Goal: Task Accomplishment & Management: Manage account settings

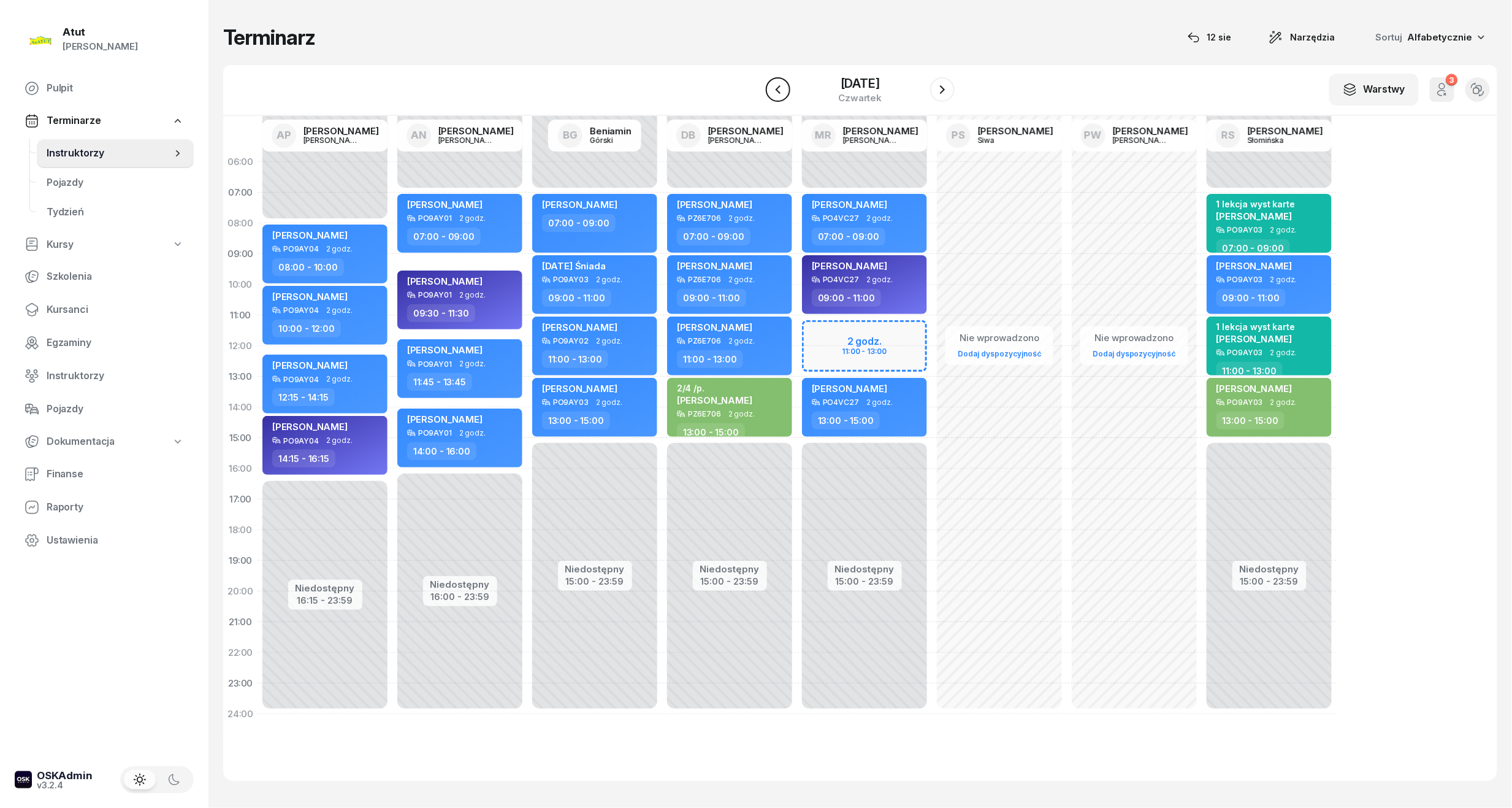
click at [776, 88] on icon "button" at bounding box center [778, 89] width 5 height 9
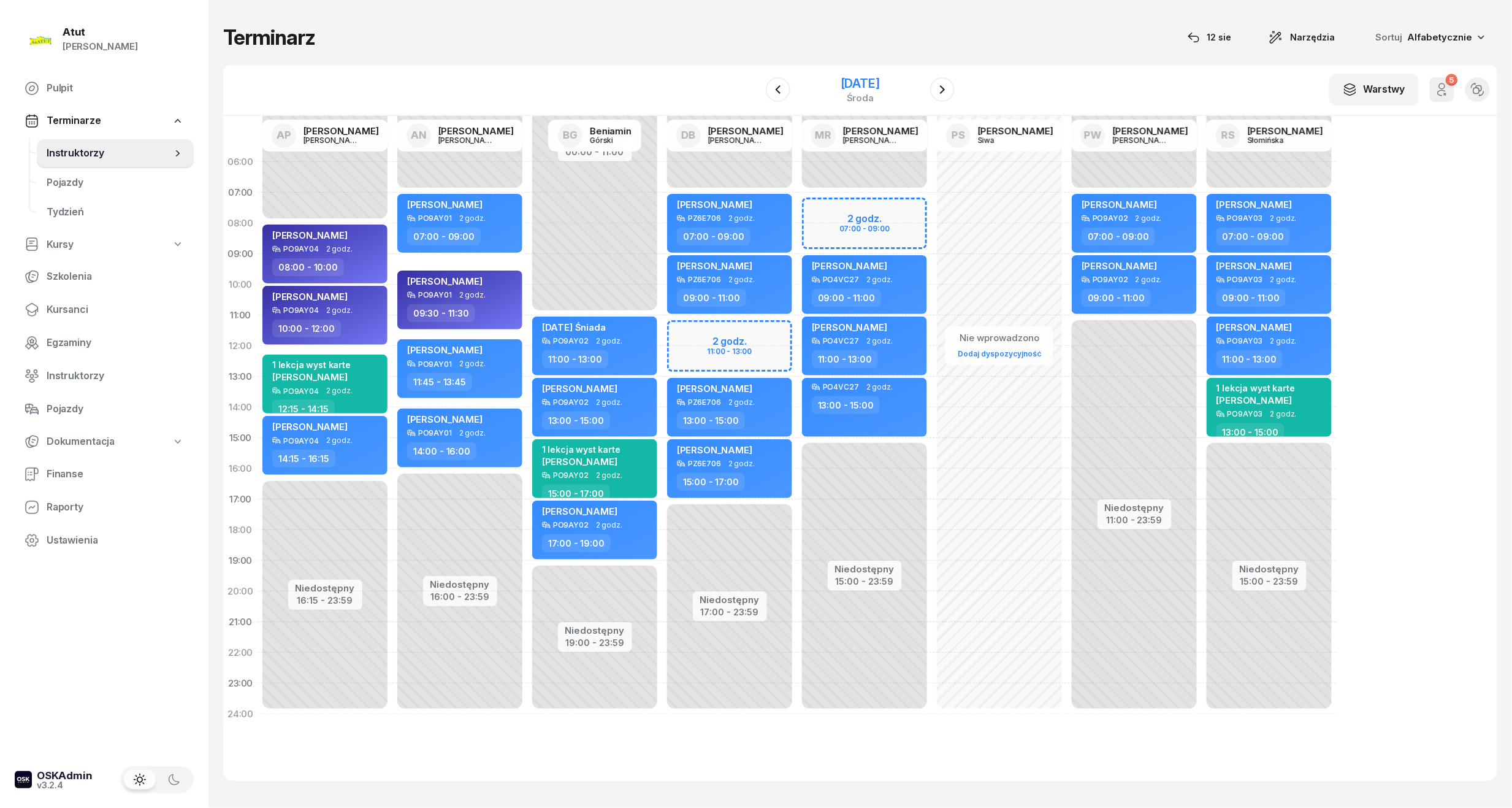
click at [856, 77] on div "10 września 2025" at bounding box center [860, 83] width 40 height 12
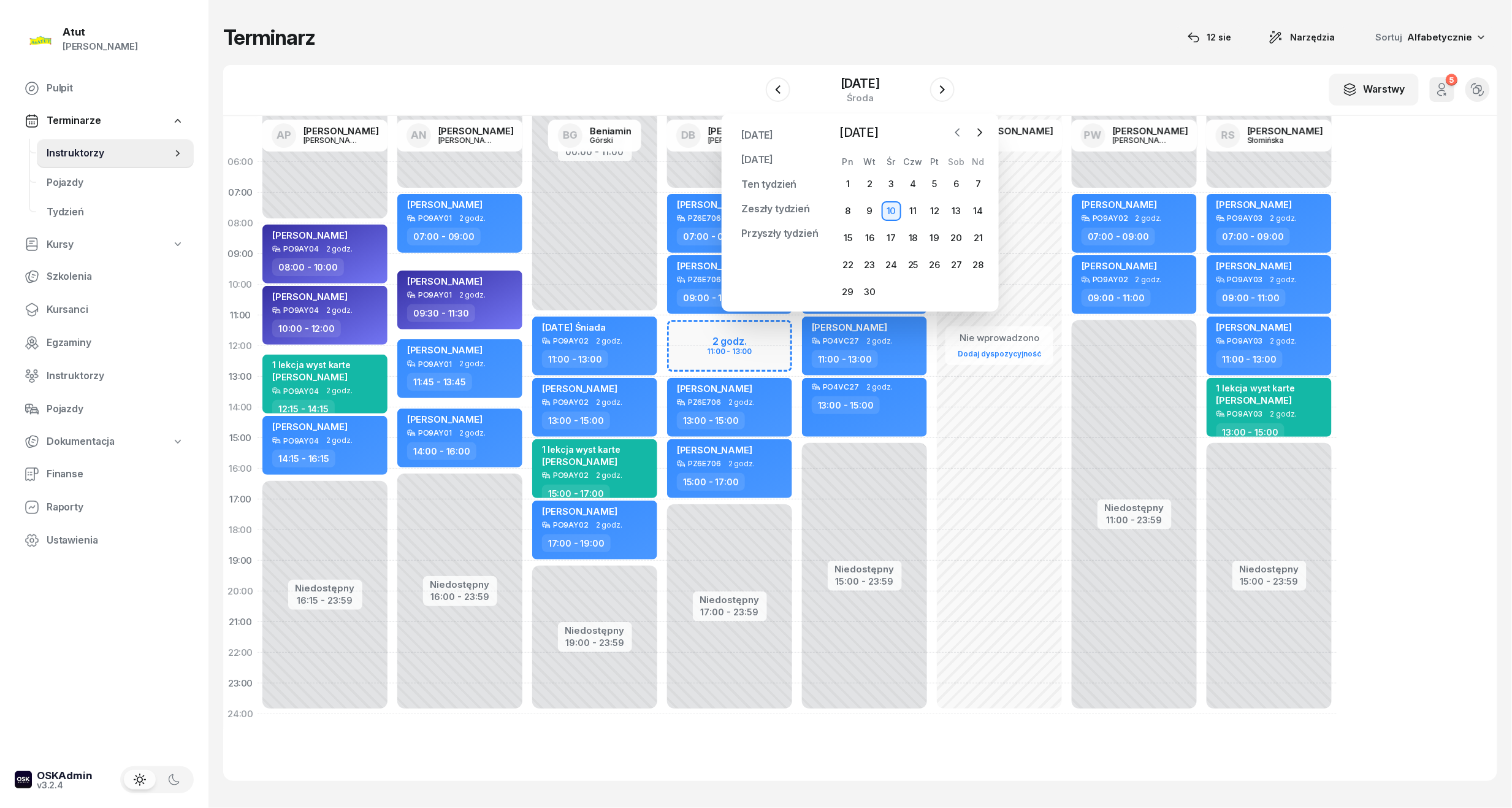
click at [956, 135] on icon "button" at bounding box center [958, 133] width 12 height 12
click at [871, 235] on div "12" at bounding box center [869, 238] width 20 height 20
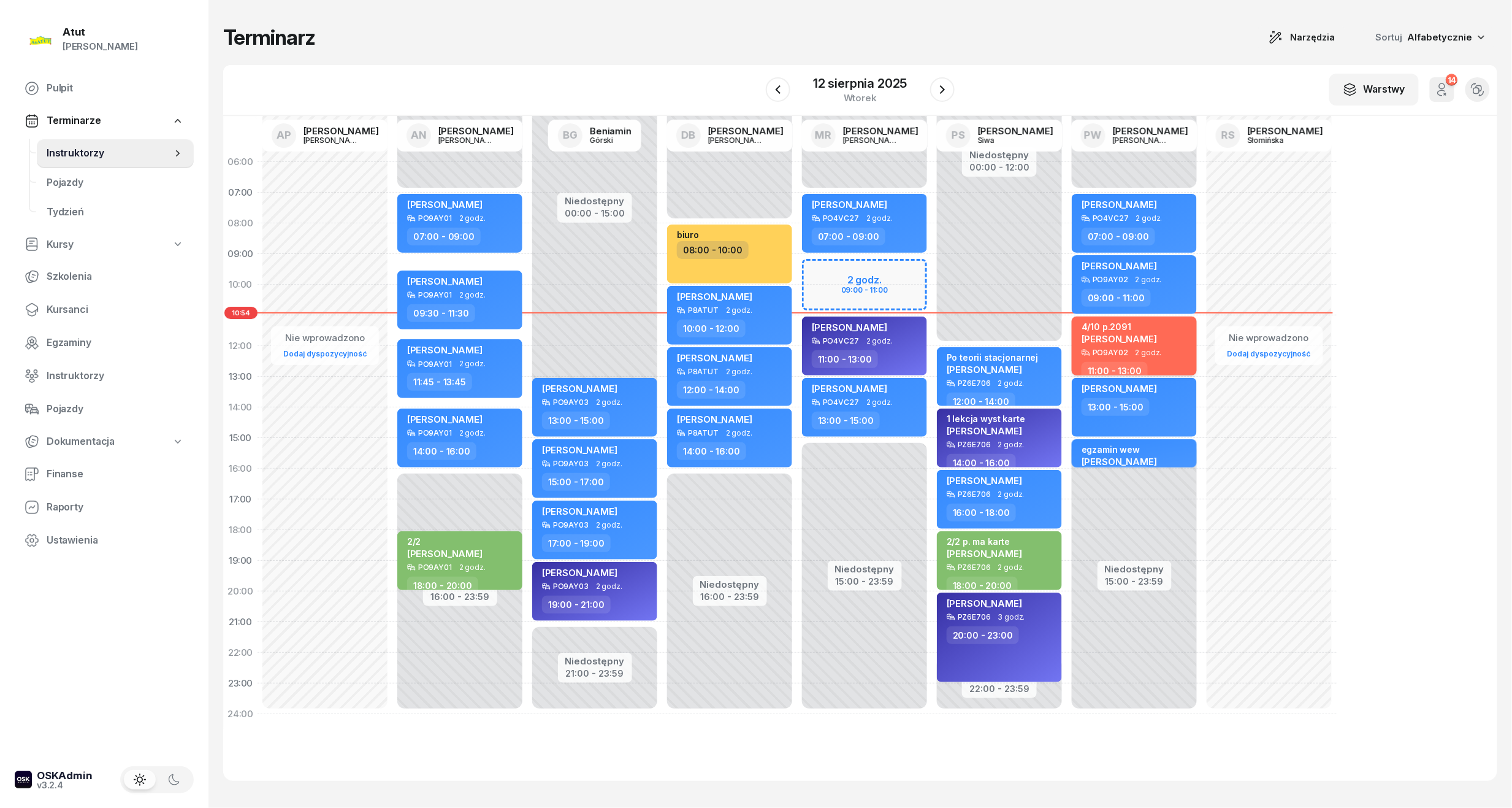
click at [1167, 322] on div "4/10 p.2091 Khrystyna Lapka" at bounding box center [1135, 334] width 108 height 27
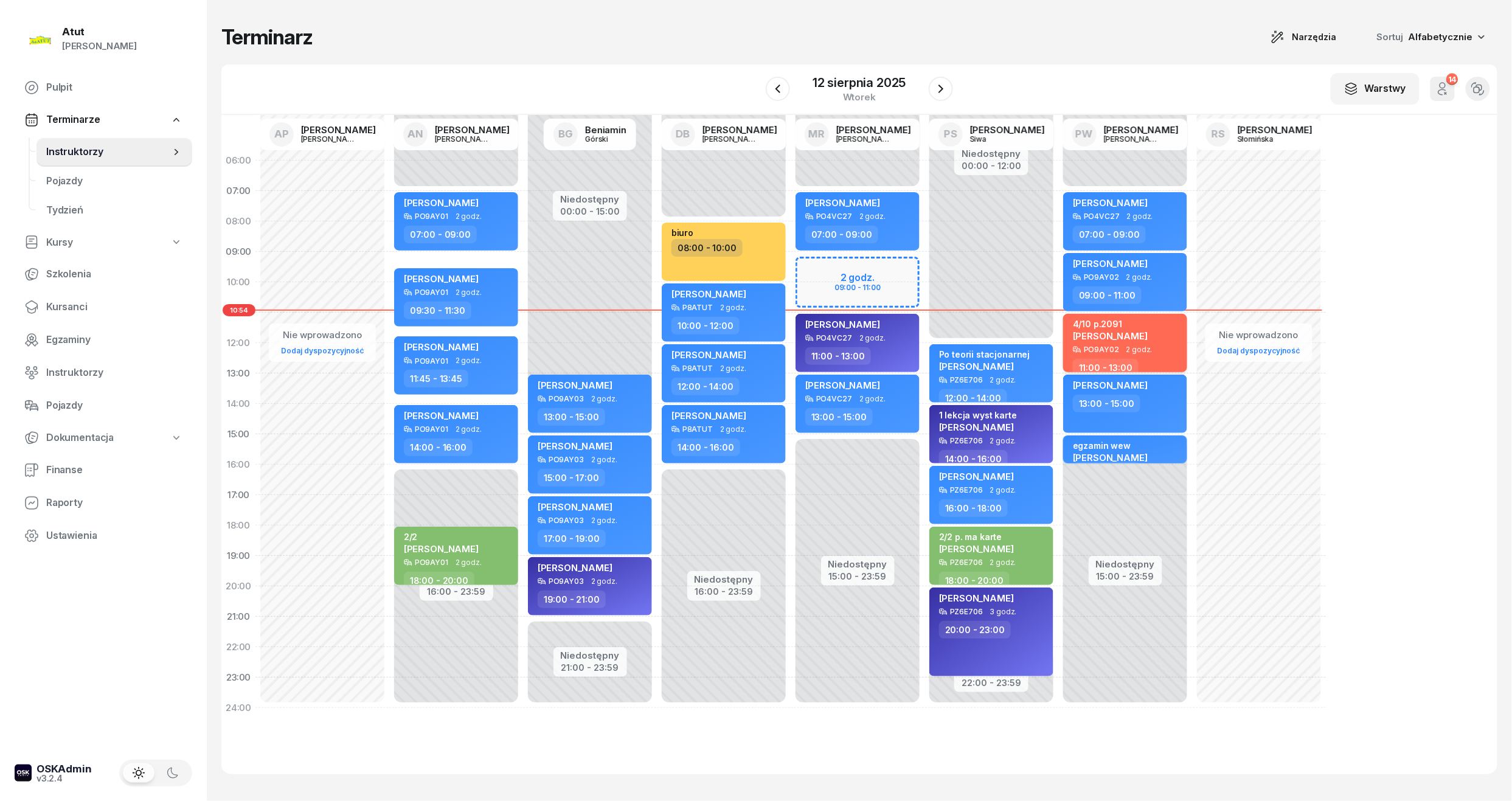
select select "11"
select select "13"
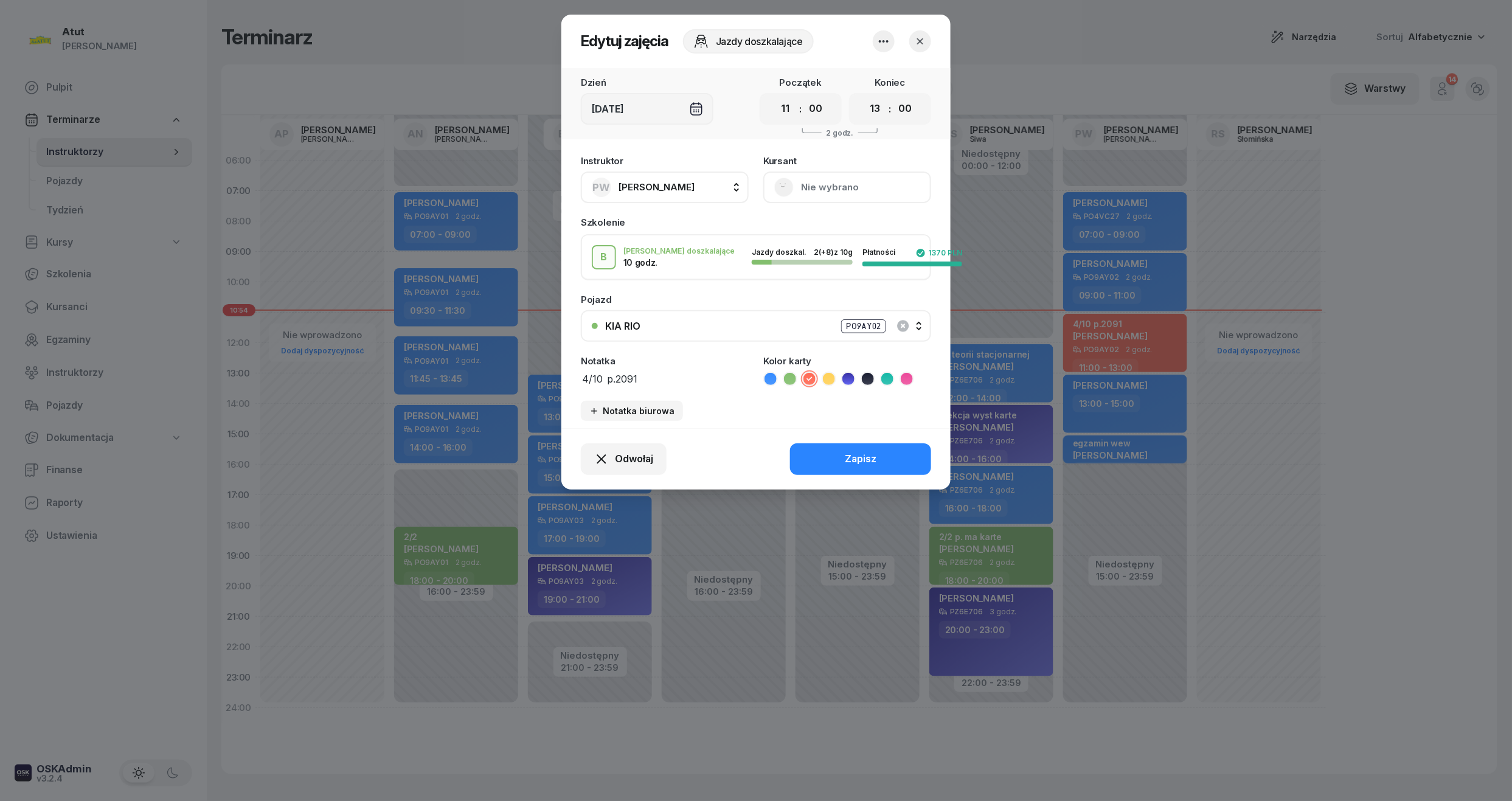
click at [925, 37] on icon "button" at bounding box center [920, 41] width 12 height 12
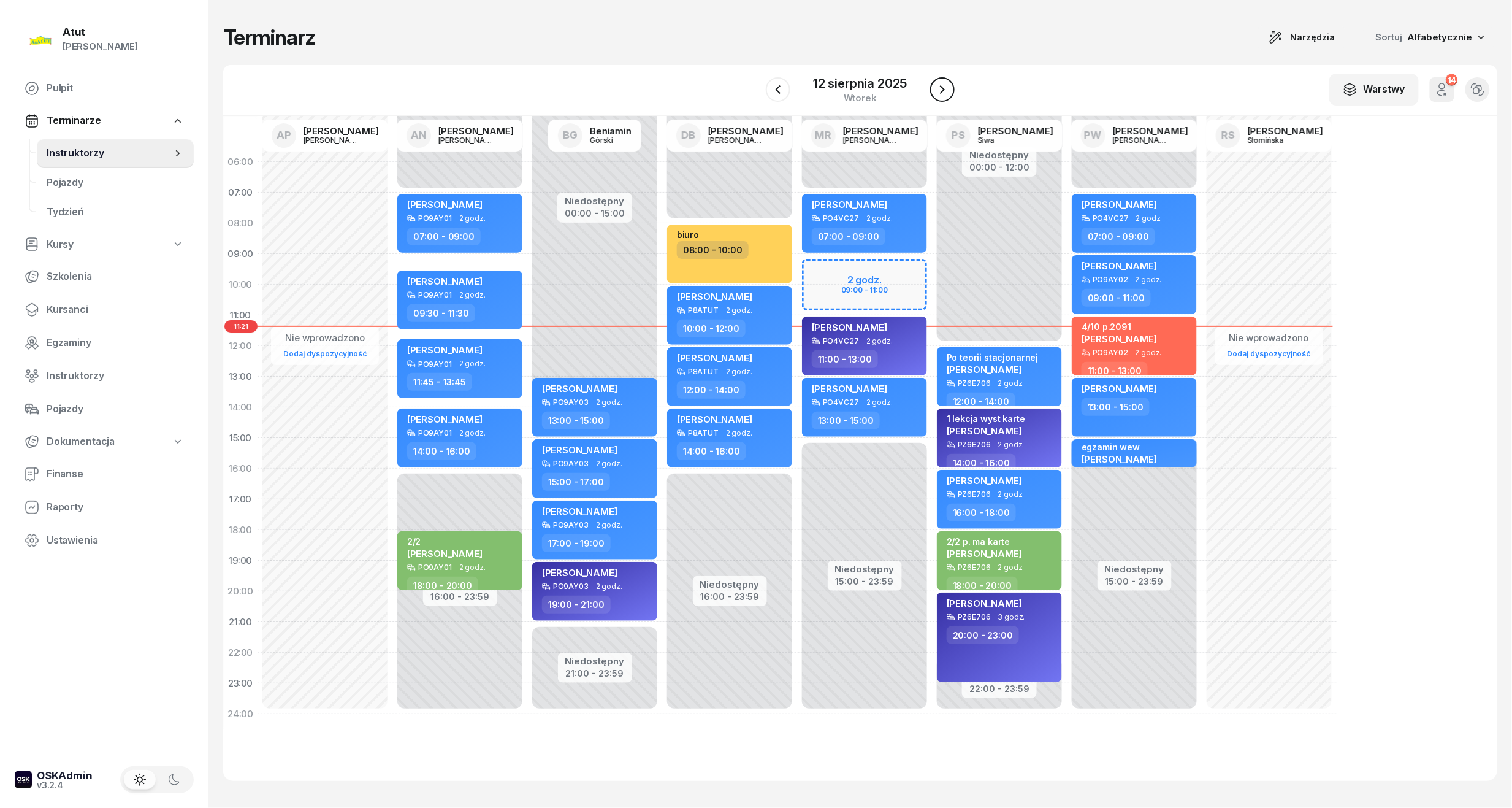
click at [937, 93] on icon "button" at bounding box center [942, 89] width 15 height 15
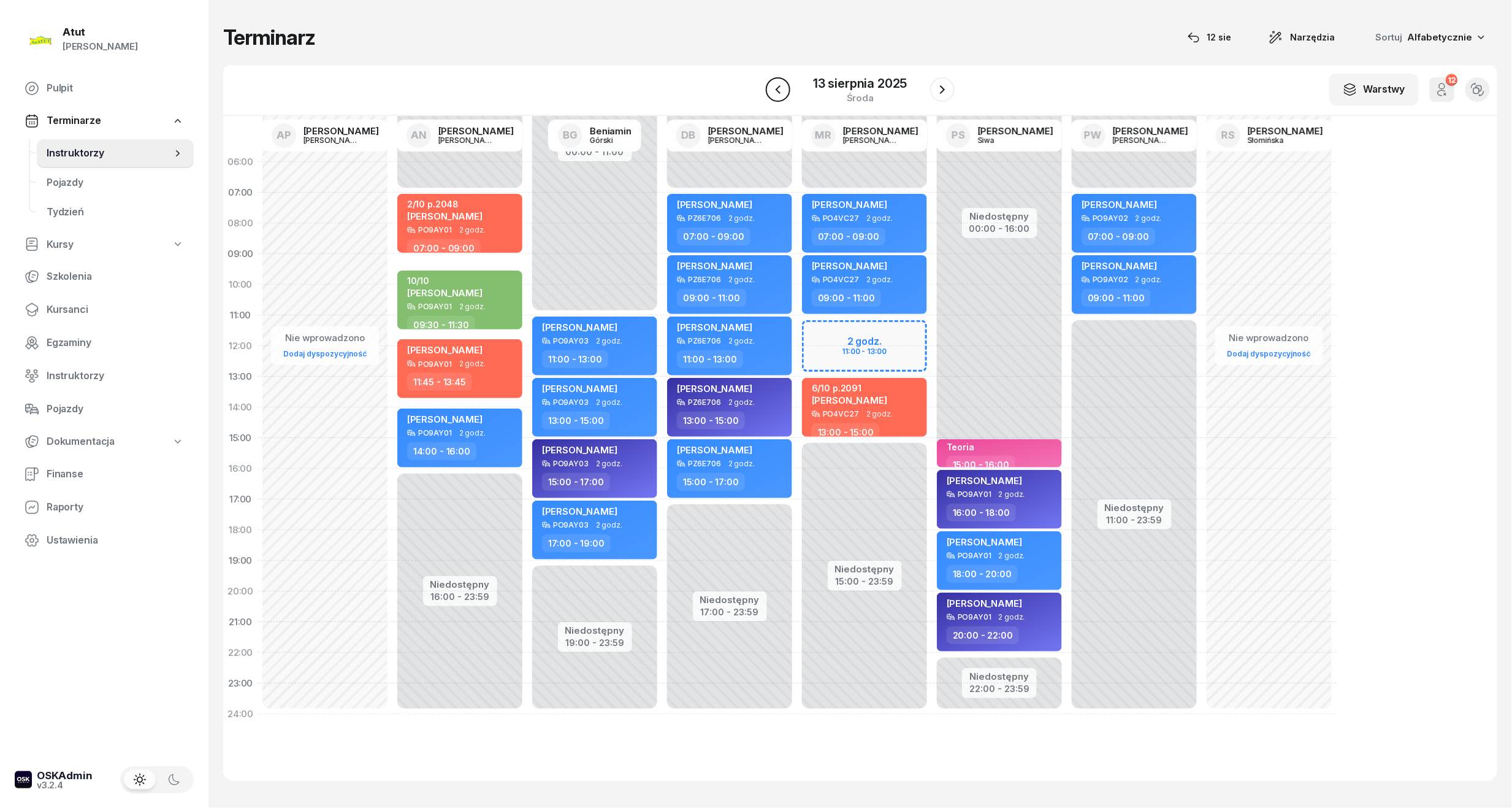
click at [777, 94] on icon "button" at bounding box center [778, 89] width 15 height 15
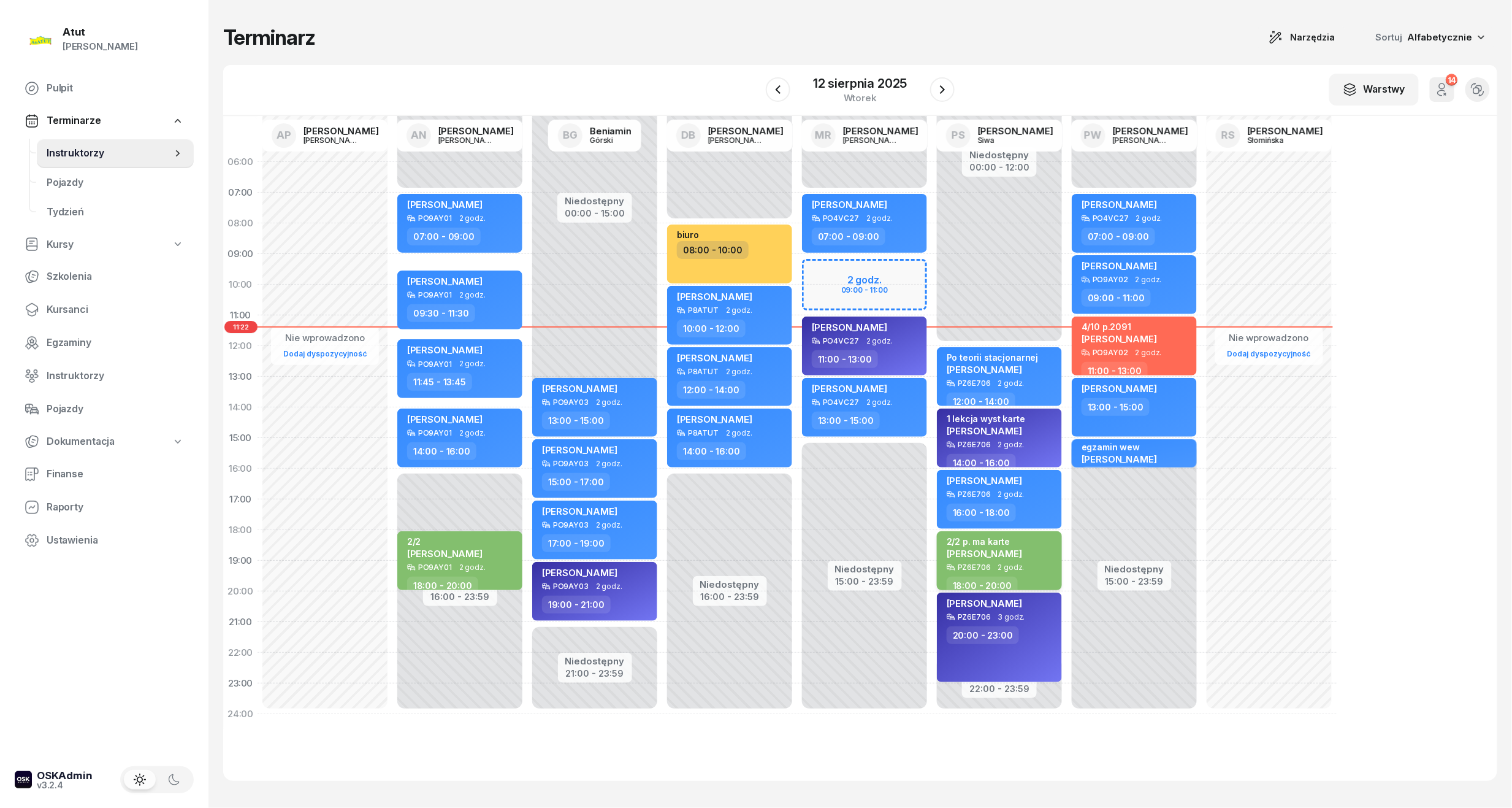
click at [1031, 537] on div "2/2 p. ma karte Sikora Paweł" at bounding box center [1001, 549] width 108 height 27
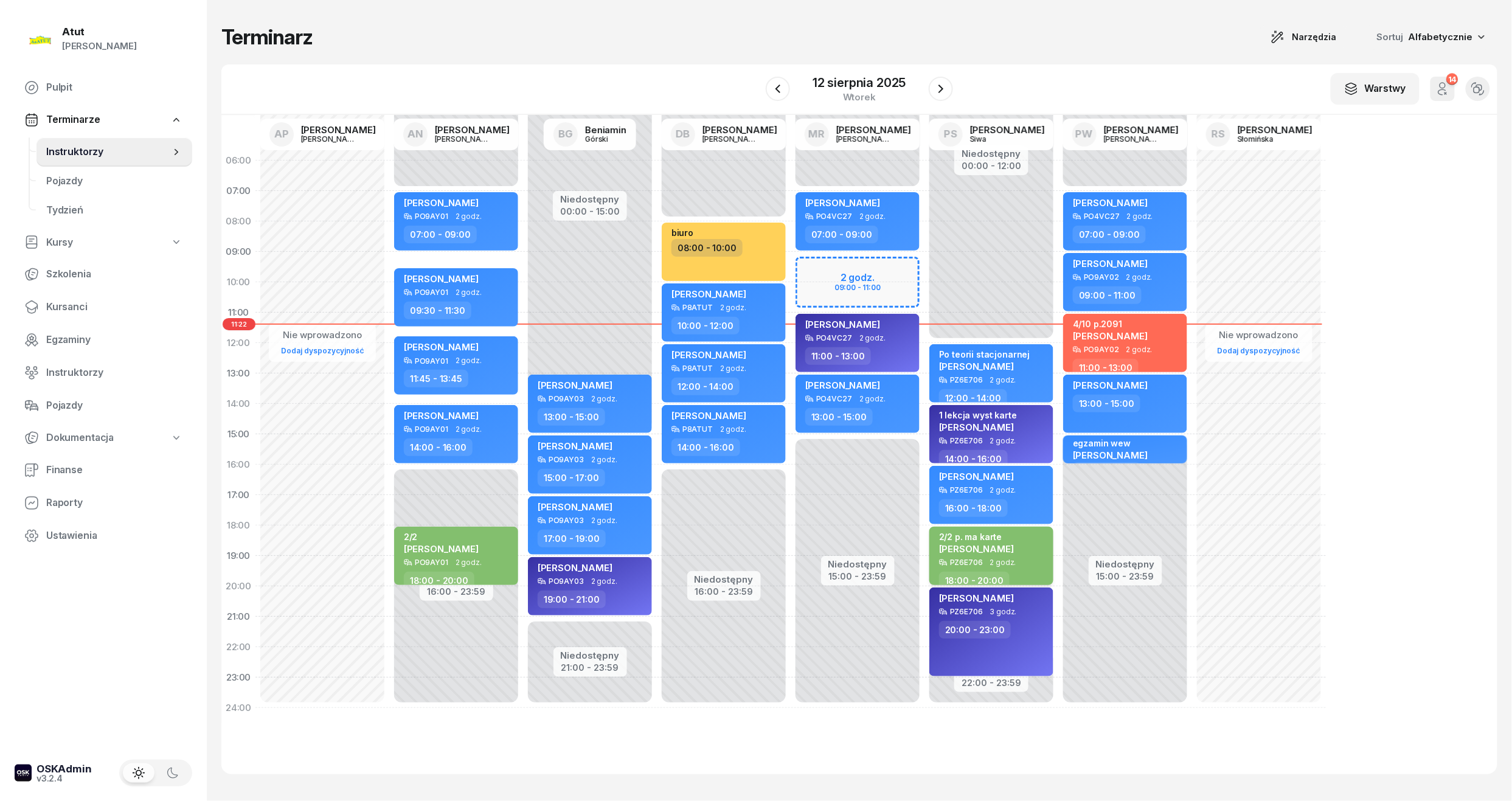
select select "18"
select select "20"
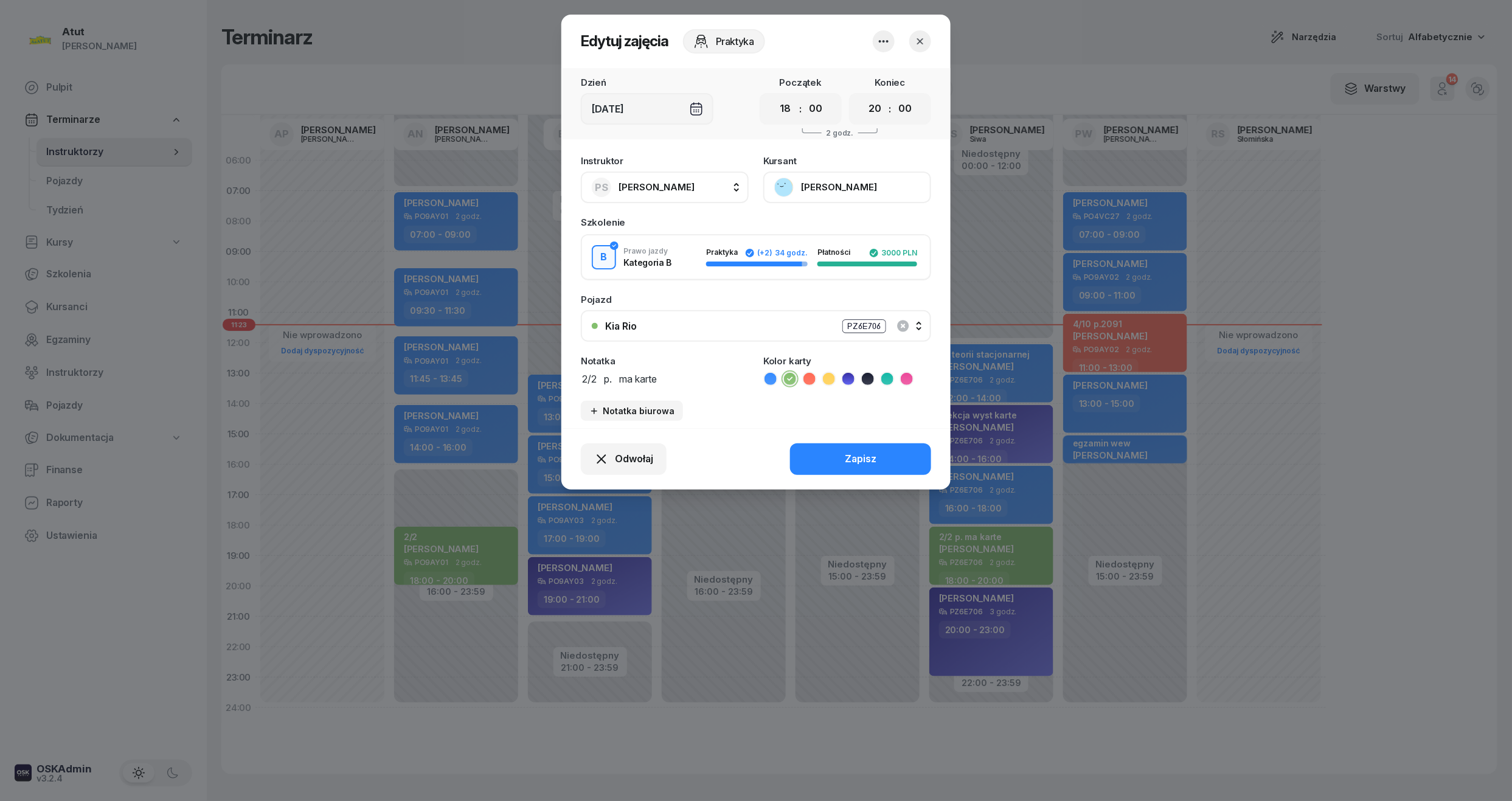
click at [921, 40] on icon "button" at bounding box center [920, 41] width 6 height 6
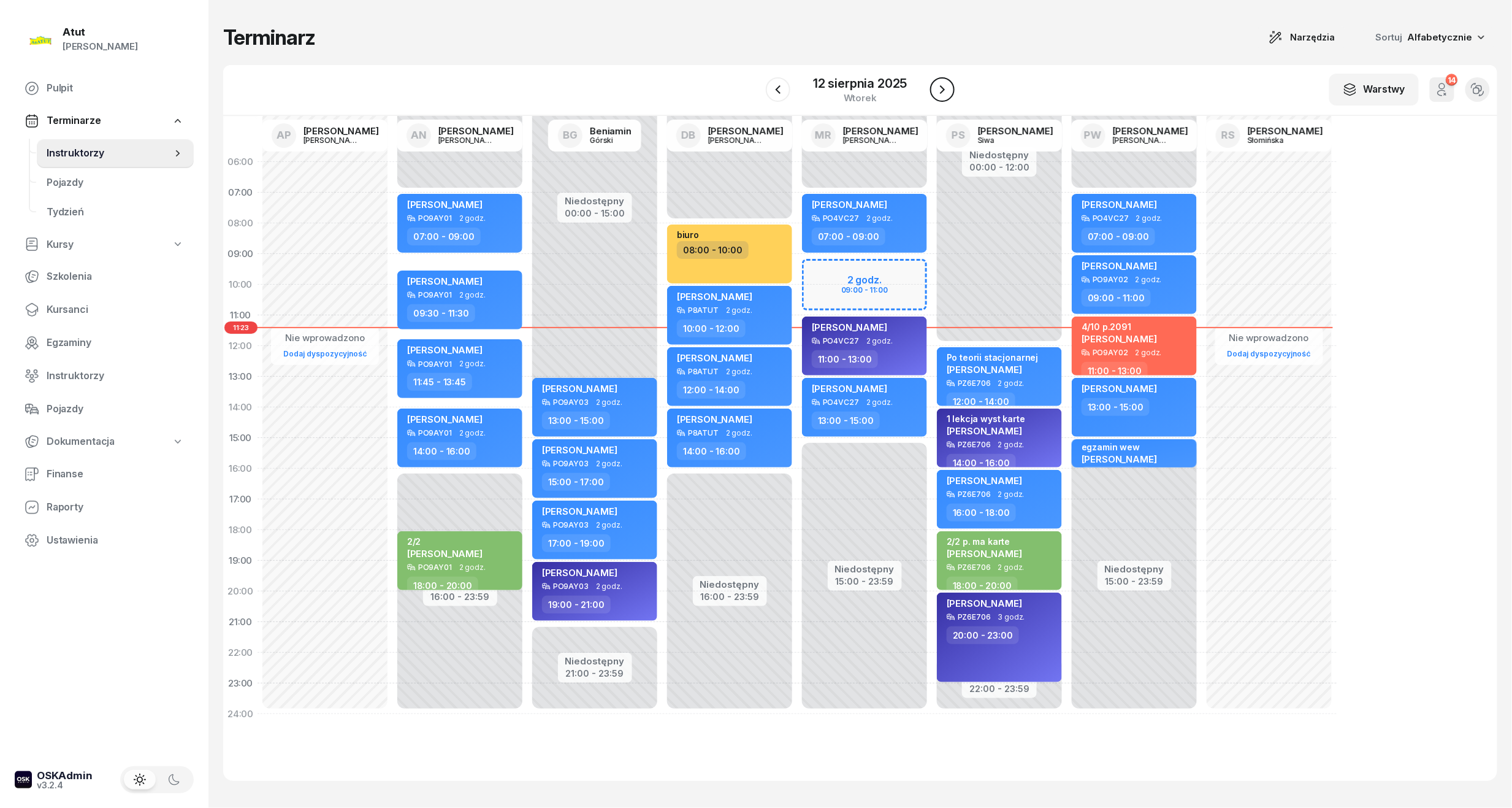
click at [935, 99] on button "button" at bounding box center [942, 89] width 25 height 25
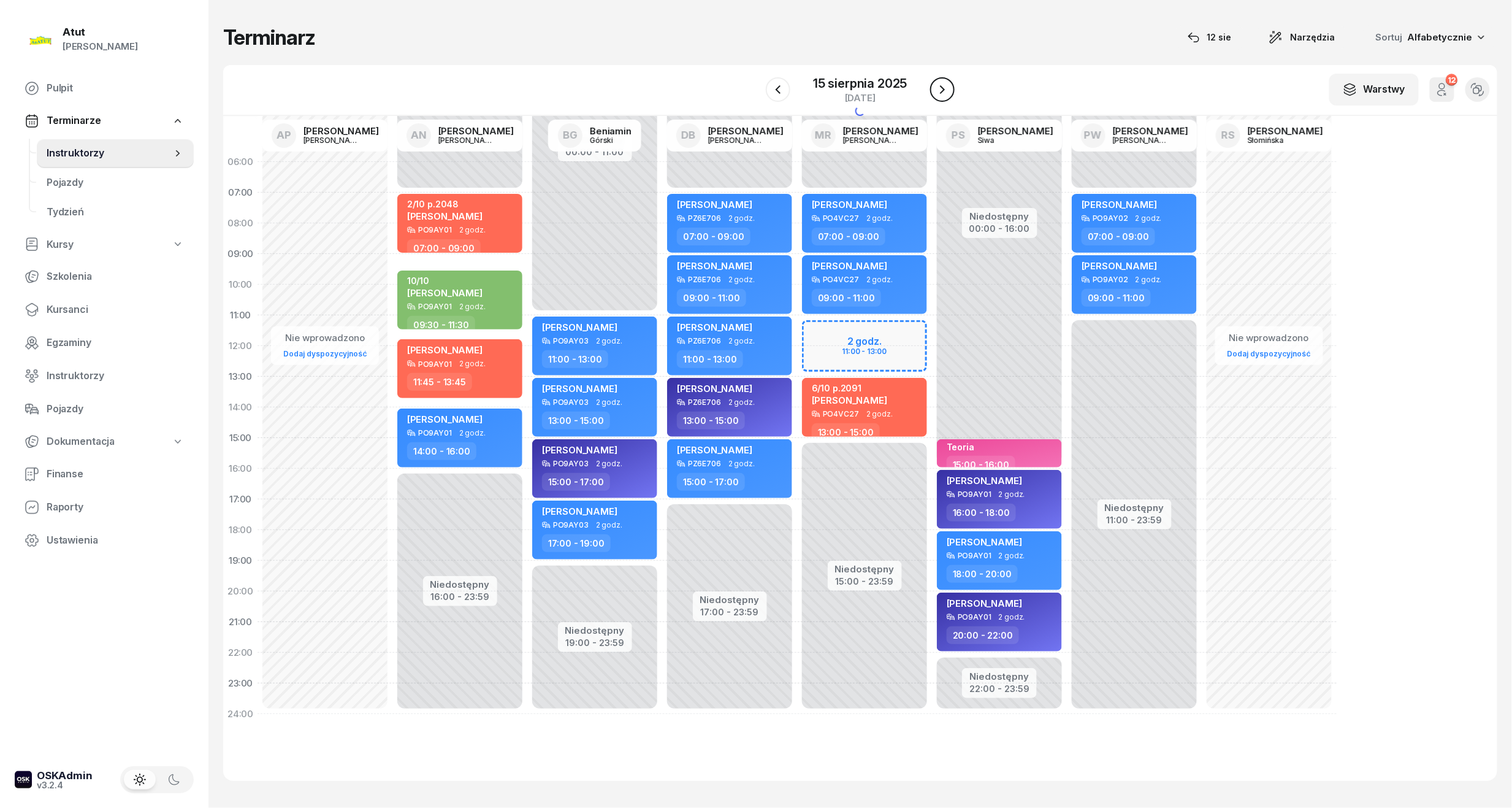
click at [935, 99] on button "button" at bounding box center [942, 89] width 25 height 25
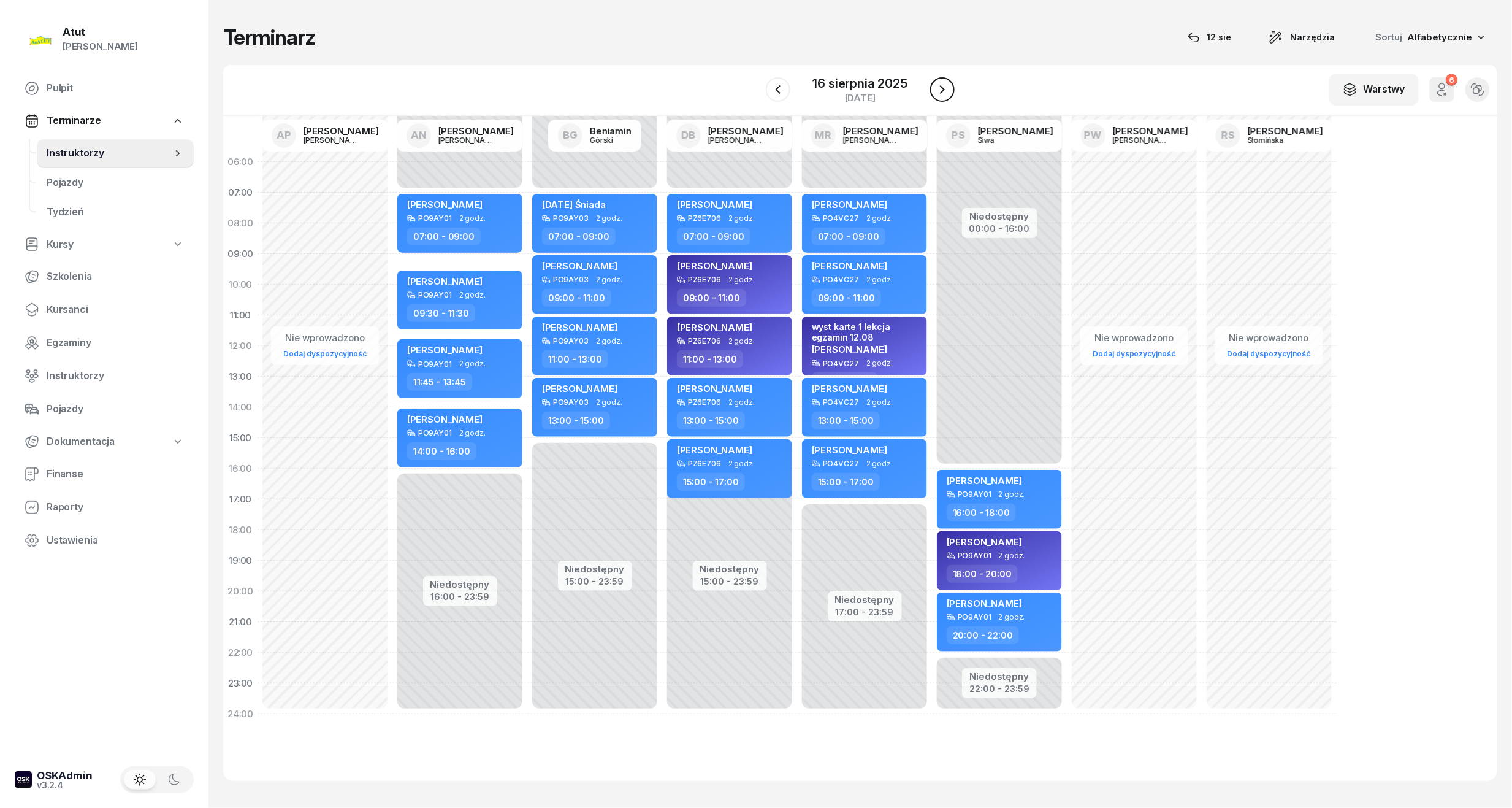
click at [935, 99] on button "button" at bounding box center [942, 89] width 25 height 25
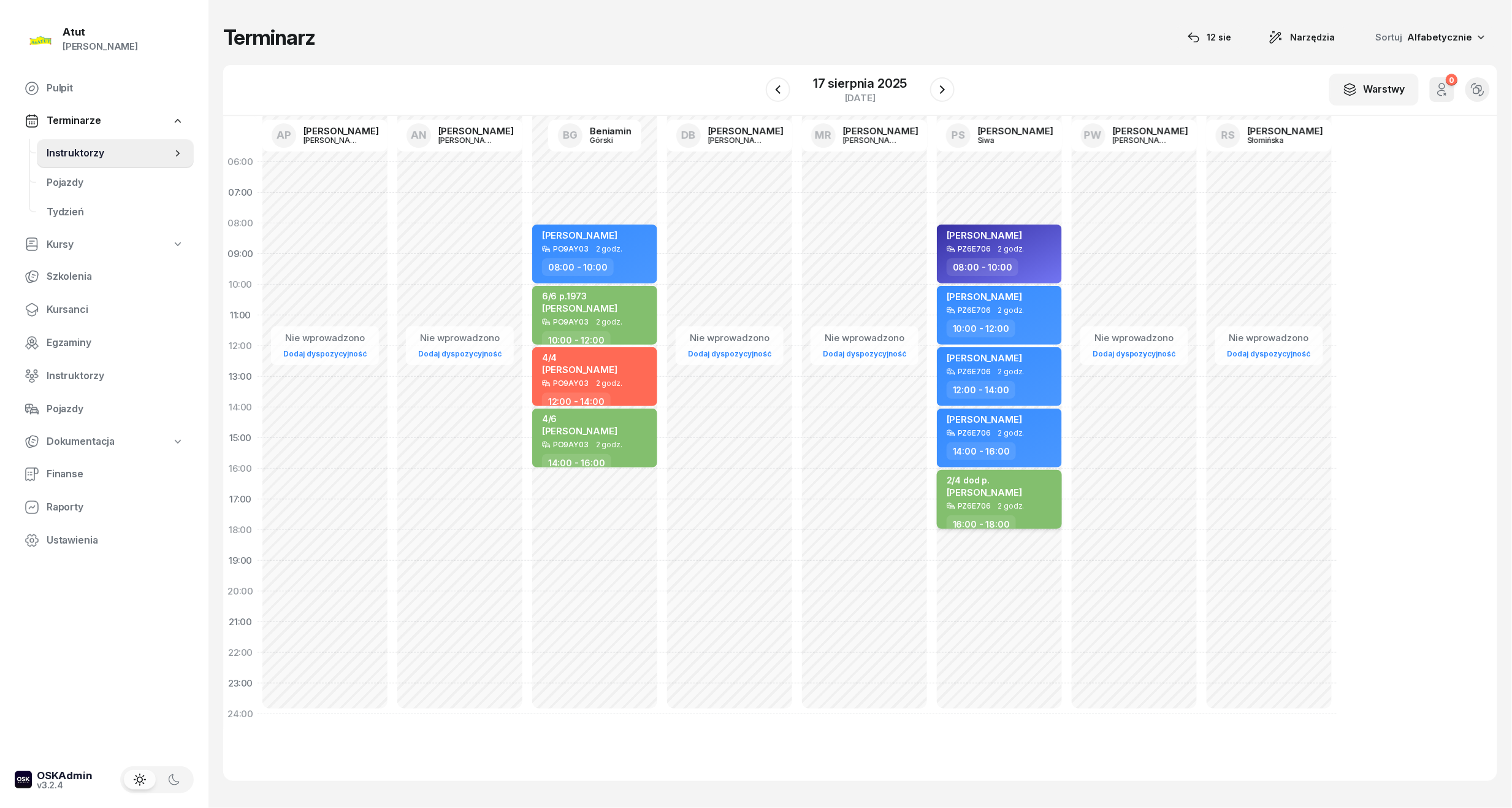
click at [1036, 479] on div "2/4 dod p. Oliwia Wiśniewska" at bounding box center [1001, 488] width 108 height 27
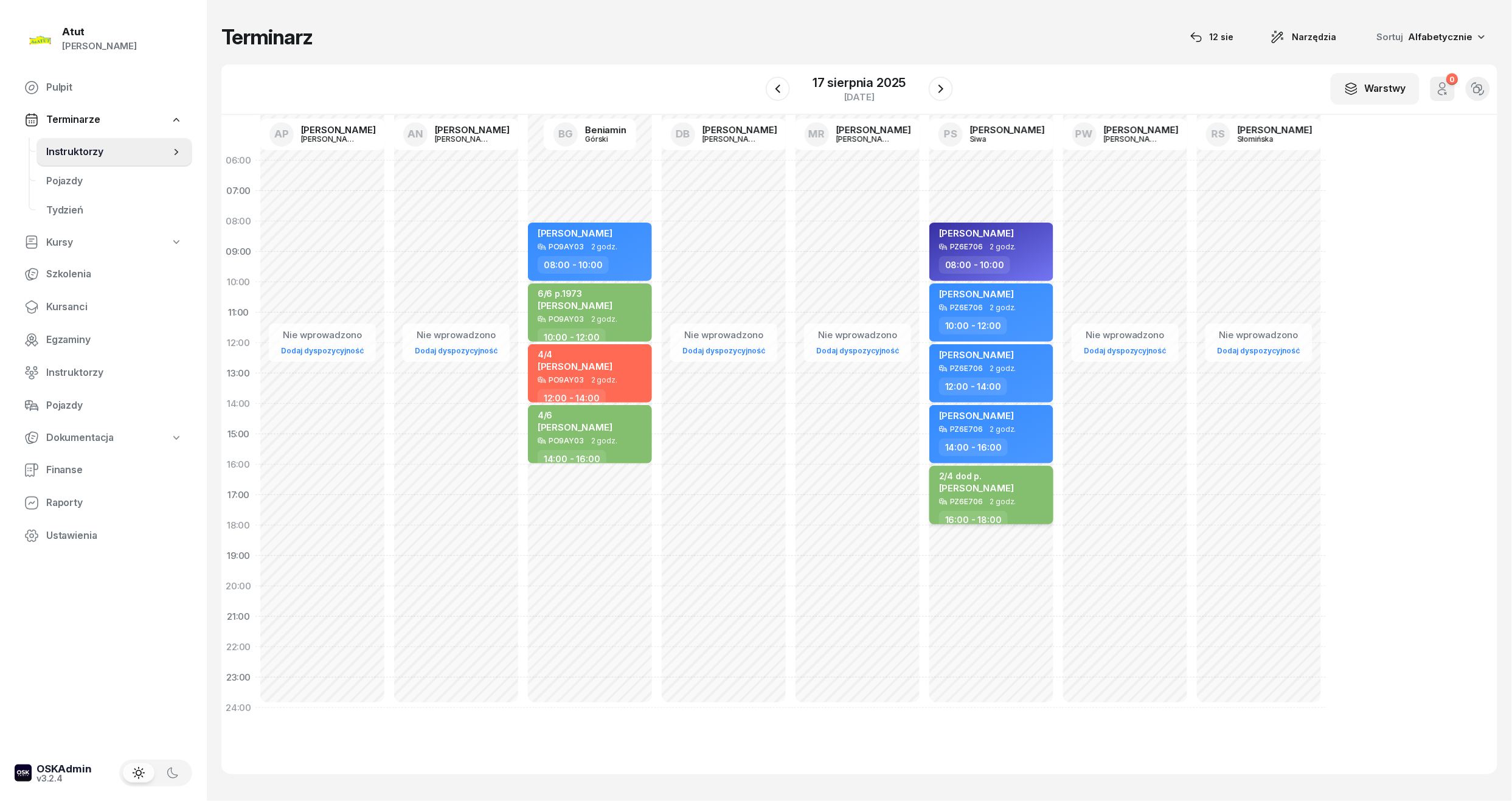
select select "16"
select select "18"
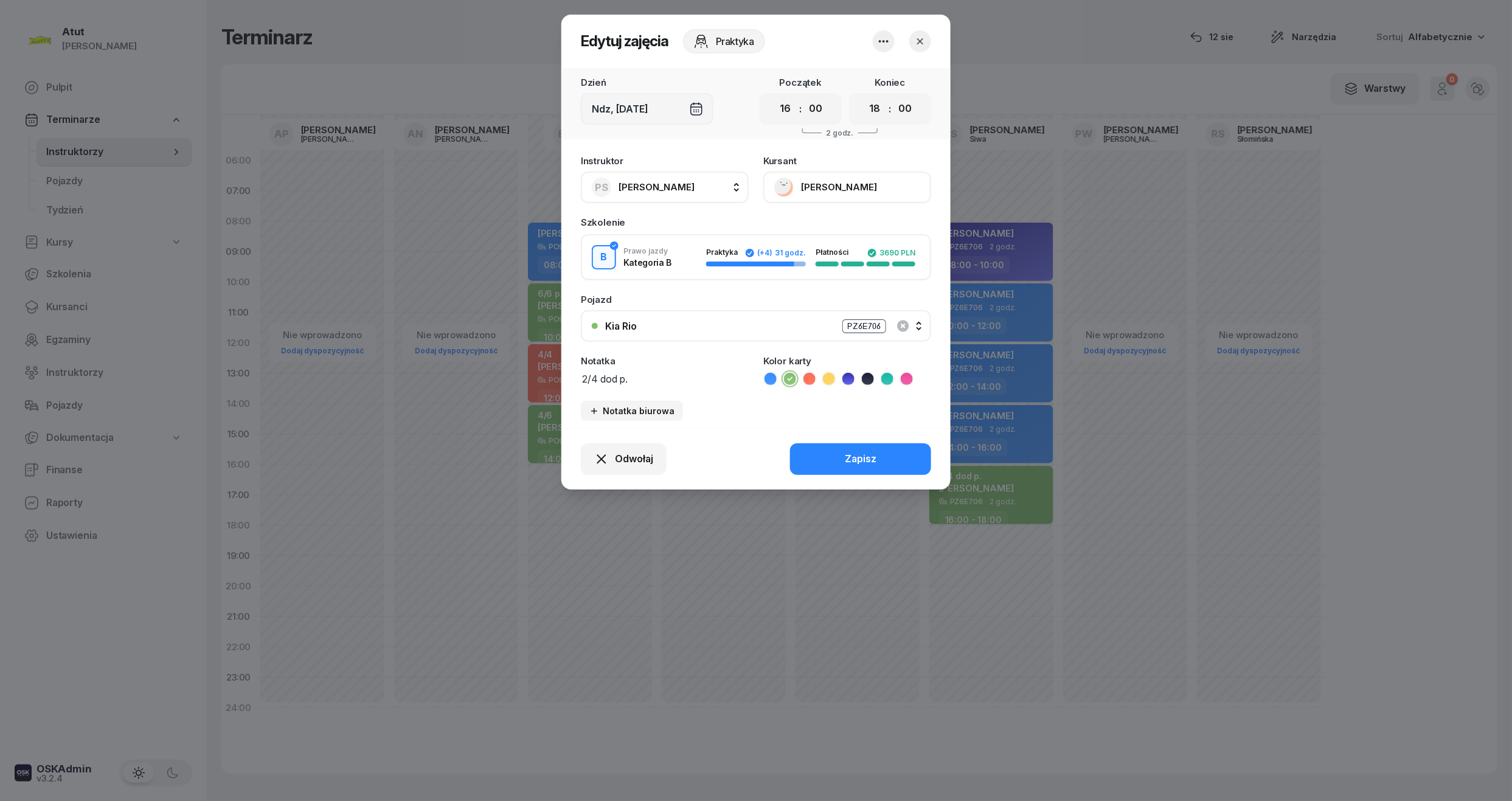
click at [660, 377] on textarea "2/4 dod p." at bounding box center [664, 378] width 168 height 16
click at [928, 44] on button "button" at bounding box center [920, 41] width 22 height 22
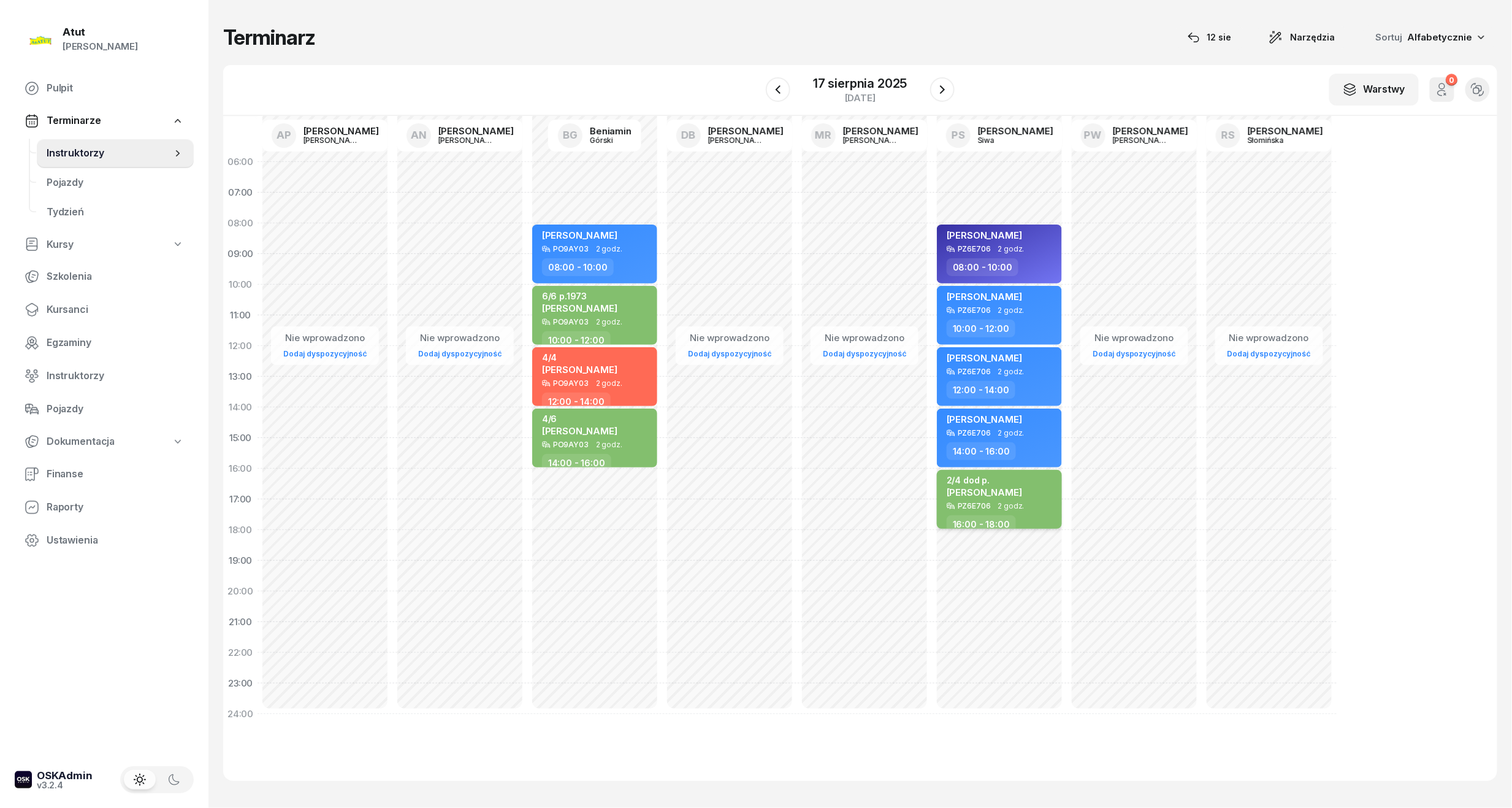
click at [1036, 486] on div "2/4 dod p. Oliwia Wiśniewska" at bounding box center [1001, 488] width 108 height 27
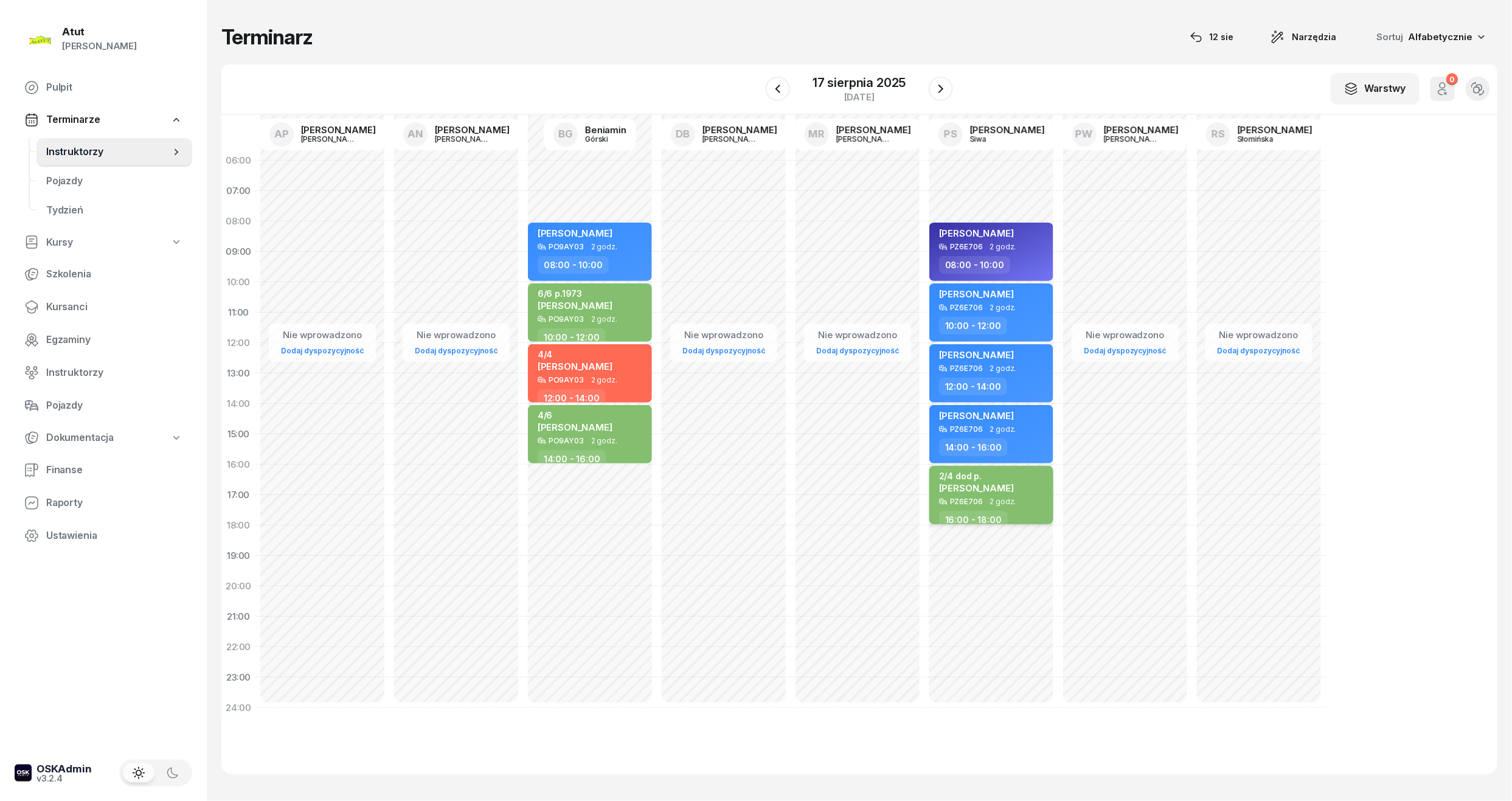
select select "16"
select select "18"
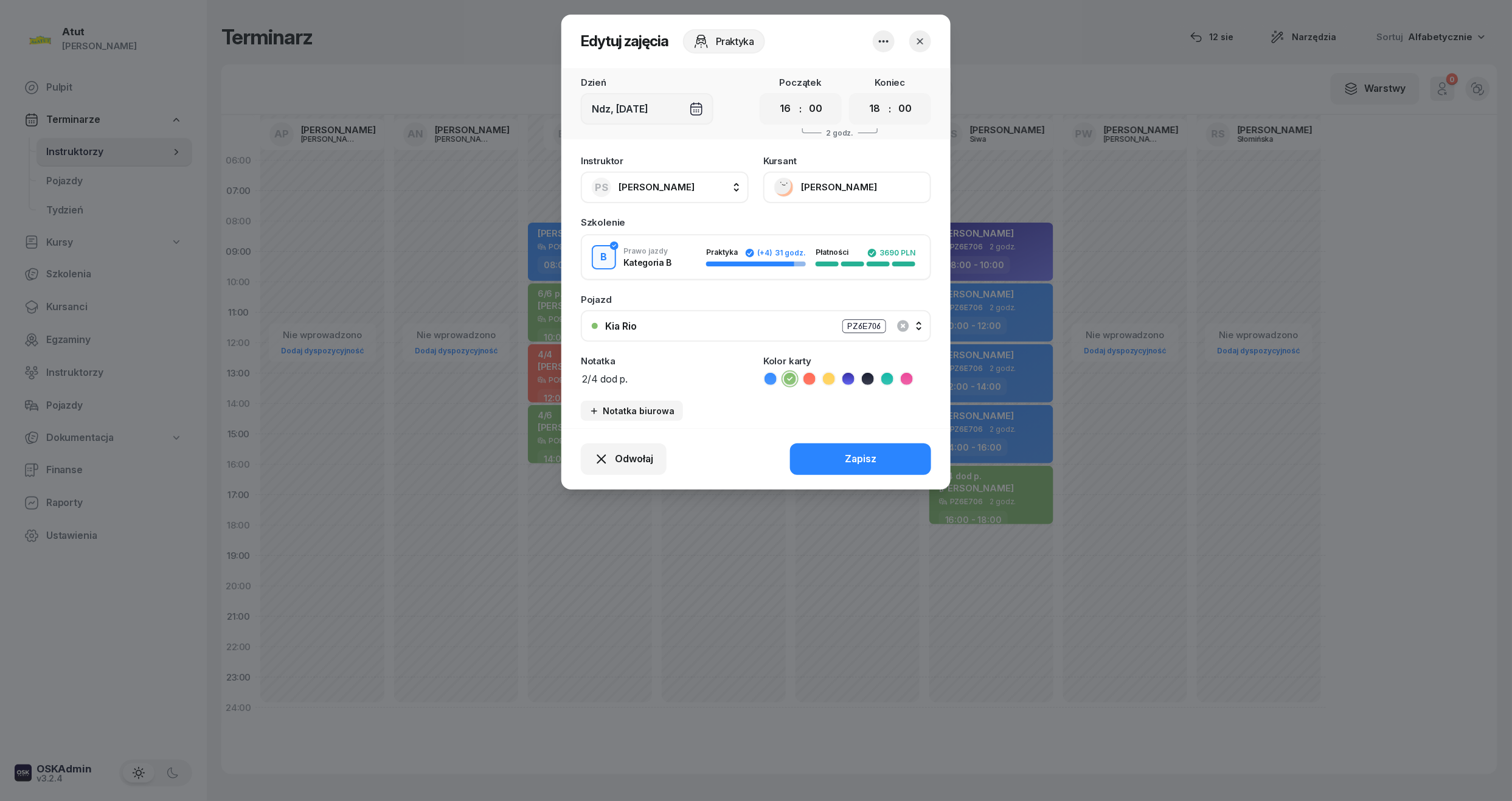
click at [922, 45] on icon "button" at bounding box center [920, 41] width 12 height 12
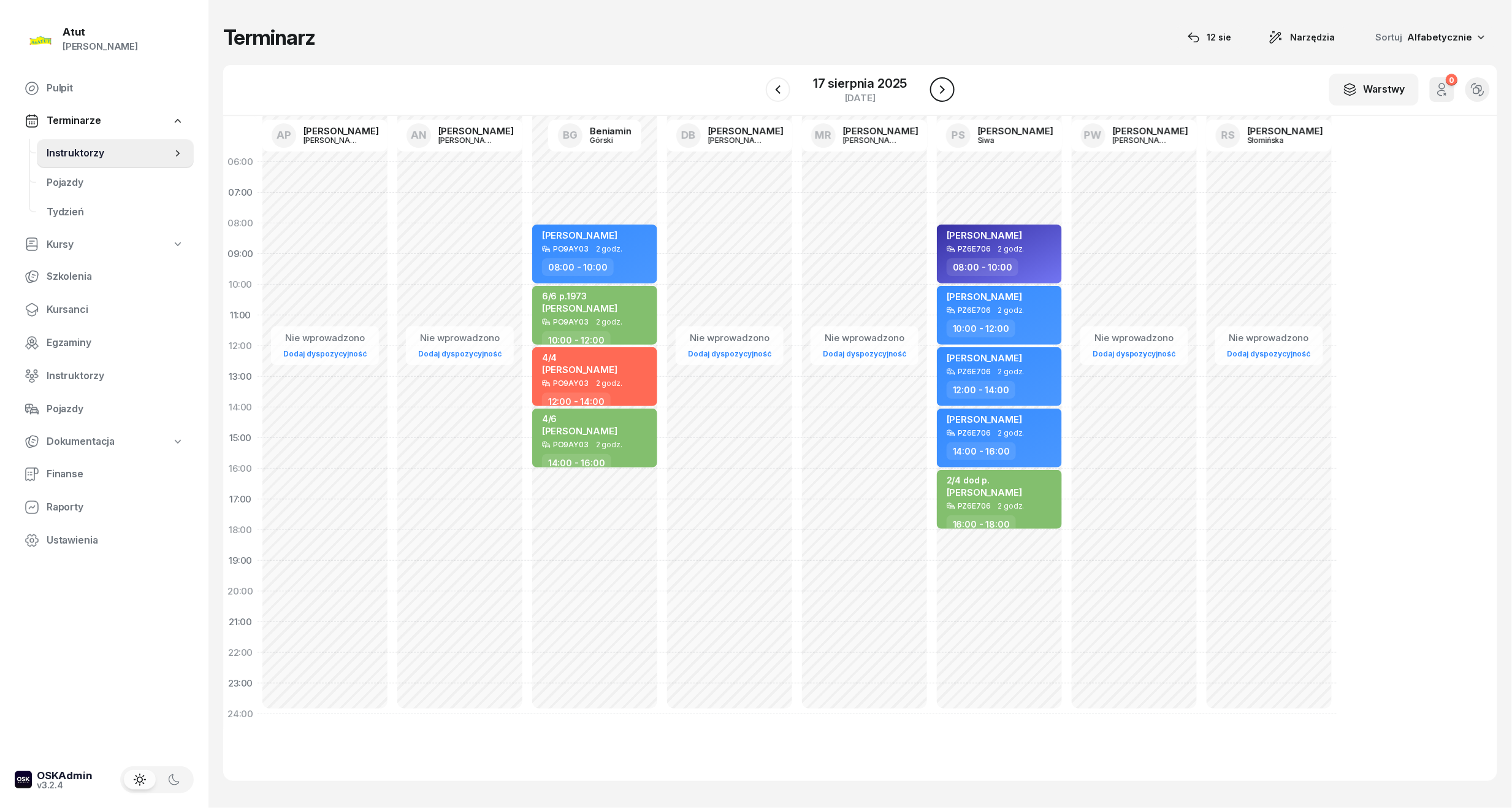
click at [940, 93] on icon "button" at bounding box center [942, 89] width 5 height 9
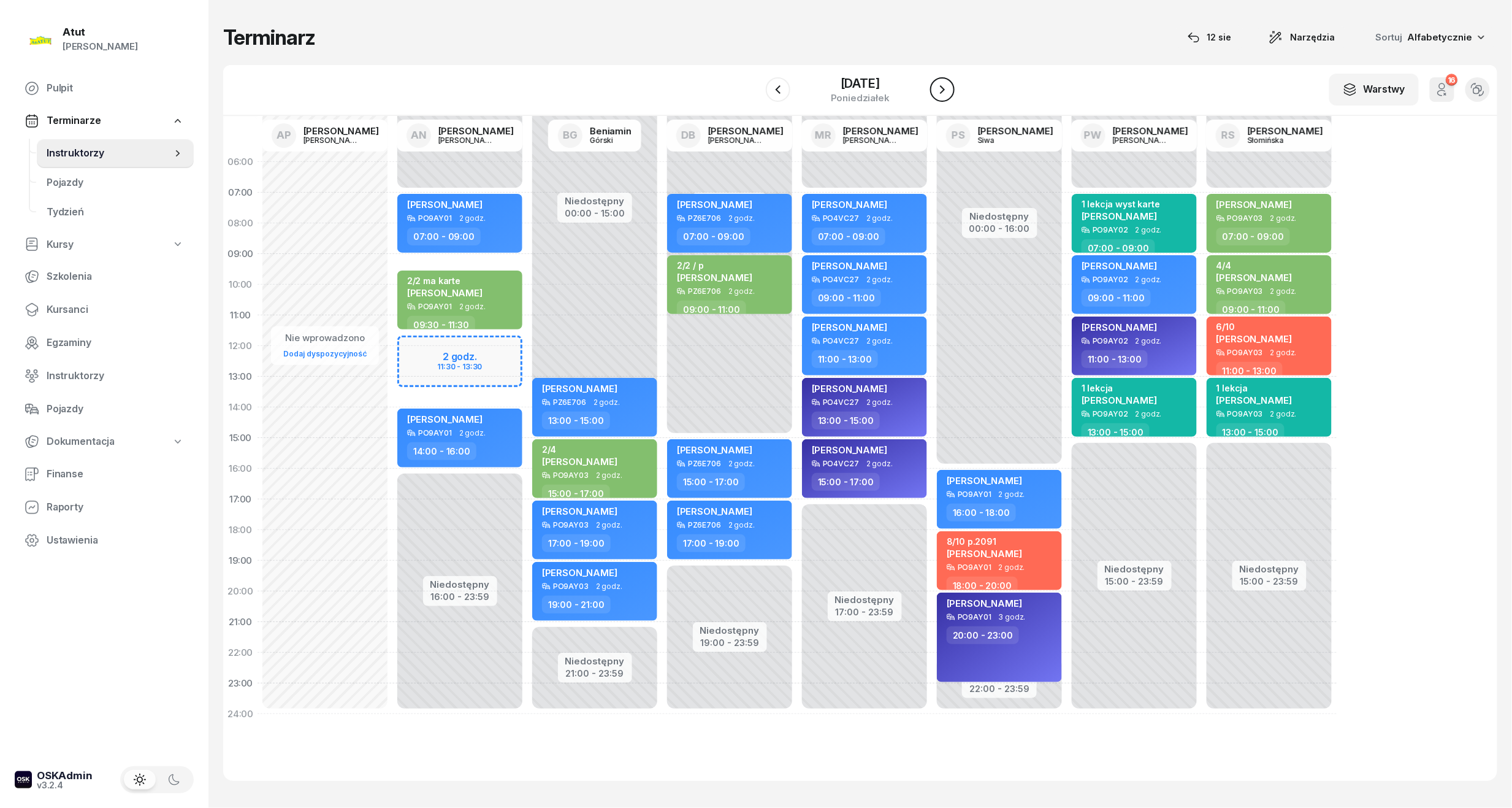
click at [940, 93] on icon "button" at bounding box center [942, 89] width 5 height 9
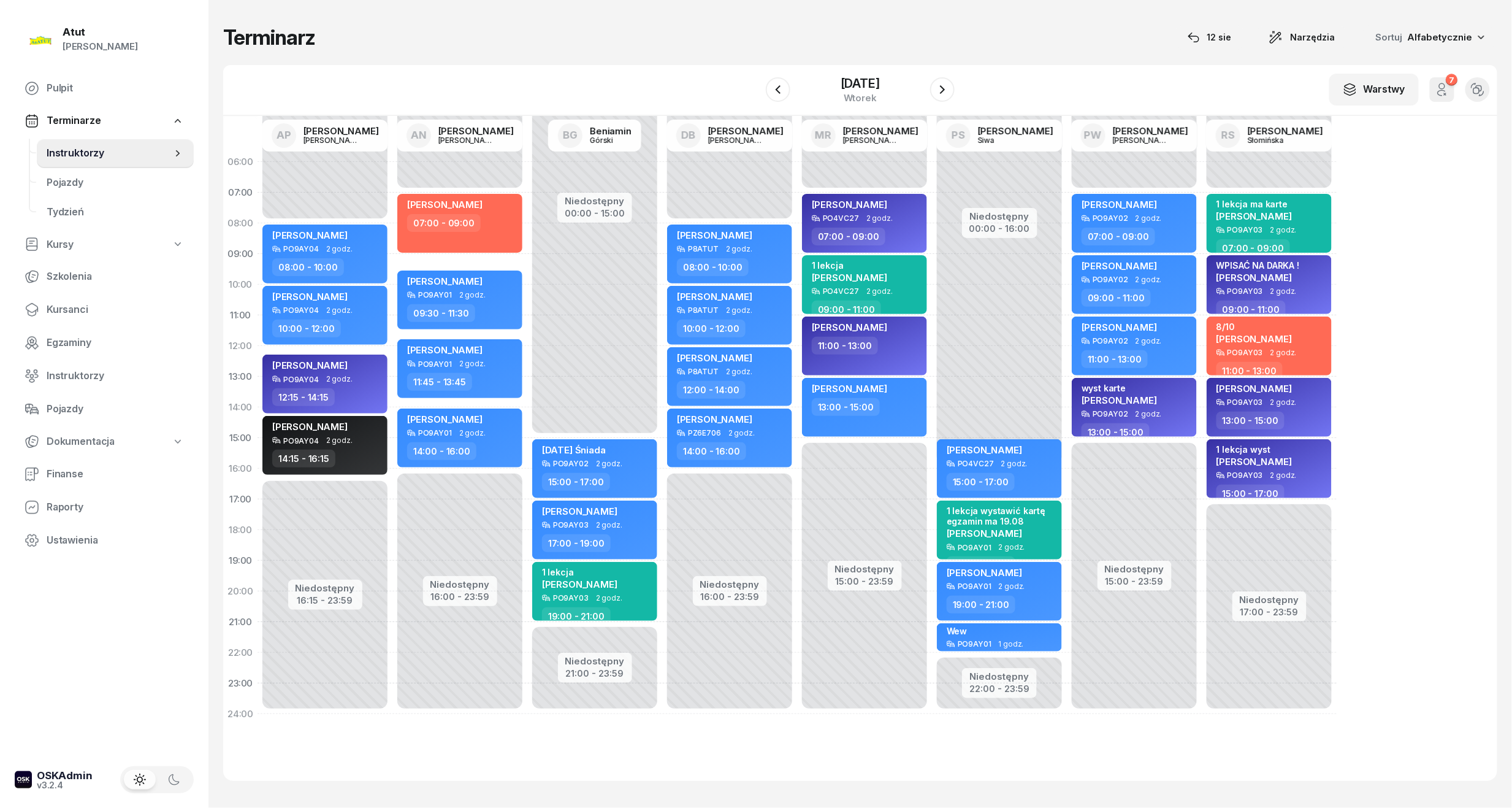
drag, startPoint x: 0, startPoint y: 170, endPoint x: 525, endPoint y: 74, distance: 533.7
click at [525, 74] on div "W Wybierz AP Adam Pytlak AN Artur Nowakowski BG Beniamin Górski DB Dariusz Bańk…" at bounding box center [860, 90] width 1275 height 50
click at [935, 92] on button "button" at bounding box center [942, 89] width 25 height 25
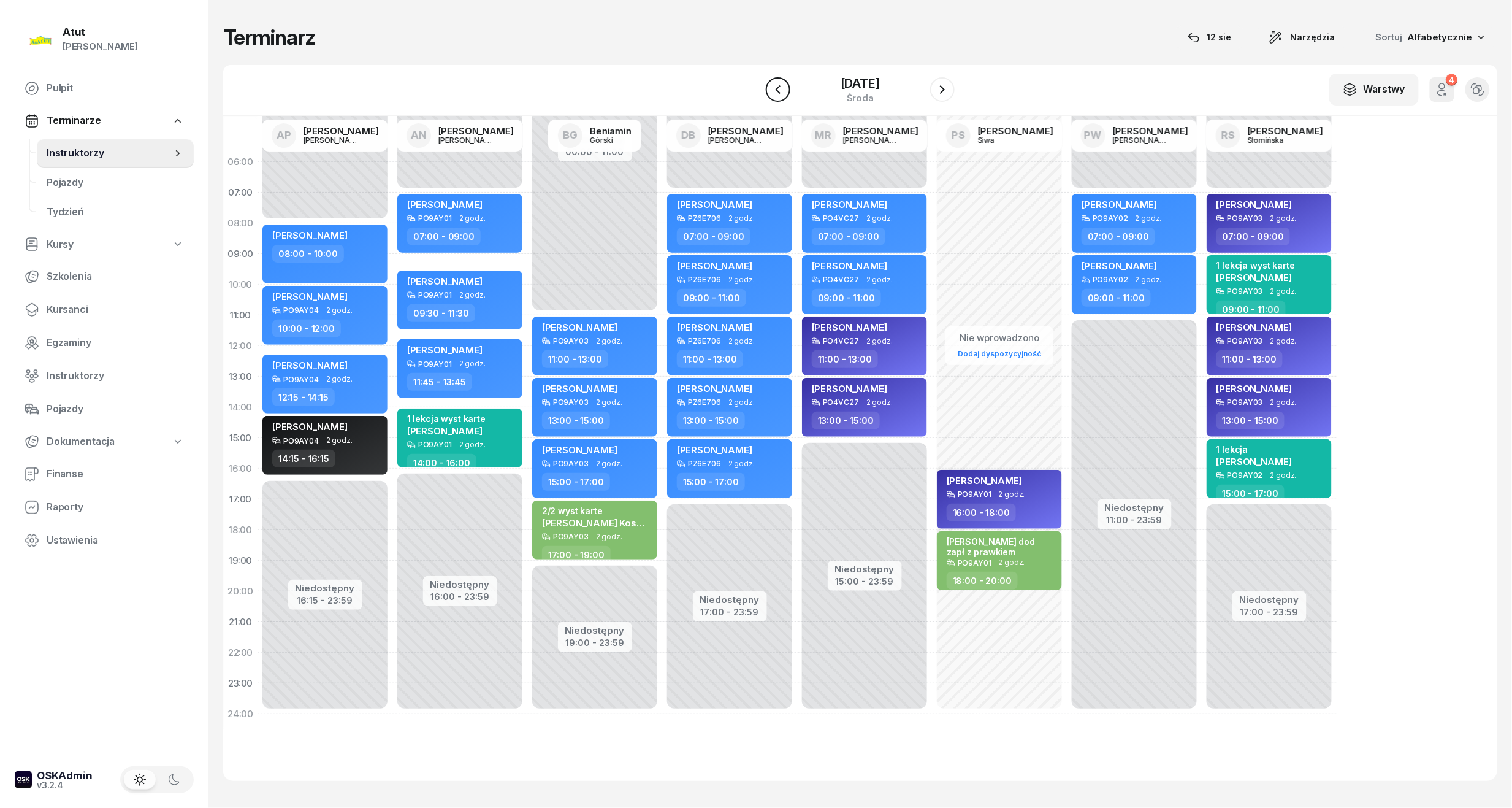
click at [785, 92] on button "button" at bounding box center [778, 89] width 25 height 25
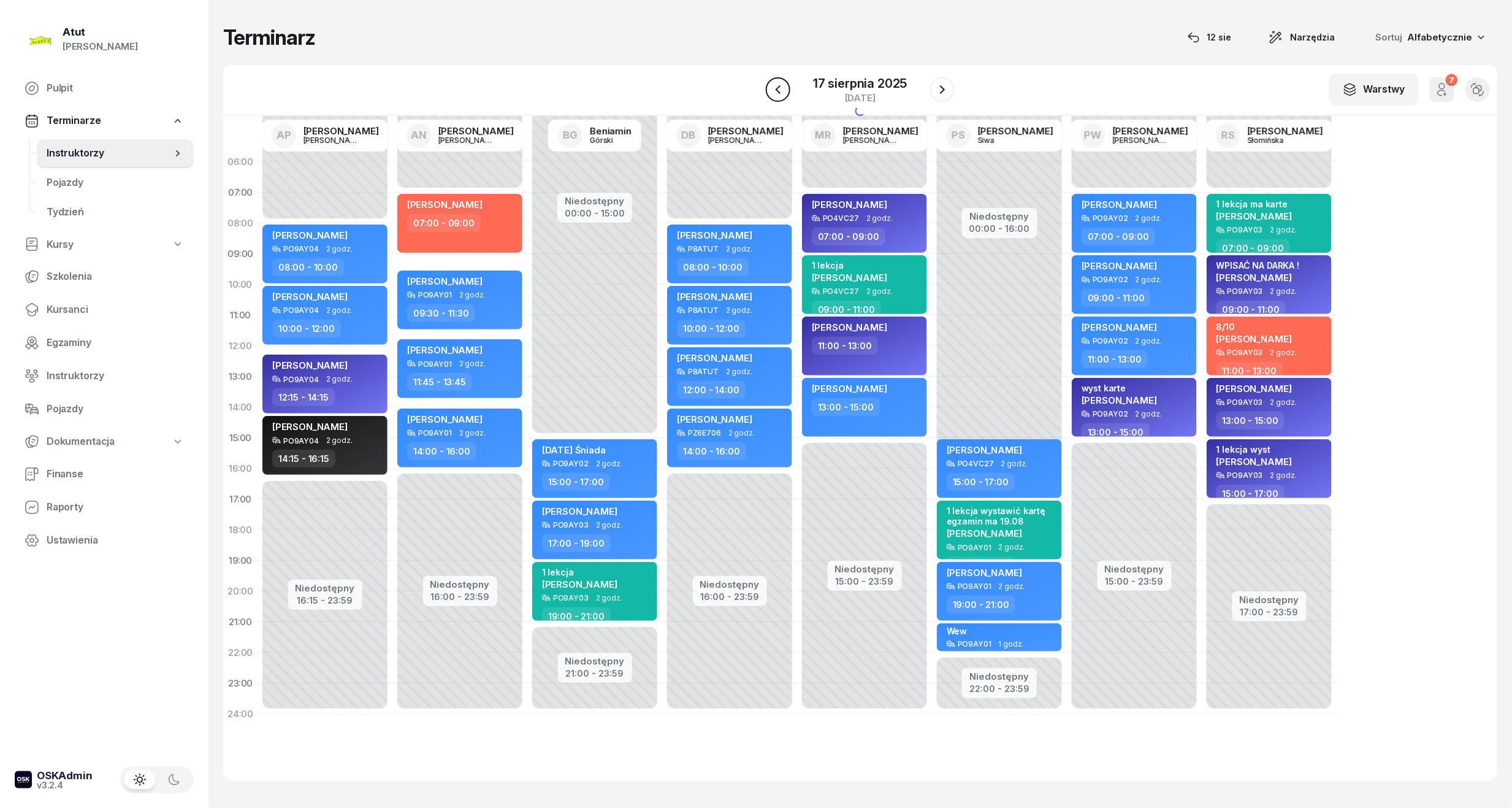
click at [785, 92] on button "button" at bounding box center [778, 89] width 25 height 25
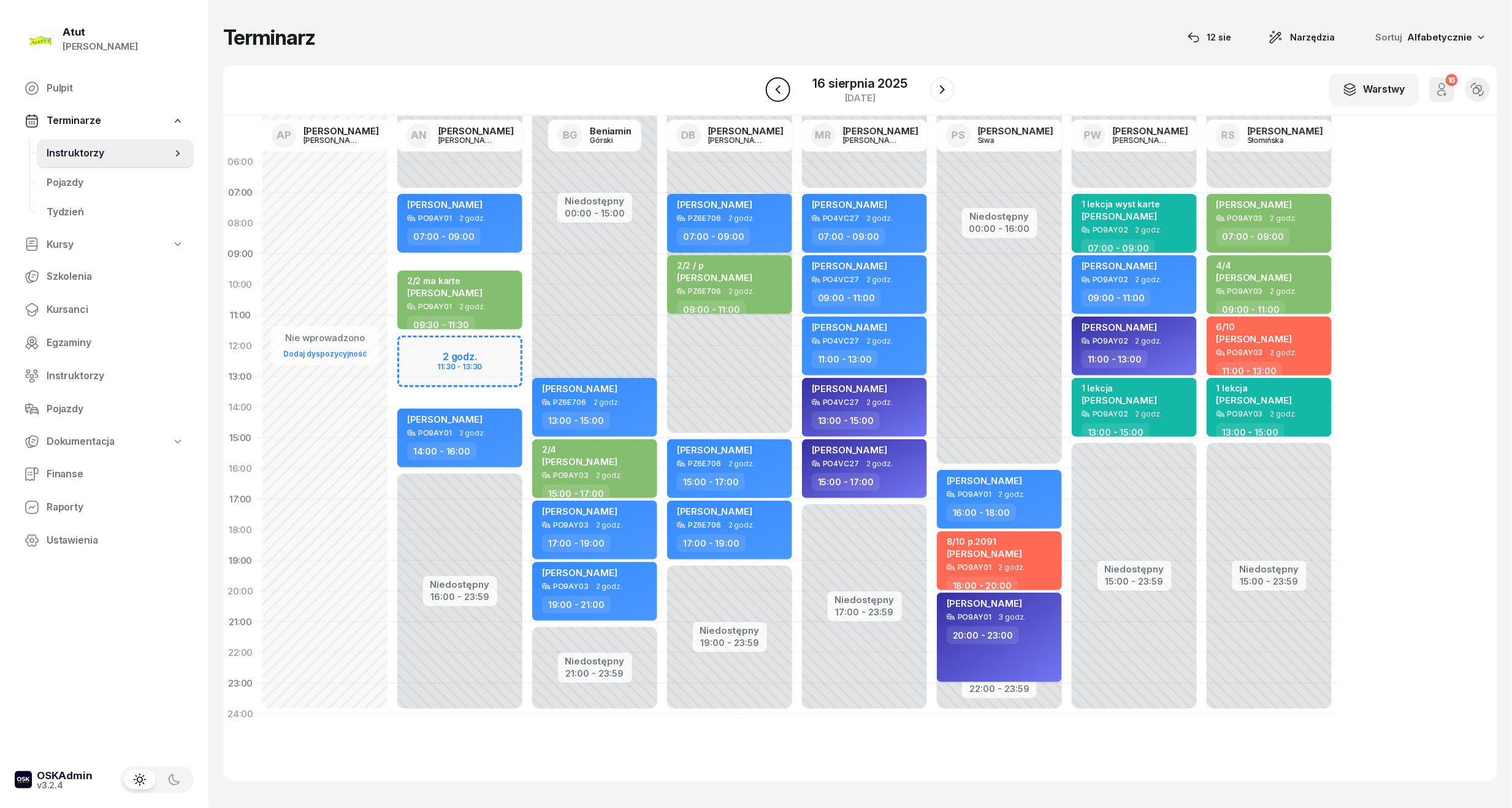
click at [785, 92] on button "button" at bounding box center [778, 89] width 25 height 25
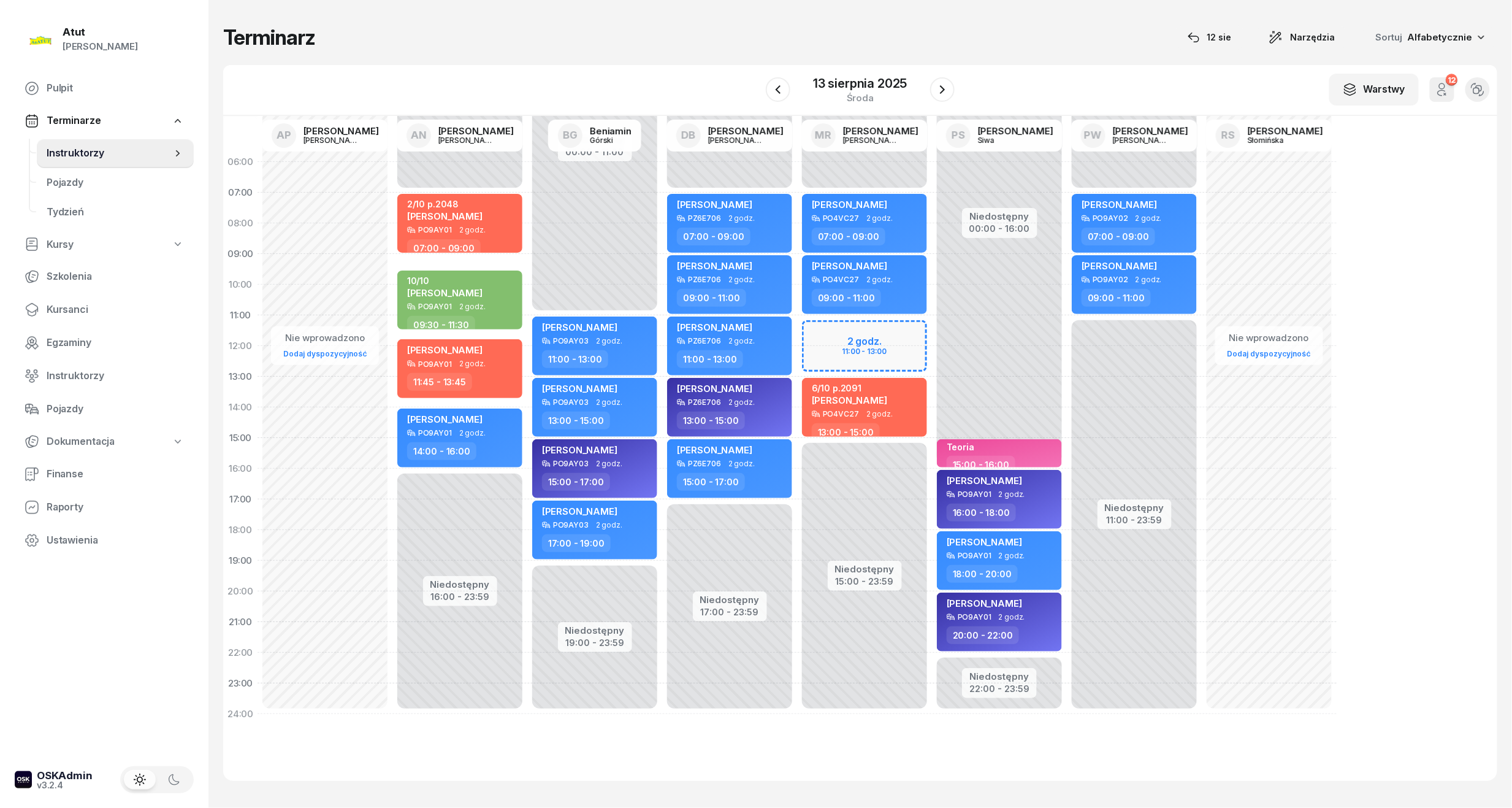
click at [792, 90] on div "13 sierpnia 2025 środa" at bounding box center [860, 89] width 189 height 35
click at [779, 90] on icon "button" at bounding box center [778, 89] width 15 height 15
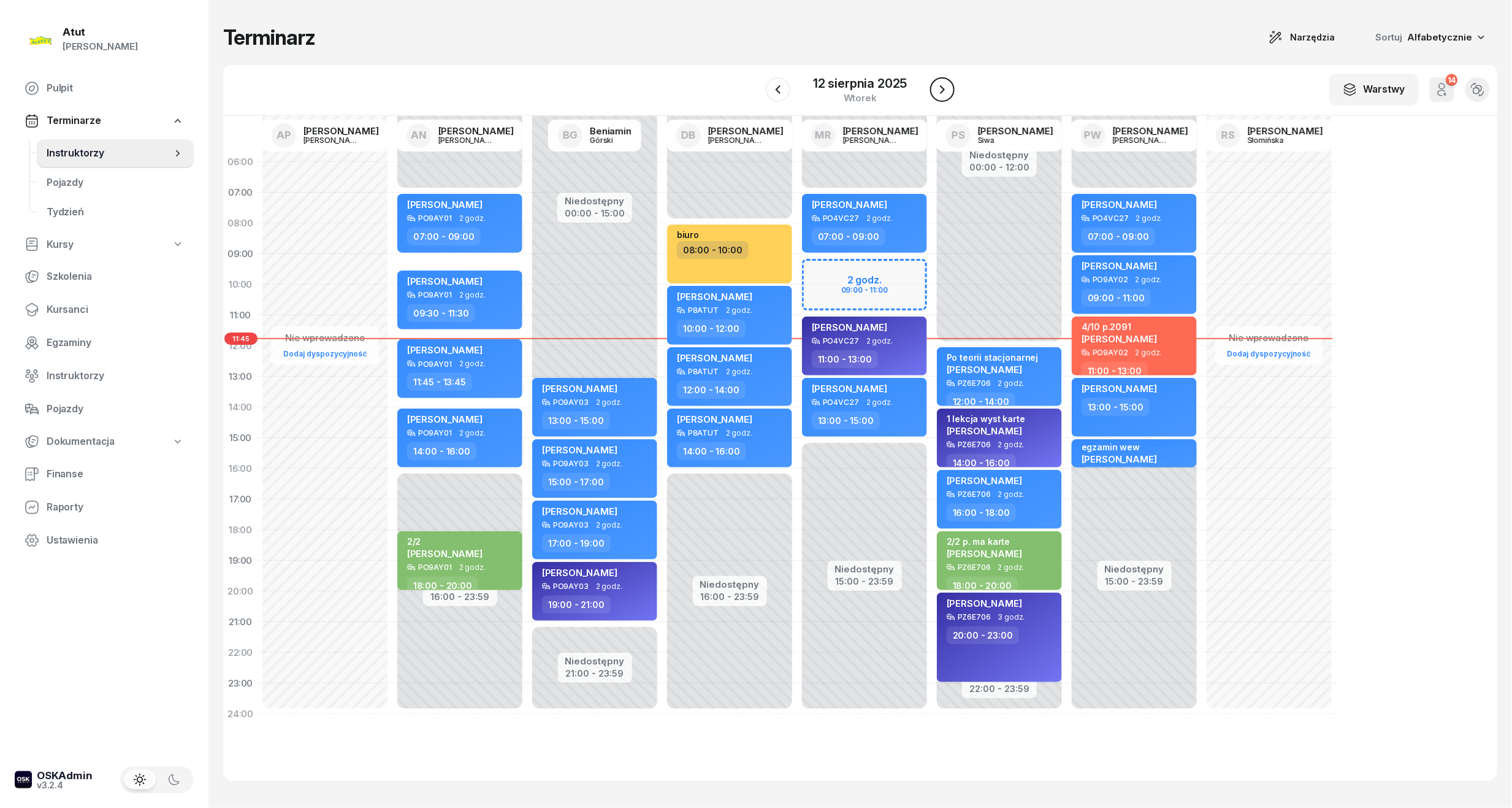
click at [942, 86] on icon "button" at bounding box center [942, 89] width 15 height 15
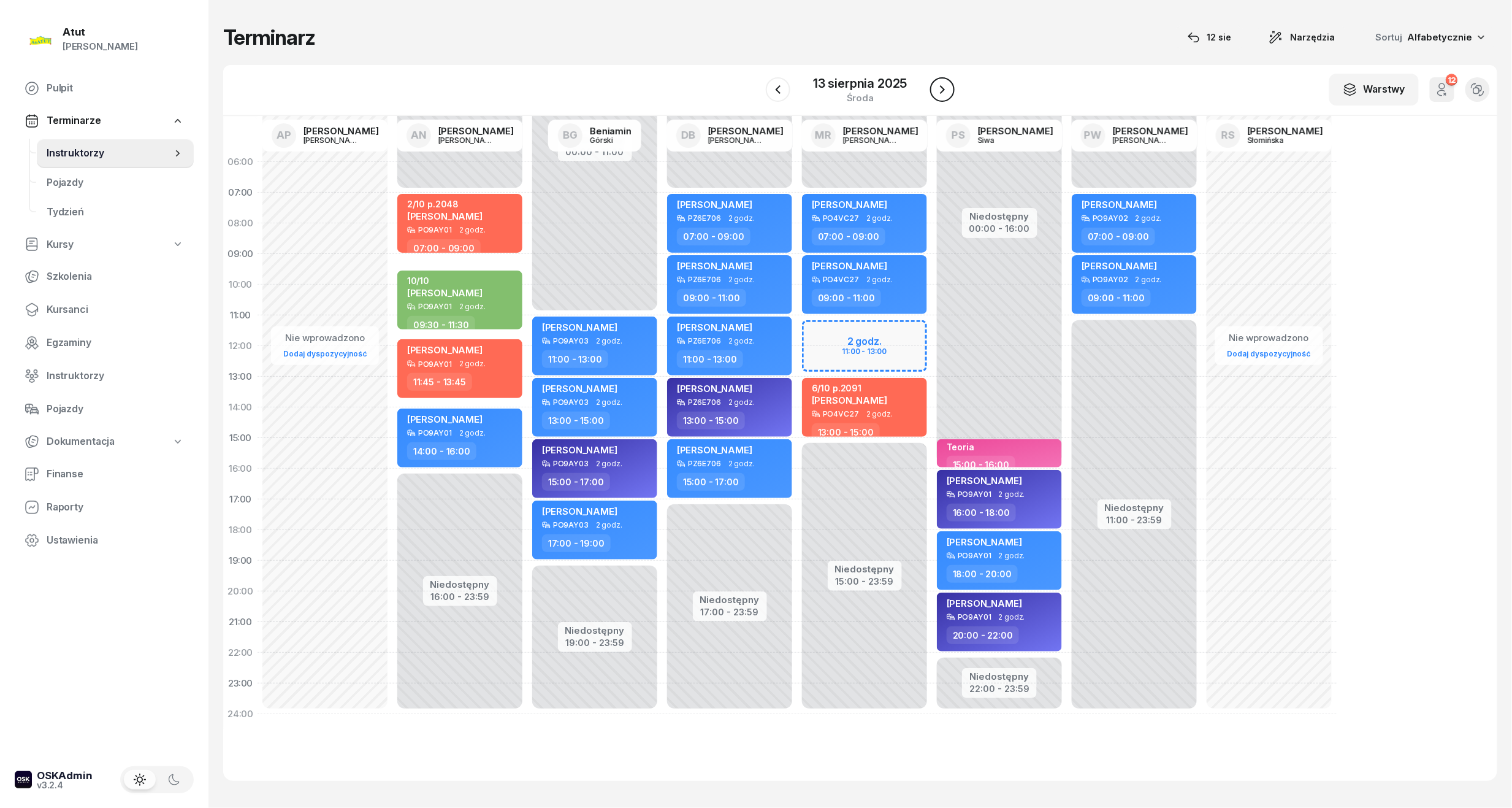
click at [940, 91] on icon "button" at bounding box center [942, 89] width 15 height 15
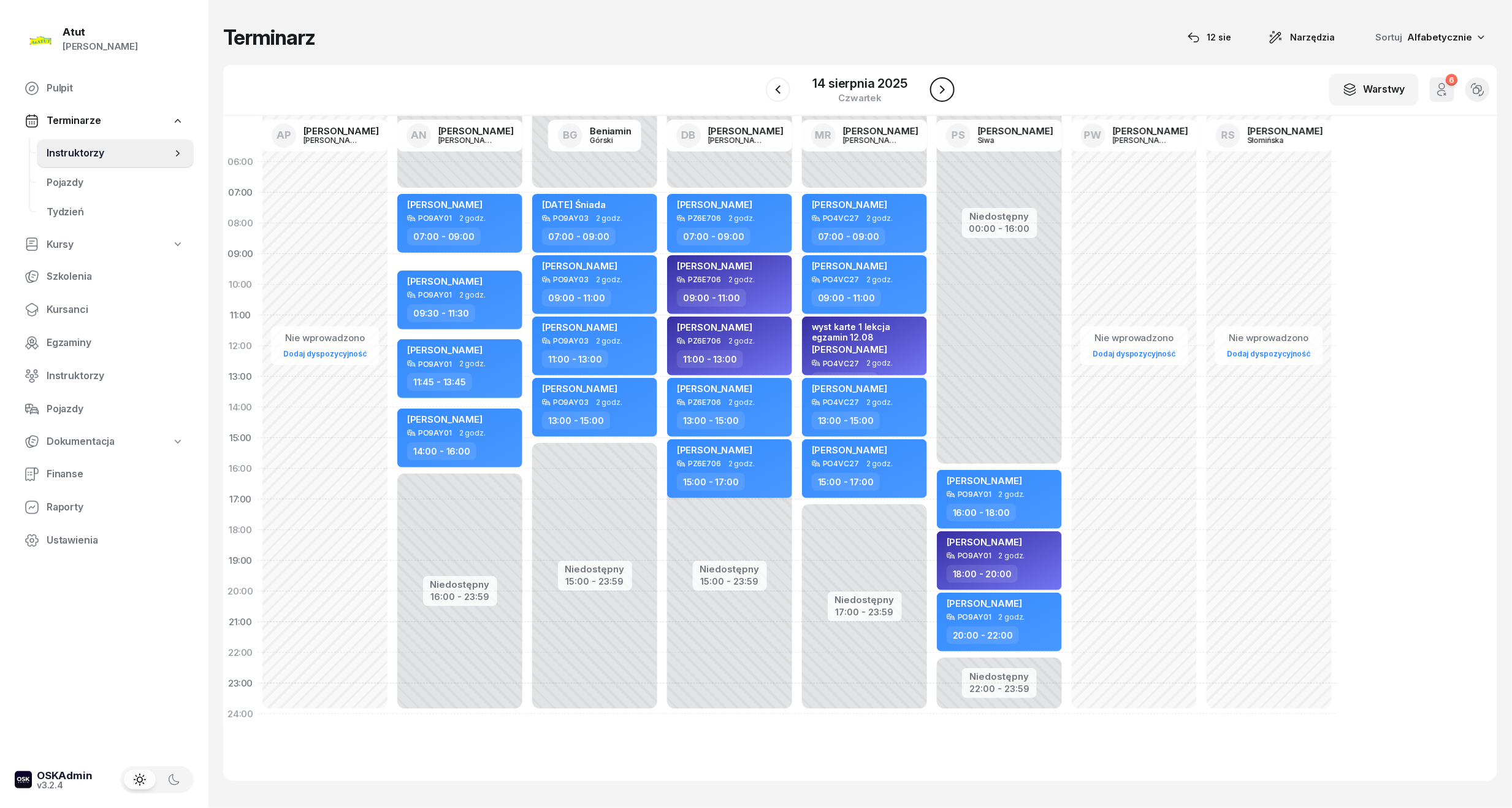
click at [940, 91] on icon "button" at bounding box center [942, 89] width 15 height 15
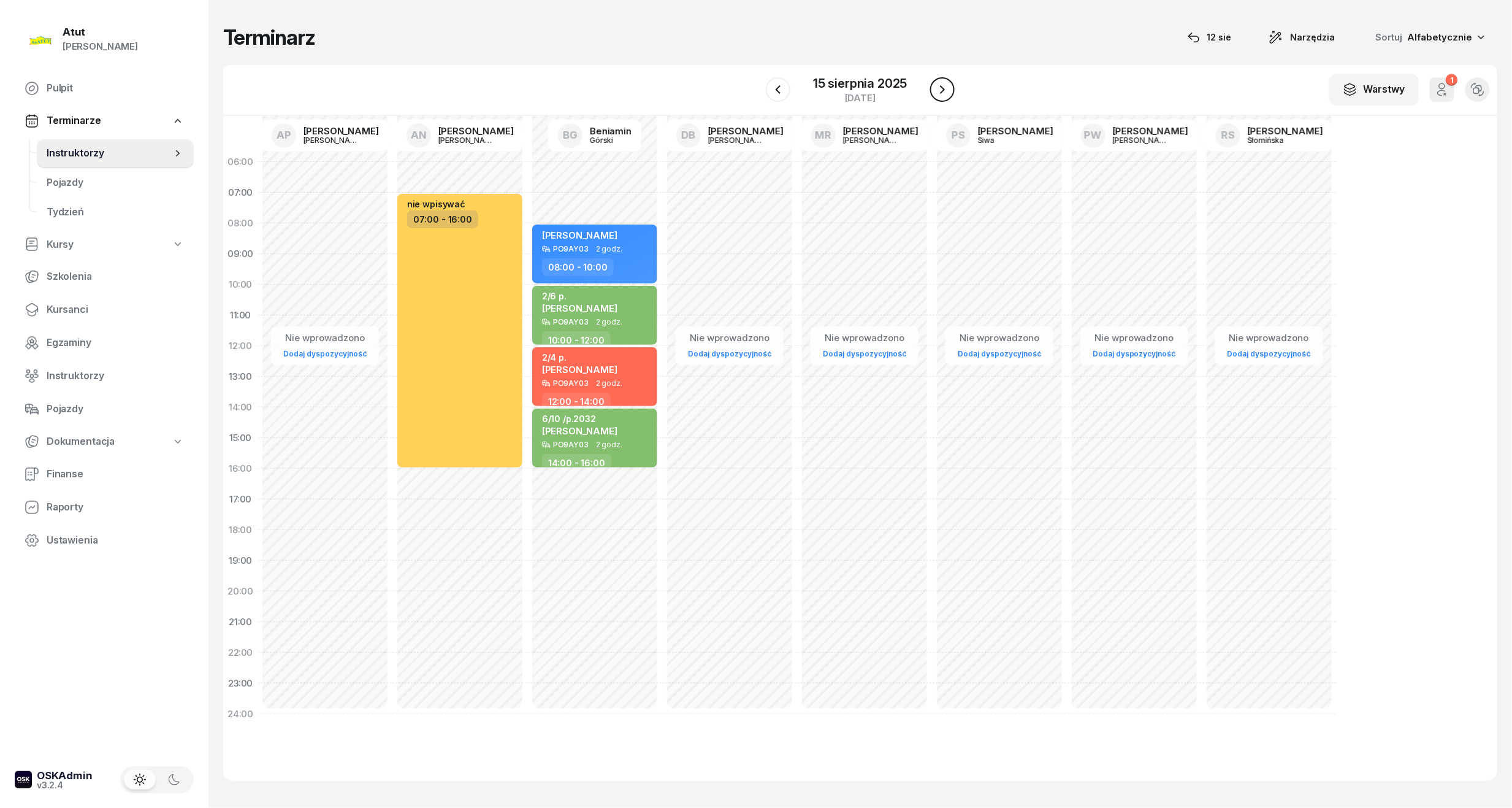
click at [940, 91] on icon "button" at bounding box center [942, 89] width 15 height 15
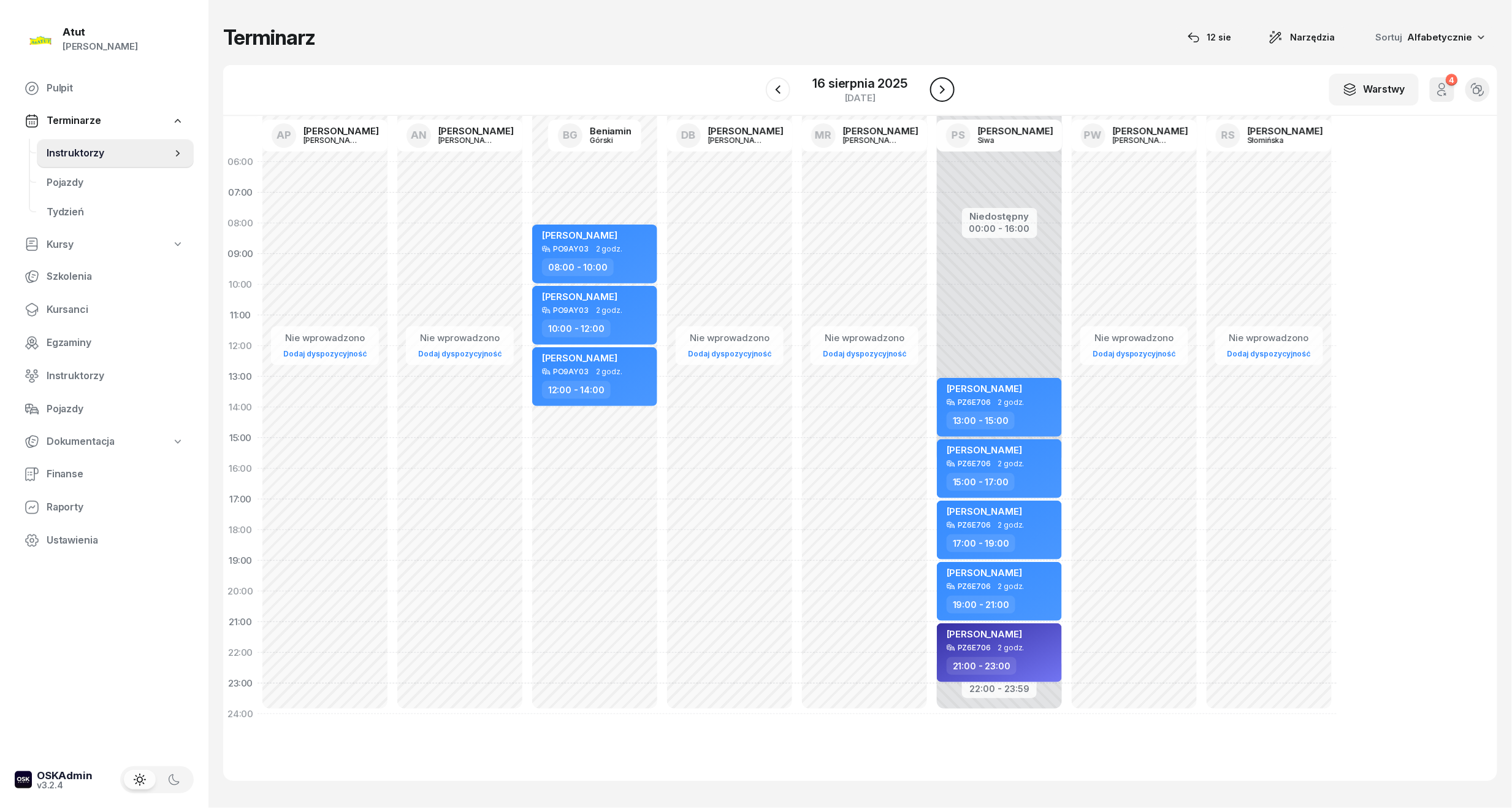
click at [940, 91] on icon "button" at bounding box center [942, 89] width 15 height 15
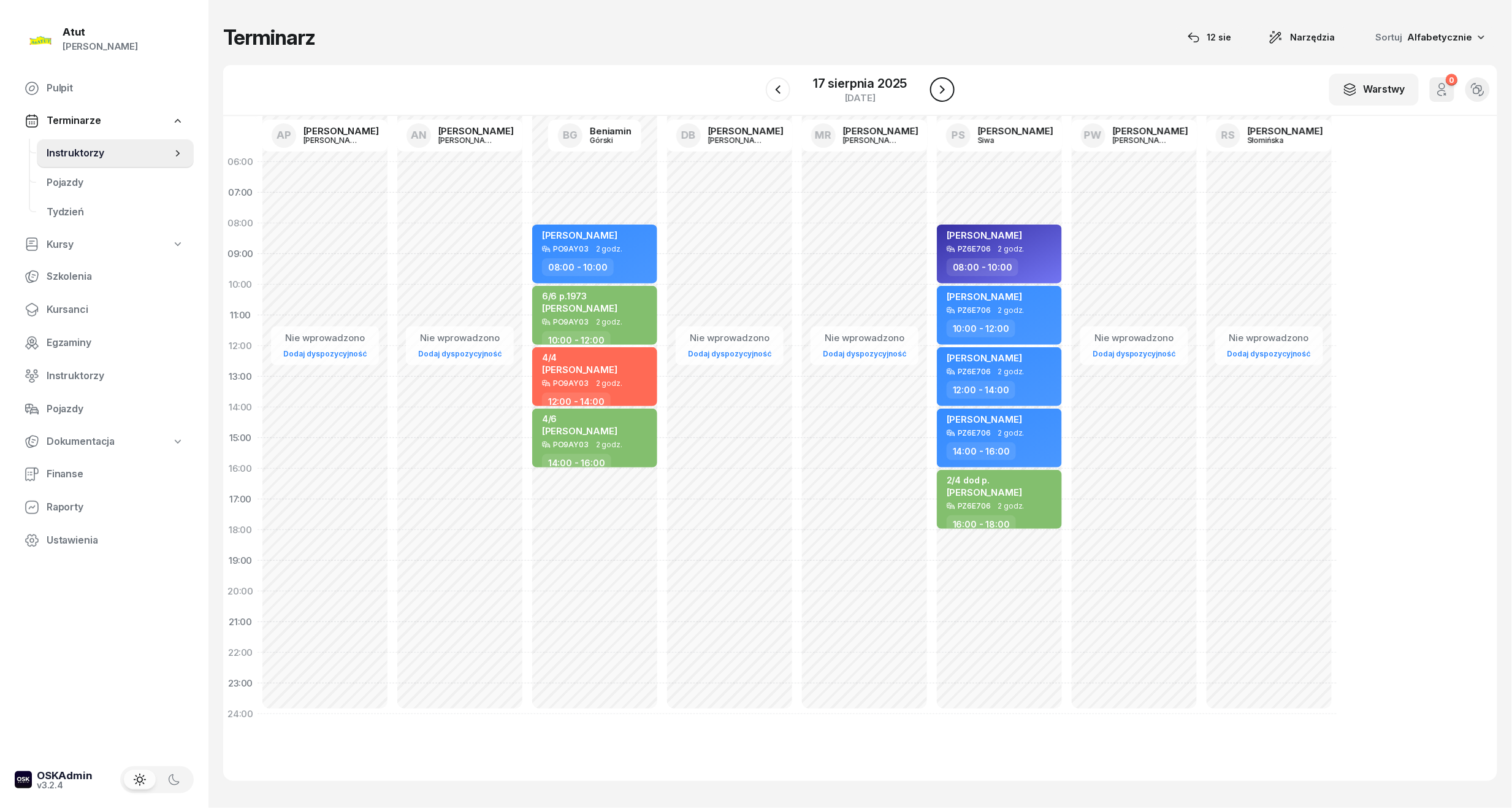
click at [940, 91] on icon "button" at bounding box center [942, 89] width 15 height 15
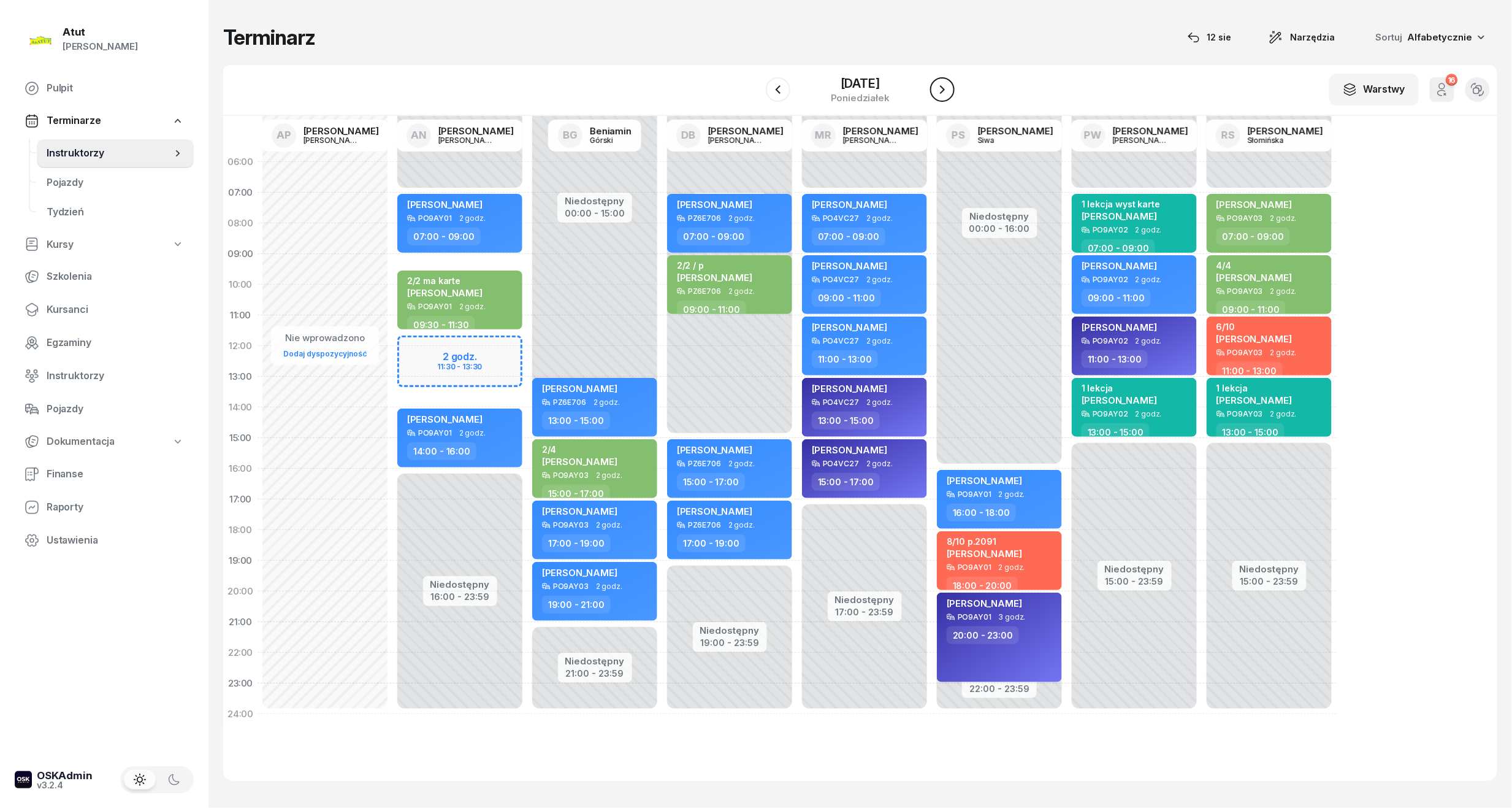
click at [940, 91] on icon "button" at bounding box center [942, 89] width 15 height 15
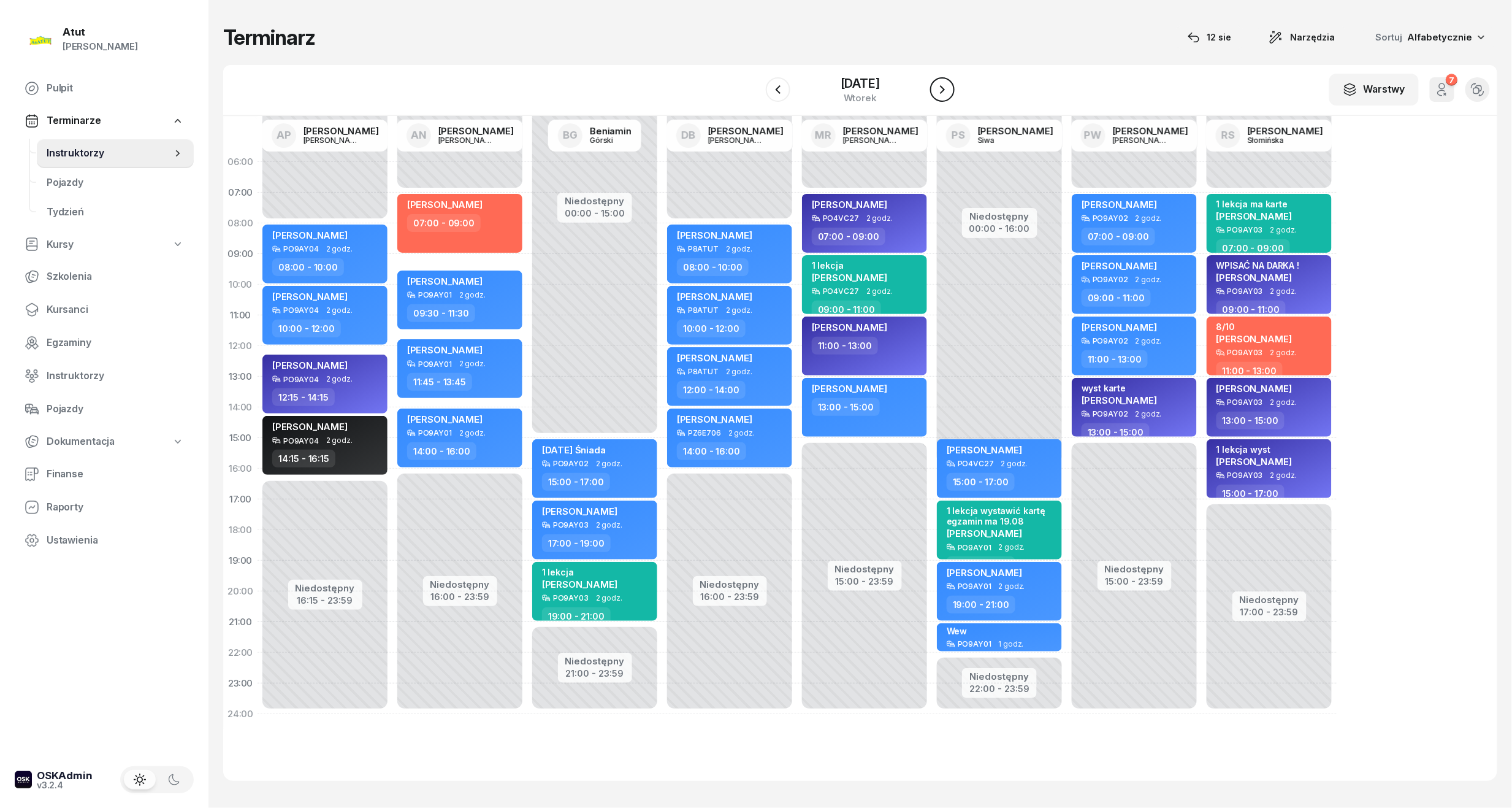
click at [940, 93] on icon "button" at bounding box center [942, 89] width 5 height 9
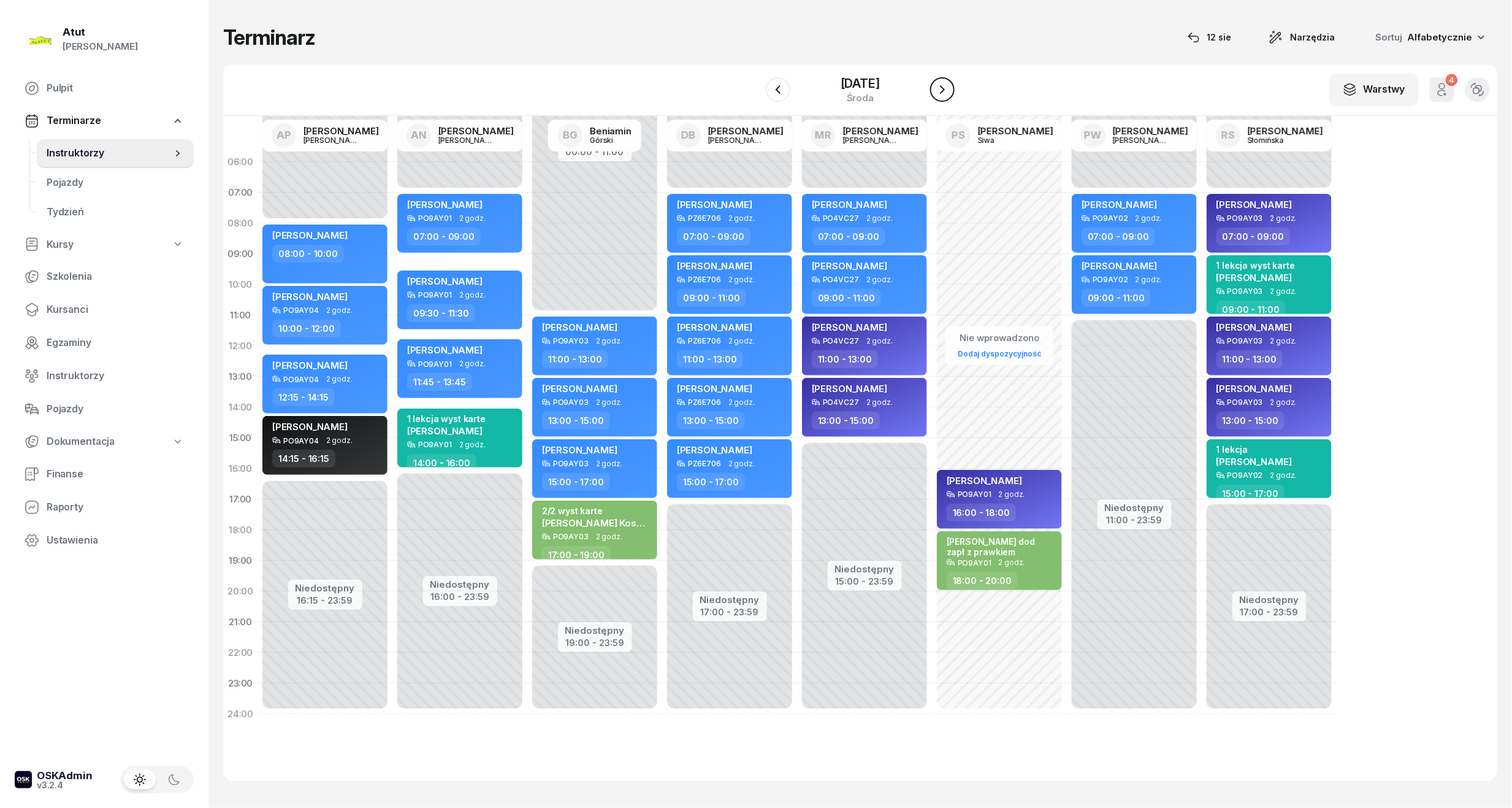
click at [940, 93] on icon "button" at bounding box center [942, 89] width 5 height 9
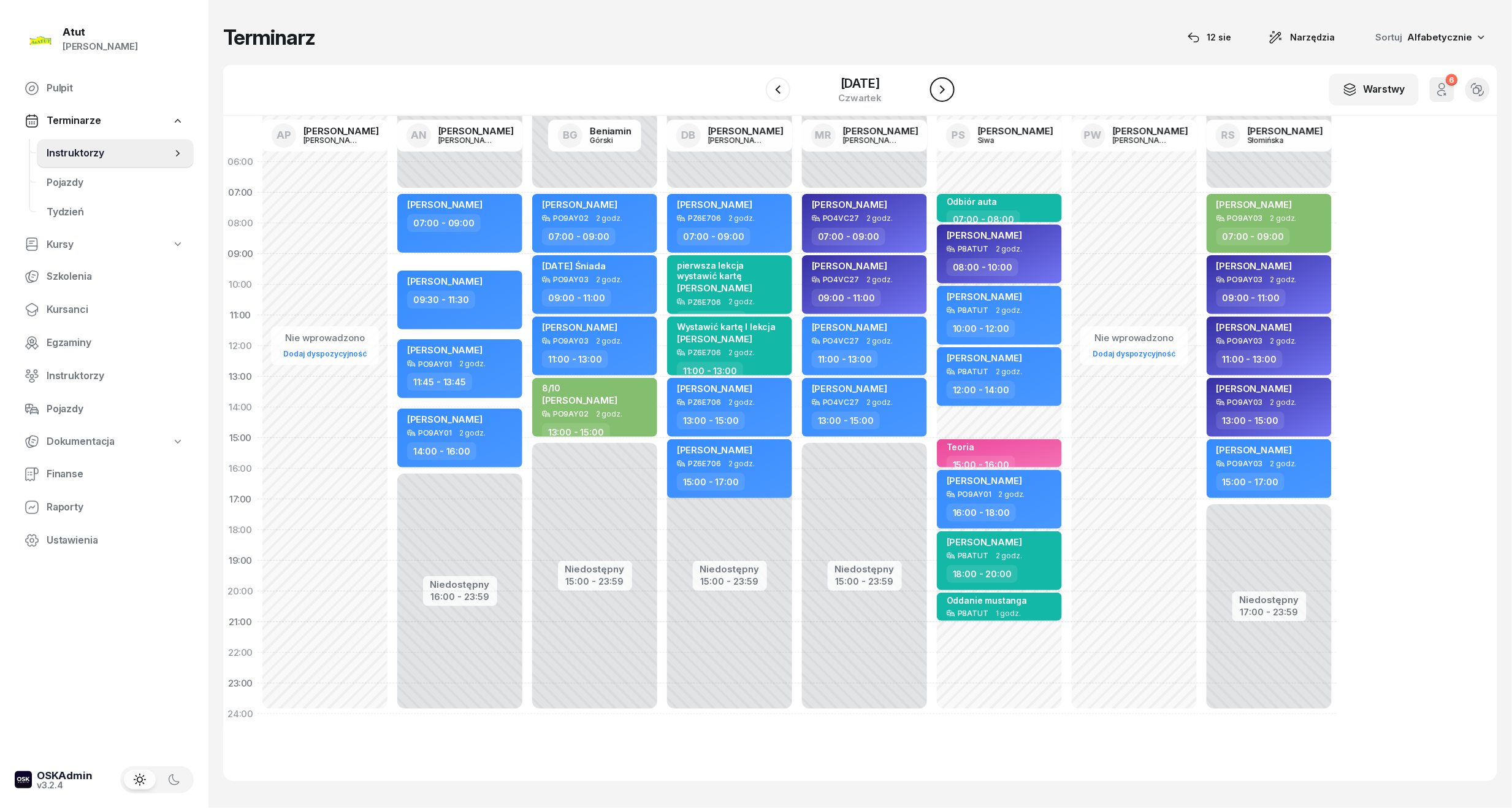
click at [942, 94] on icon "button" at bounding box center [942, 89] width 15 height 15
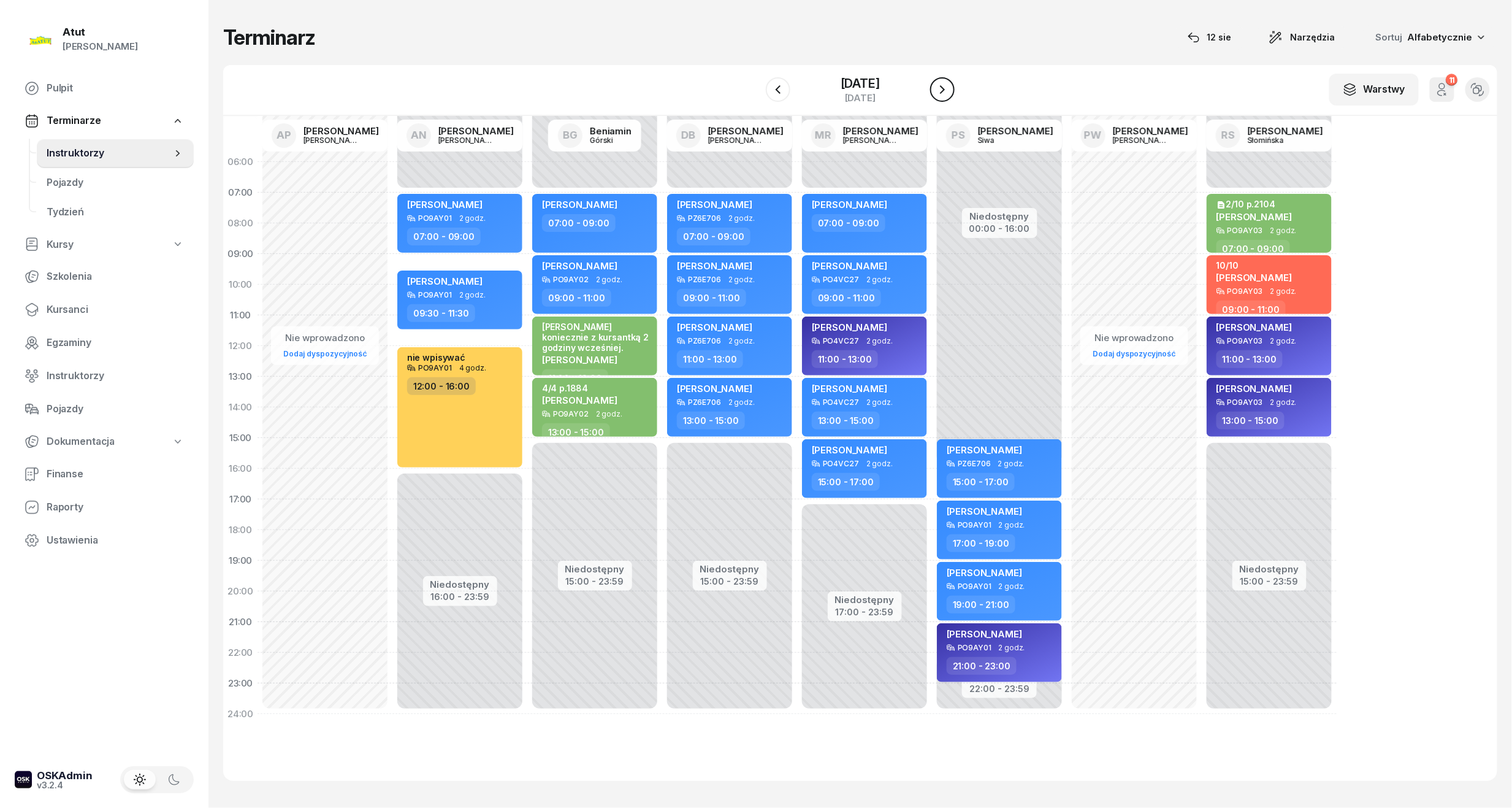
click at [935, 97] on button "button" at bounding box center [942, 89] width 25 height 25
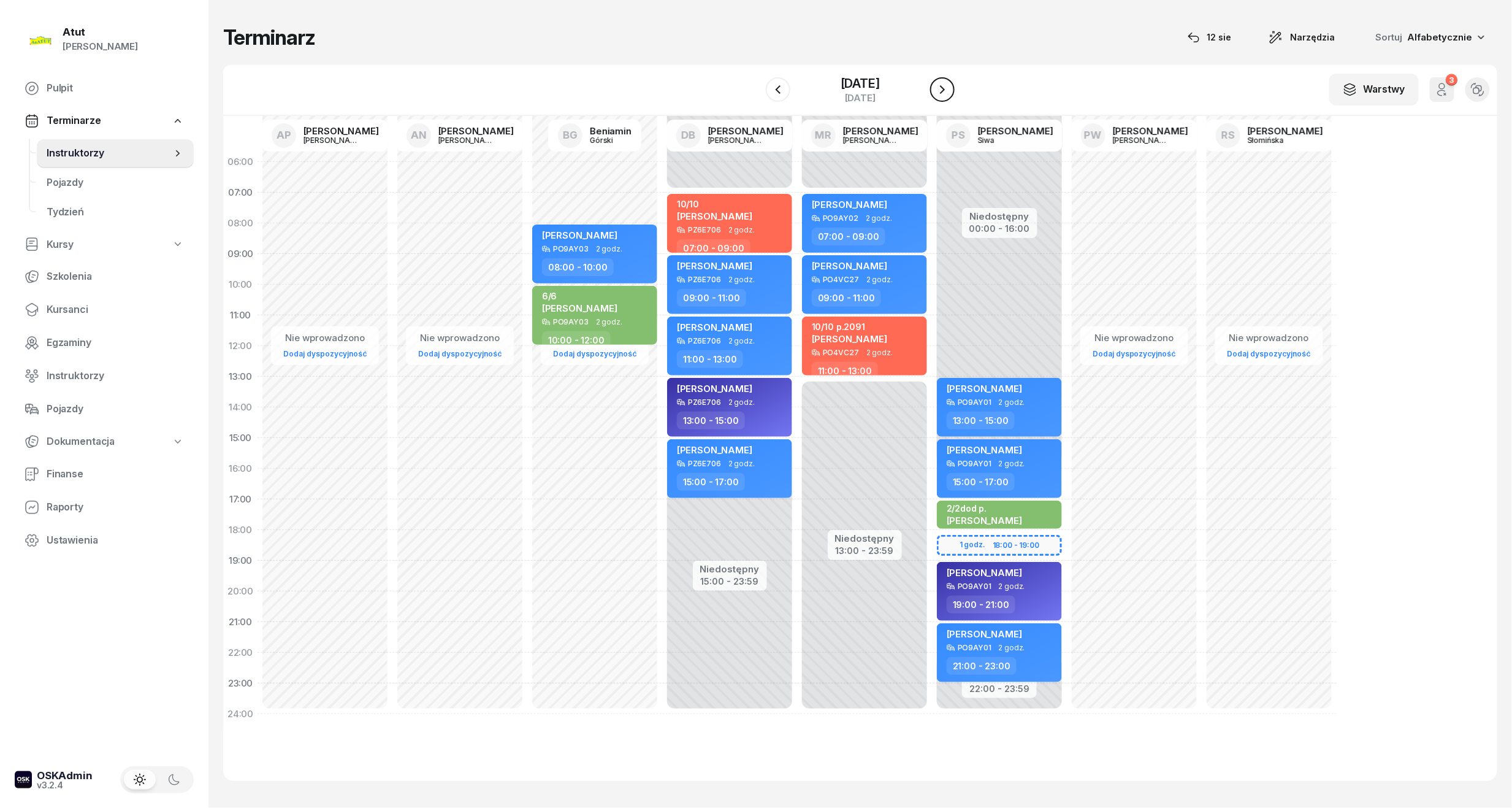
click at [935, 97] on button "button" at bounding box center [942, 89] width 25 height 25
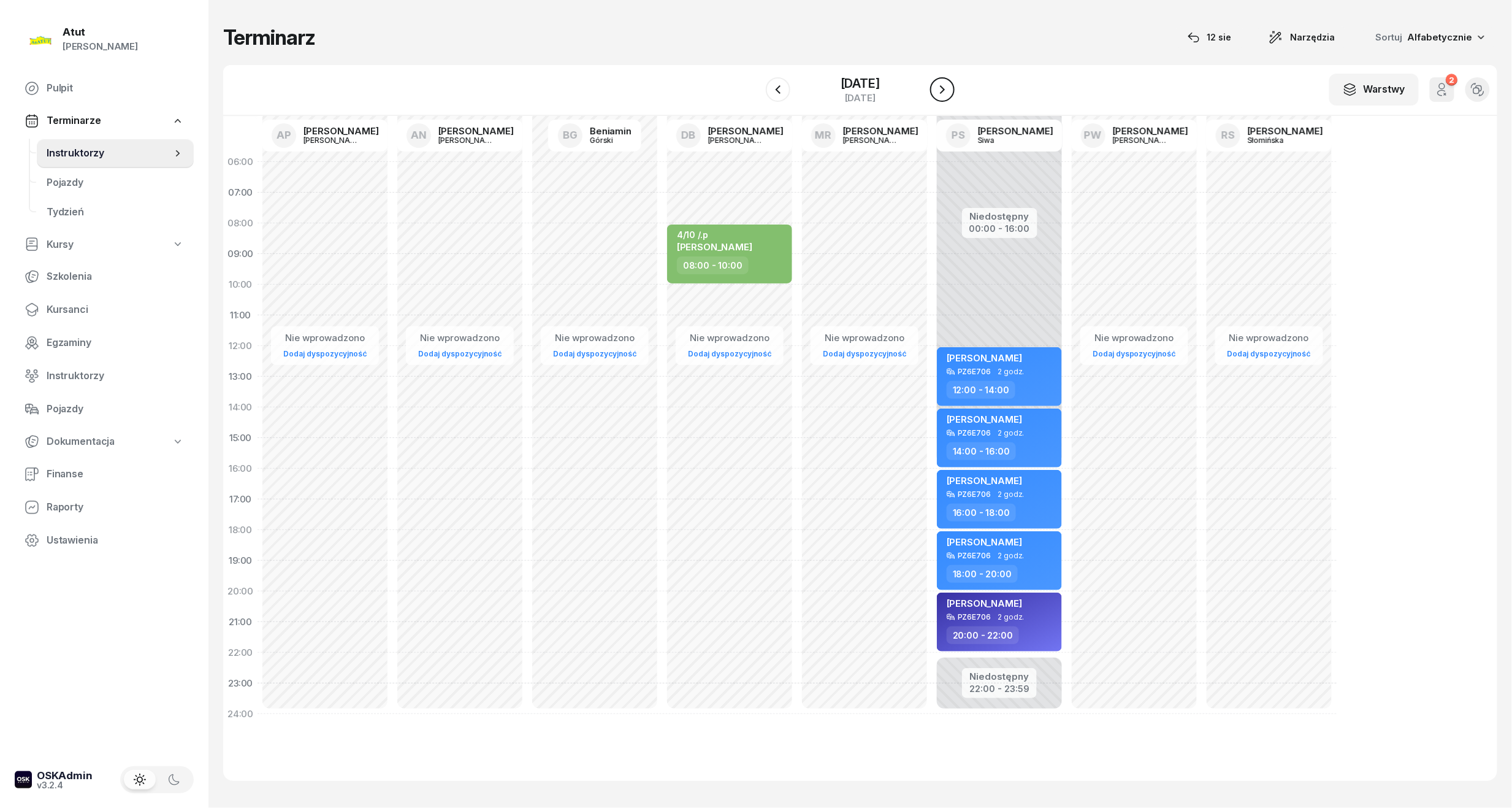
click at [935, 97] on button "button" at bounding box center [942, 89] width 25 height 25
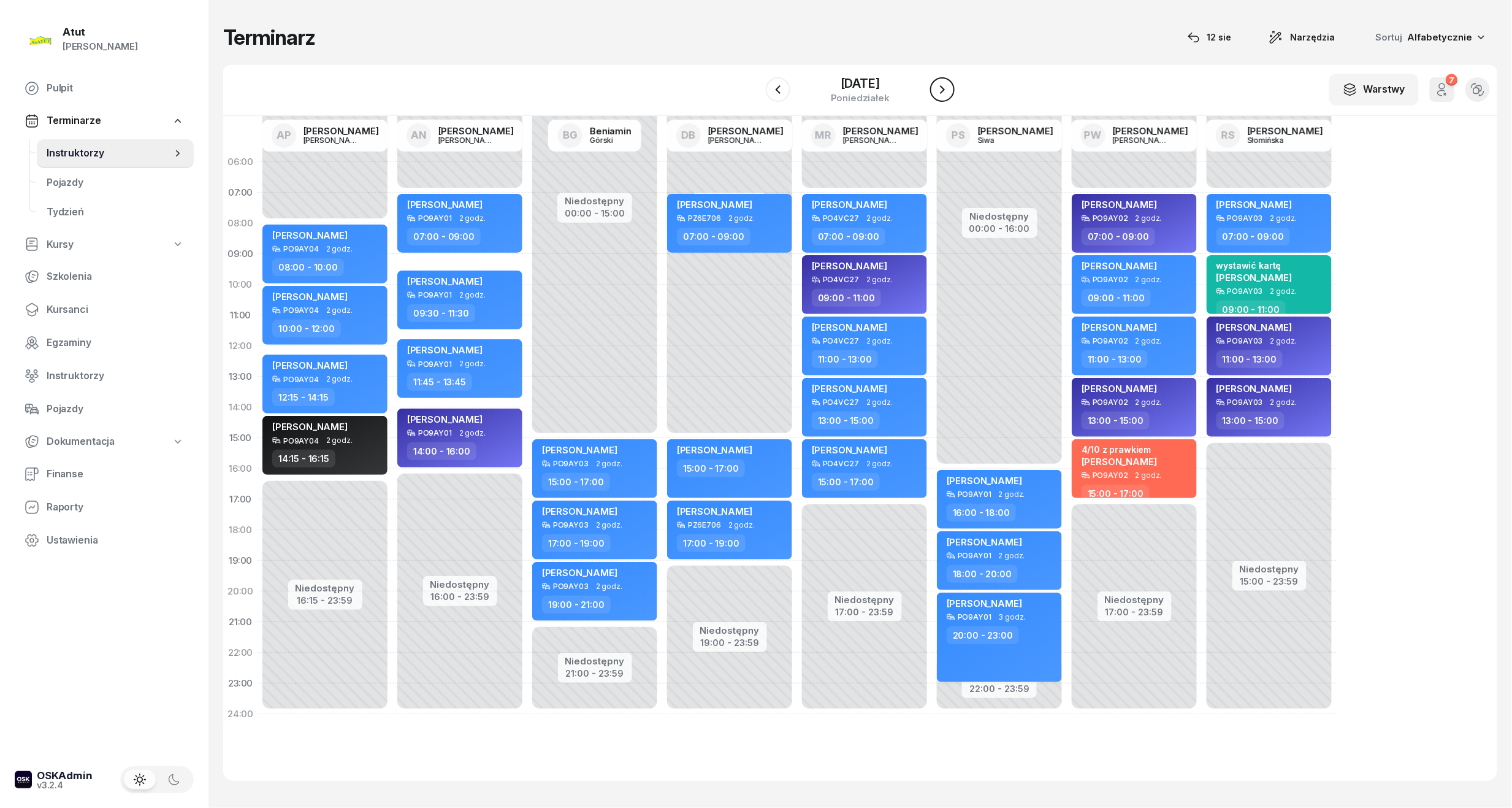
click at [935, 97] on button "button" at bounding box center [942, 89] width 25 height 25
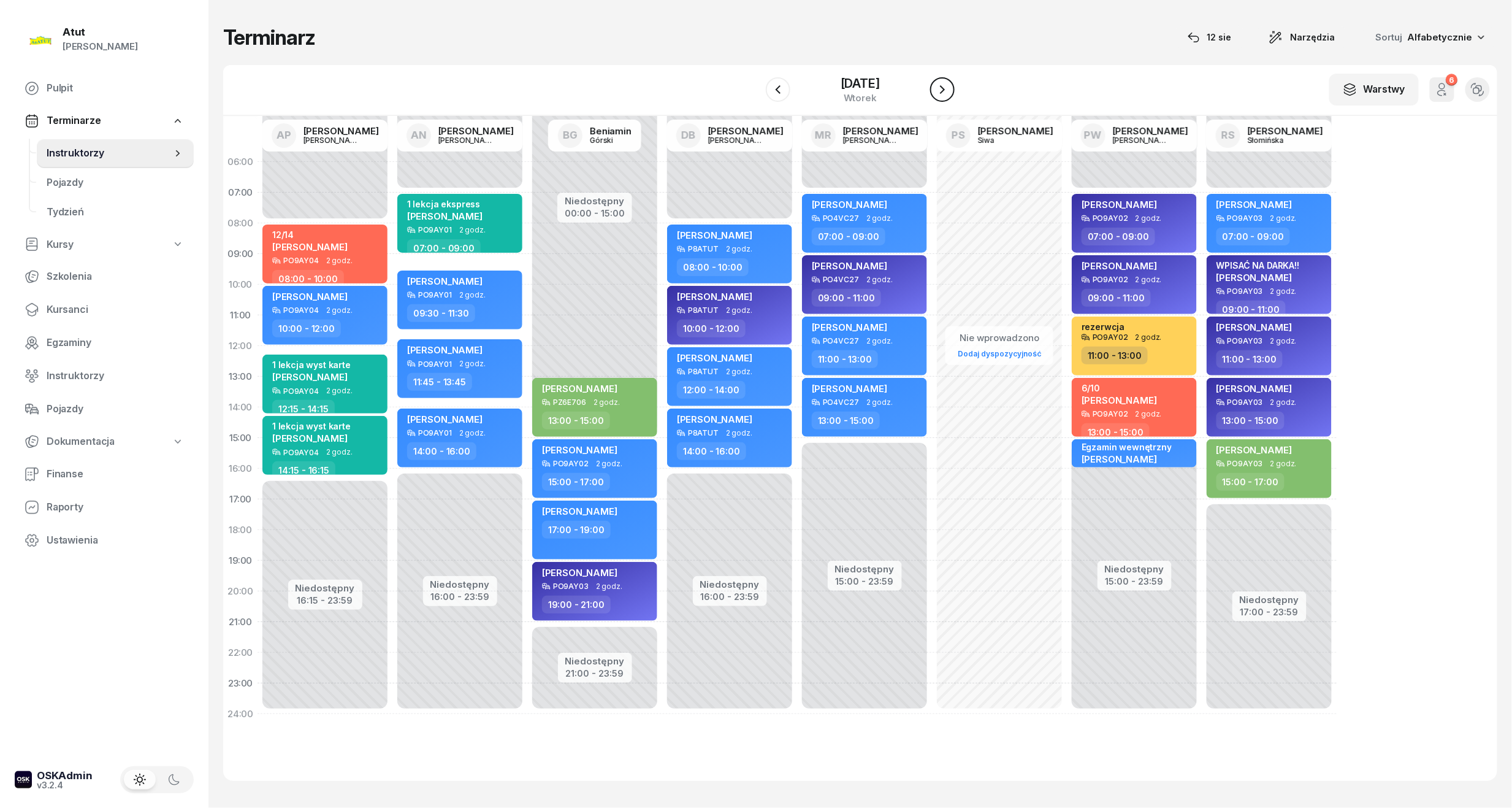
click at [935, 97] on button "button" at bounding box center [942, 89] width 25 height 25
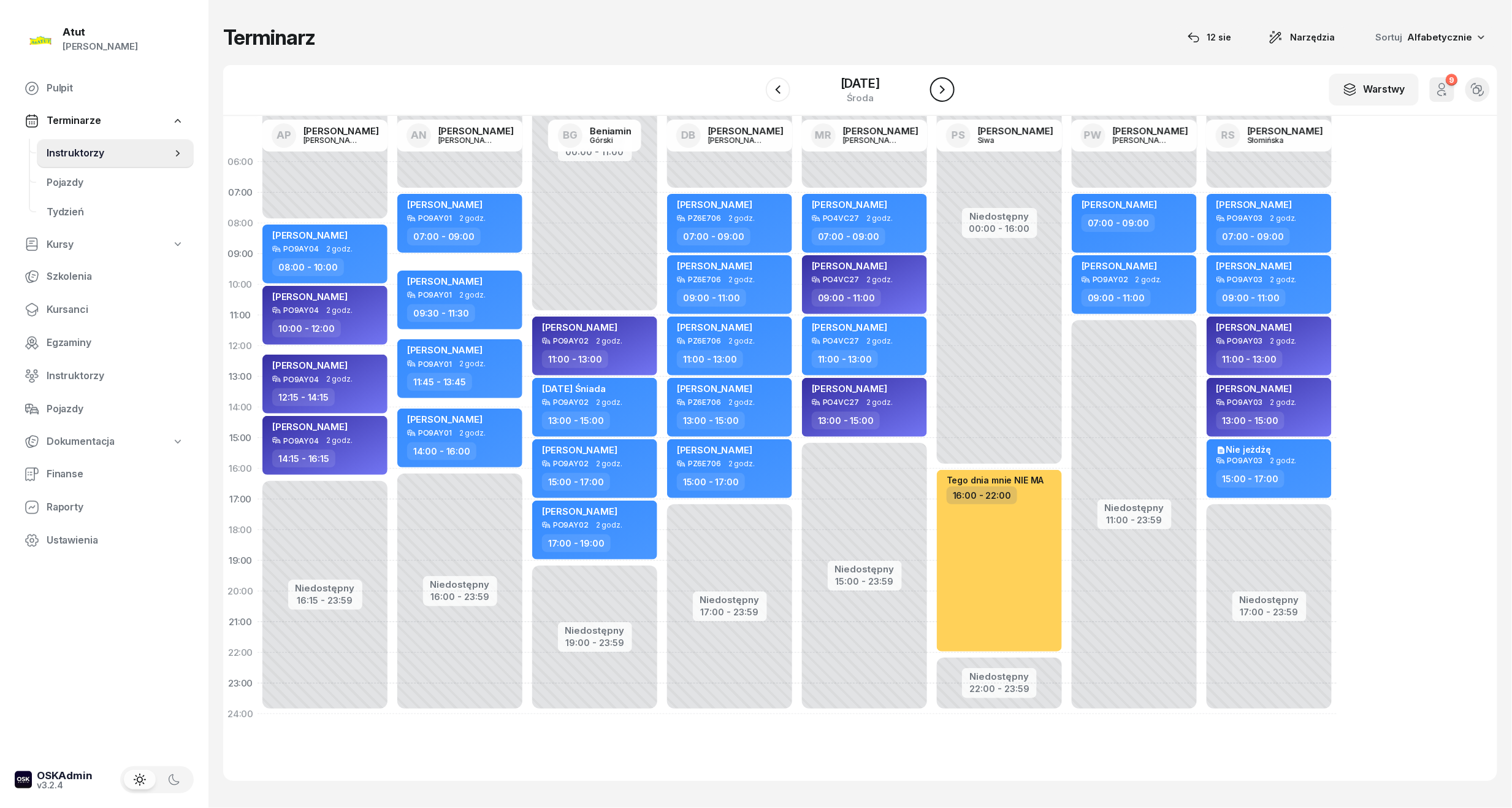
click at [935, 97] on button "button" at bounding box center [942, 89] width 25 height 25
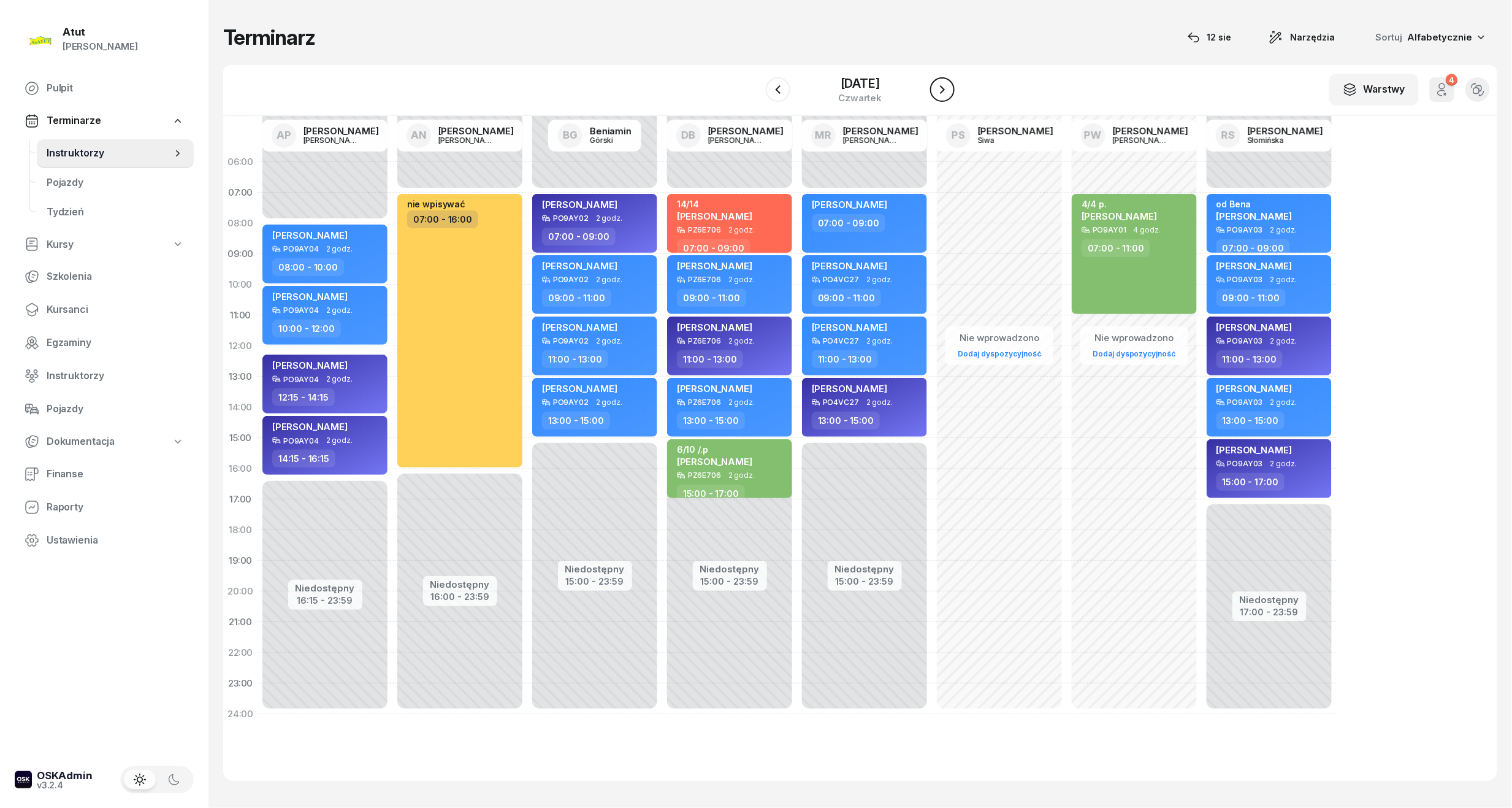
click at [935, 97] on button "button" at bounding box center [942, 89] width 25 height 25
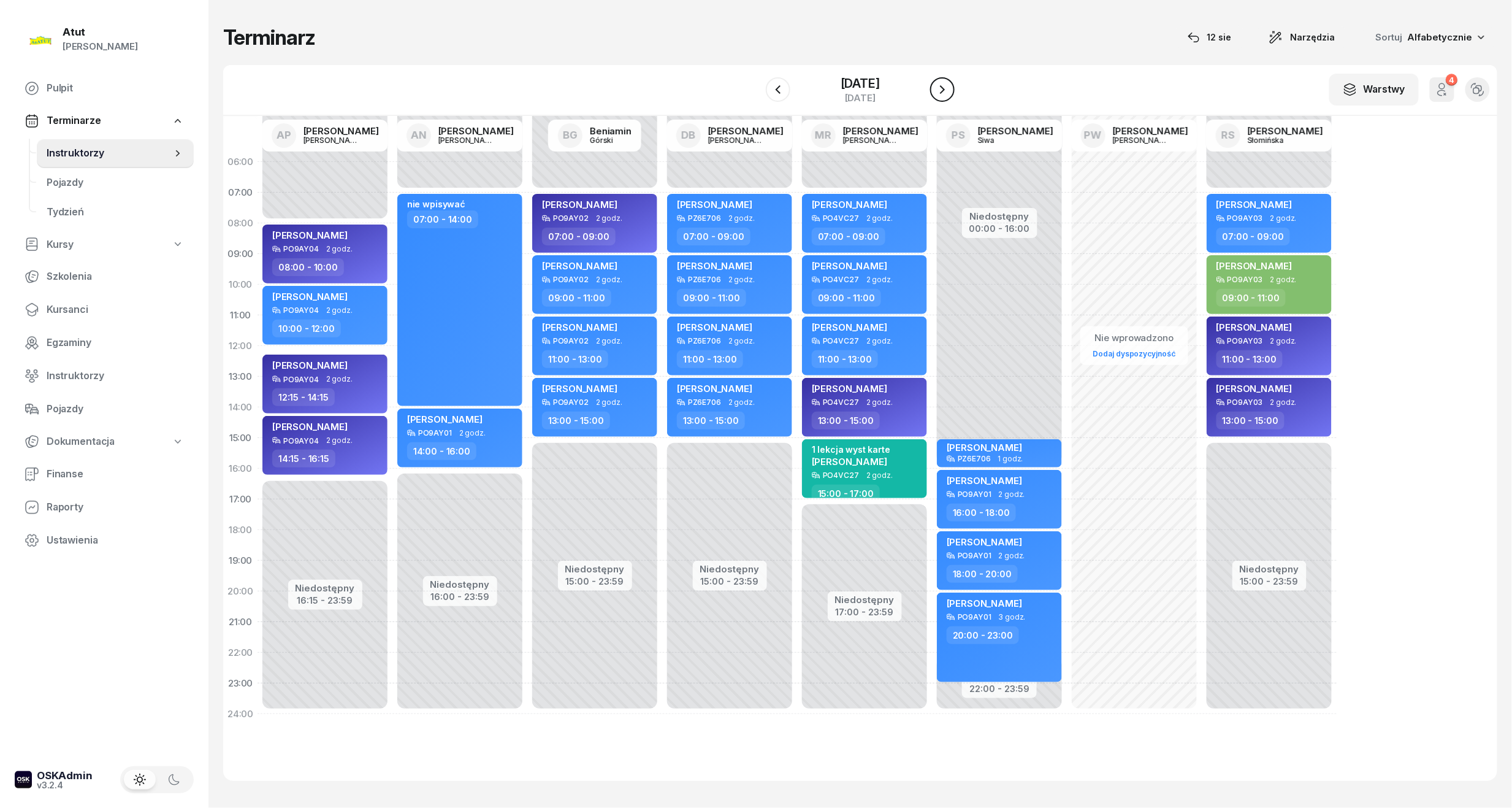
click at [935, 97] on button "button" at bounding box center [942, 89] width 25 height 25
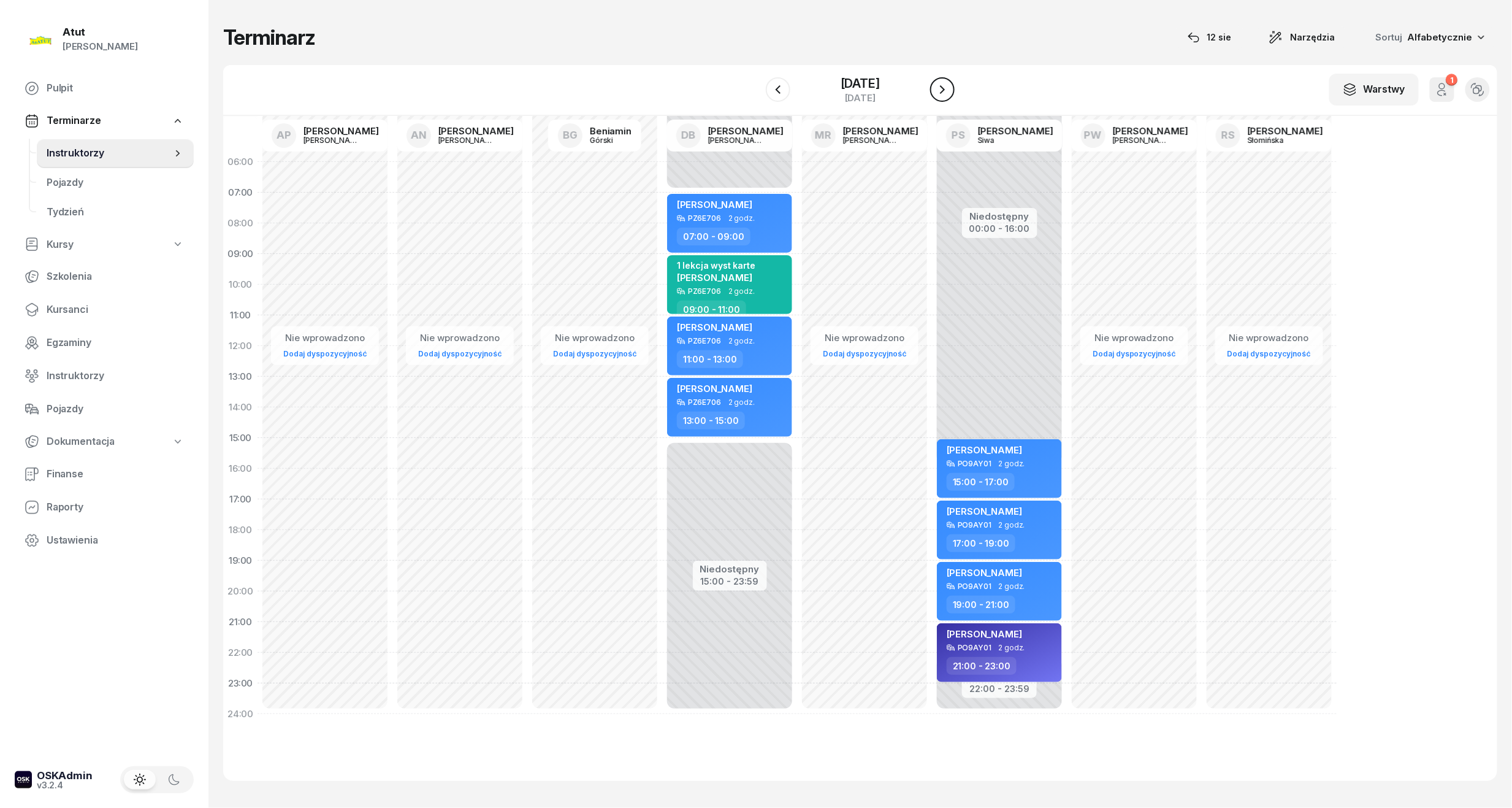
click at [935, 97] on button "button" at bounding box center [942, 89] width 25 height 25
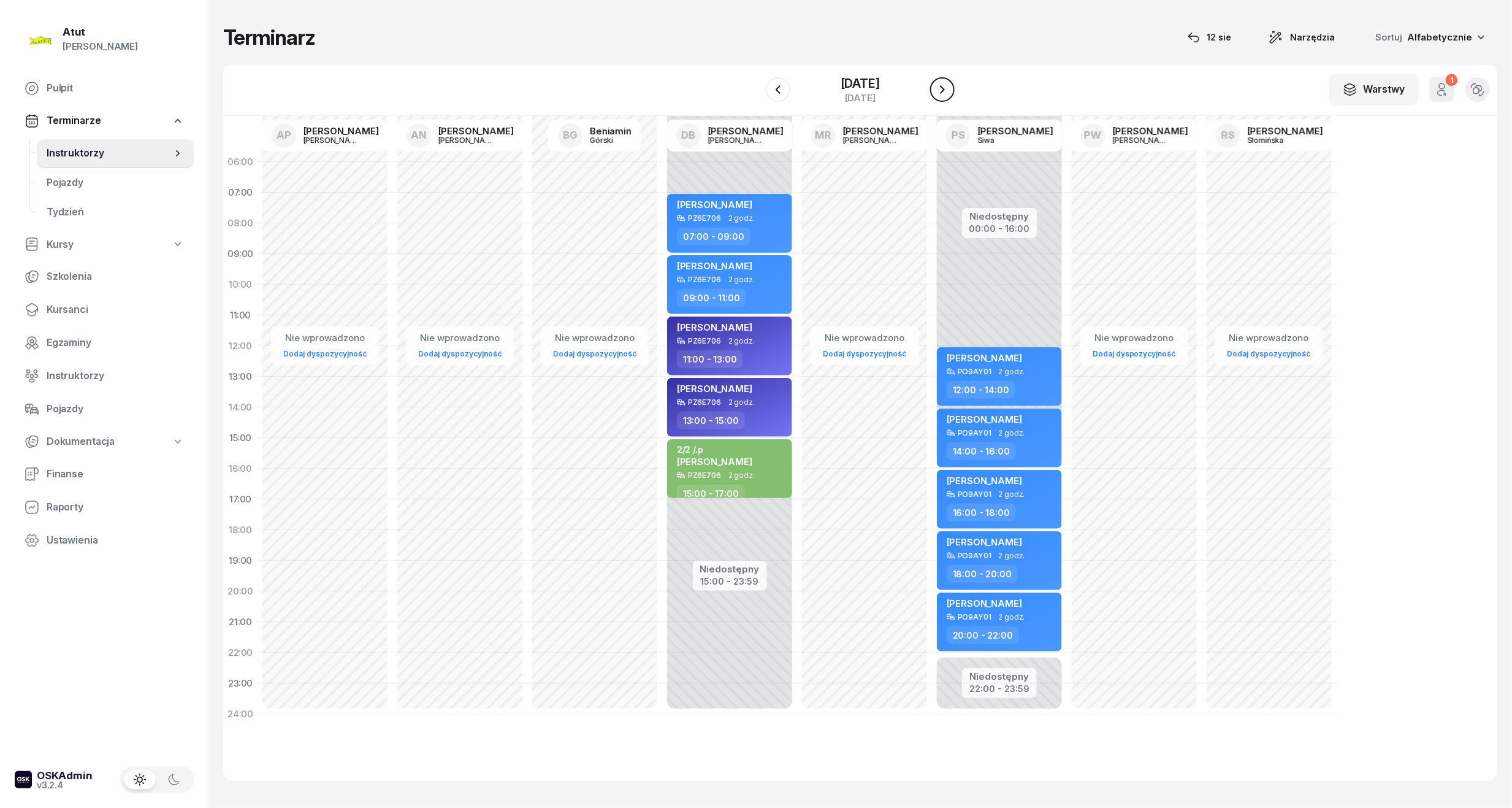
click at [935, 97] on button "button" at bounding box center [942, 89] width 25 height 25
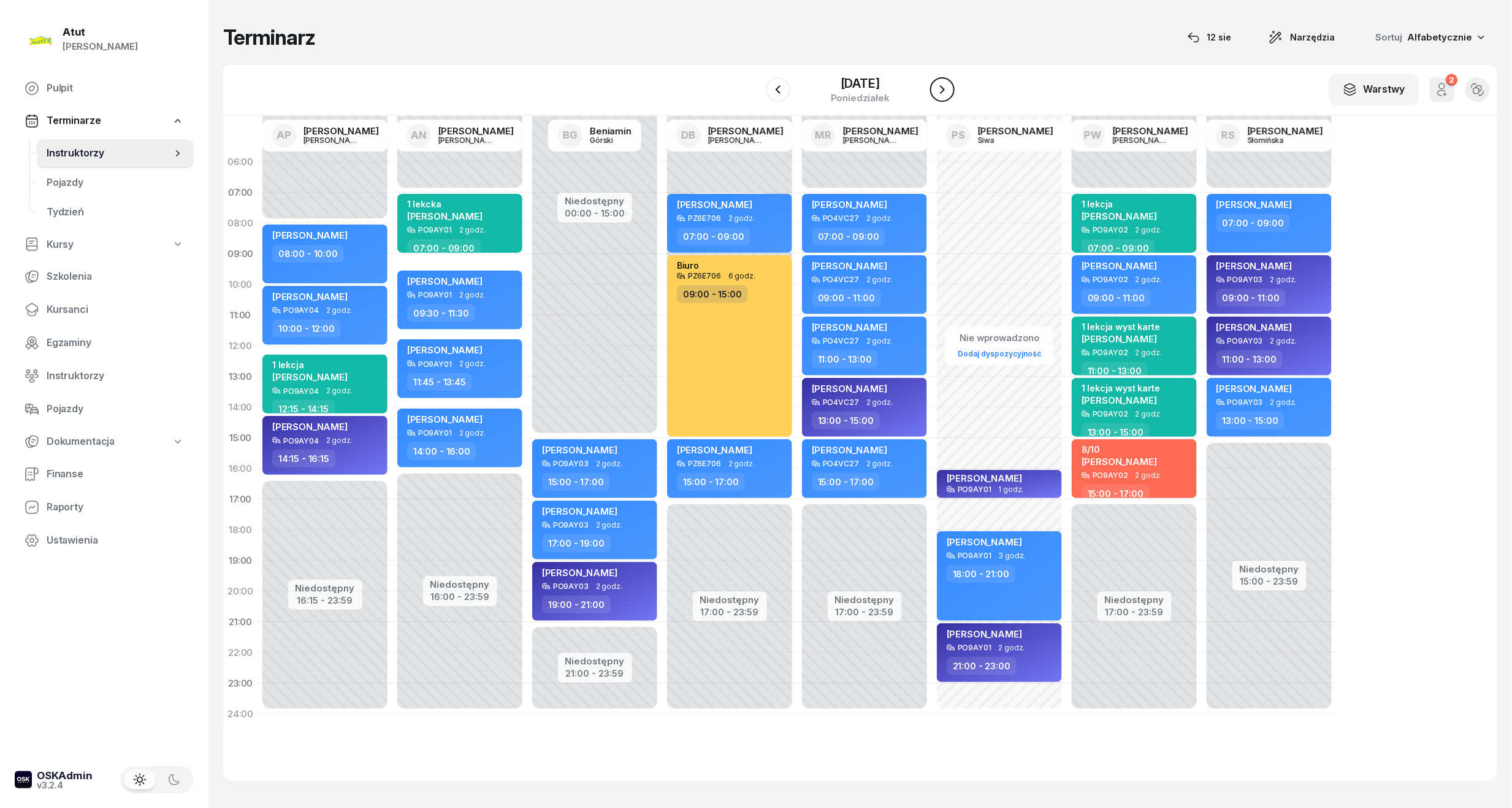
click at [935, 97] on button "button" at bounding box center [942, 89] width 25 height 25
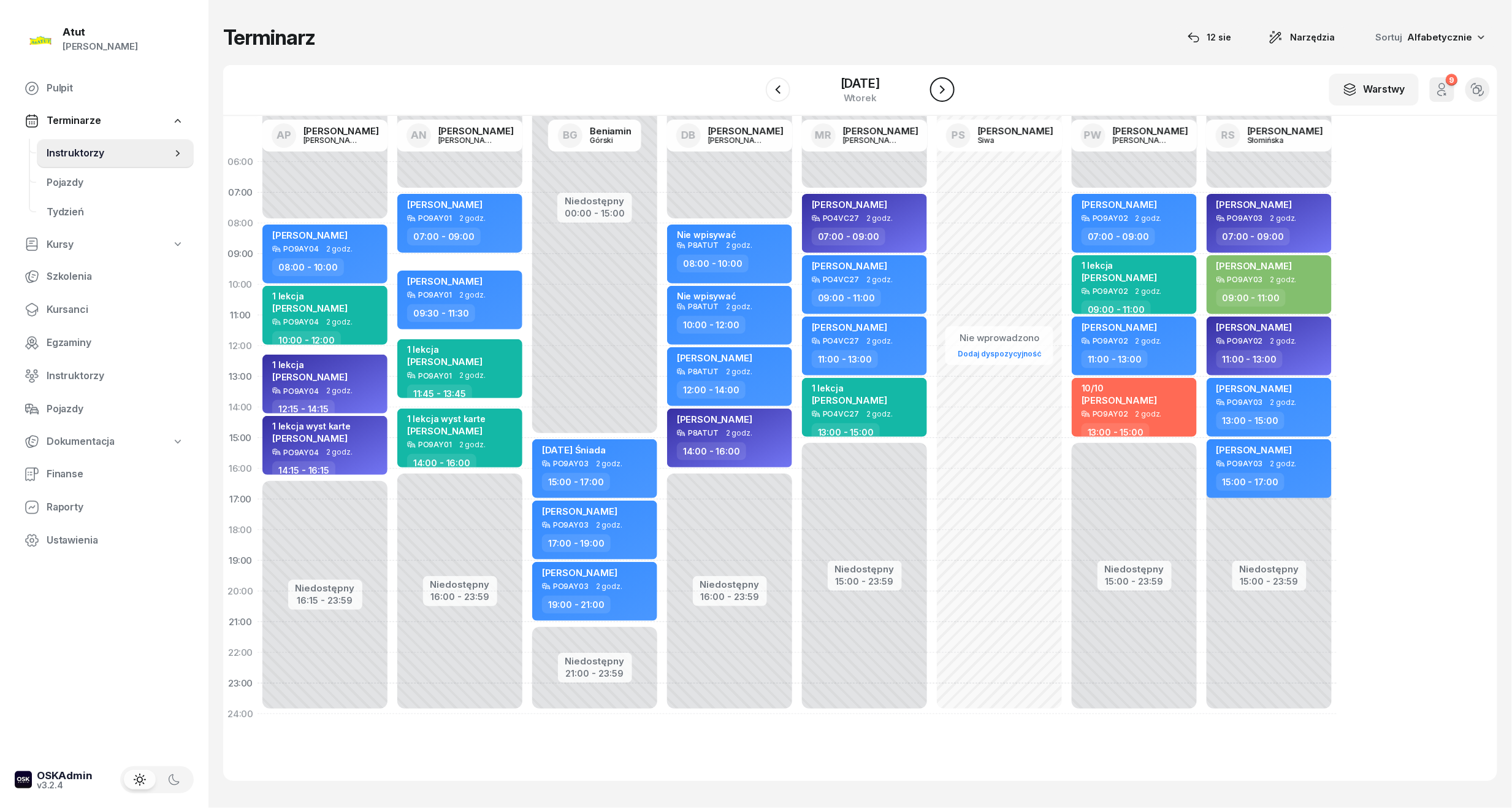
click at [935, 97] on button "button" at bounding box center [942, 89] width 25 height 25
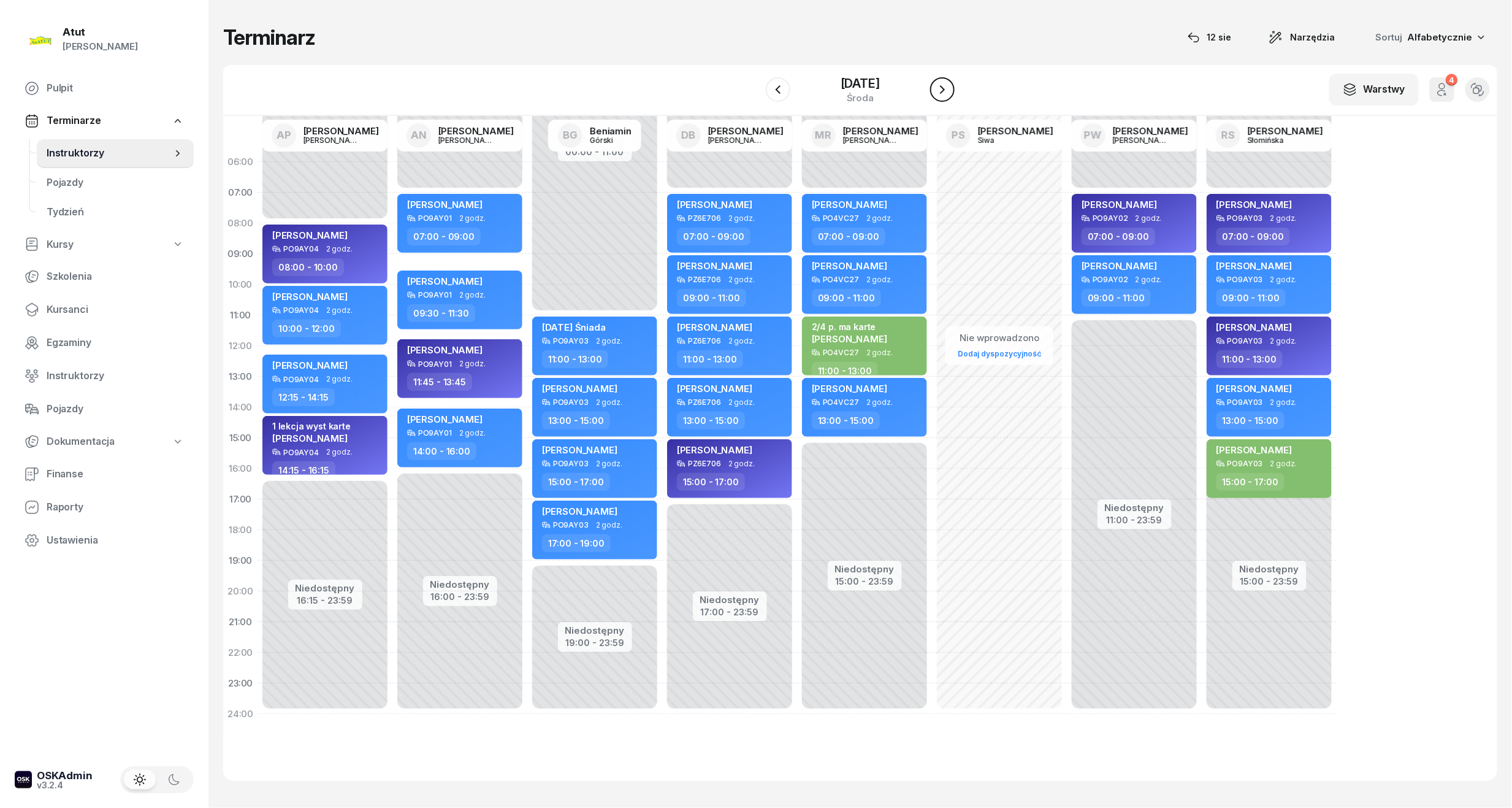
click at [935, 97] on button "button" at bounding box center [942, 89] width 25 height 25
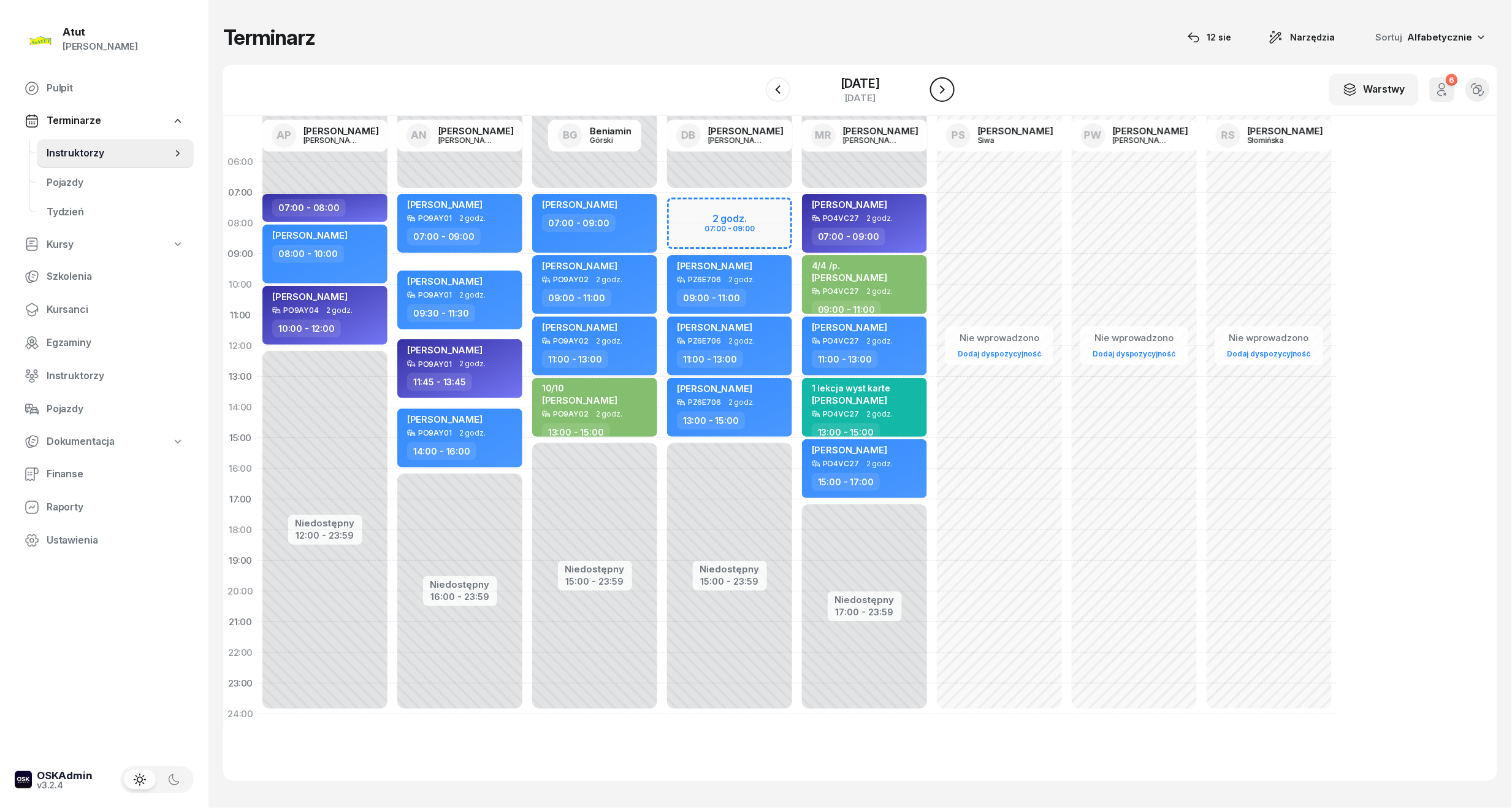
click at [934, 91] on button "button" at bounding box center [942, 89] width 25 height 25
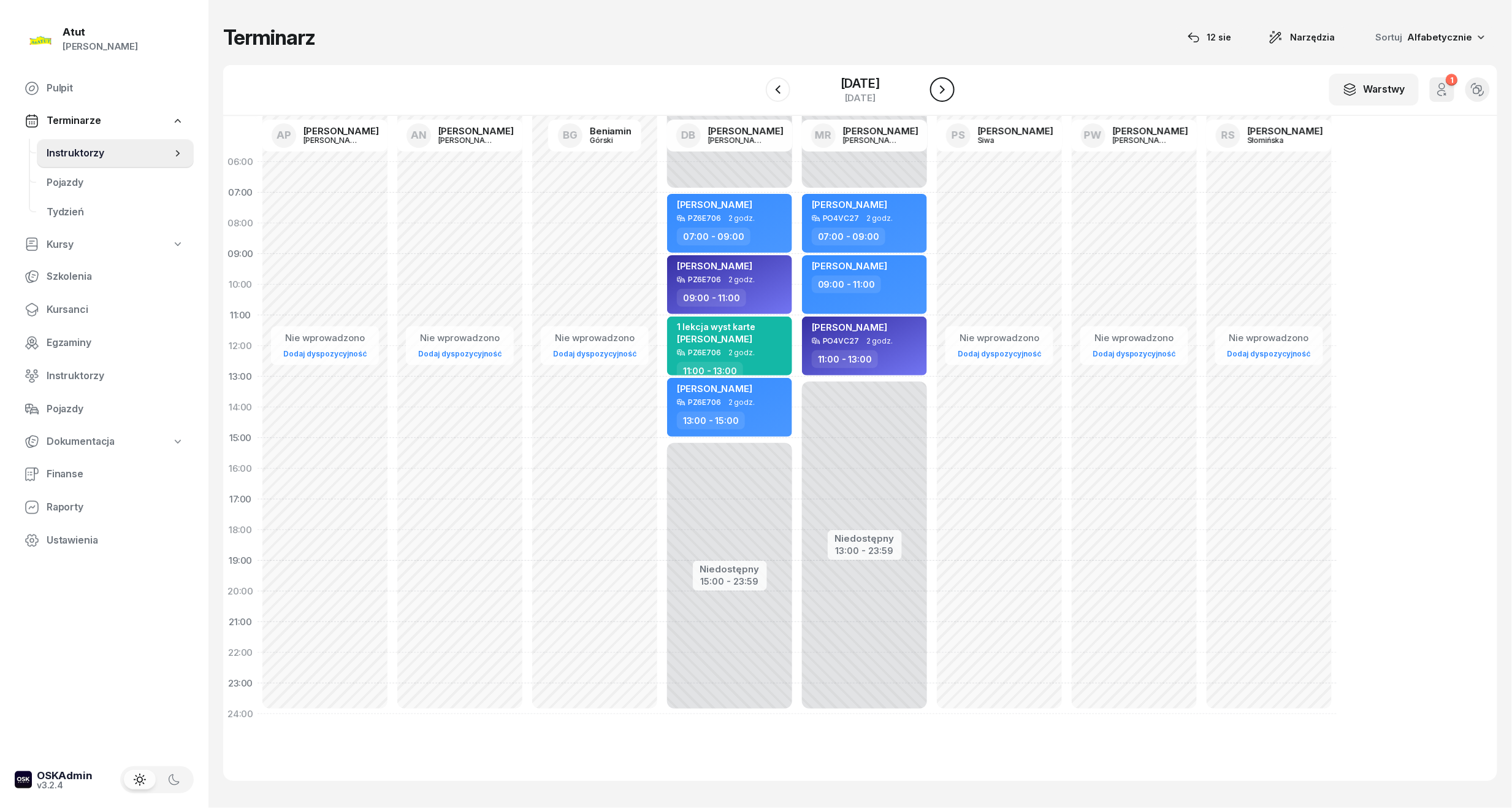
click at [937, 89] on icon "button" at bounding box center [942, 89] width 15 height 15
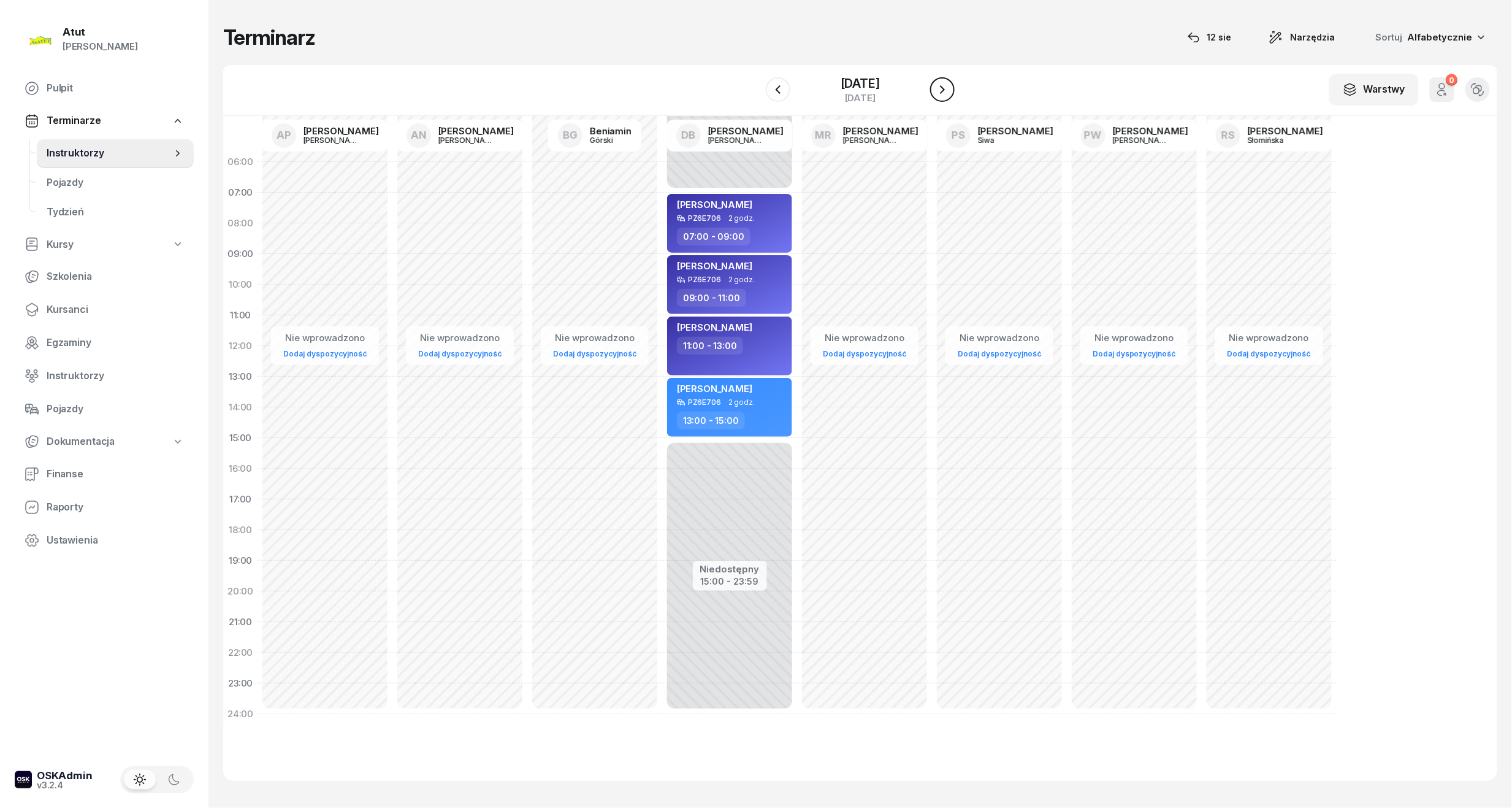
click at [937, 89] on icon "button" at bounding box center [942, 89] width 15 height 15
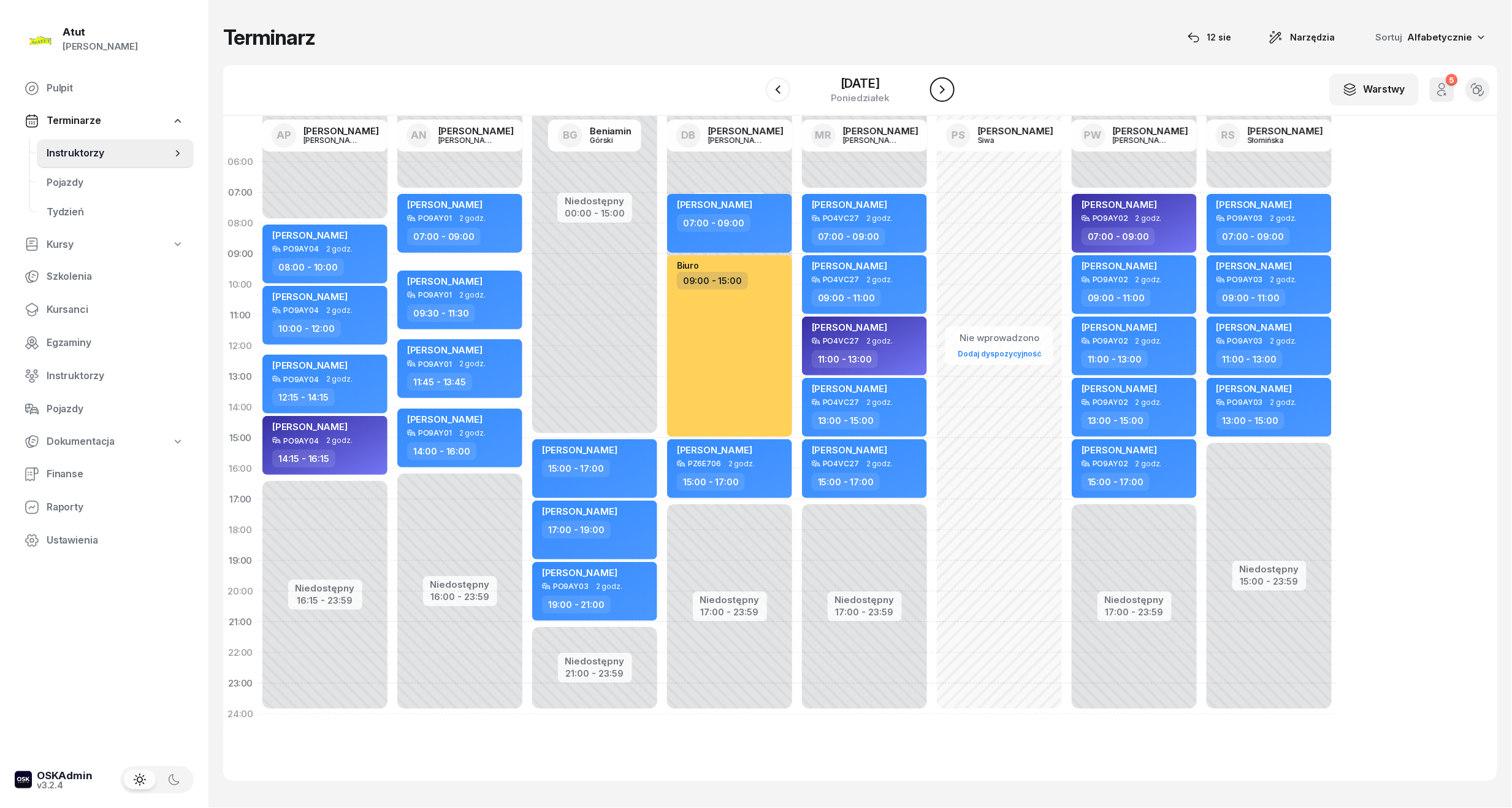
click at [937, 89] on icon "button" at bounding box center [942, 89] width 15 height 15
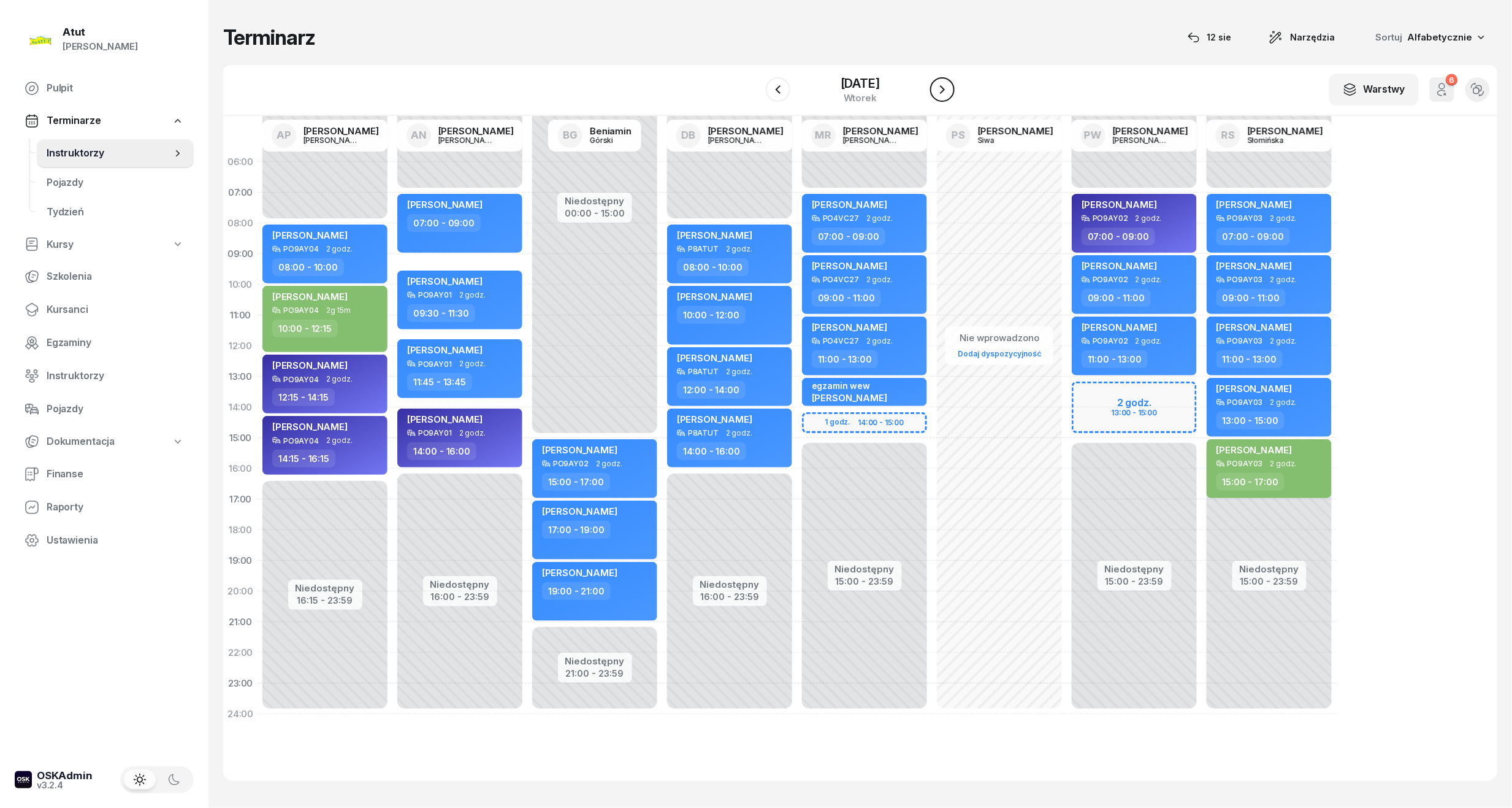
click at [937, 89] on icon "button" at bounding box center [942, 89] width 15 height 15
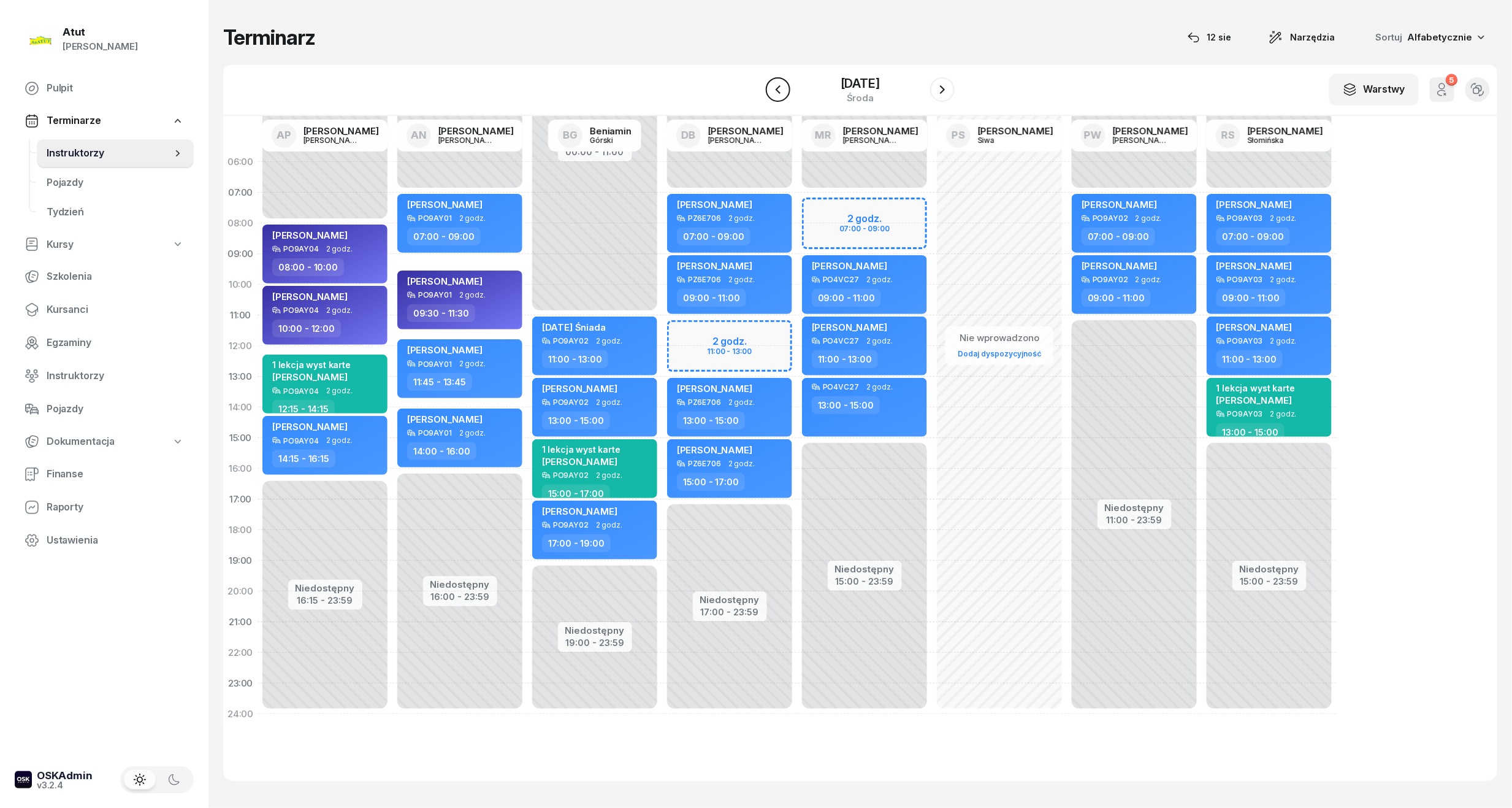
click at [774, 95] on icon "button" at bounding box center [778, 89] width 15 height 15
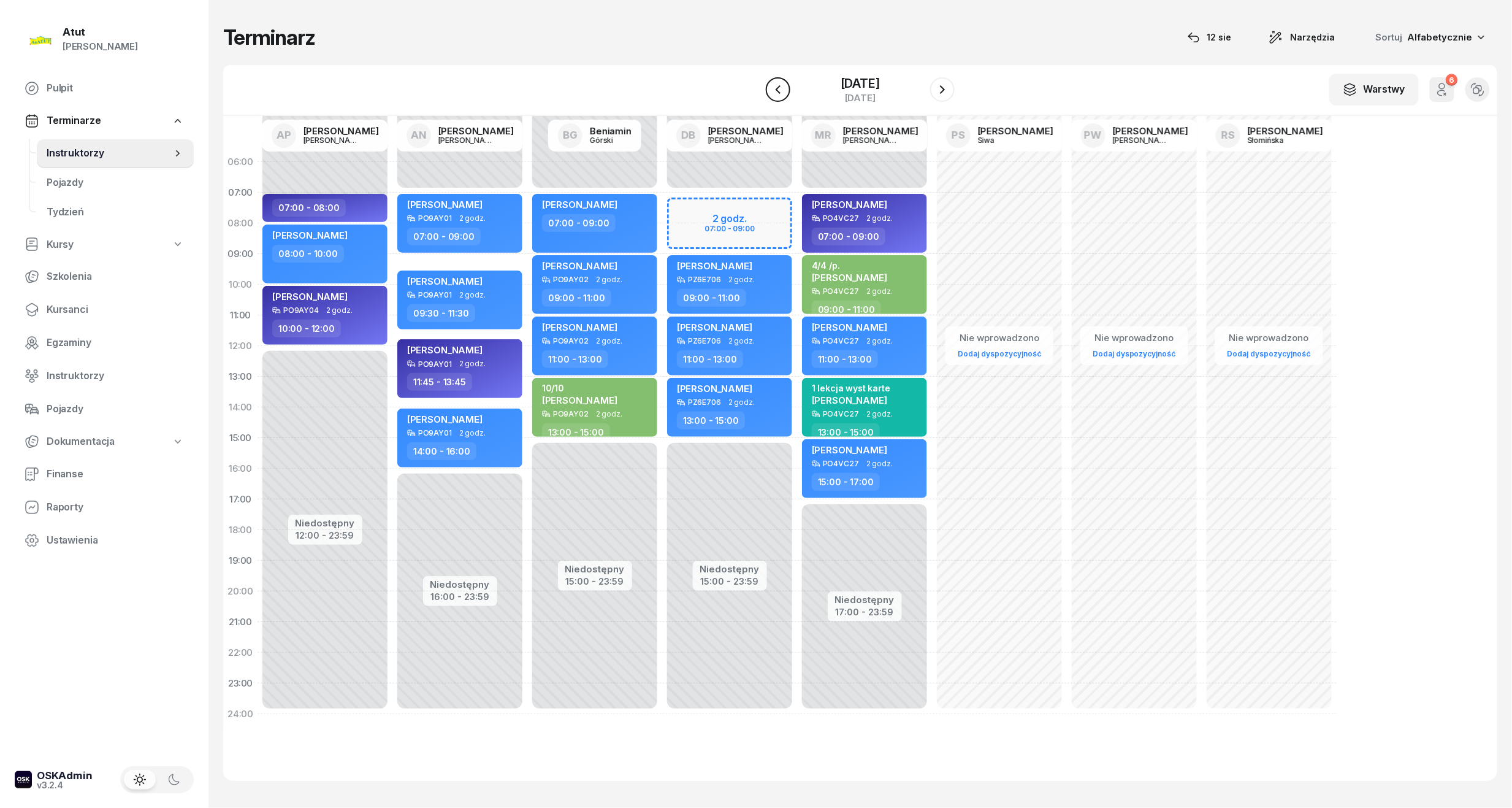
click at [774, 95] on icon "button" at bounding box center [778, 89] width 15 height 15
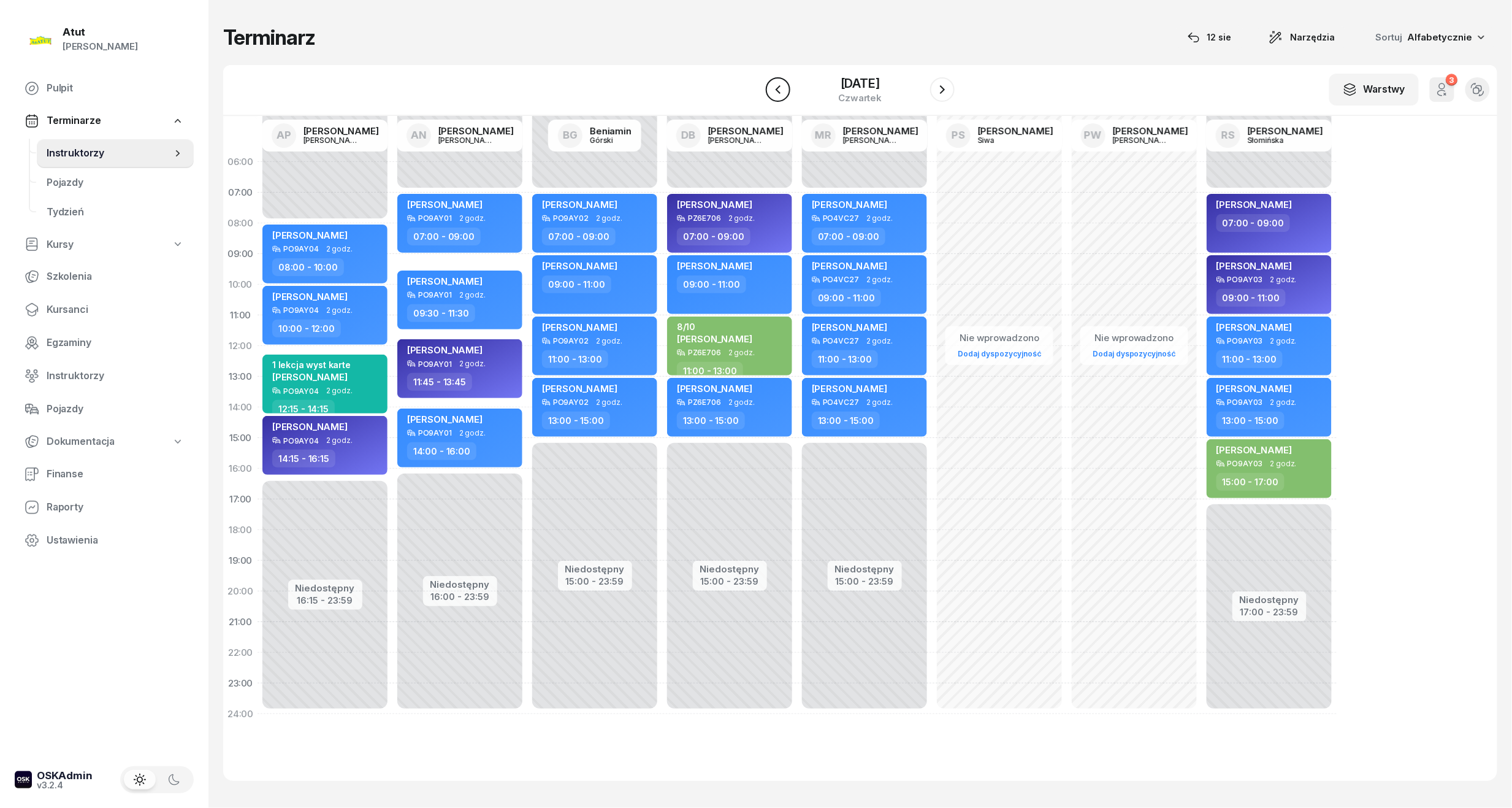
click at [780, 96] on icon "button" at bounding box center [778, 89] width 15 height 15
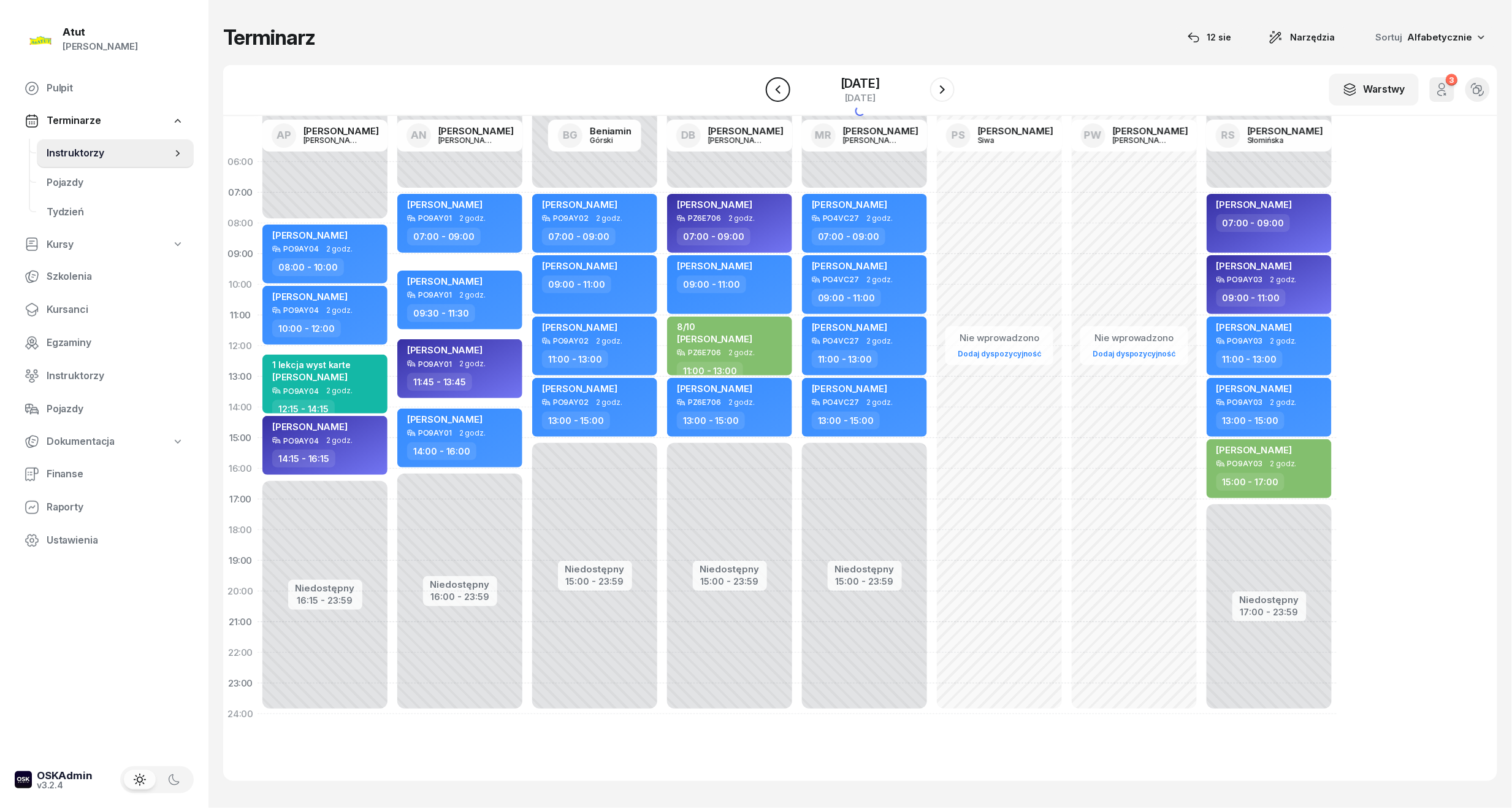
click at [780, 96] on icon "button" at bounding box center [778, 89] width 15 height 15
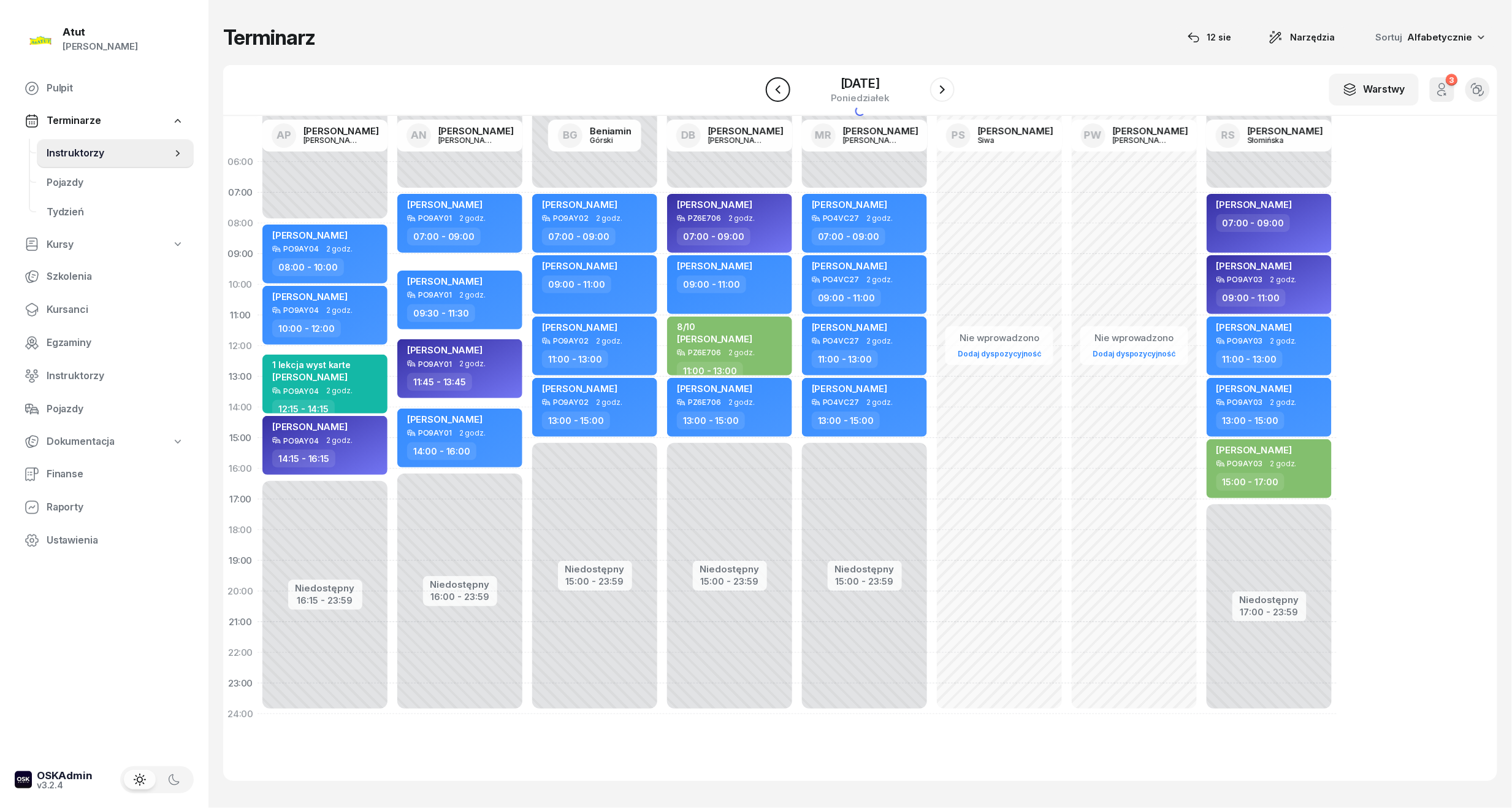
click at [780, 96] on icon "button" at bounding box center [778, 89] width 15 height 15
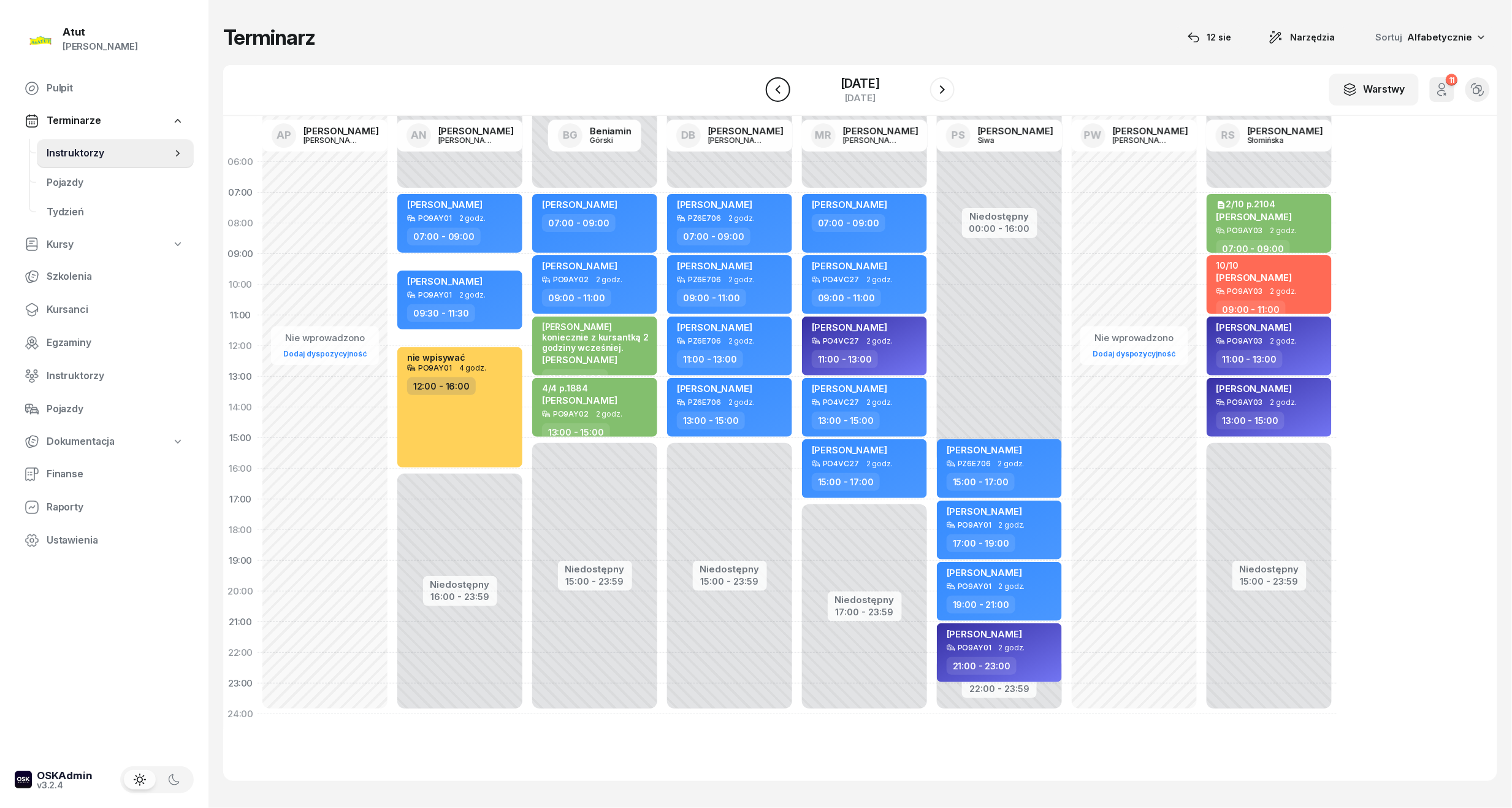
click at [777, 96] on icon "button" at bounding box center [778, 89] width 15 height 15
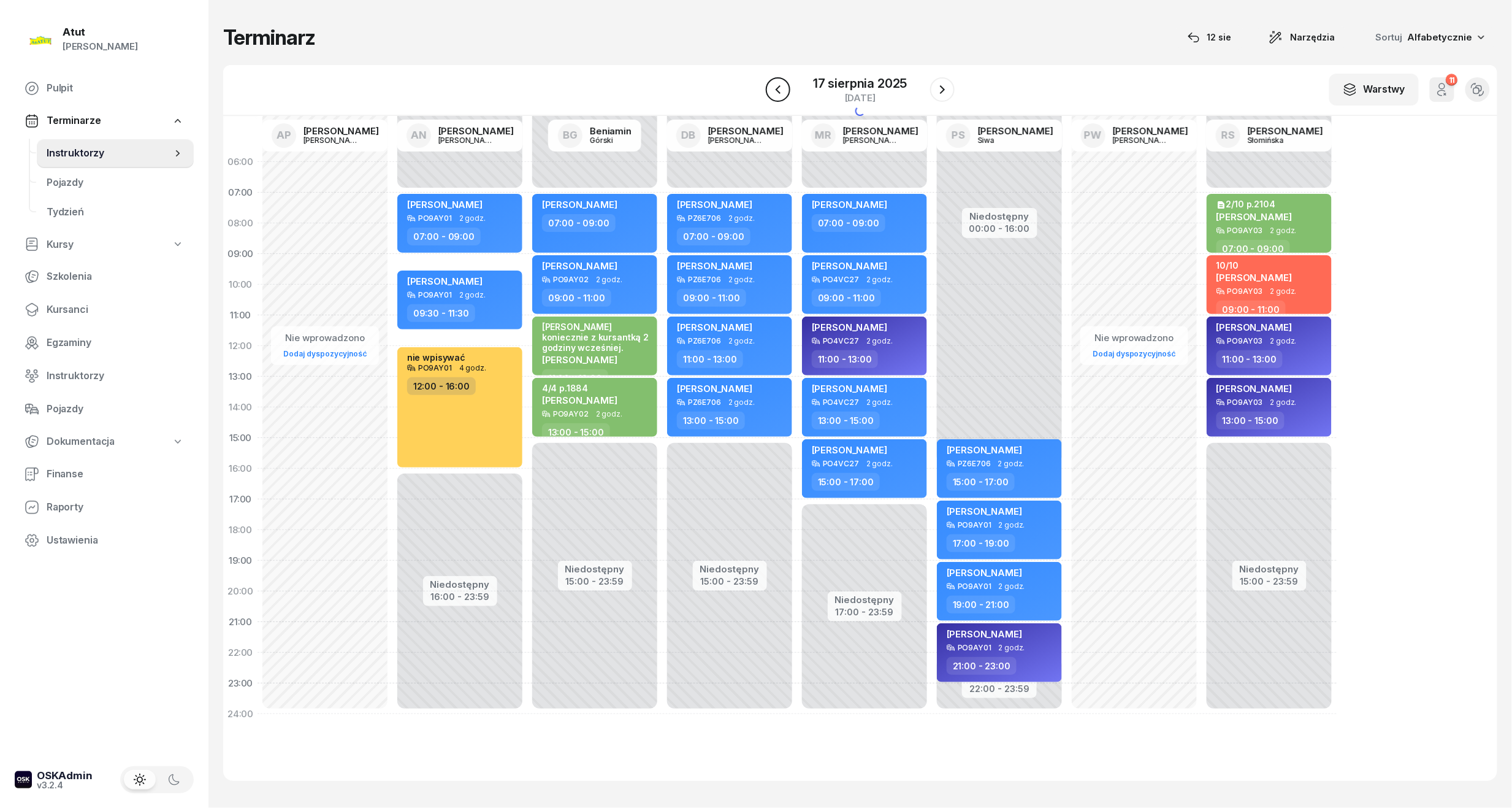
click at [777, 96] on icon "button" at bounding box center [778, 89] width 15 height 15
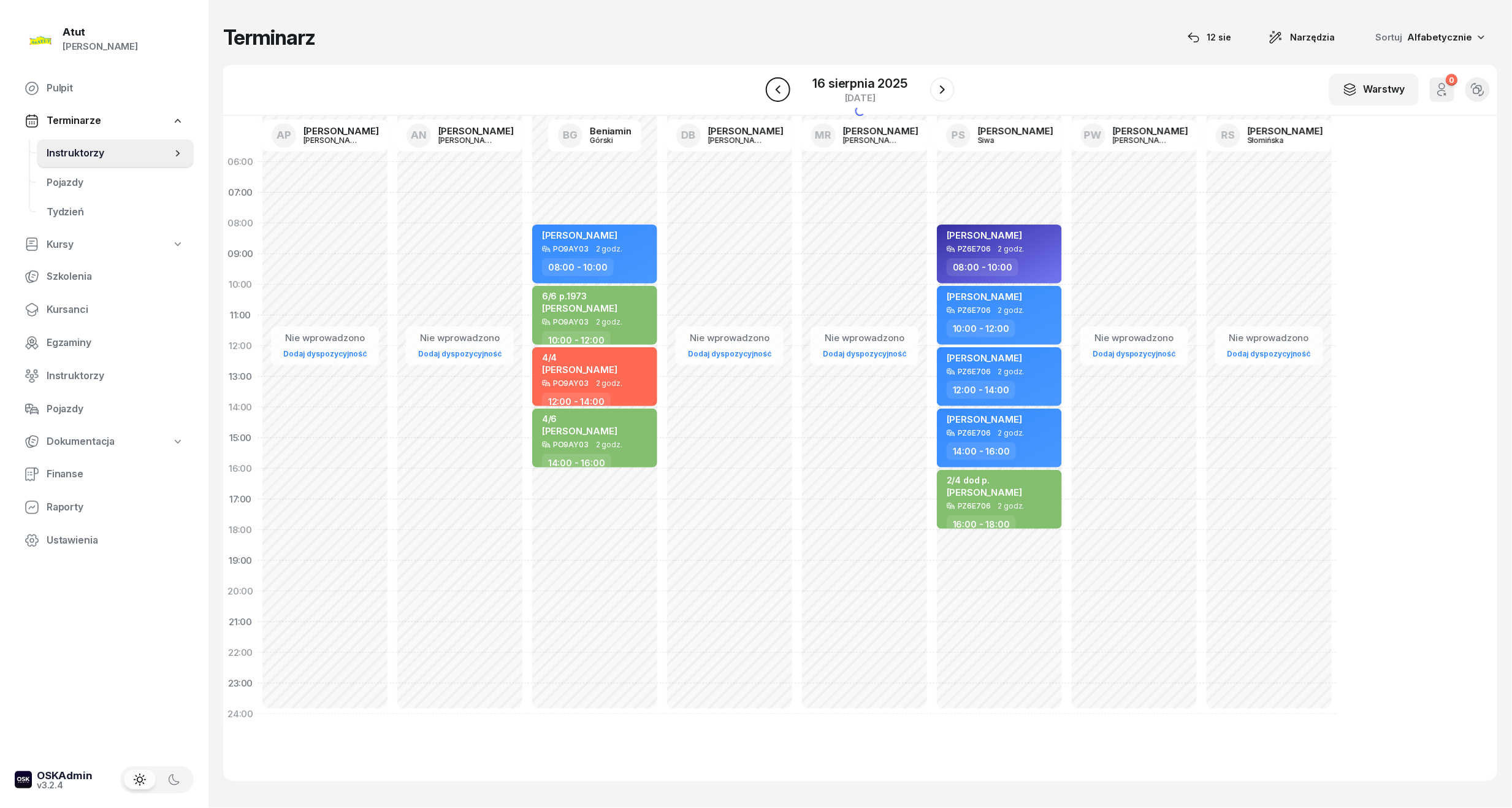
click at [777, 96] on icon "button" at bounding box center [778, 89] width 15 height 15
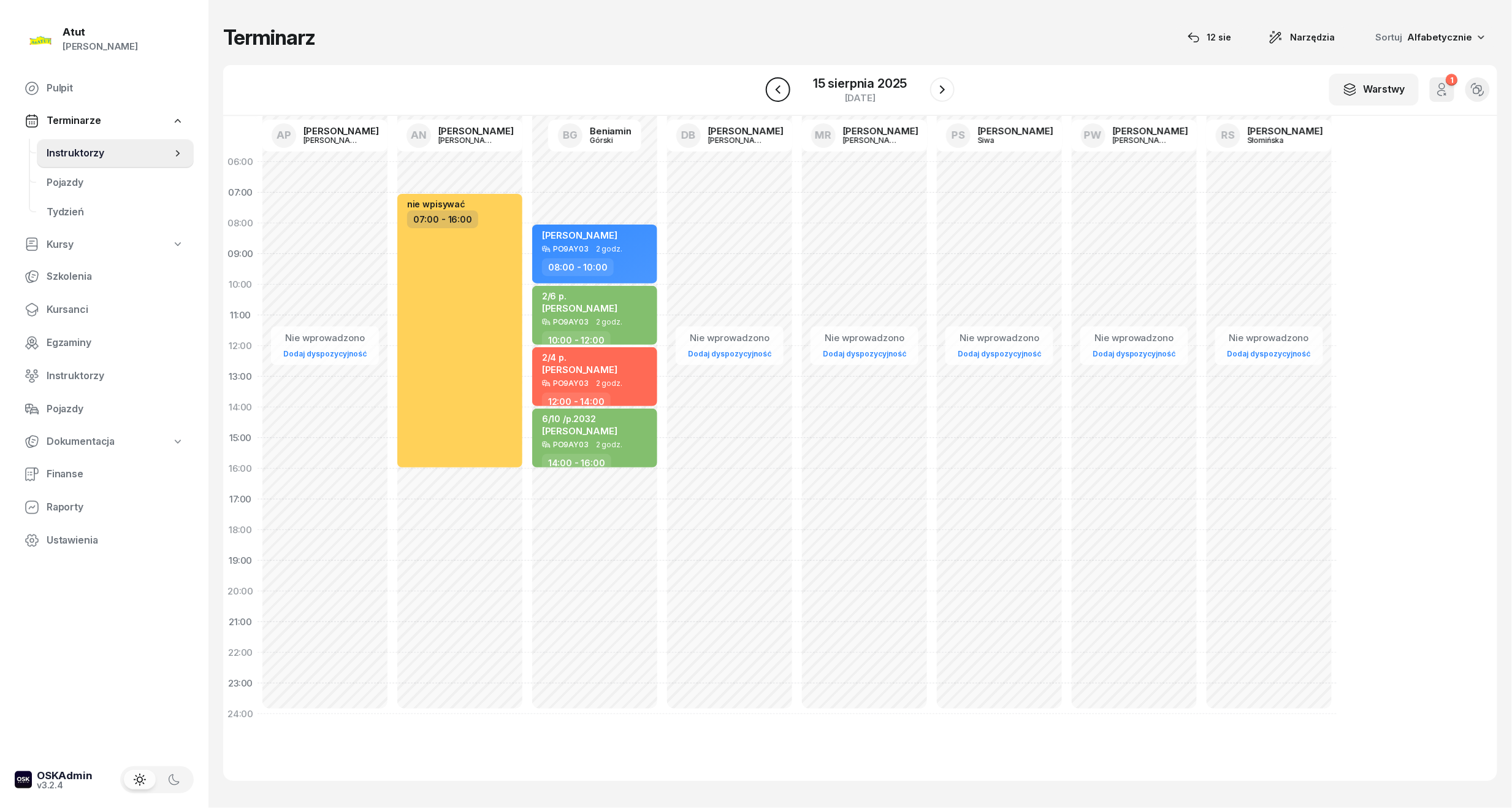
click at [781, 98] on button "button" at bounding box center [778, 89] width 25 height 25
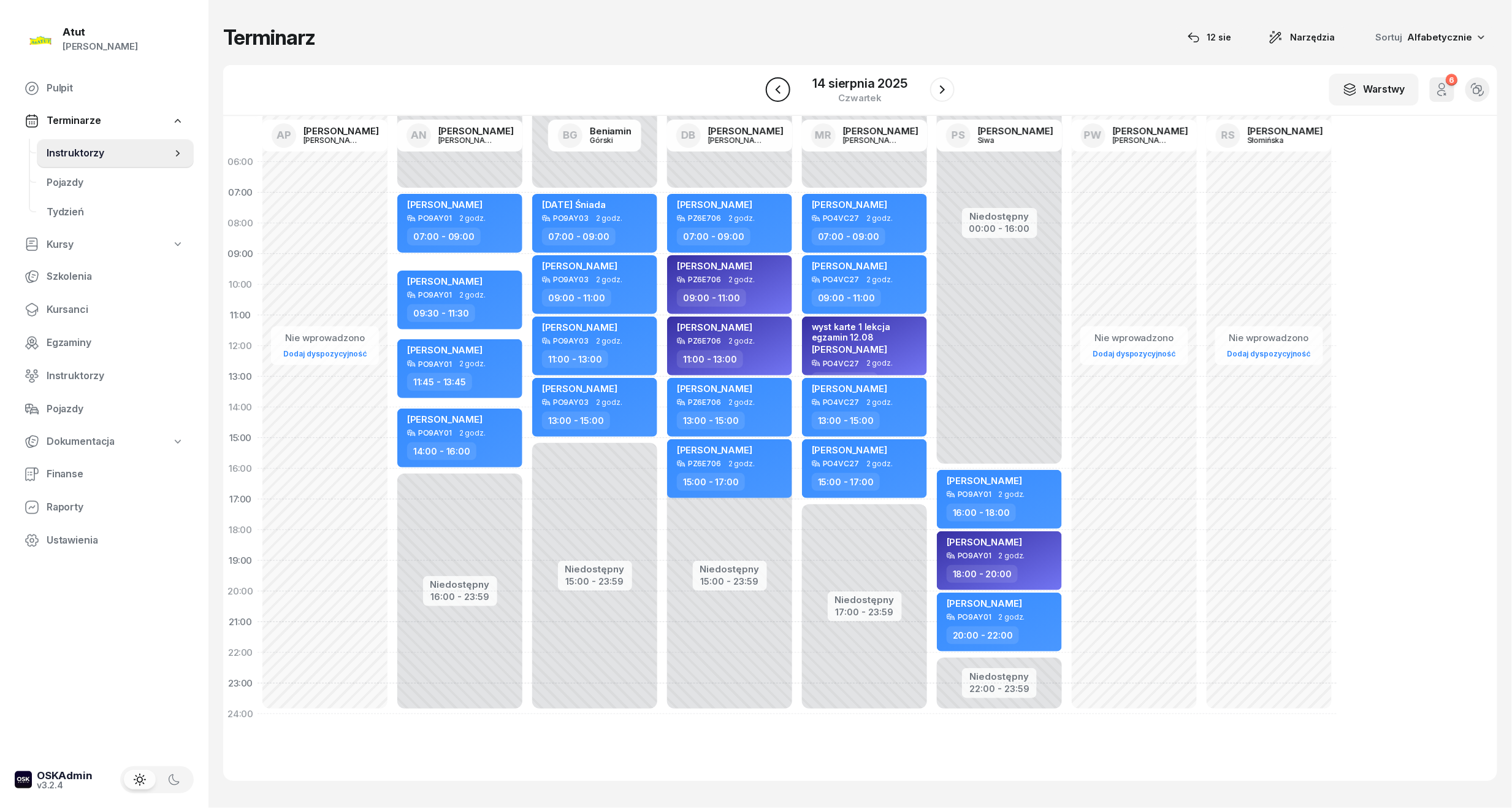
click at [780, 97] on button "button" at bounding box center [778, 89] width 25 height 25
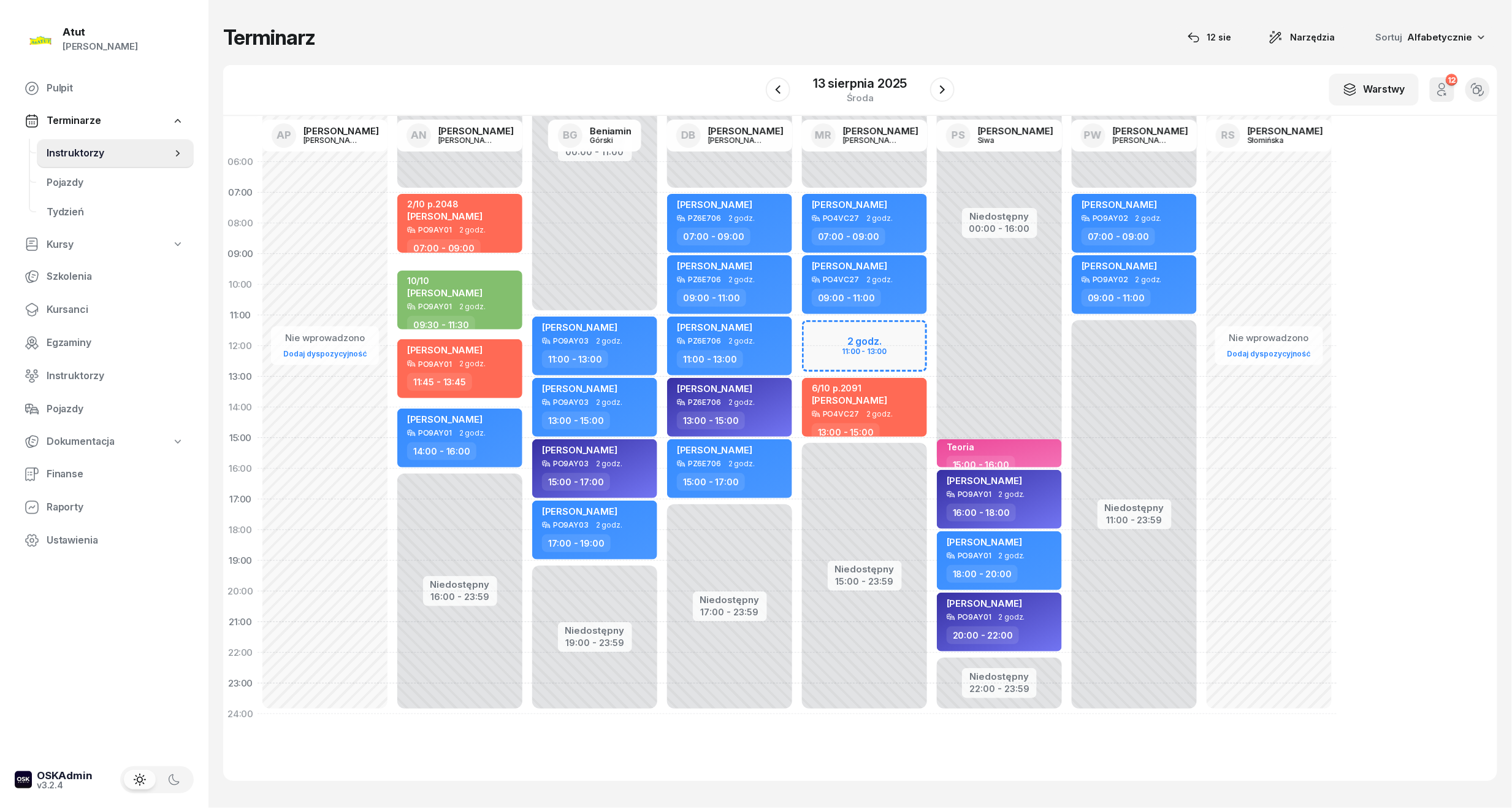
click at [957, 96] on div "W Wybierz AP Adam Pytlak AN Artur Nowakowski BG Beniamin Górski DB Dariusz Bańk…" at bounding box center [860, 90] width 1275 height 50
click at [939, 94] on icon "button" at bounding box center [942, 89] width 15 height 15
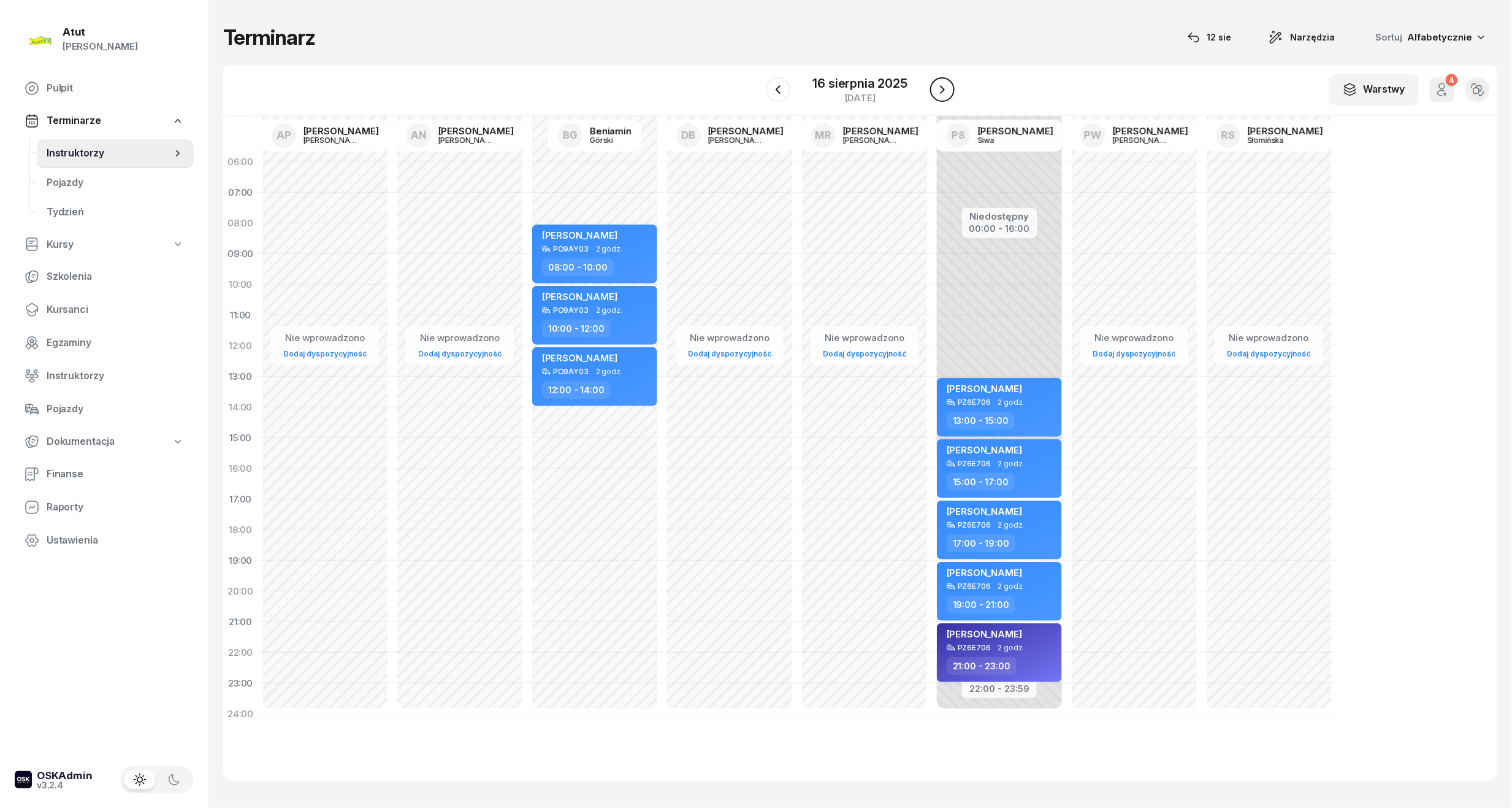
click at [939, 94] on icon "button" at bounding box center [942, 89] width 15 height 15
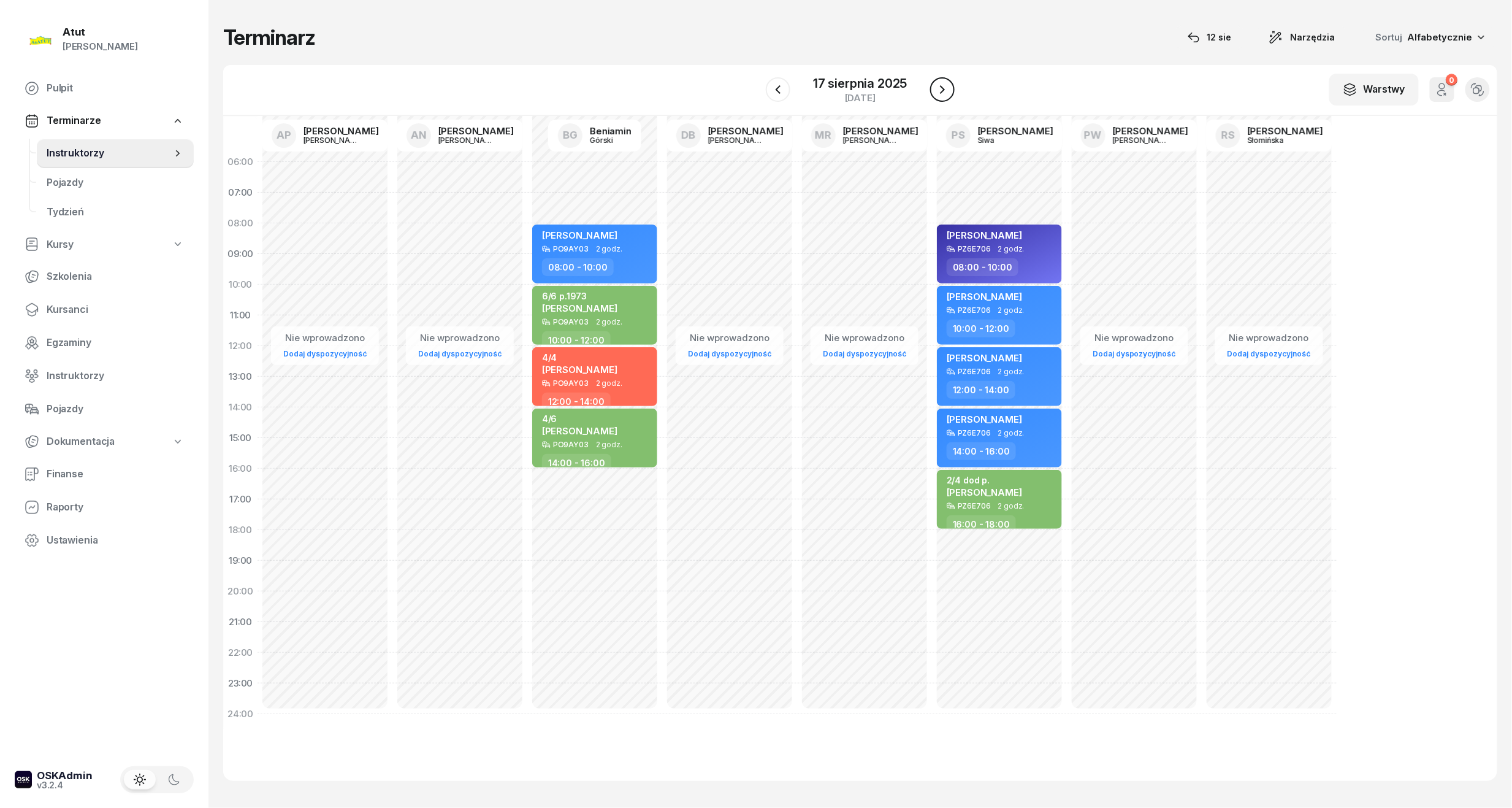
click at [939, 94] on icon "button" at bounding box center [942, 89] width 15 height 15
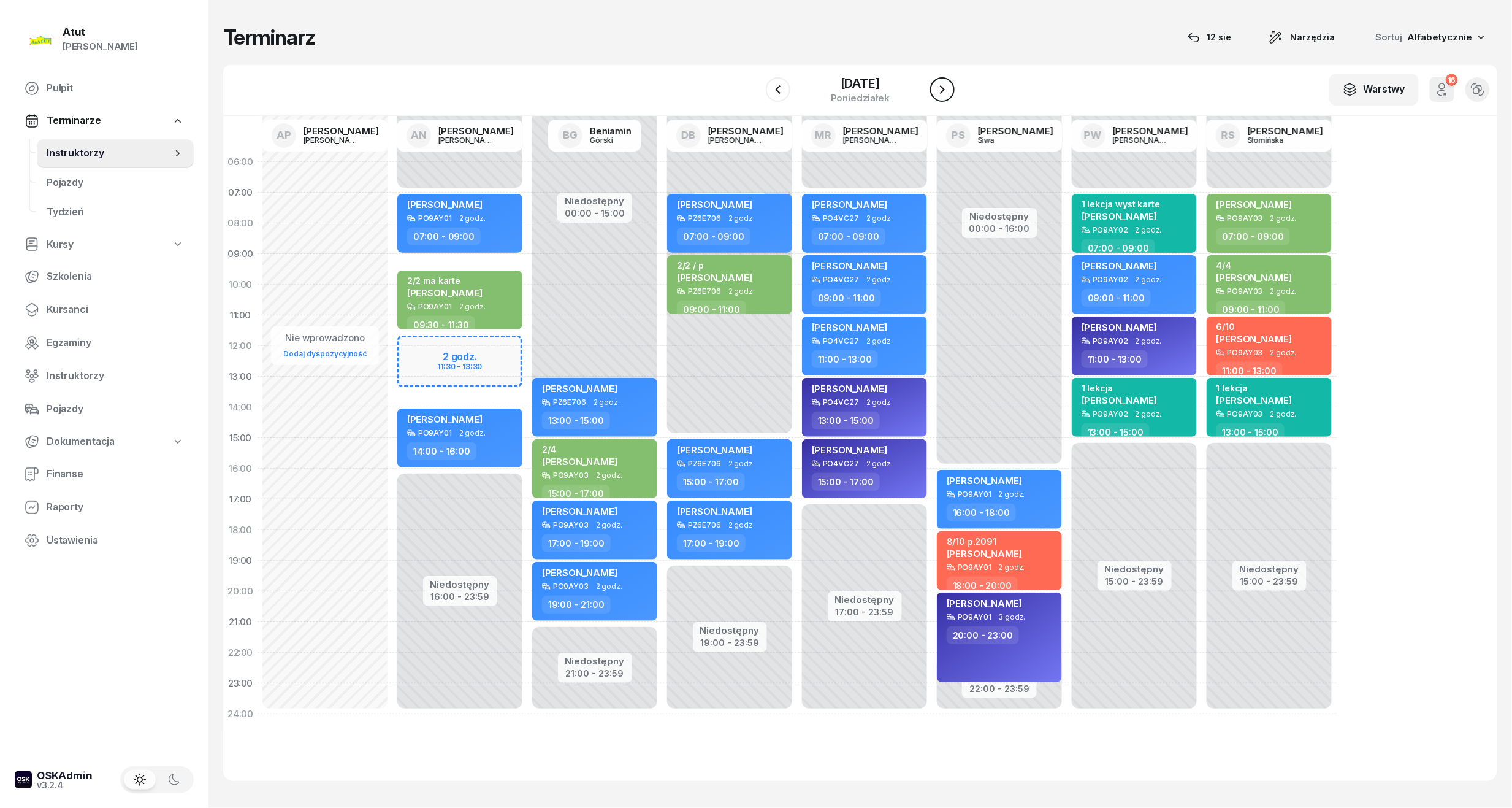
click at [939, 94] on icon "button" at bounding box center [942, 89] width 15 height 15
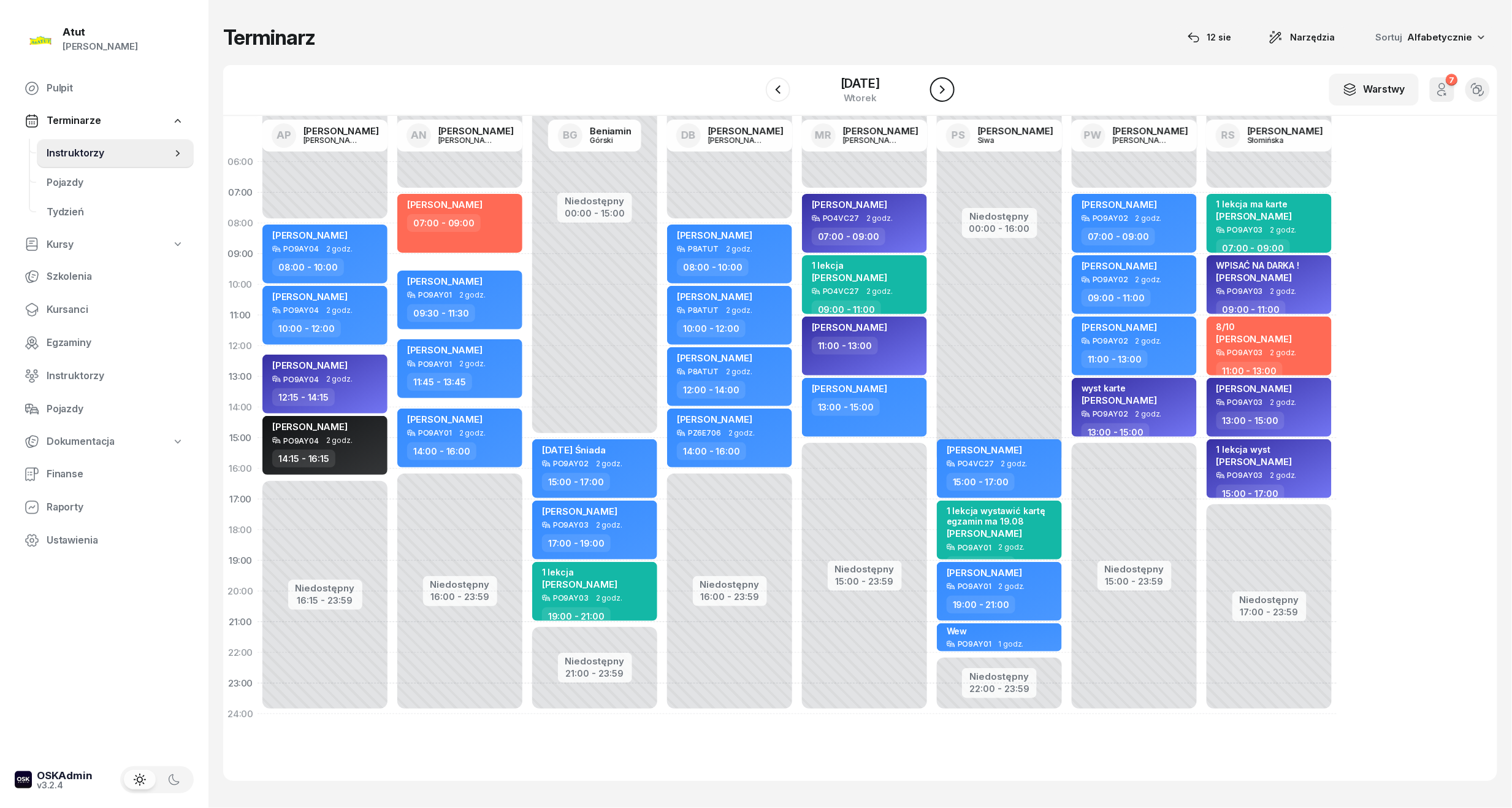
click at [939, 94] on icon "button" at bounding box center [942, 89] width 15 height 15
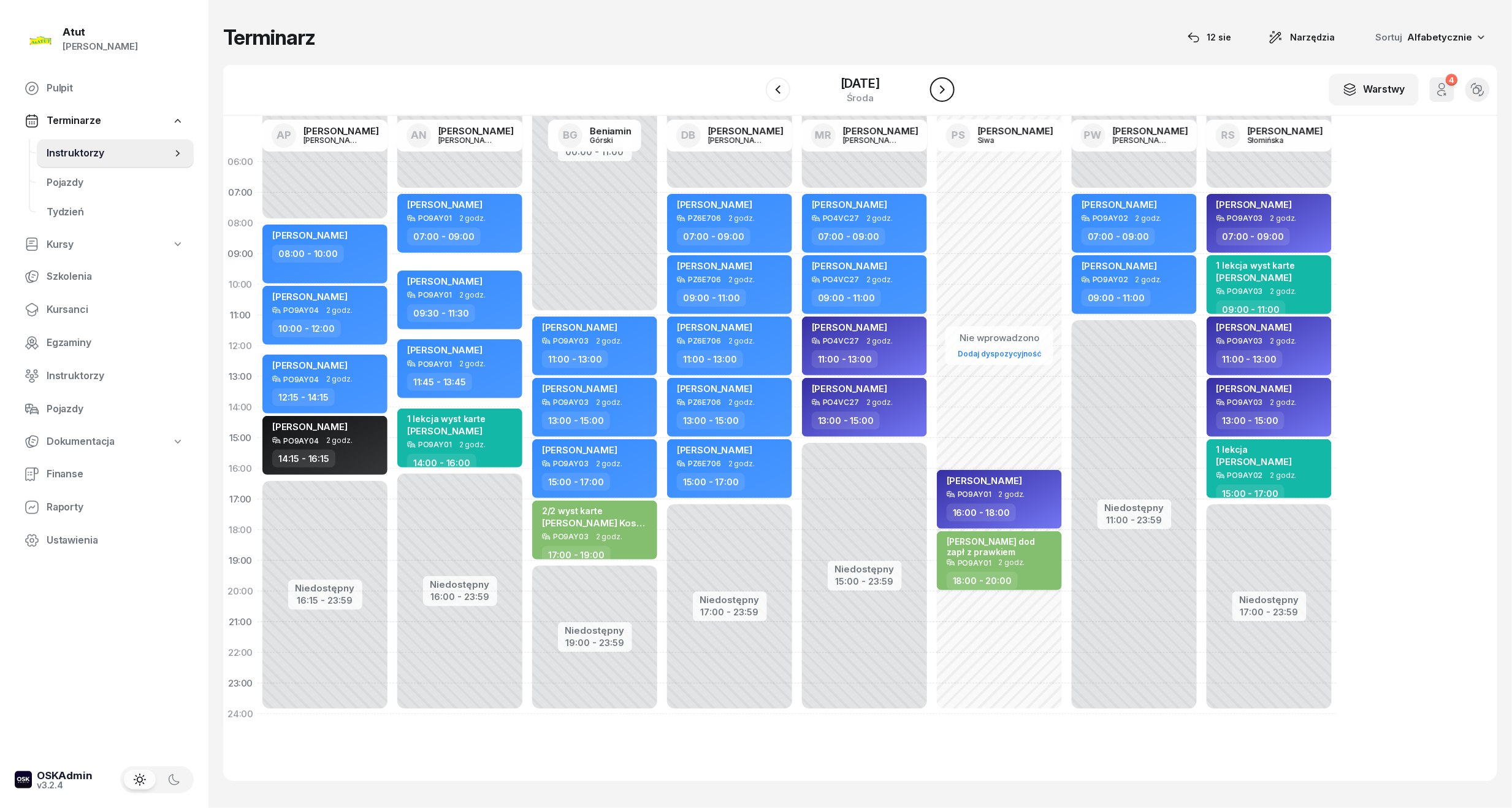
click at [939, 94] on icon "button" at bounding box center [942, 89] width 15 height 15
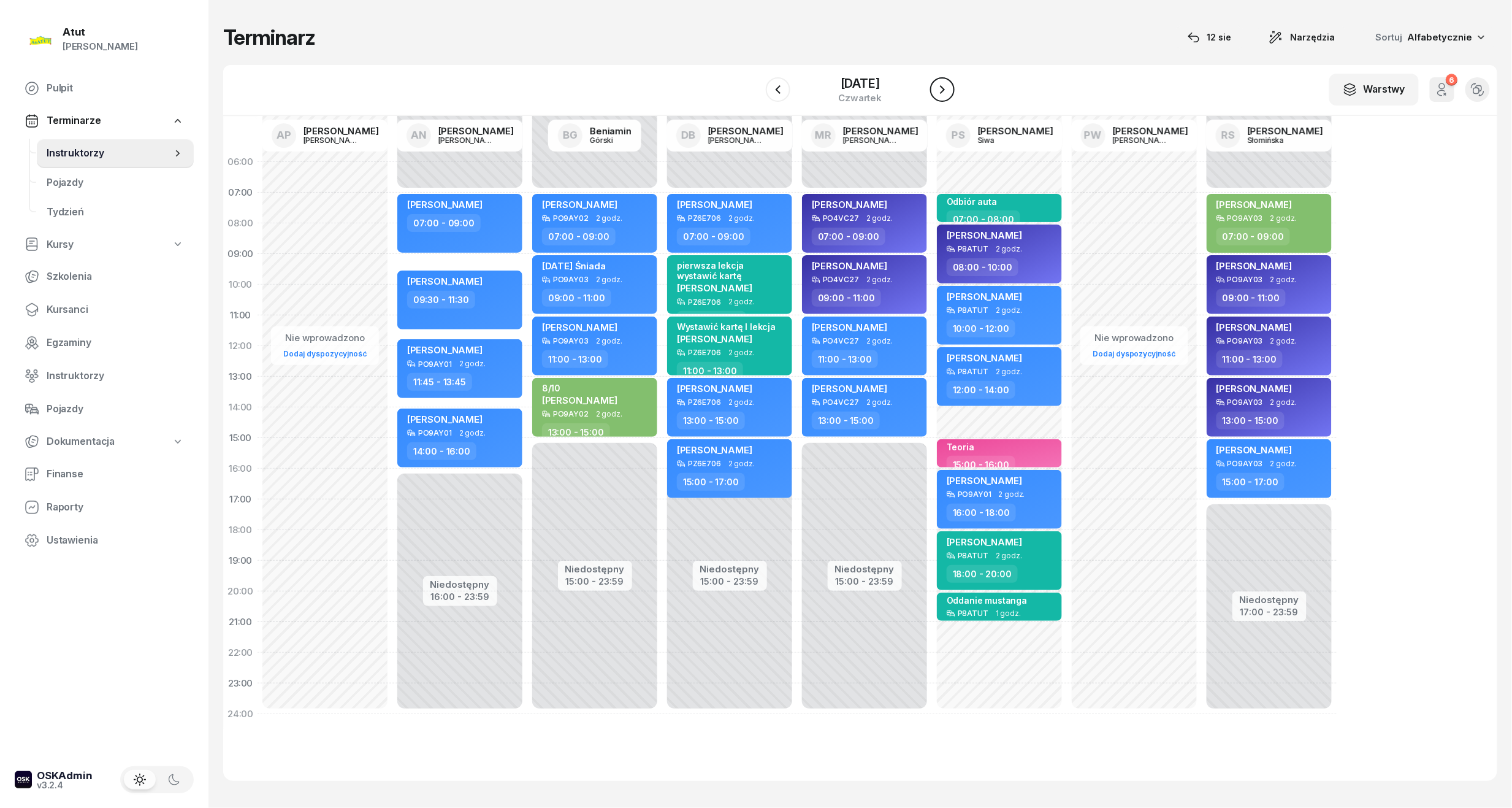
click at [939, 94] on icon "button" at bounding box center [942, 89] width 15 height 15
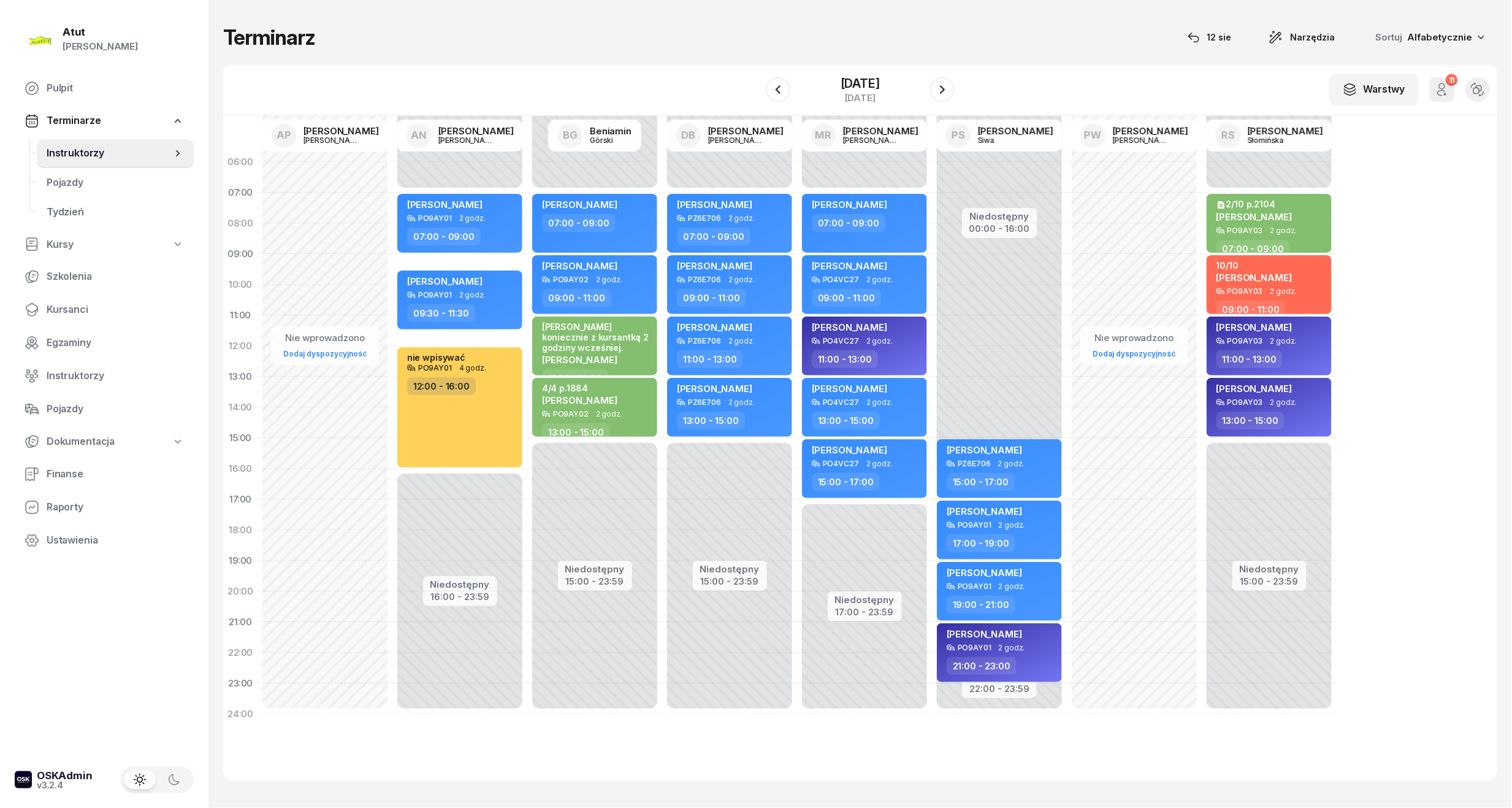
click at [953, 98] on div at bounding box center [942, 89] width 25 height 25
click at [949, 89] on icon "button" at bounding box center [942, 89] width 15 height 15
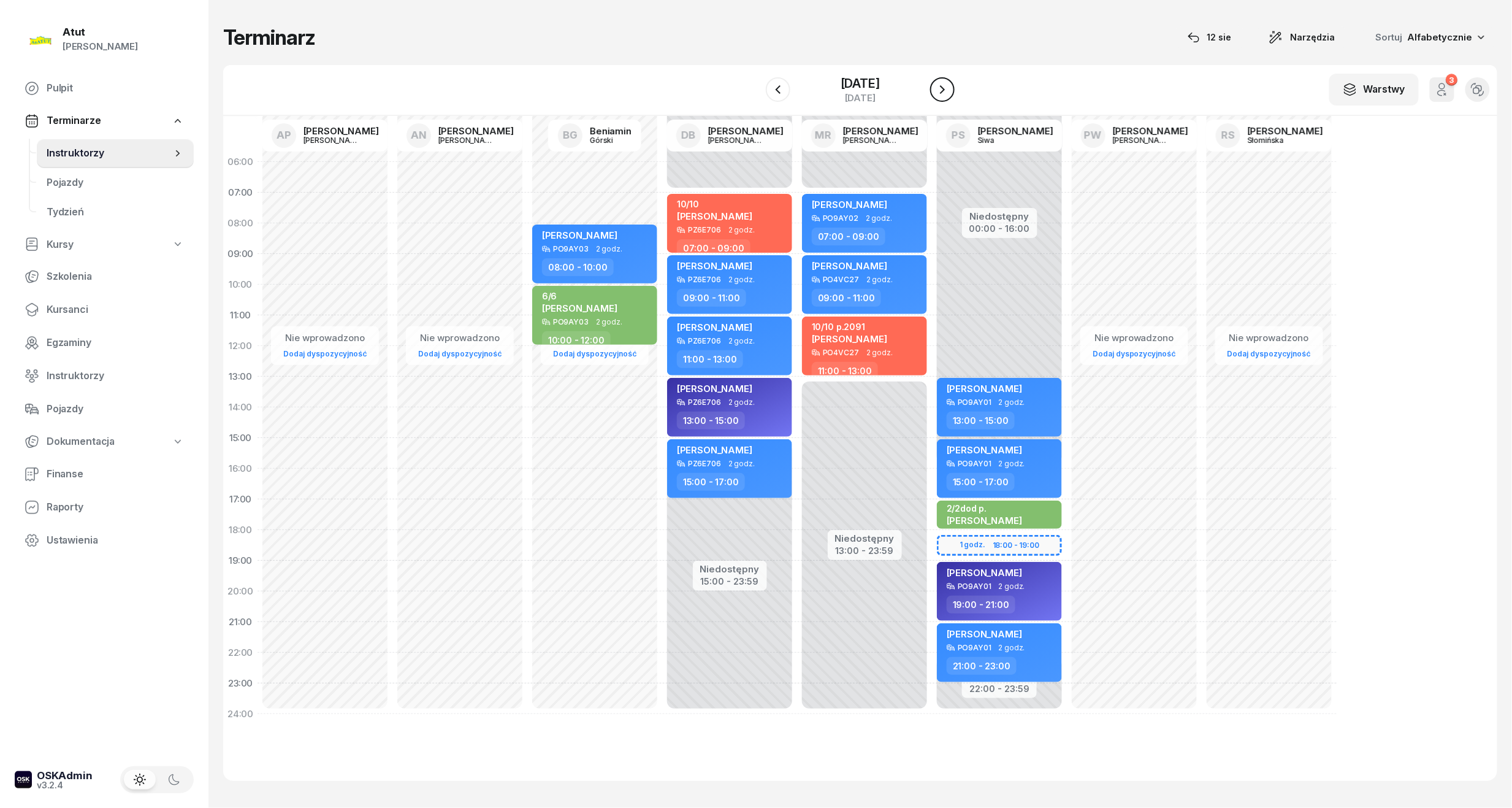
click at [949, 89] on icon "button" at bounding box center [942, 89] width 15 height 15
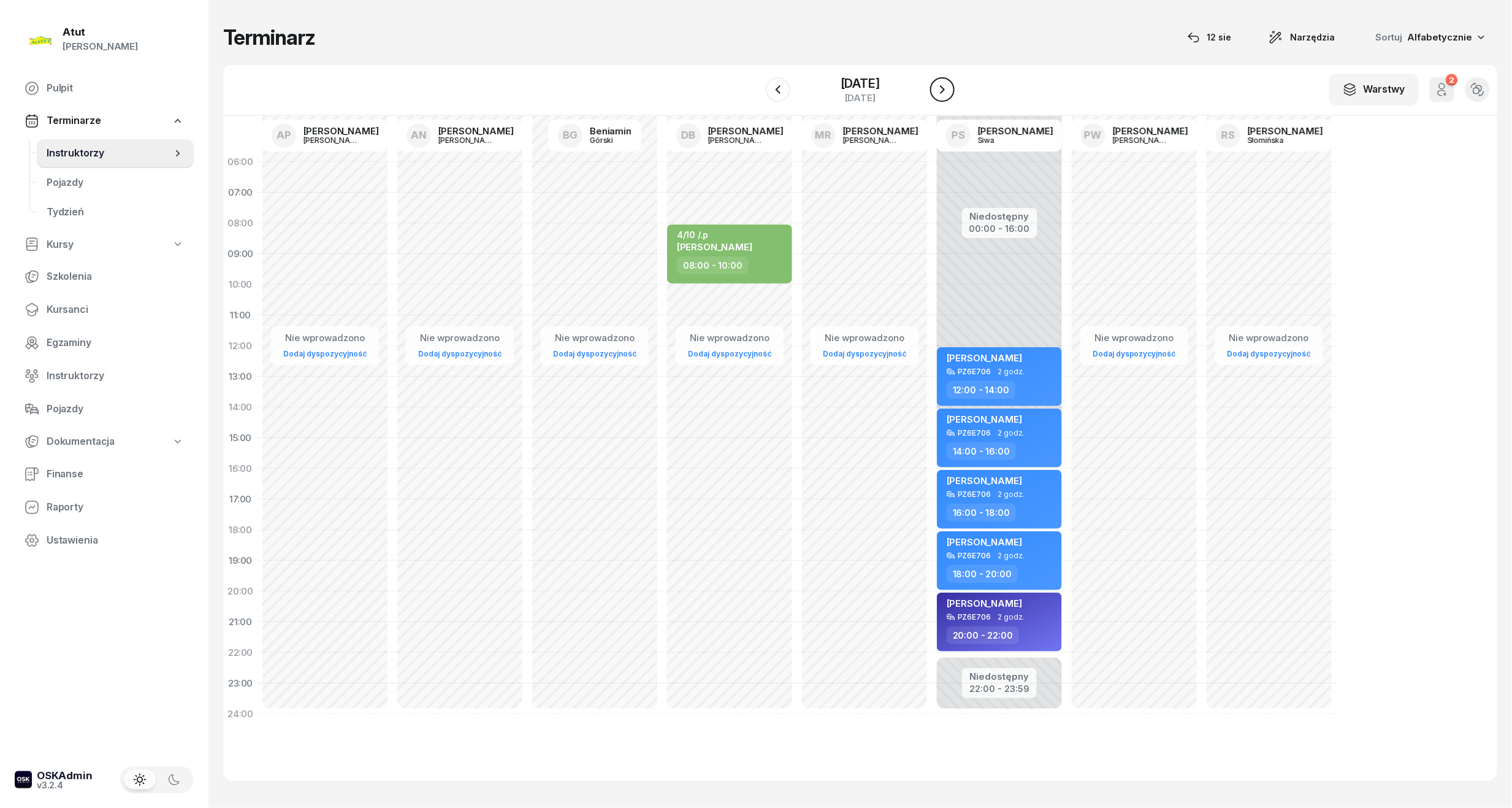
click at [949, 89] on icon "button" at bounding box center [942, 89] width 15 height 15
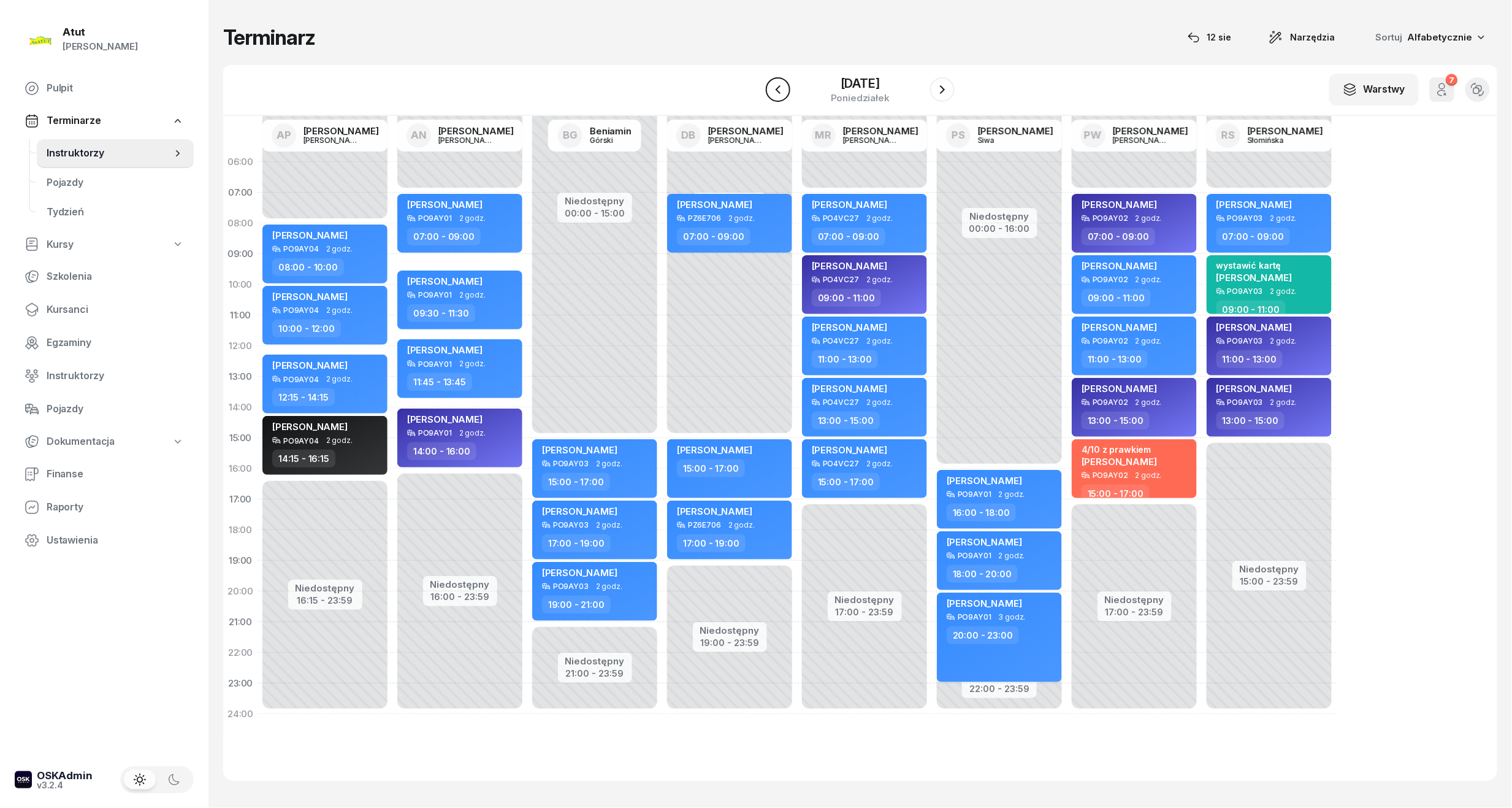
click at [774, 97] on button "button" at bounding box center [778, 89] width 25 height 25
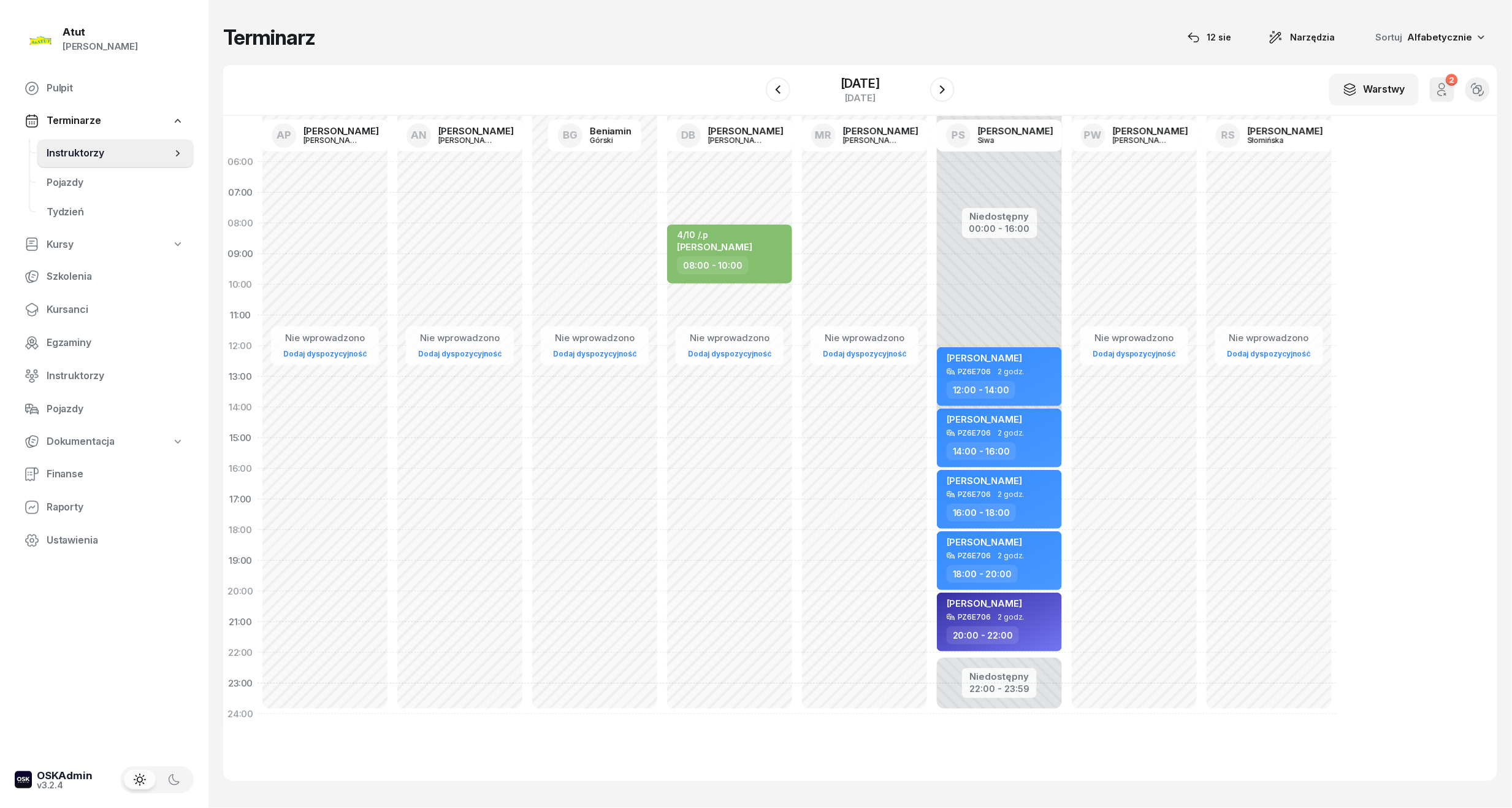
click at [792, 92] on div "24 sierpnia 2025 niedziela" at bounding box center [860, 89] width 189 height 35
click at [945, 88] on icon "button" at bounding box center [942, 89] width 15 height 15
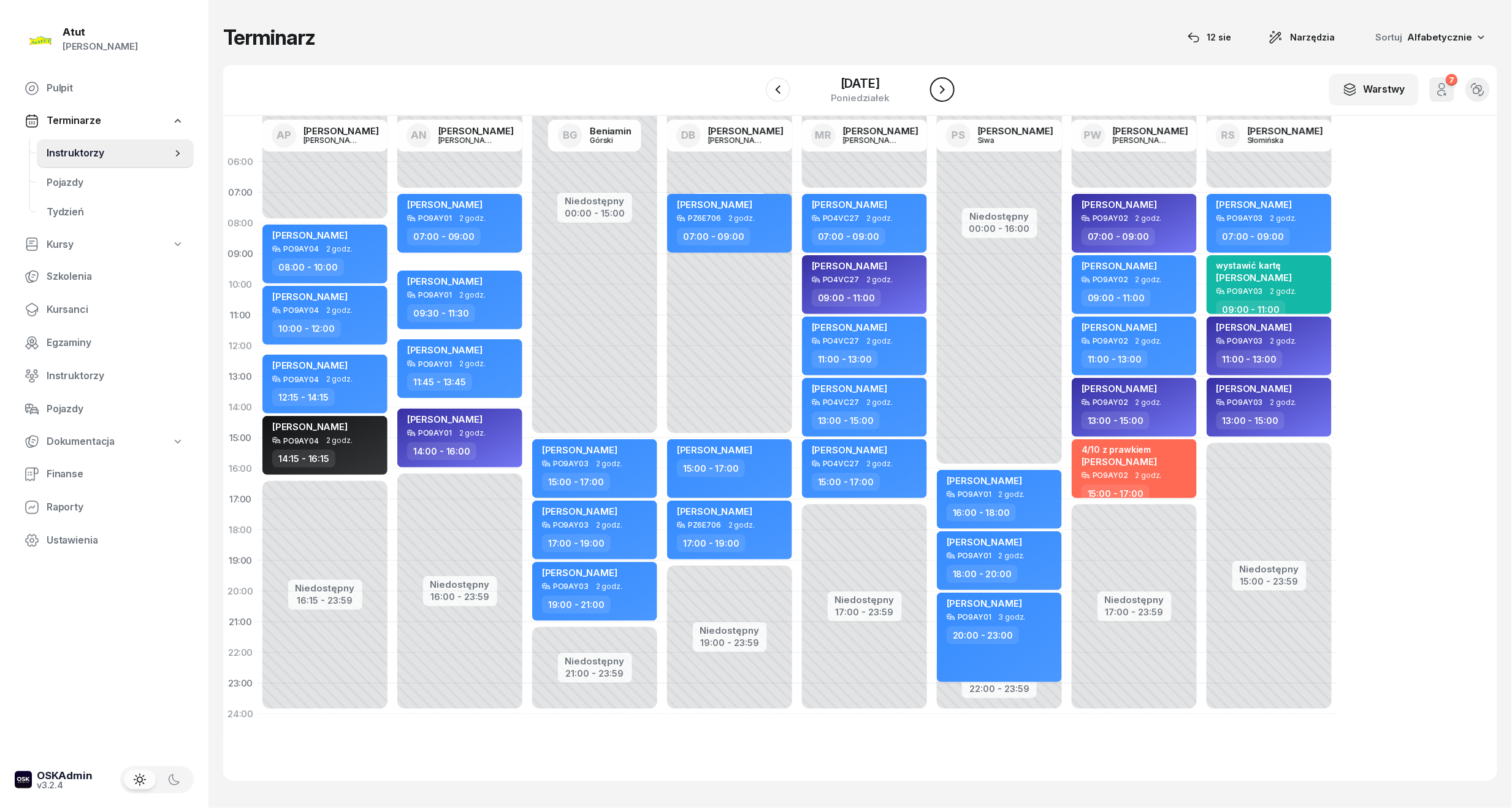
click at [945, 88] on icon "button" at bounding box center [942, 89] width 15 height 15
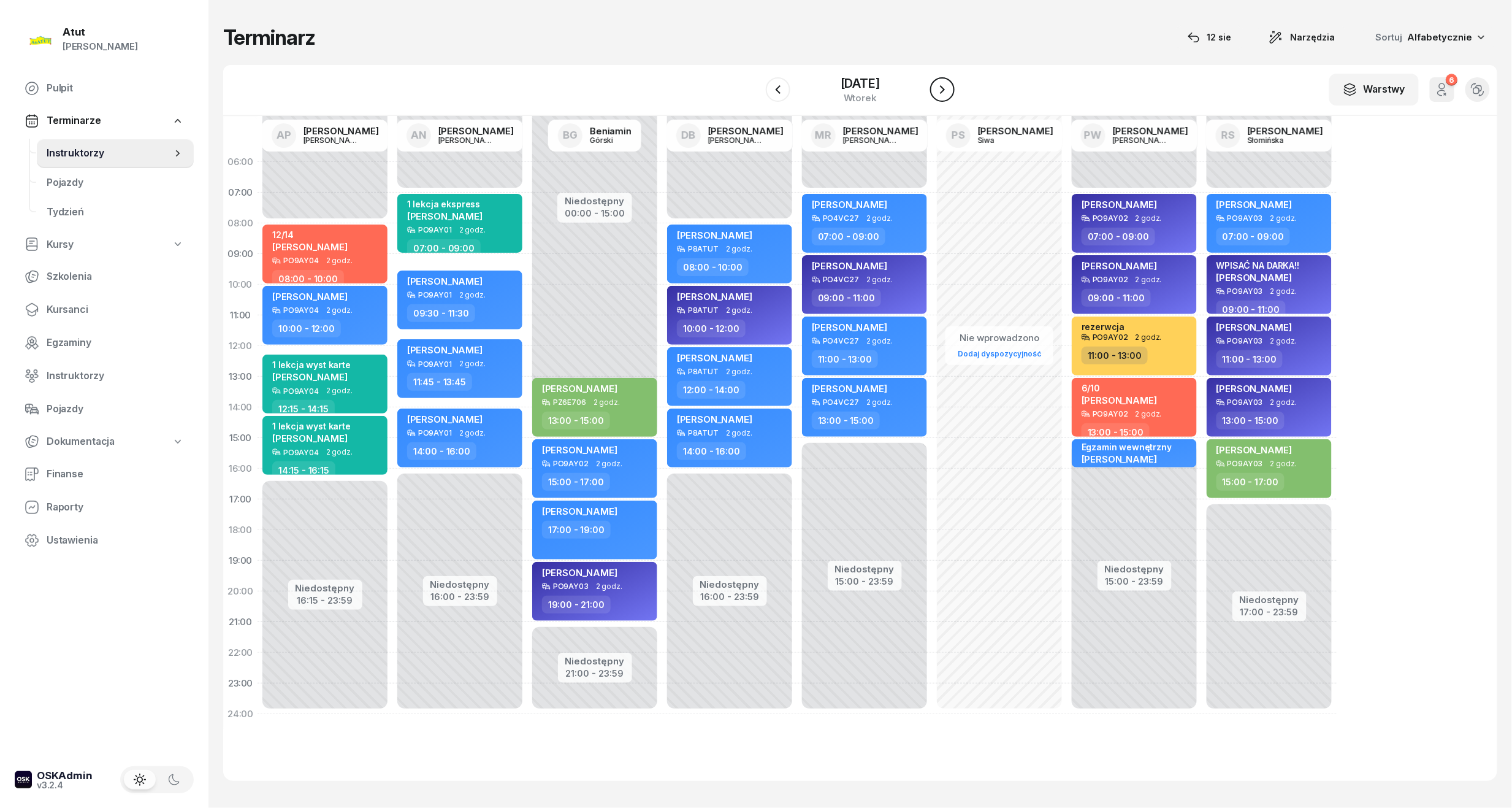
click at [945, 88] on icon "button" at bounding box center [942, 89] width 15 height 15
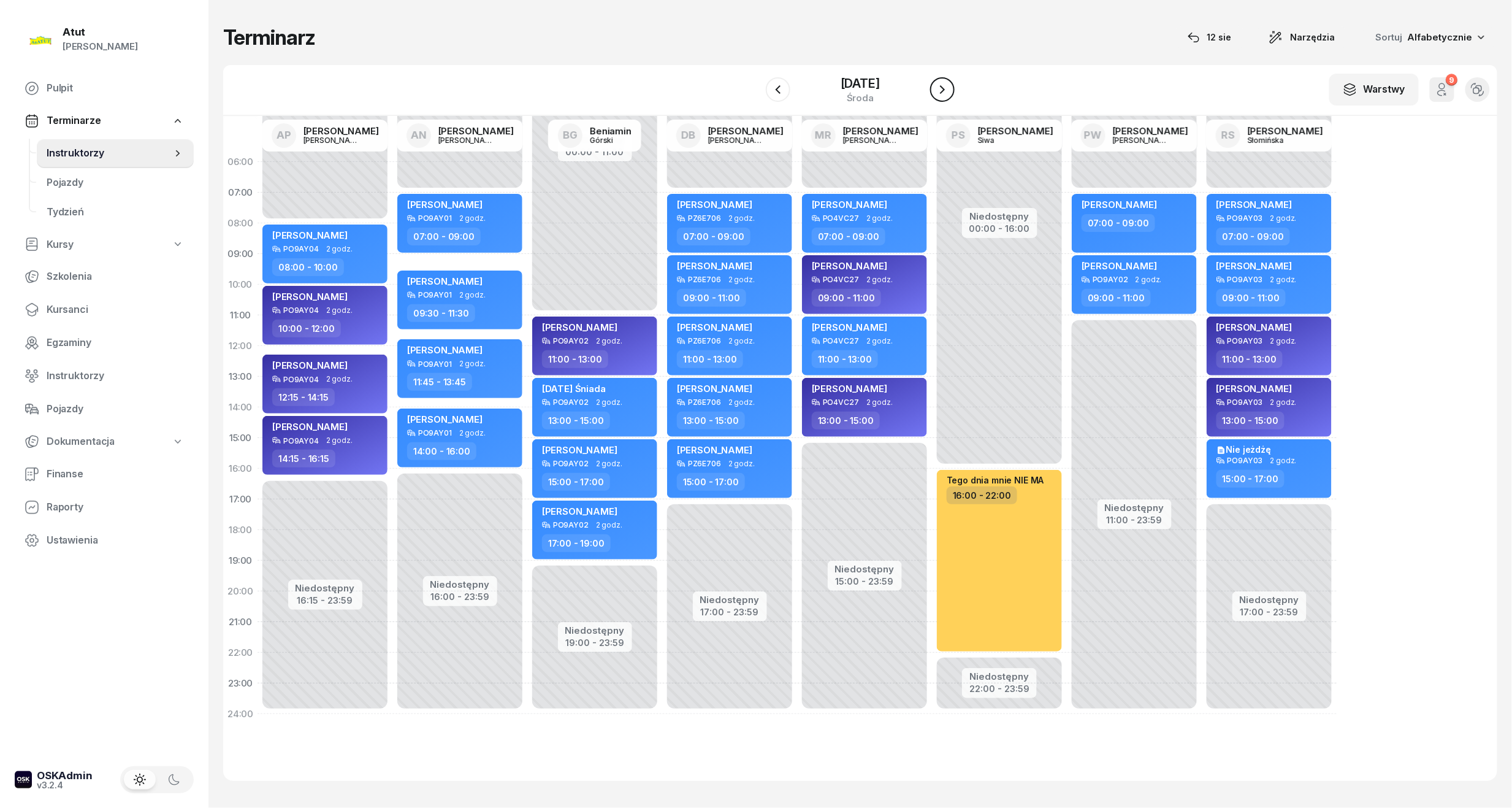
click at [945, 88] on icon "button" at bounding box center [942, 89] width 15 height 15
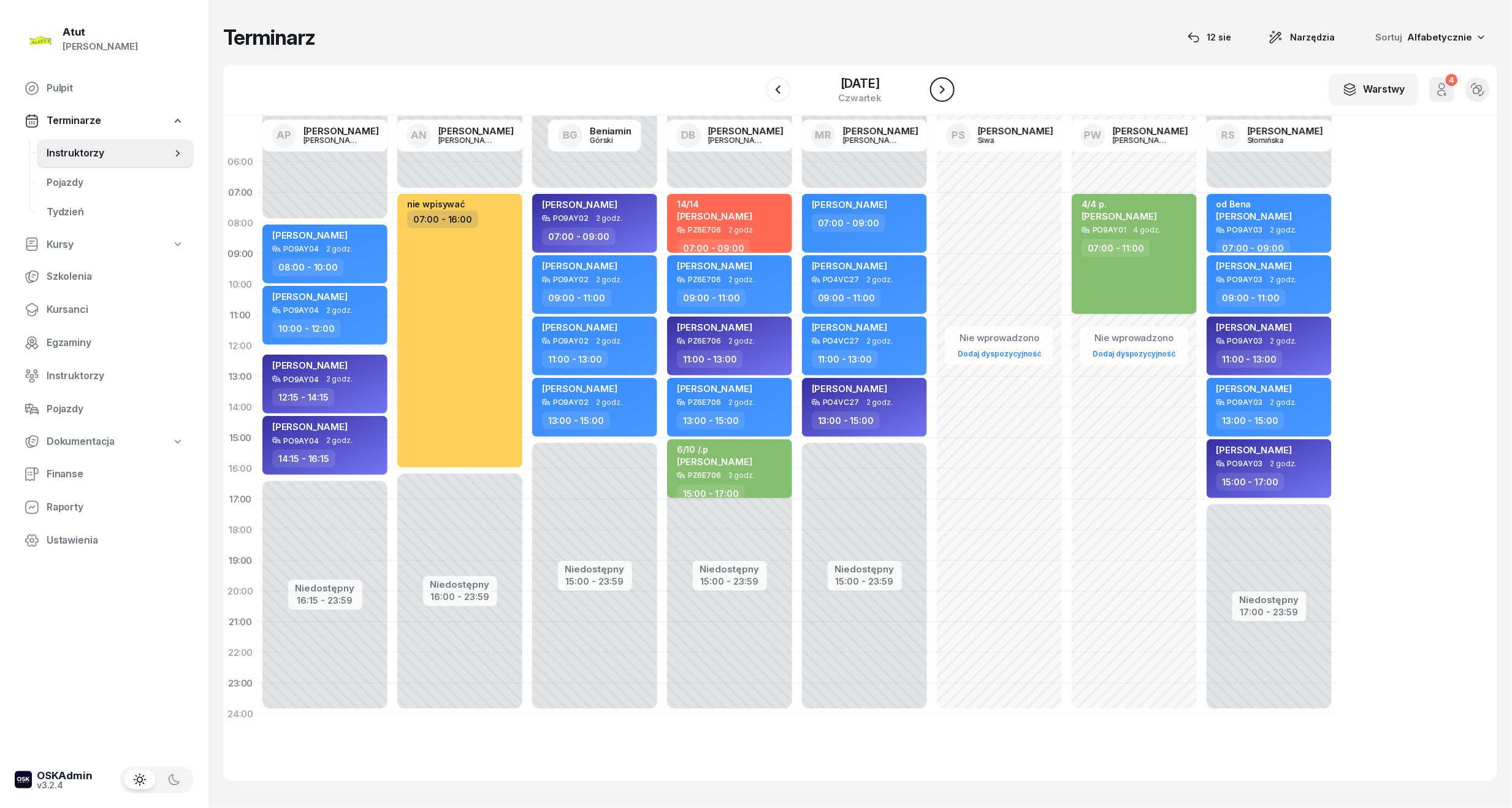
click at [945, 88] on icon "button" at bounding box center [942, 89] width 15 height 15
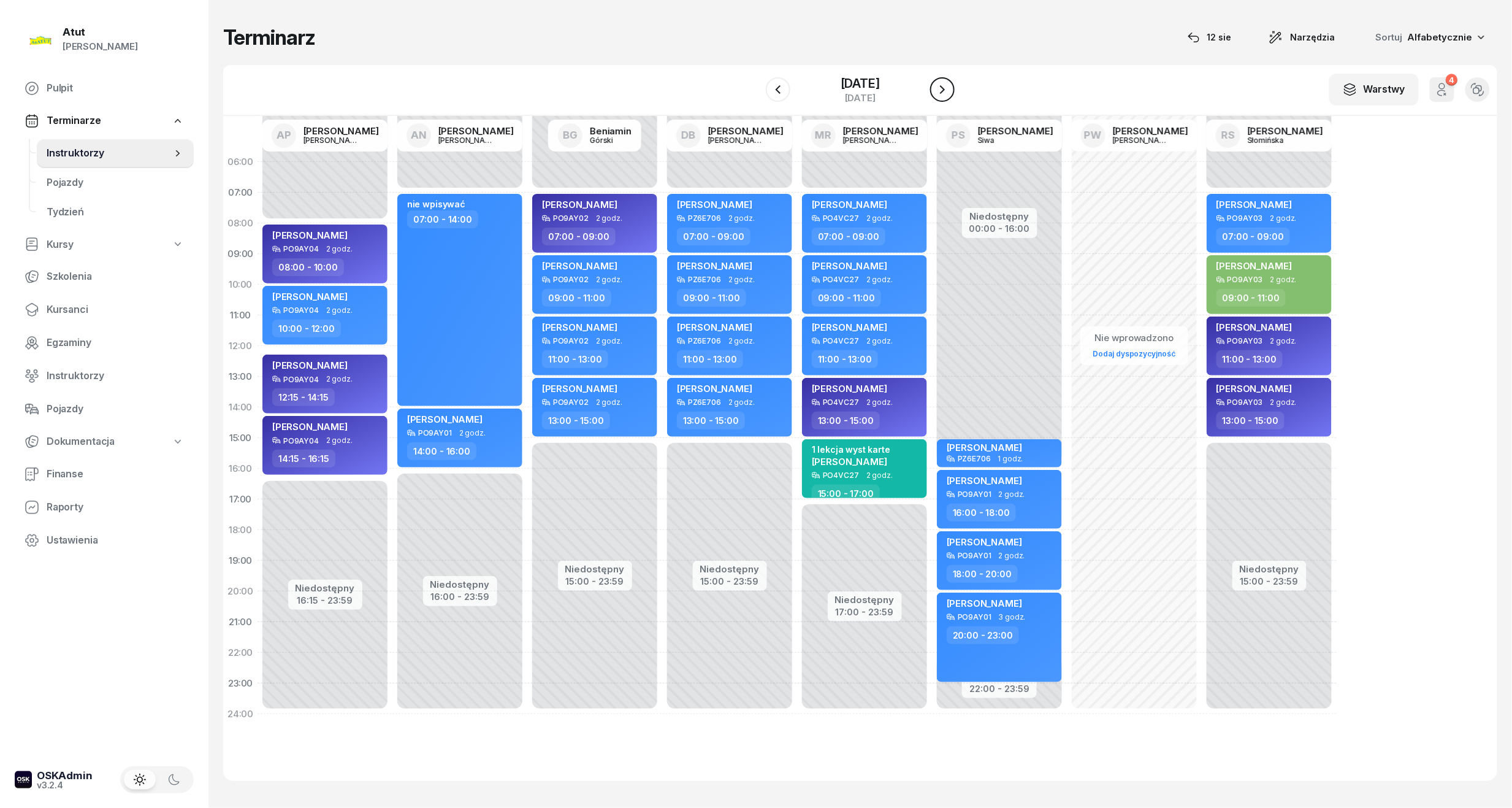
click at [942, 92] on icon "button" at bounding box center [942, 89] width 5 height 9
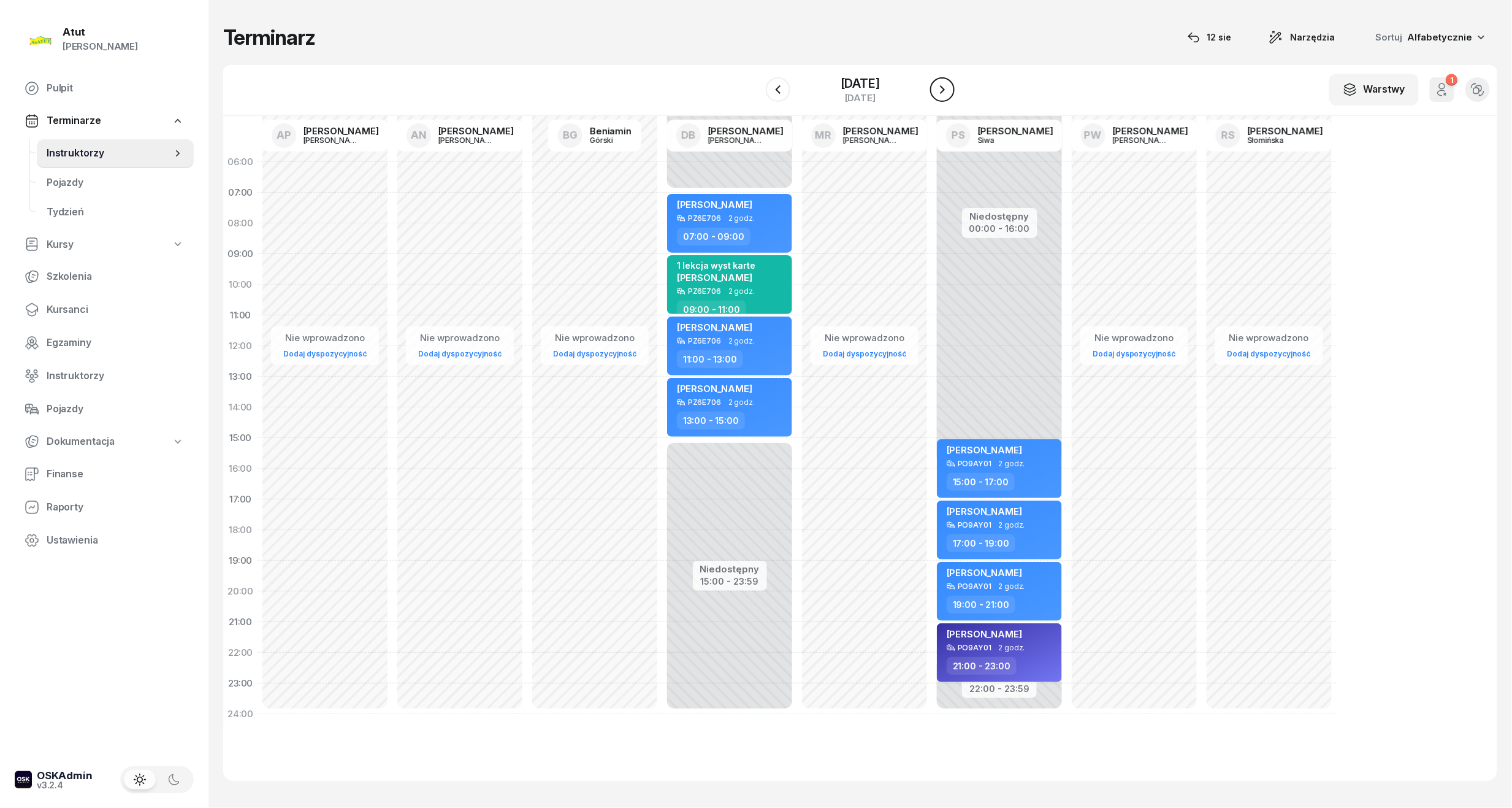
click at [938, 92] on icon "button" at bounding box center [942, 89] width 15 height 15
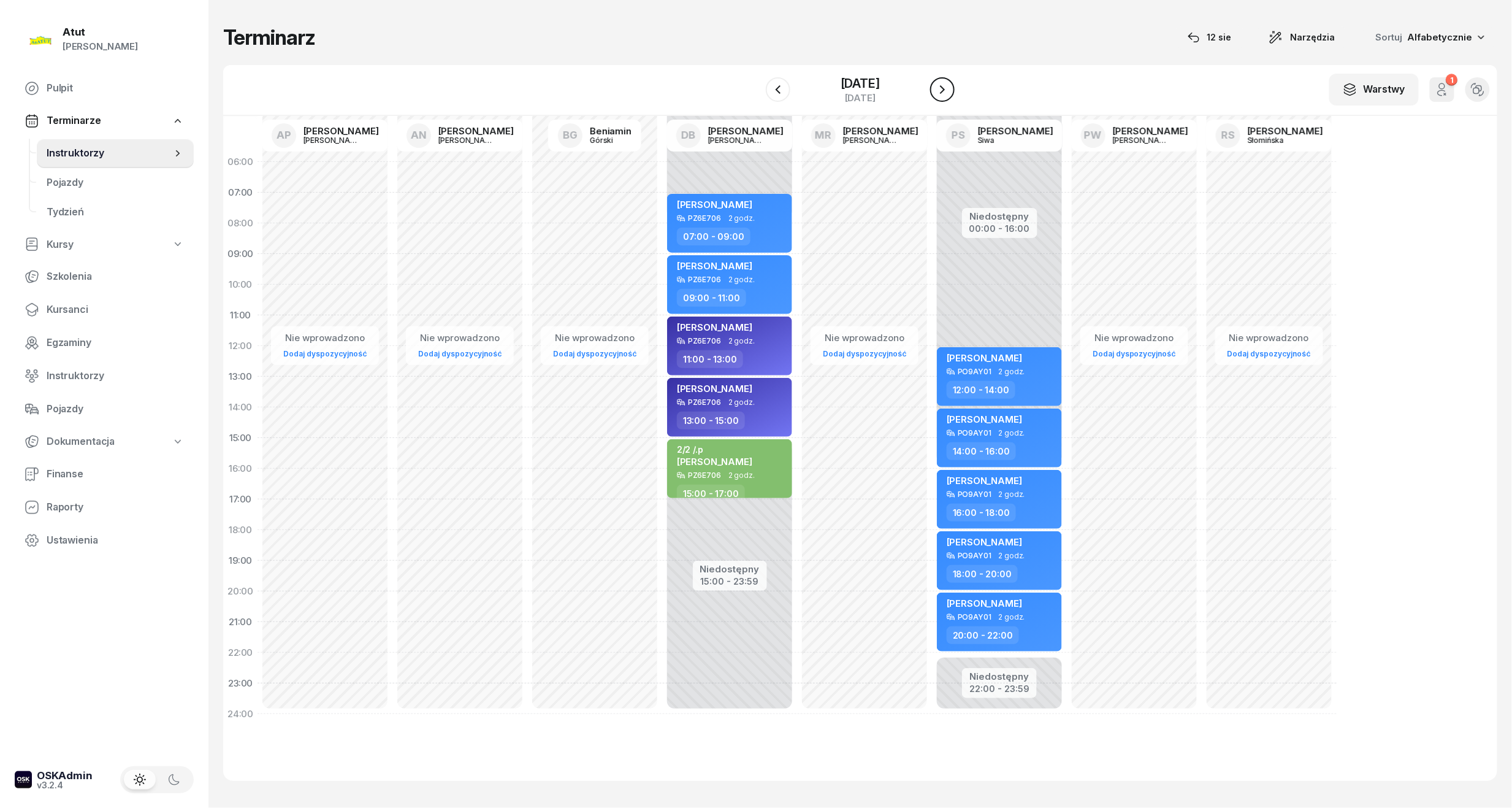
click at [938, 92] on icon "button" at bounding box center [942, 89] width 15 height 15
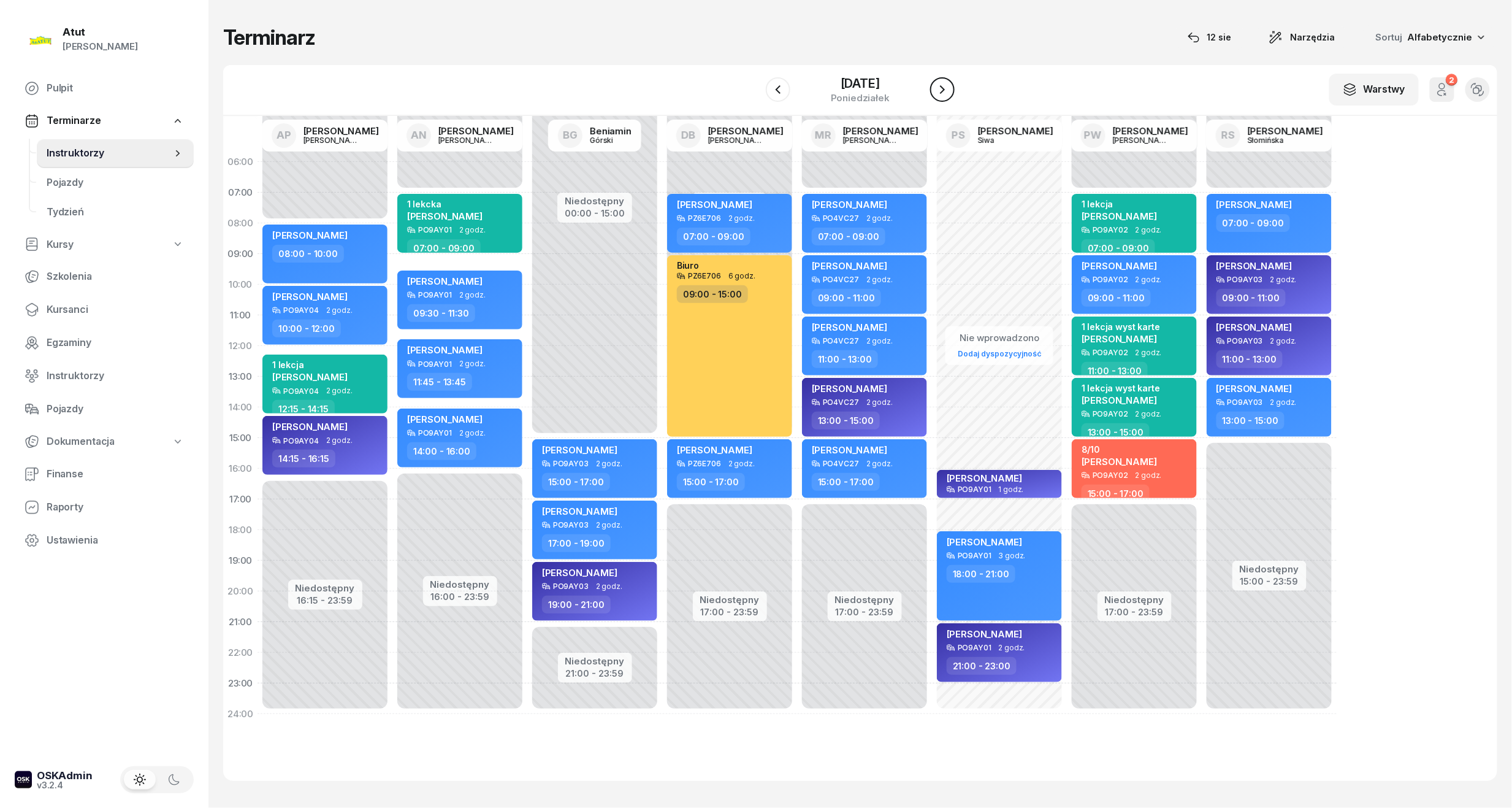
click at [939, 92] on icon "button" at bounding box center [942, 89] width 15 height 15
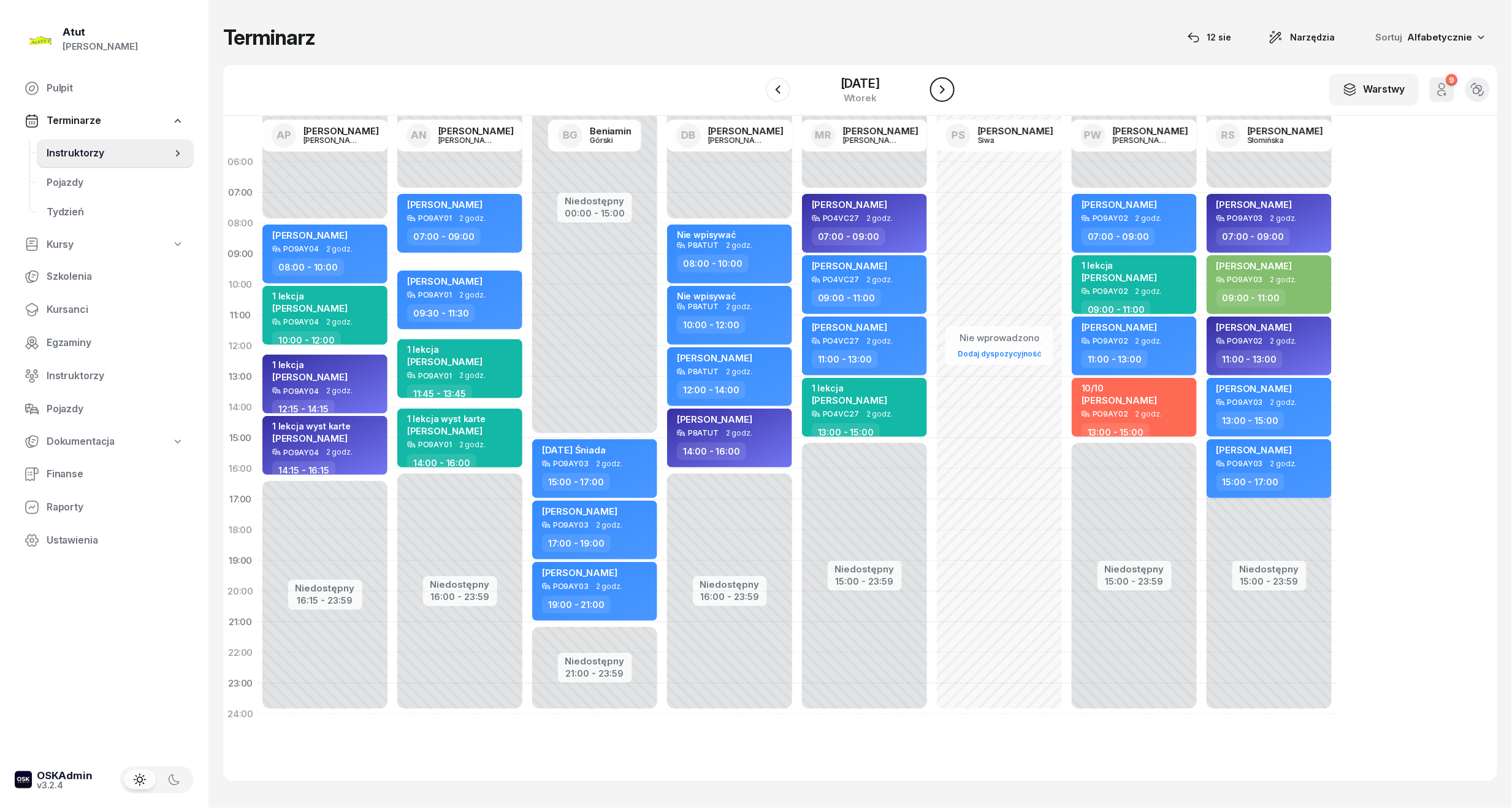
click at [939, 92] on icon "button" at bounding box center [942, 89] width 15 height 15
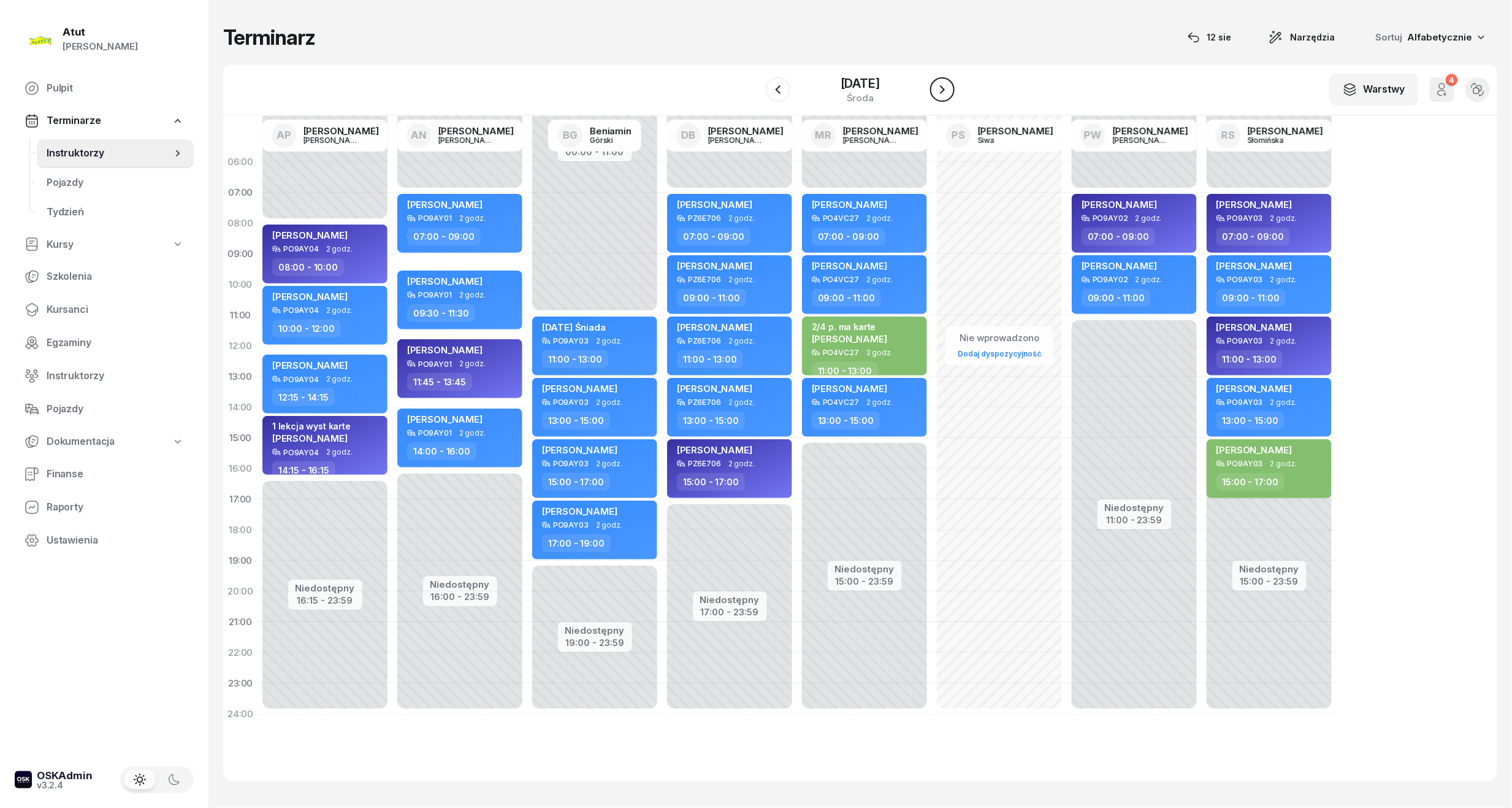
click at [939, 92] on icon "button" at bounding box center [942, 89] width 15 height 15
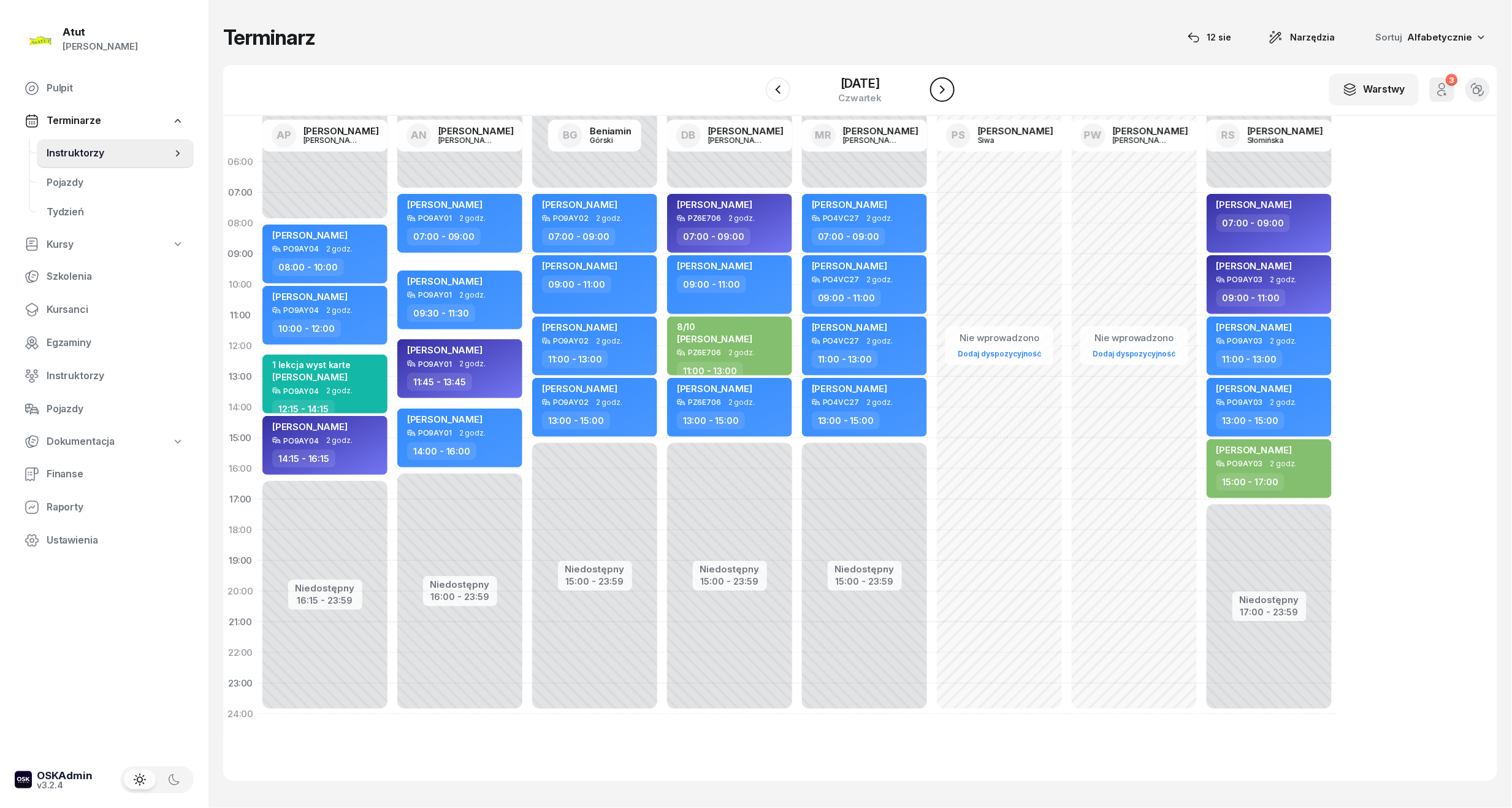
click at [939, 92] on icon "button" at bounding box center [942, 89] width 15 height 15
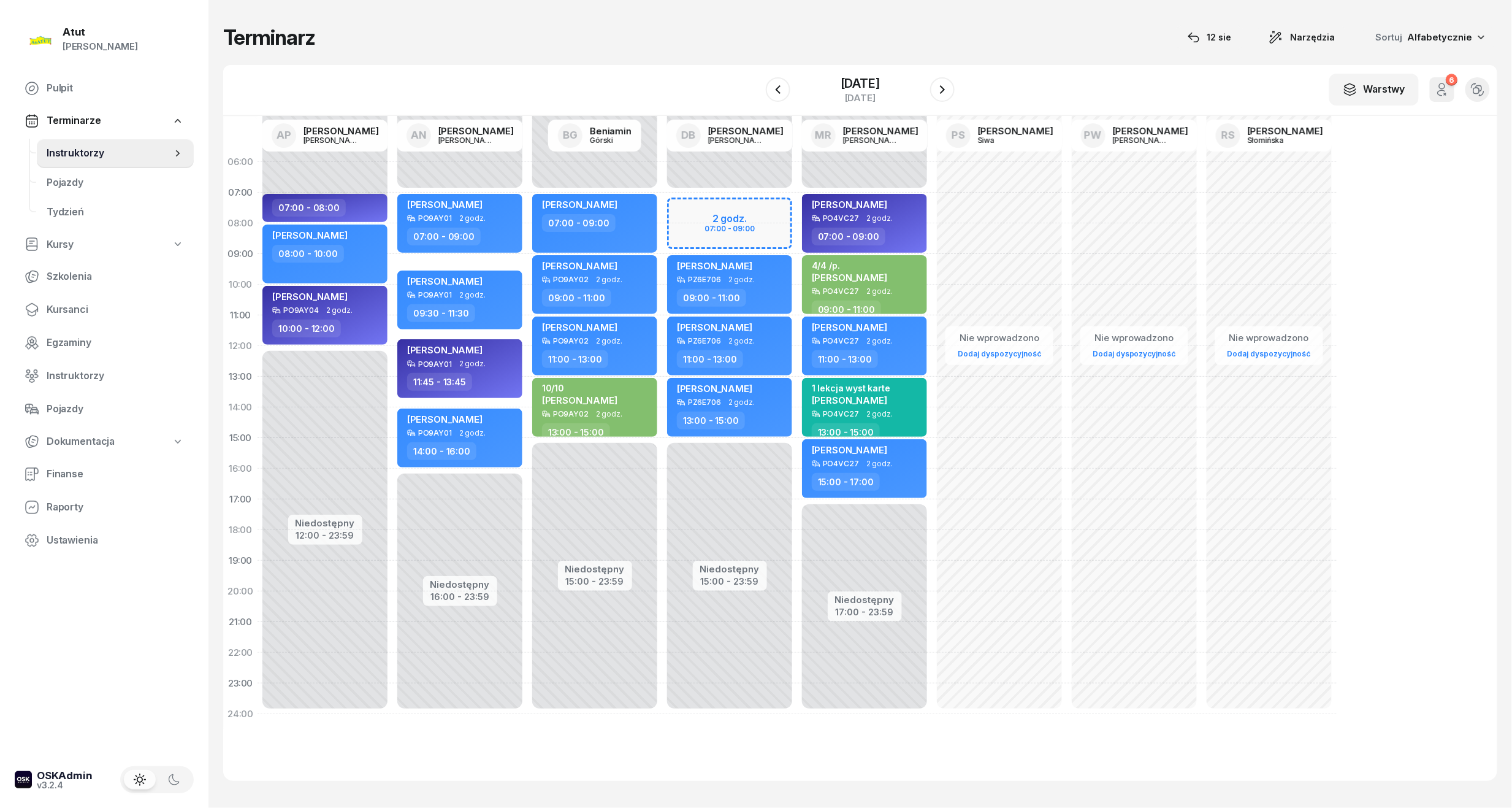
click at [797, 205] on div "Niedostępny 00:00 - 07:00 Niedostępny 15:00 - 23:59 2 godz. 07:00 - 09:00 kursa…" at bounding box center [864, 437] width 134 height 583
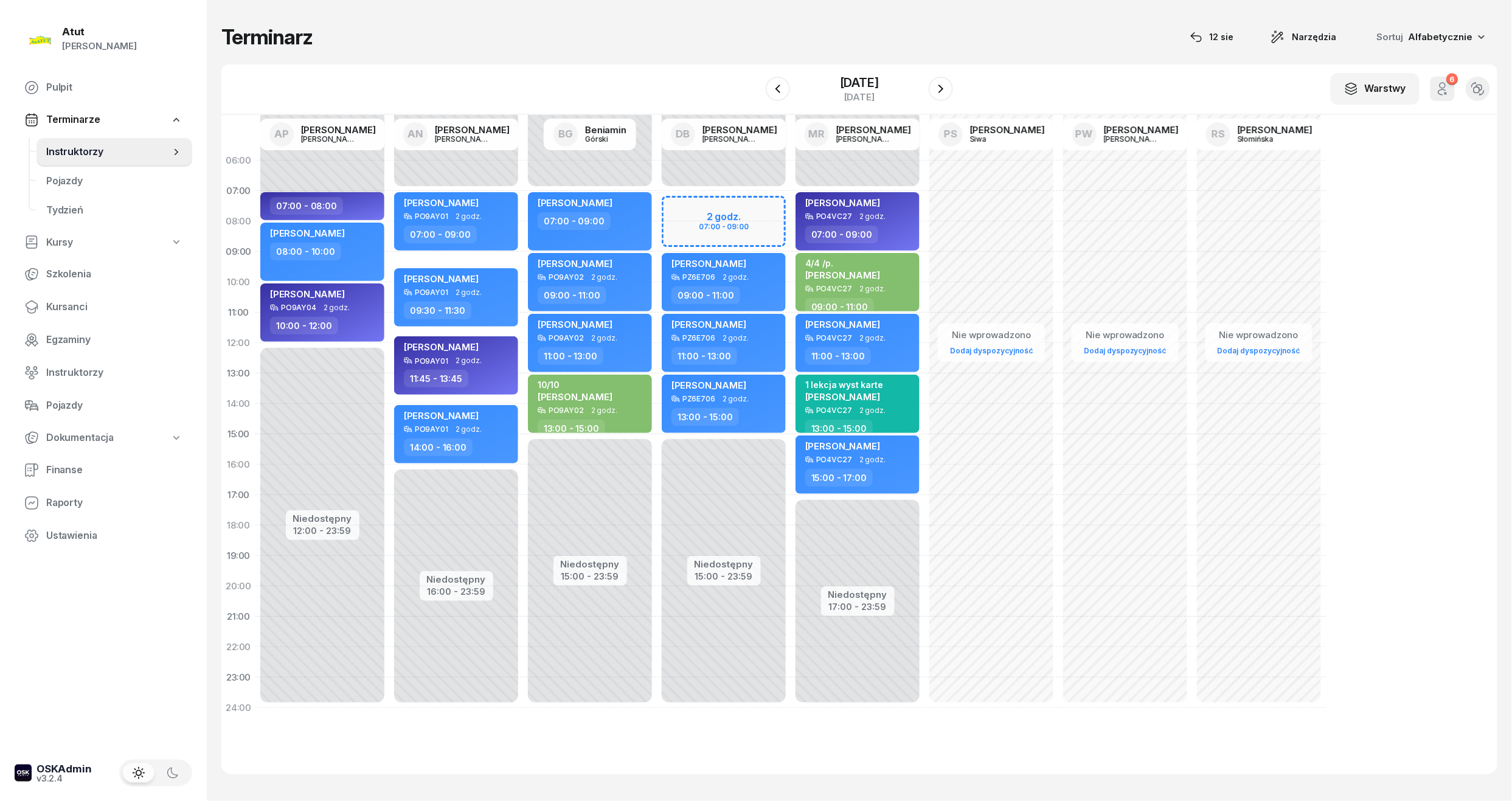
select select "07"
select select "09"
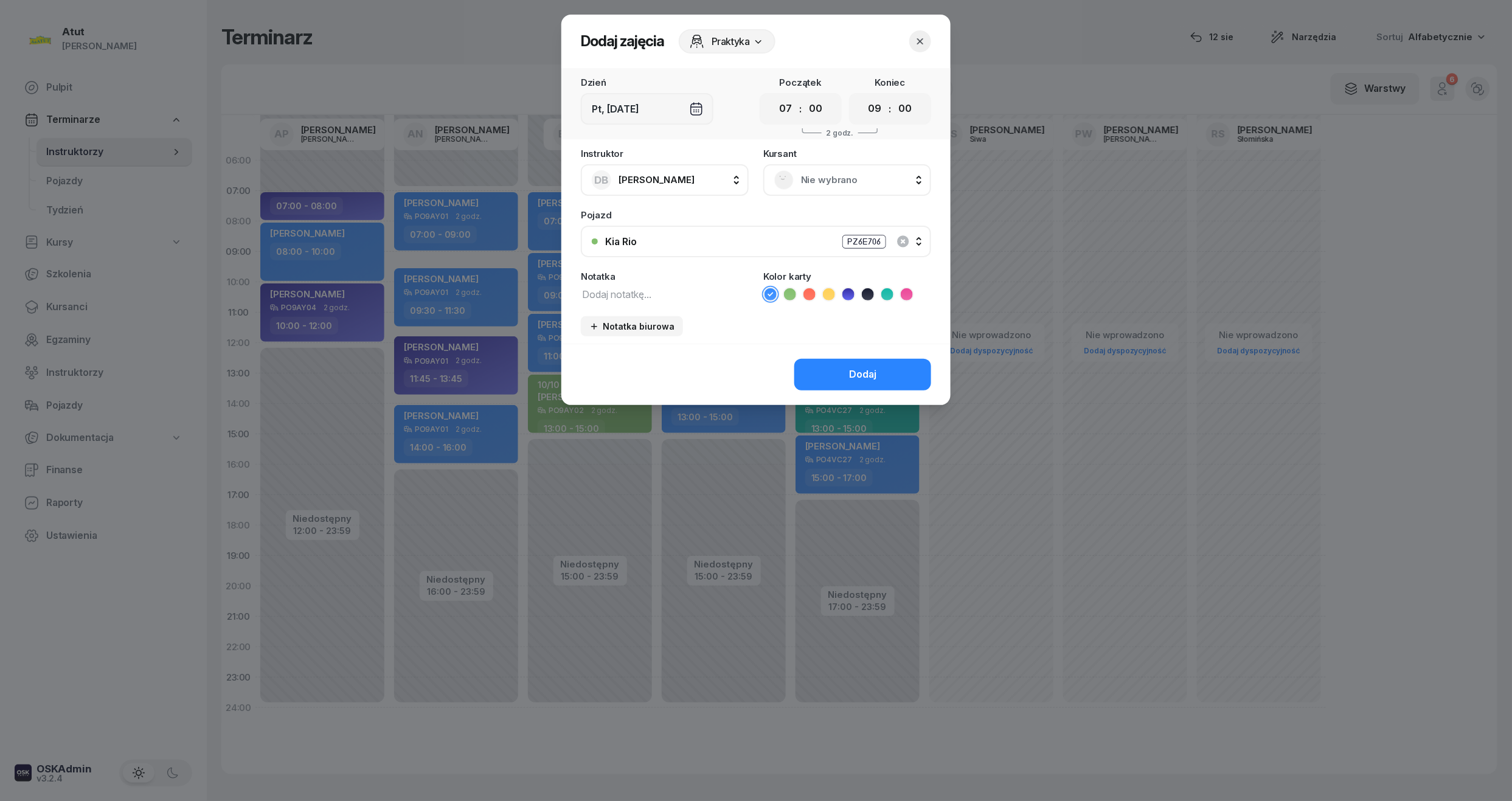
click at [831, 180] on span "Nie wybrano" at bounding box center [861, 180] width 120 height 16
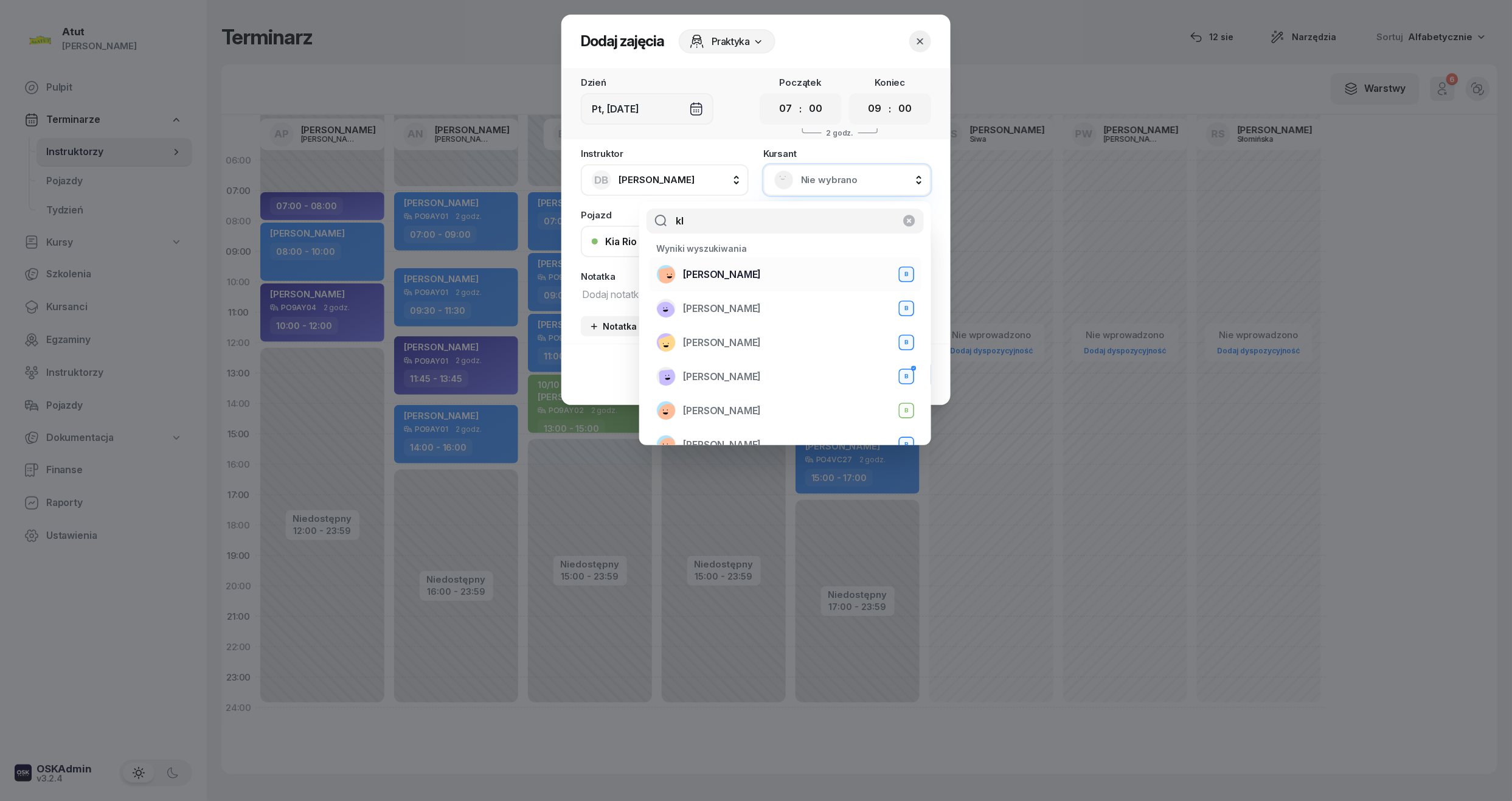
type input "kl"
click at [773, 283] on div "Klaudiusz Jarecki B" at bounding box center [784, 275] width 258 height 20
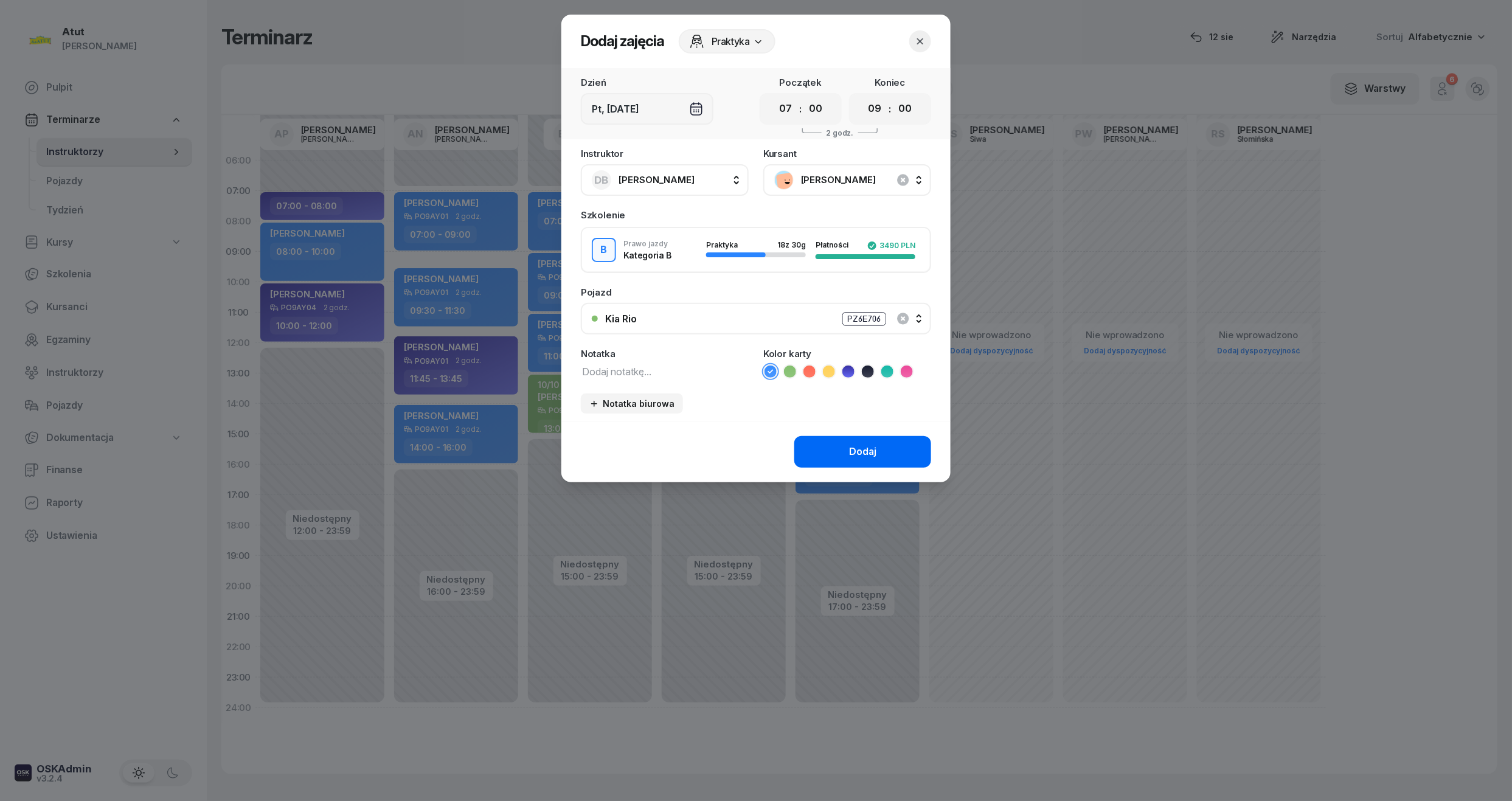
click at [865, 451] on div "Dodaj" at bounding box center [863, 452] width 27 height 16
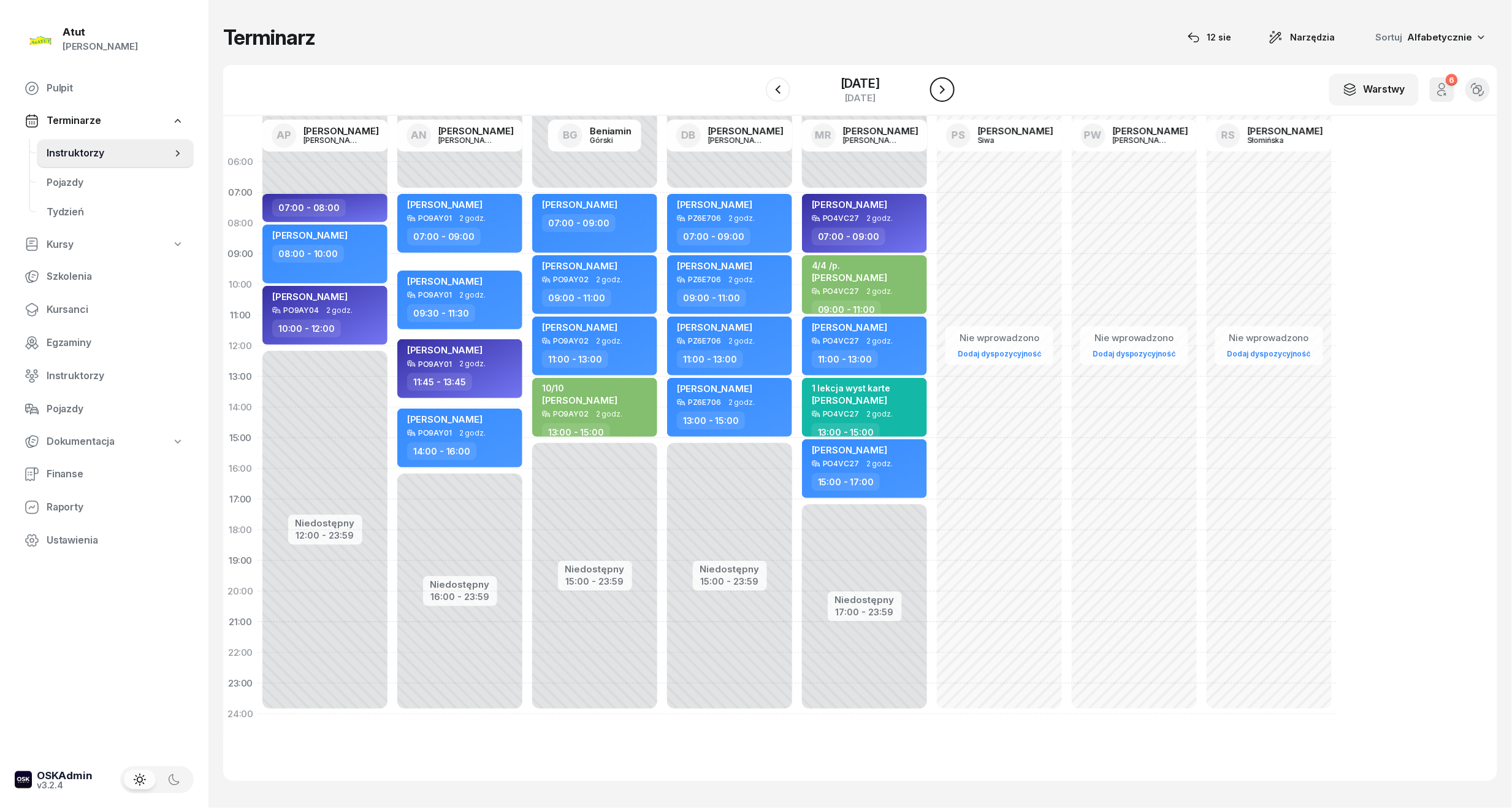
click at [947, 88] on icon "button" at bounding box center [942, 89] width 15 height 15
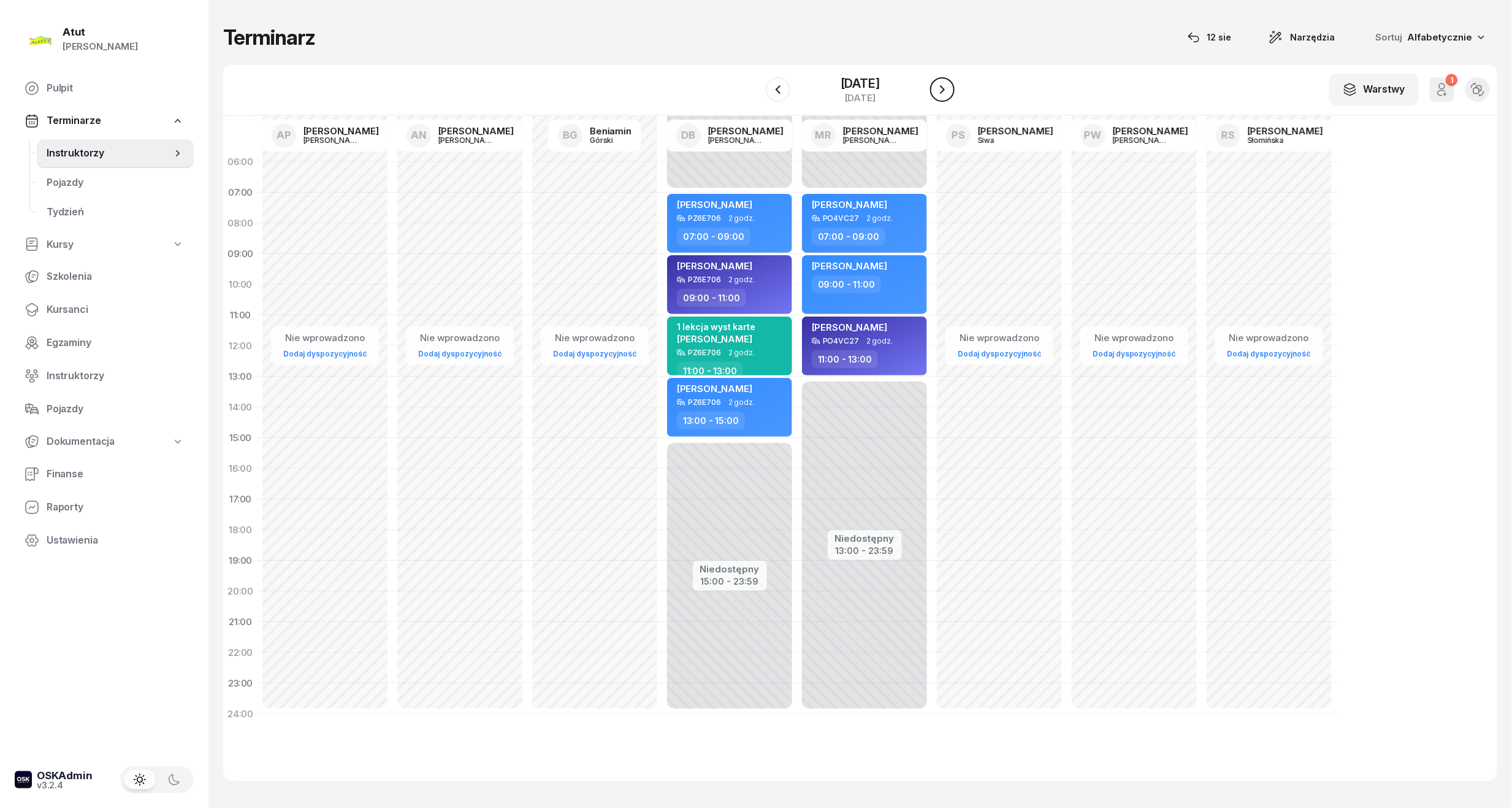
click at [949, 89] on icon "button" at bounding box center [942, 89] width 15 height 15
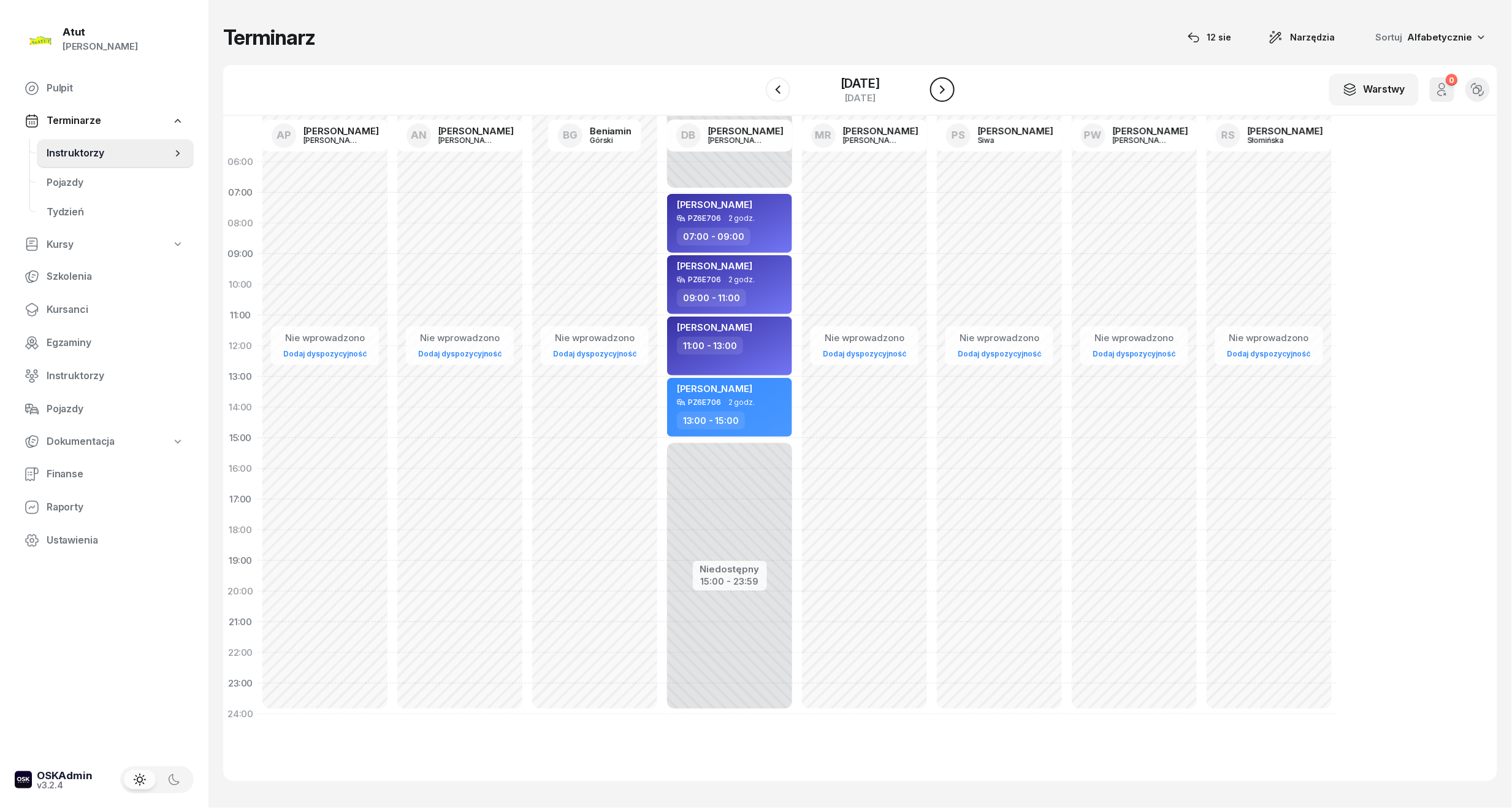
click at [949, 89] on icon "button" at bounding box center [942, 89] width 15 height 15
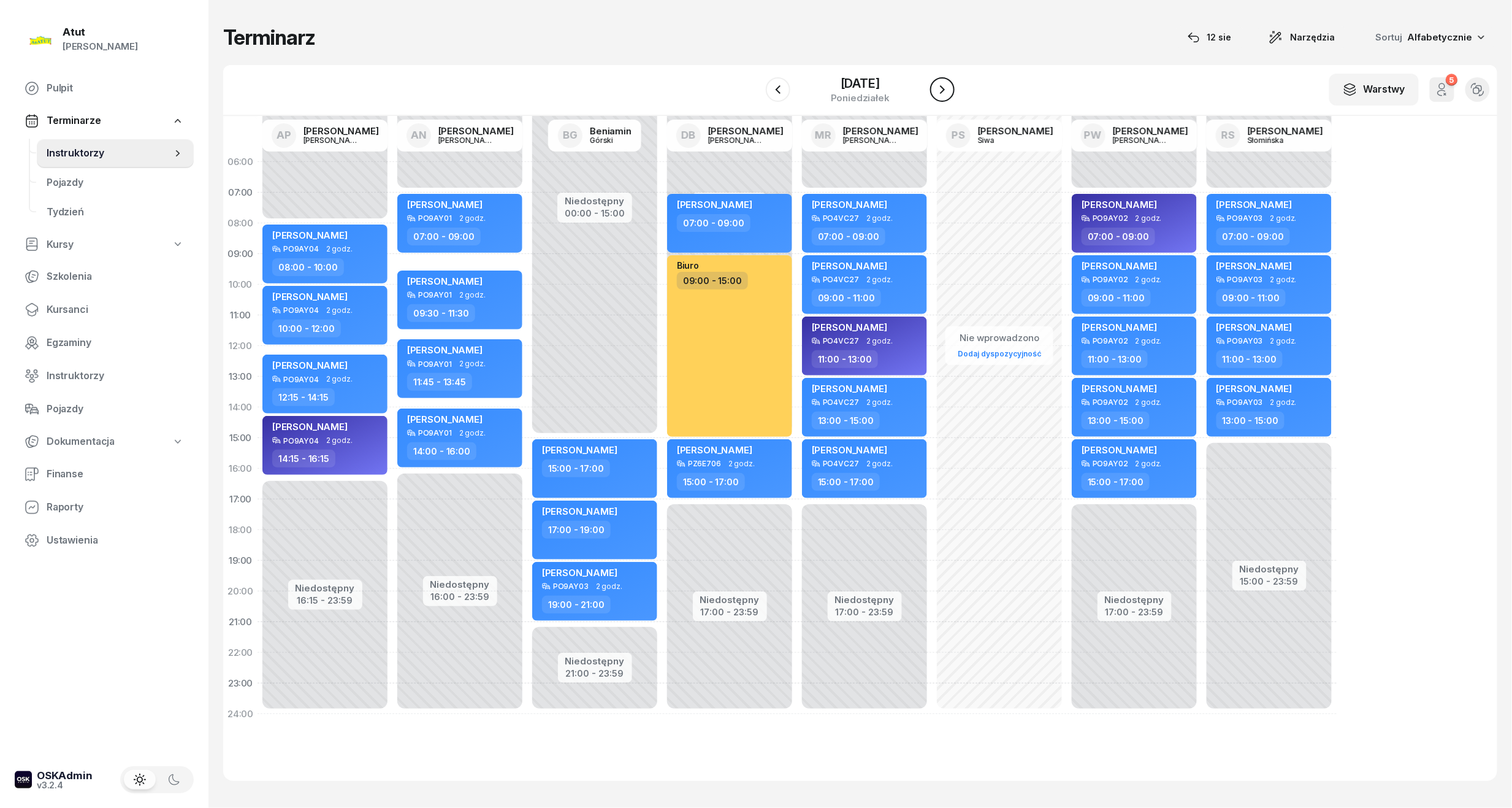
click at [949, 89] on icon "button" at bounding box center [942, 89] width 15 height 15
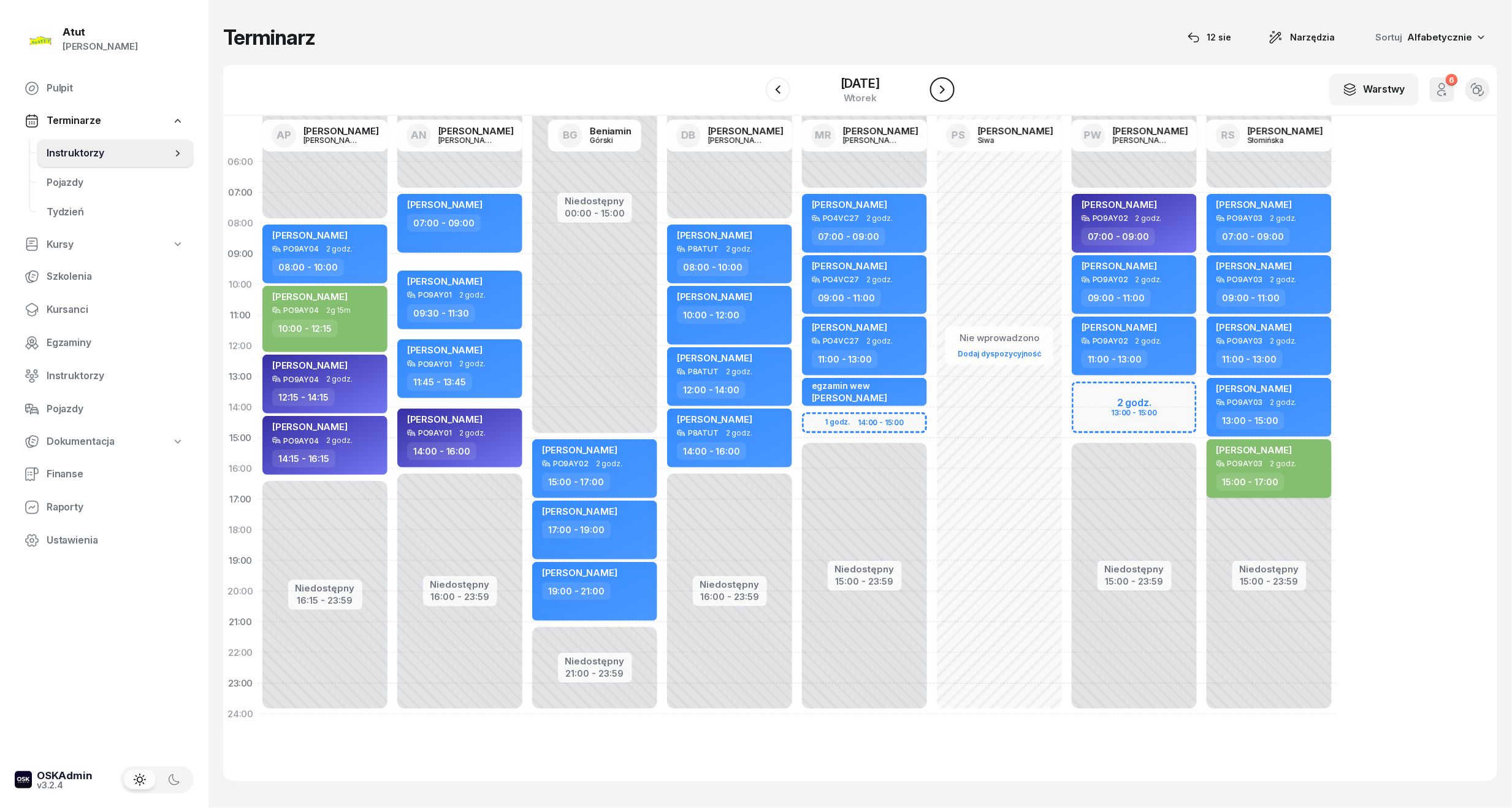
click at [947, 98] on button "button" at bounding box center [942, 89] width 25 height 25
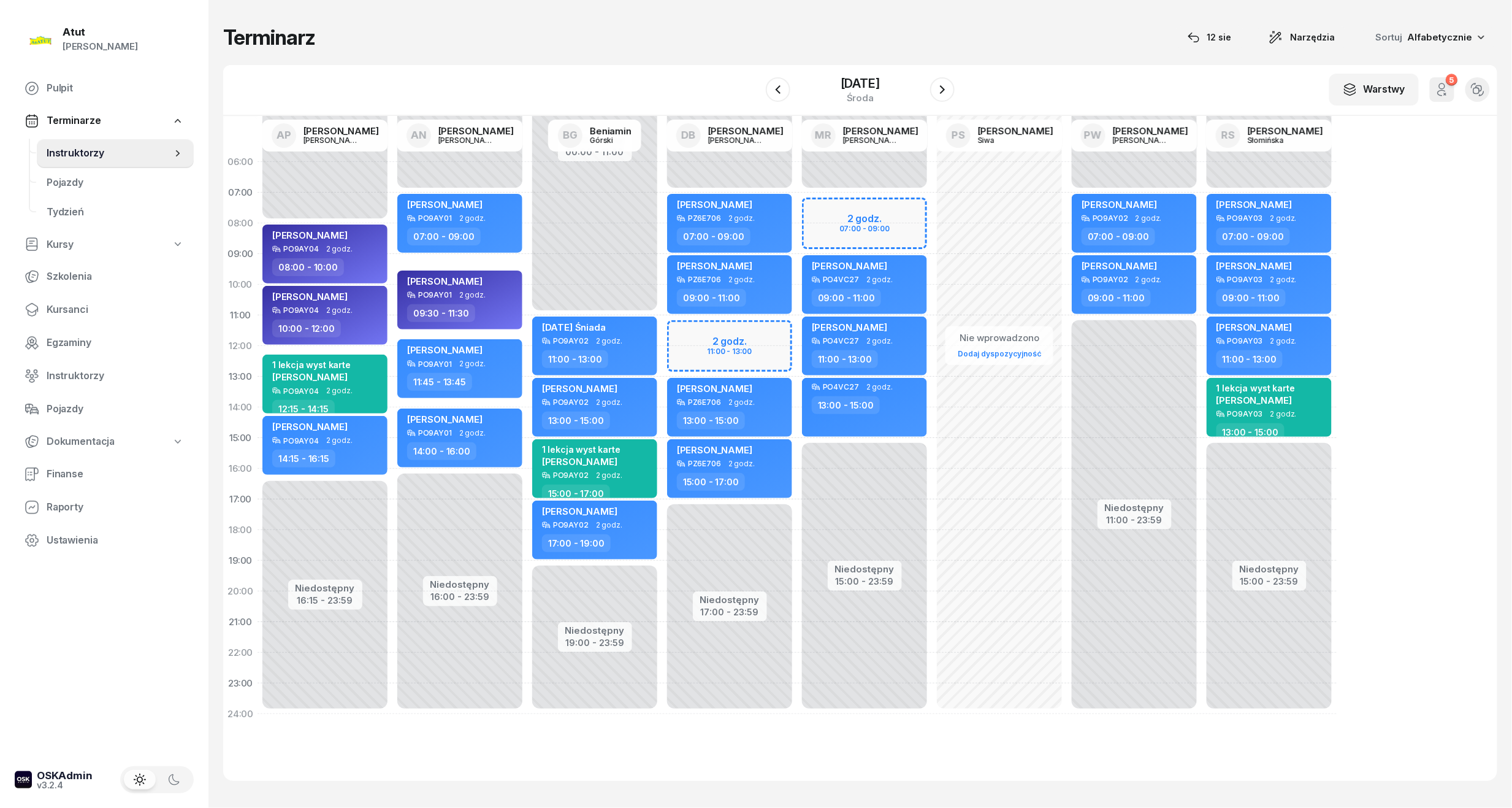
click at [933, 205] on div "Niedostępny 00:00 - 07:00 Niedostępny 15:00 - 23:59 2 godz. 07:00 - 09:00 my od…" at bounding box center [1000, 437] width 134 height 583
select select "07"
select select "09"
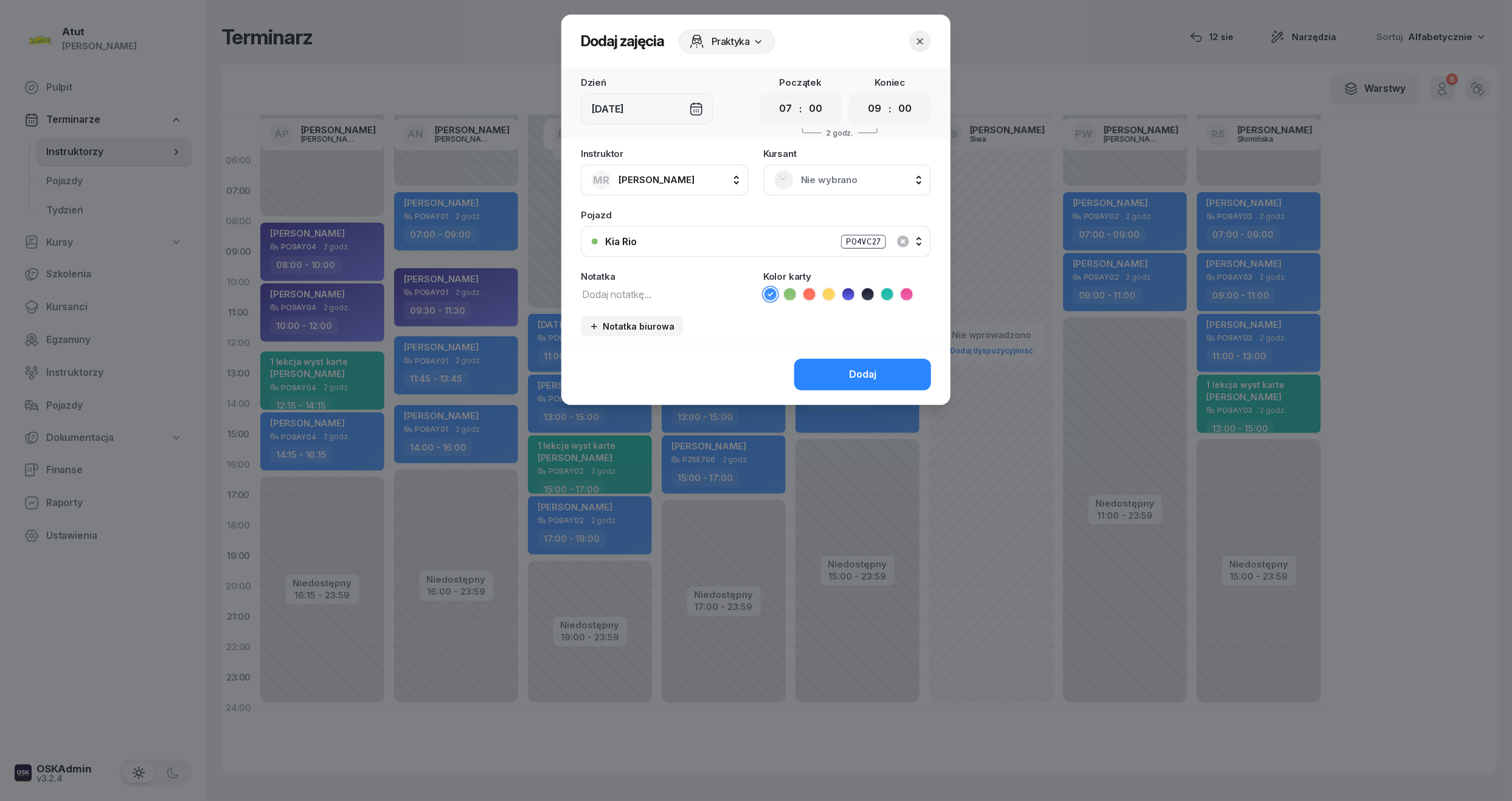
click at [920, 39] on icon "button" at bounding box center [920, 41] width 12 height 12
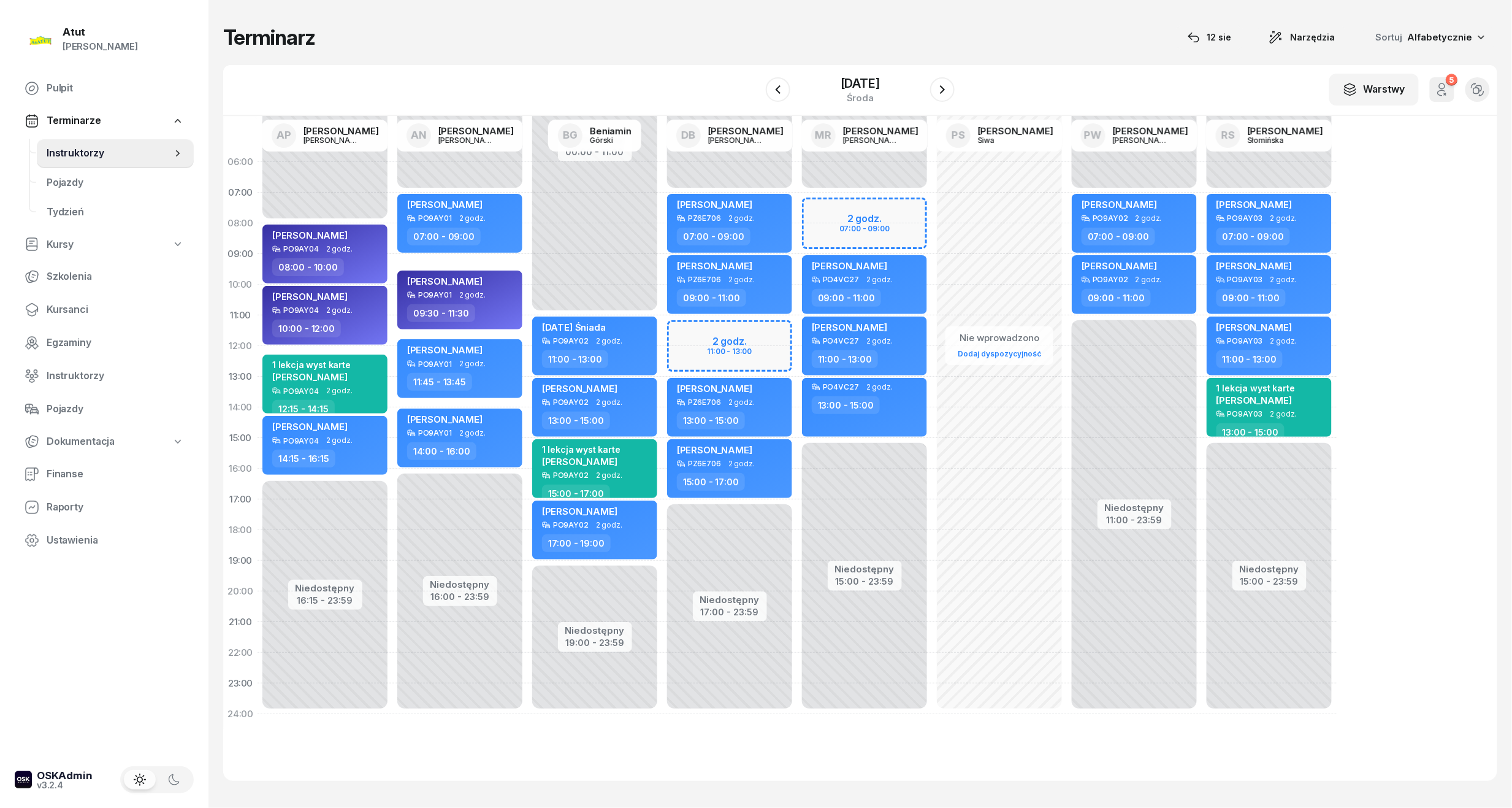
click at [933, 202] on div "Niedostępny 00:00 - 07:00 Niedostępny 15:00 - 23:59 2 godz. 07:00 - 09:00 my od…" at bounding box center [1000, 437] width 134 height 583
select select "07"
select select "09"
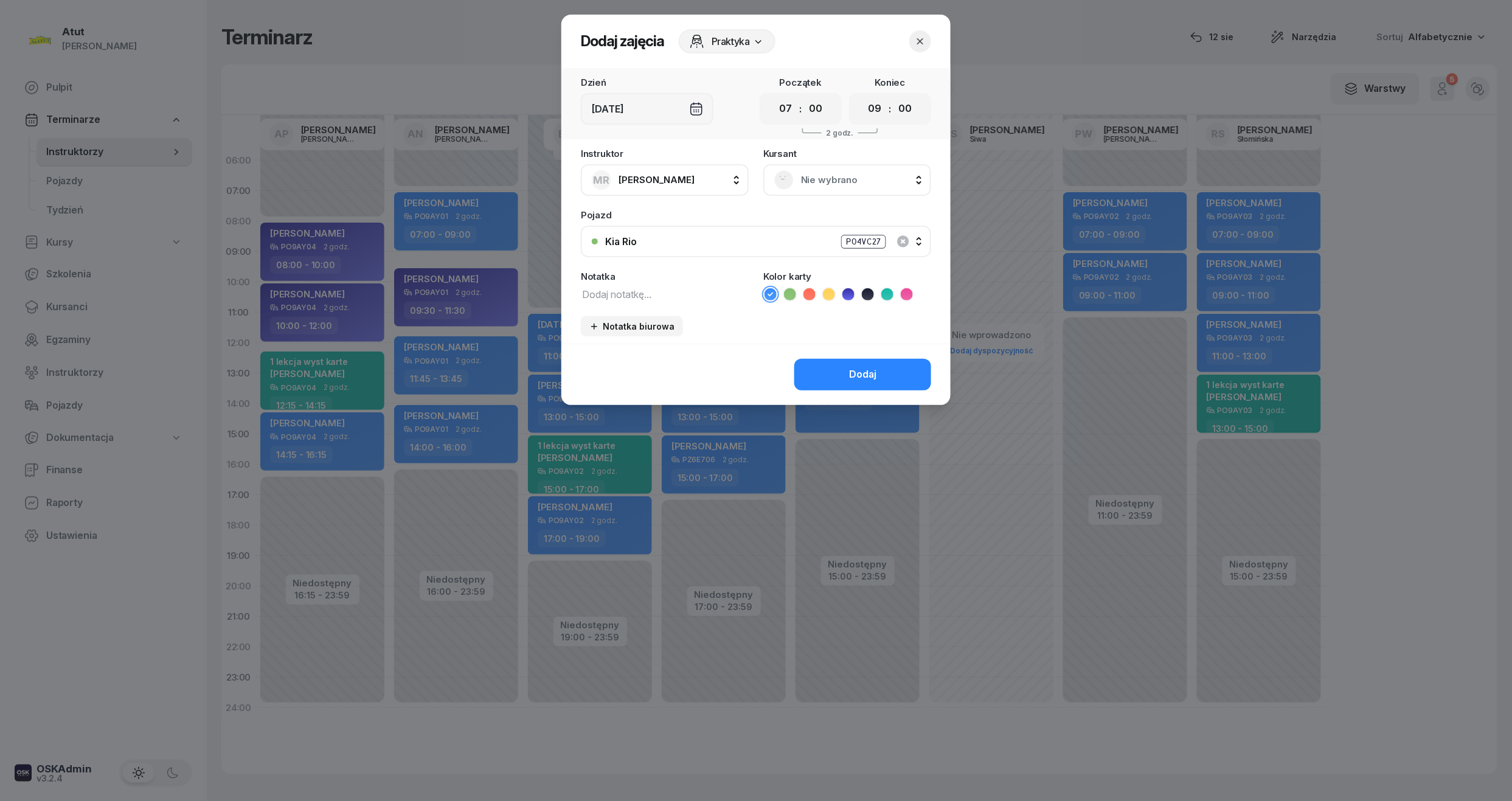
click at [927, 42] on button "button" at bounding box center [920, 41] width 22 height 22
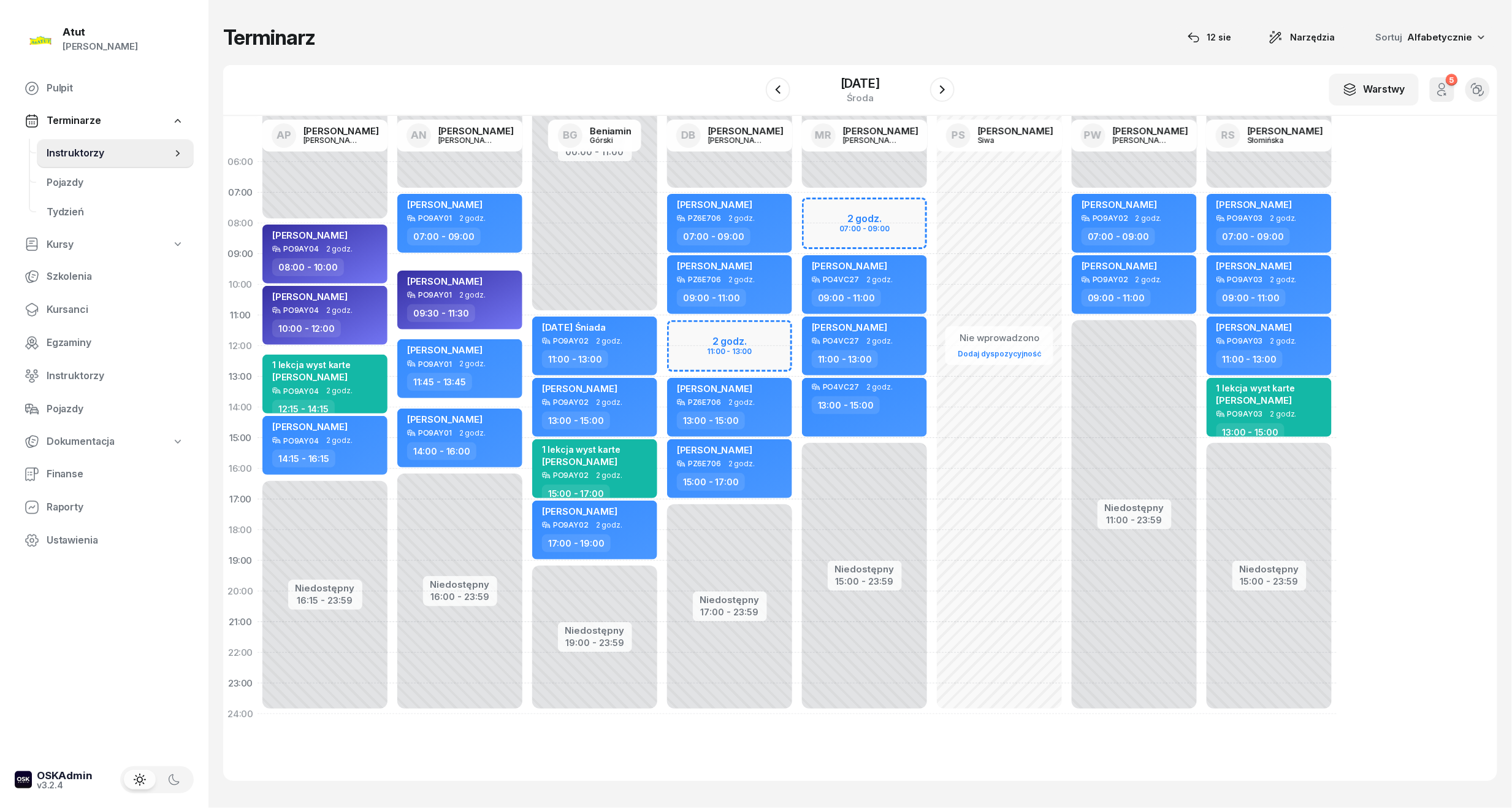
click at [933, 209] on div "Niedostępny 00:00 - 07:00 Niedostępny 15:00 - 23:59 2 godz. 07:00 - 09:00 my od…" at bounding box center [1000, 437] width 134 height 583
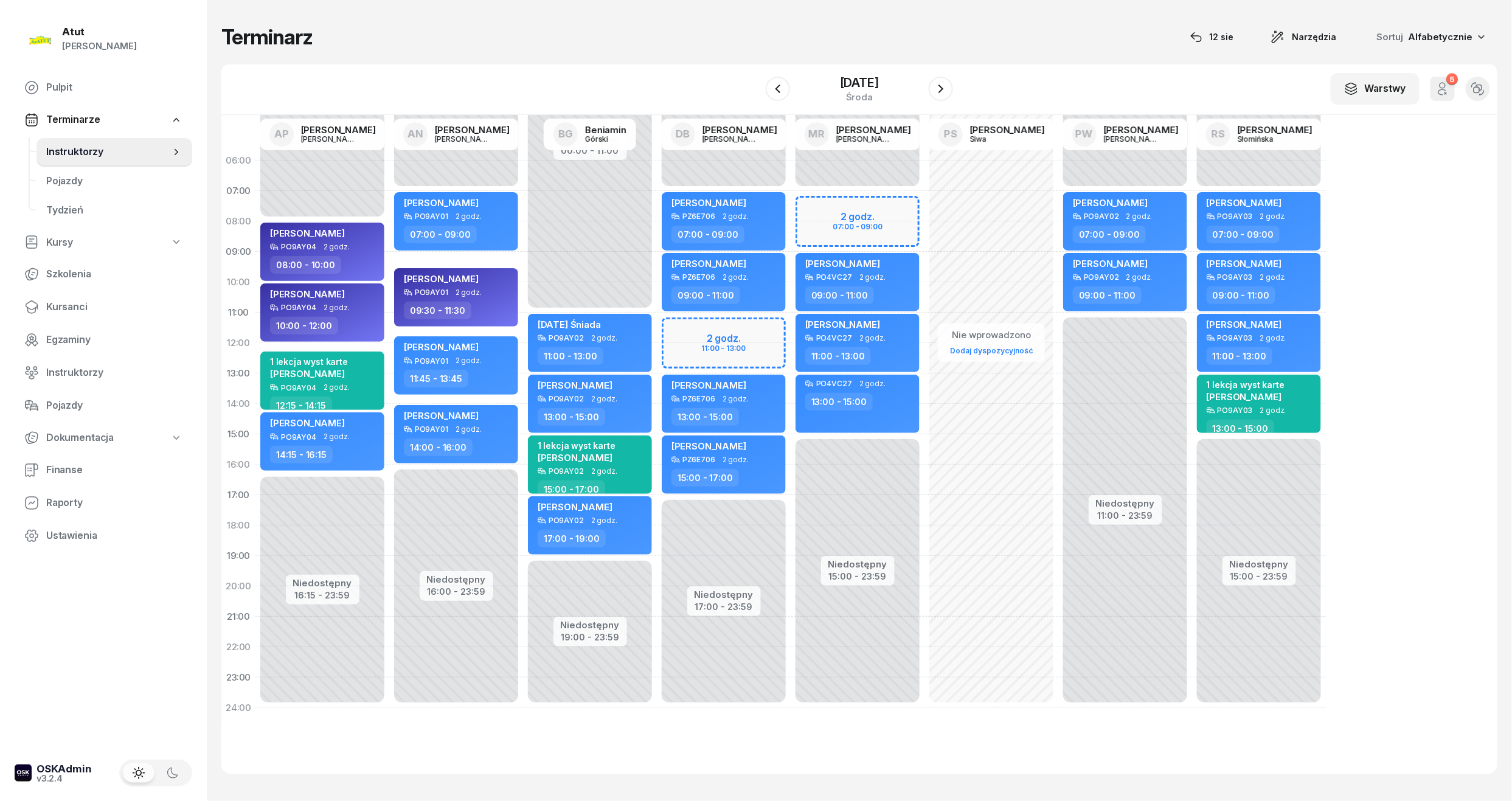
select select "07"
select select "09"
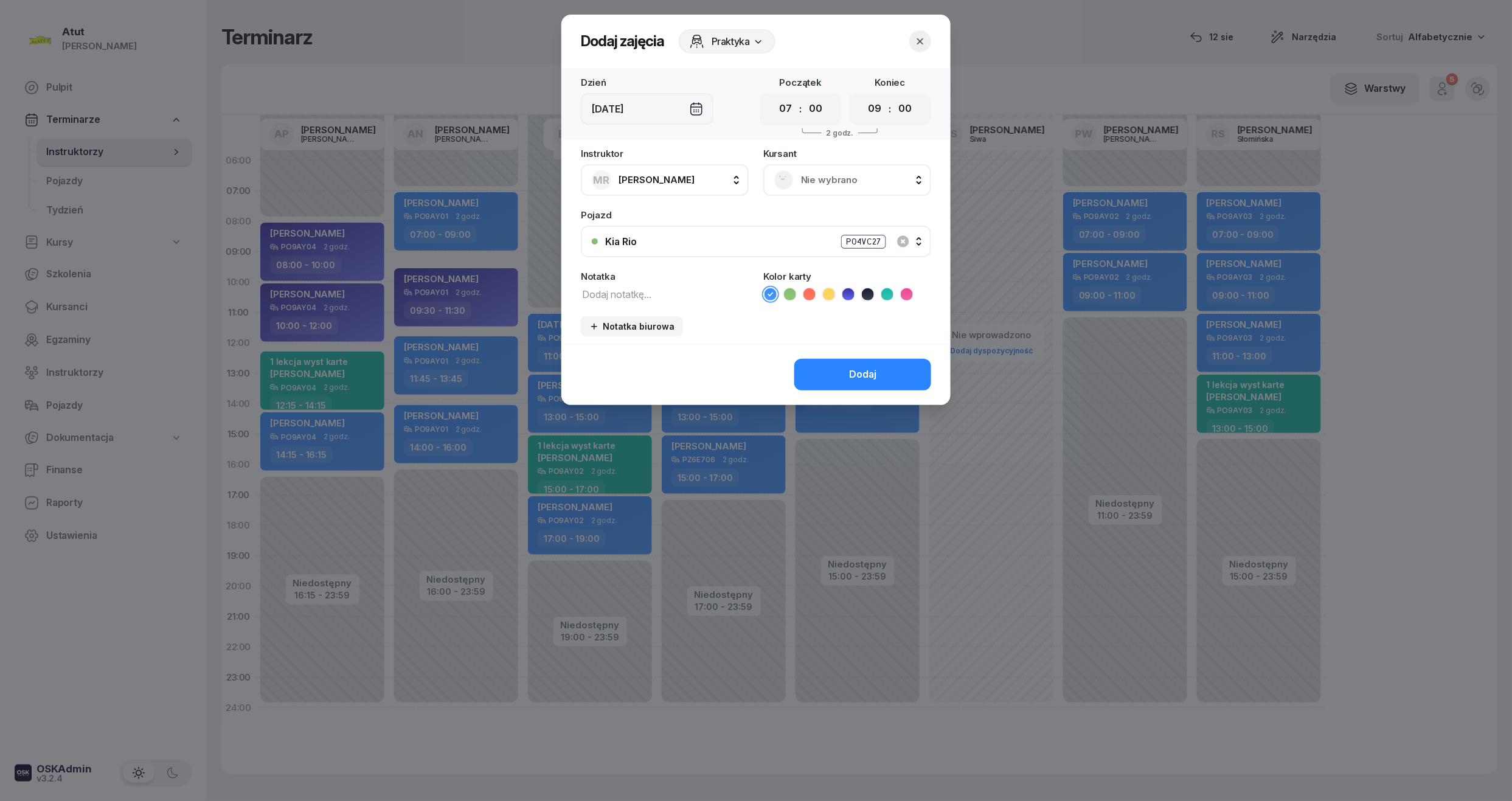
click at [843, 183] on span "Nie wybrano" at bounding box center [861, 180] width 120 height 16
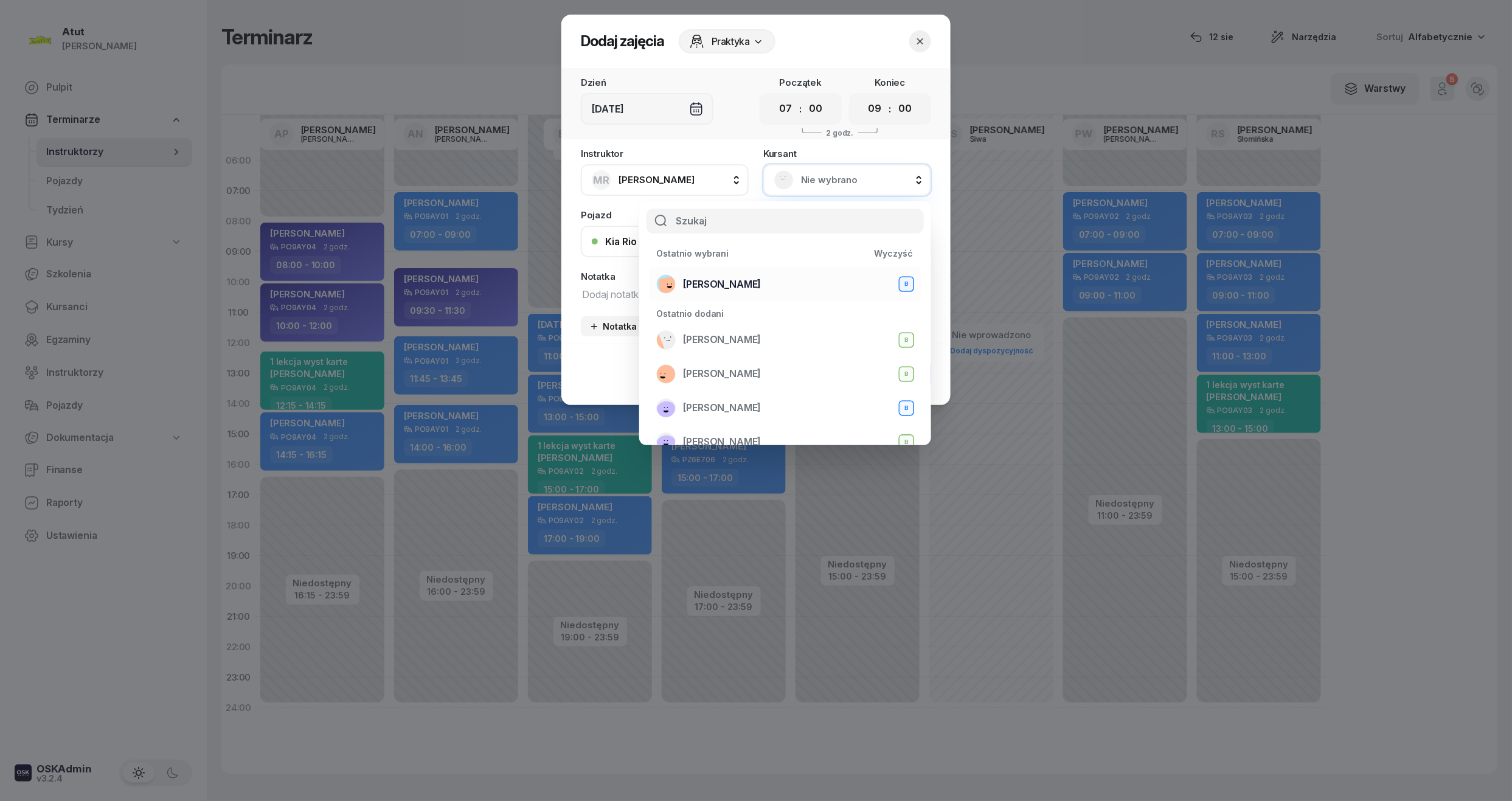
click at [739, 284] on span "Klaudiusz Jarecki" at bounding box center [721, 284] width 77 height 16
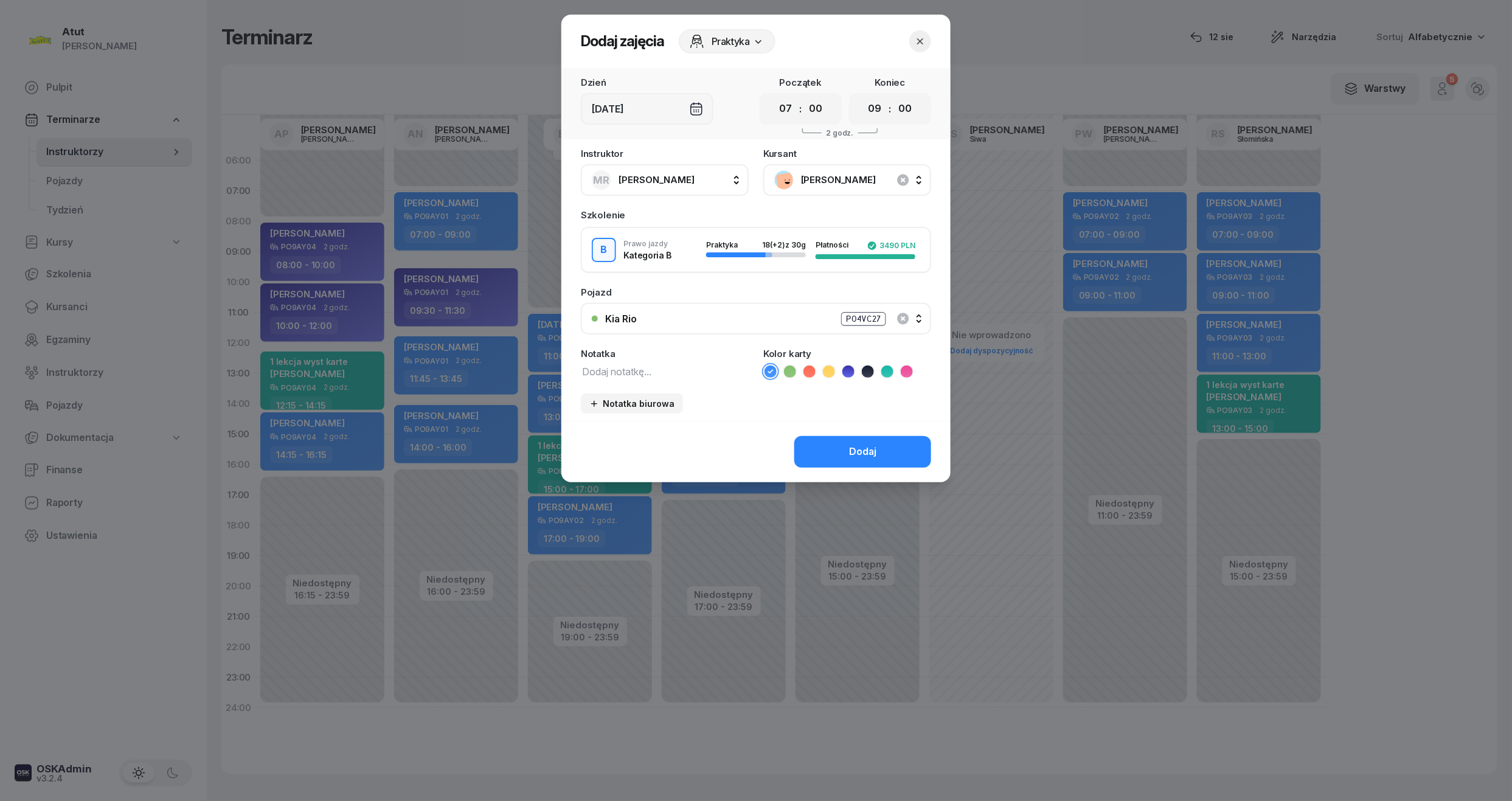
click at [849, 441] on button "Dodaj" at bounding box center [863, 452] width 137 height 31
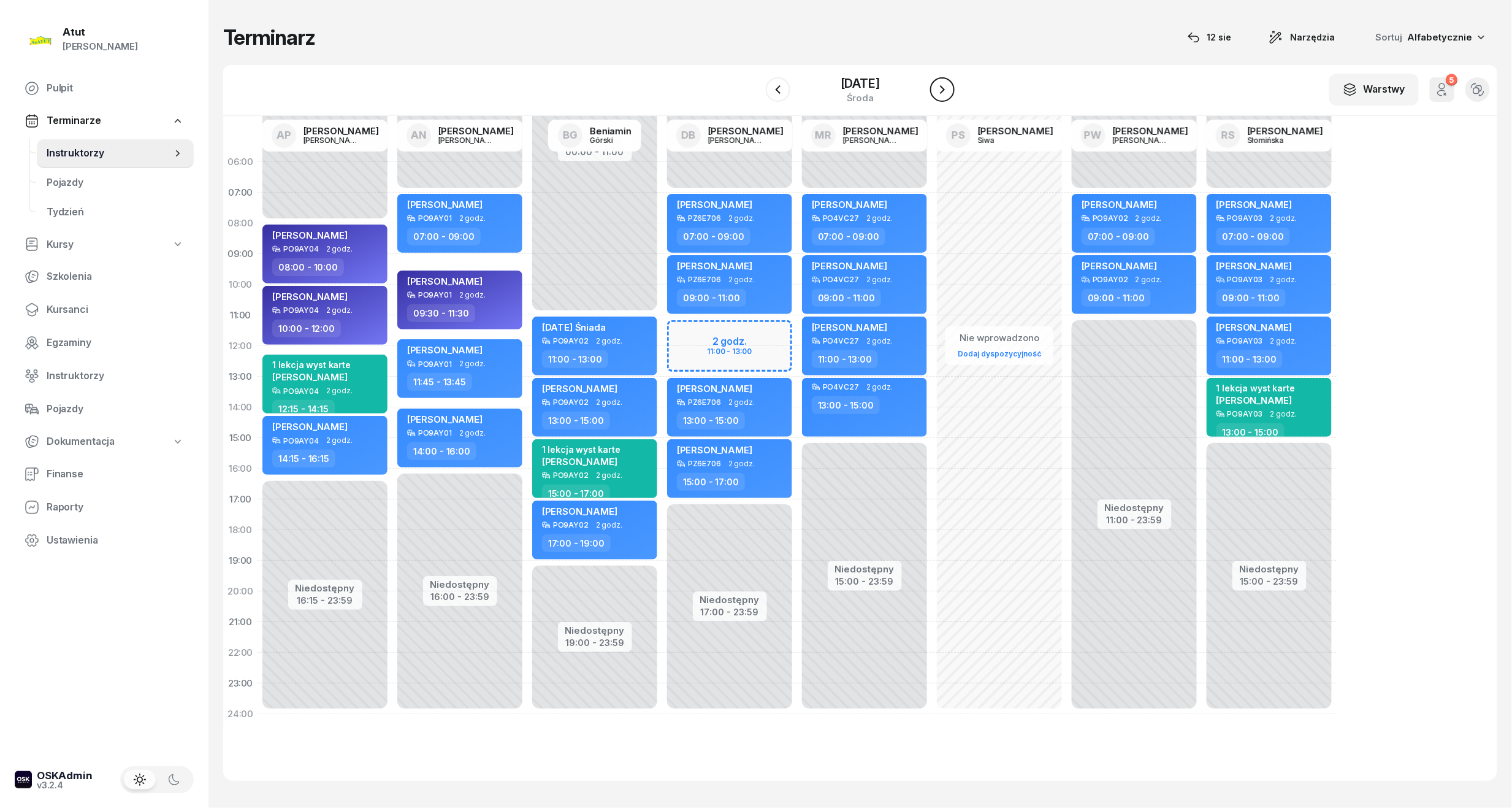
click at [952, 89] on button "button" at bounding box center [942, 89] width 25 height 25
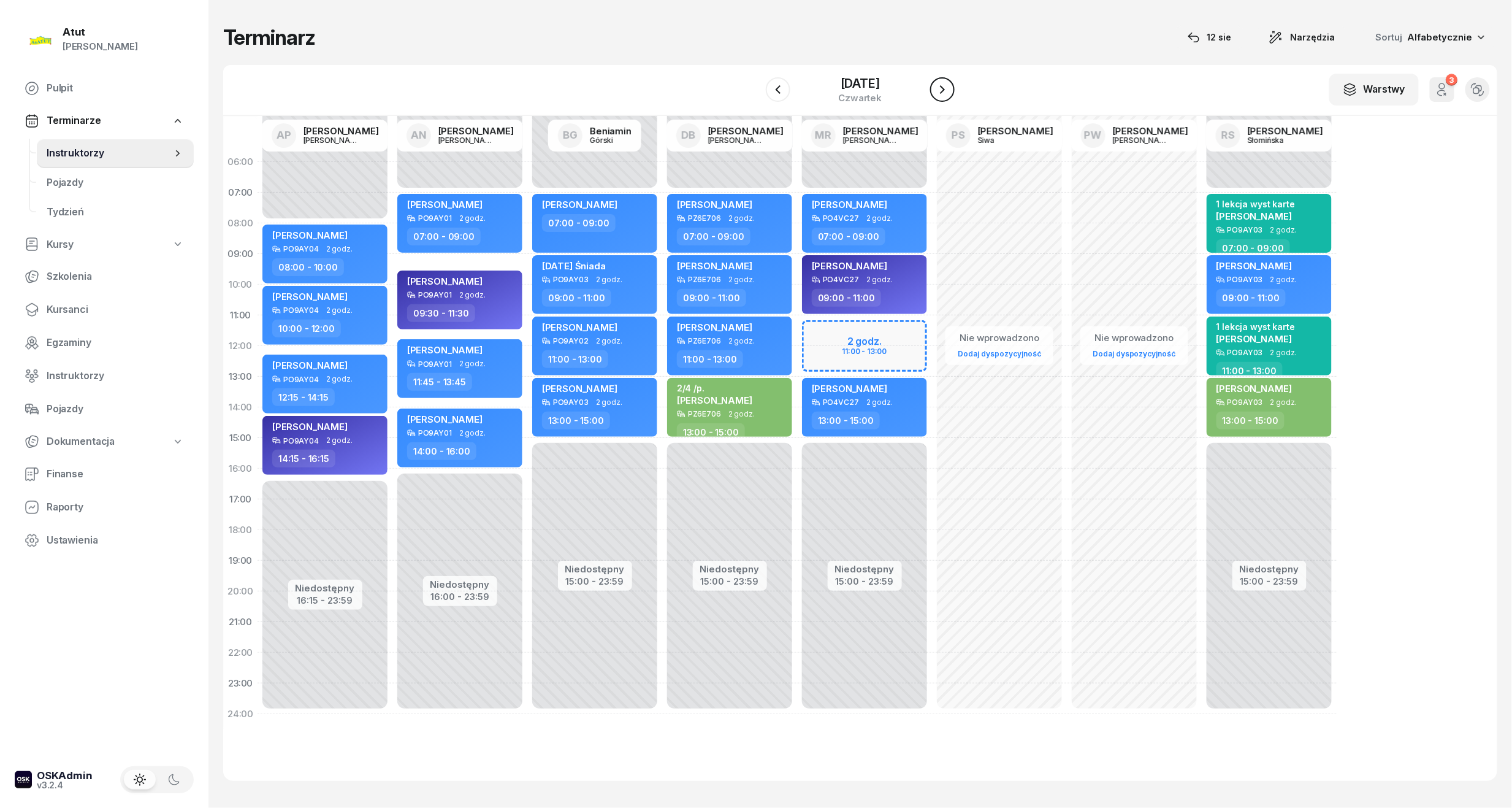
click at [935, 87] on icon "button" at bounding box center [942, 89] width 15 height 15
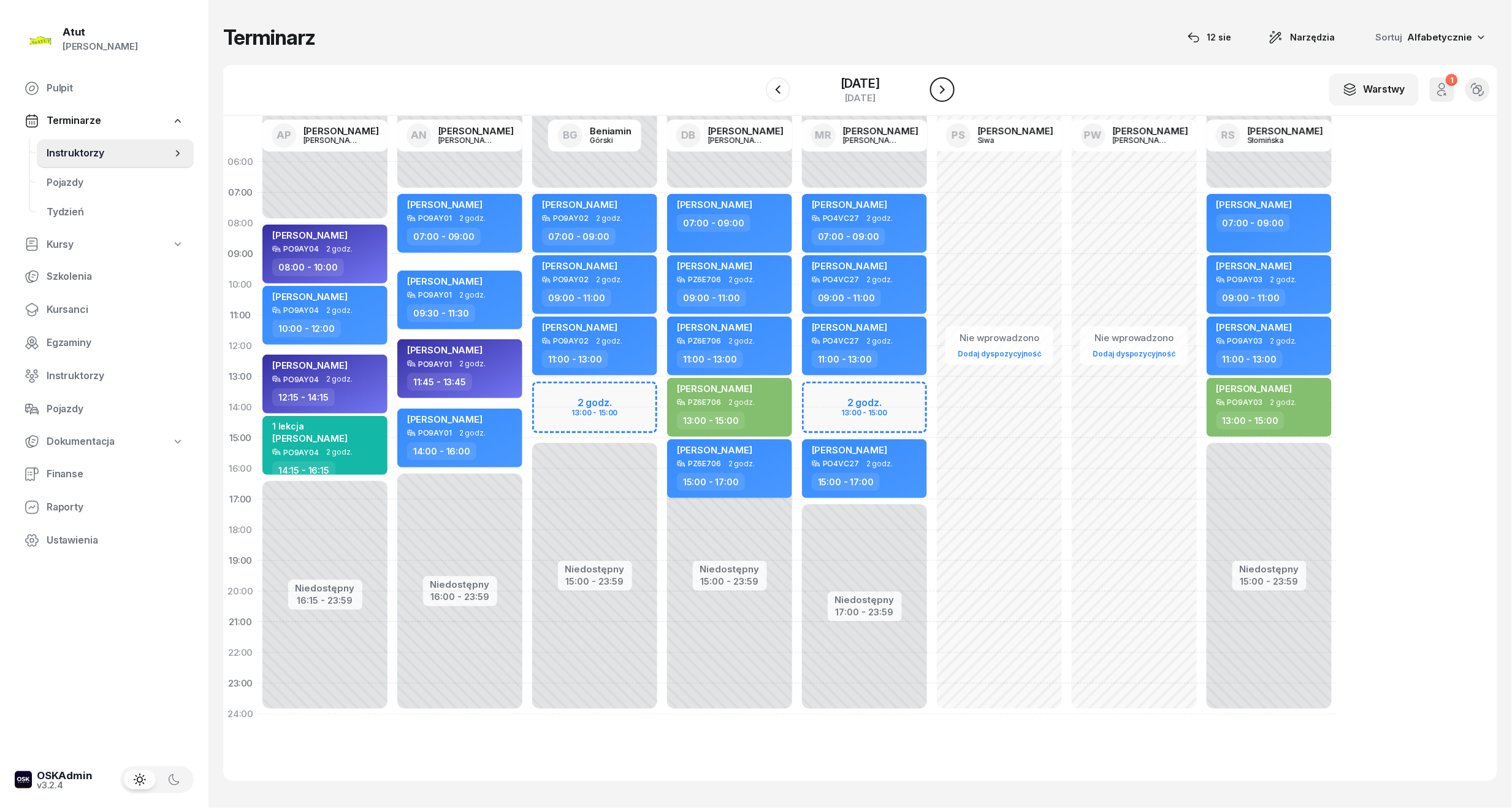
click at [943, 84] on icon "button" at bounding box center [942, 89] width 15 height 15
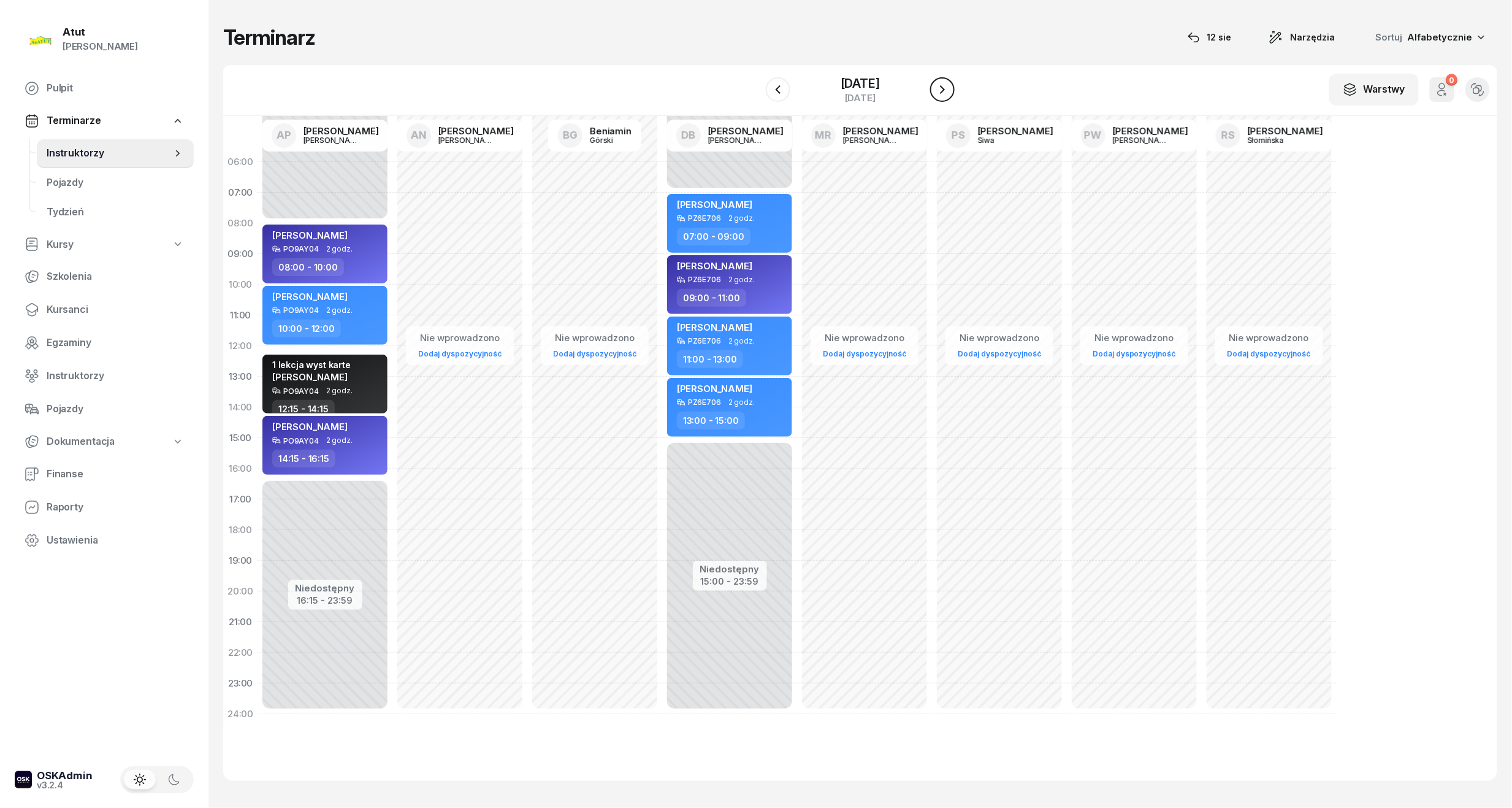
click at [943, 84] on icon "button" at bounding box center [942, 89] width 15 height 15
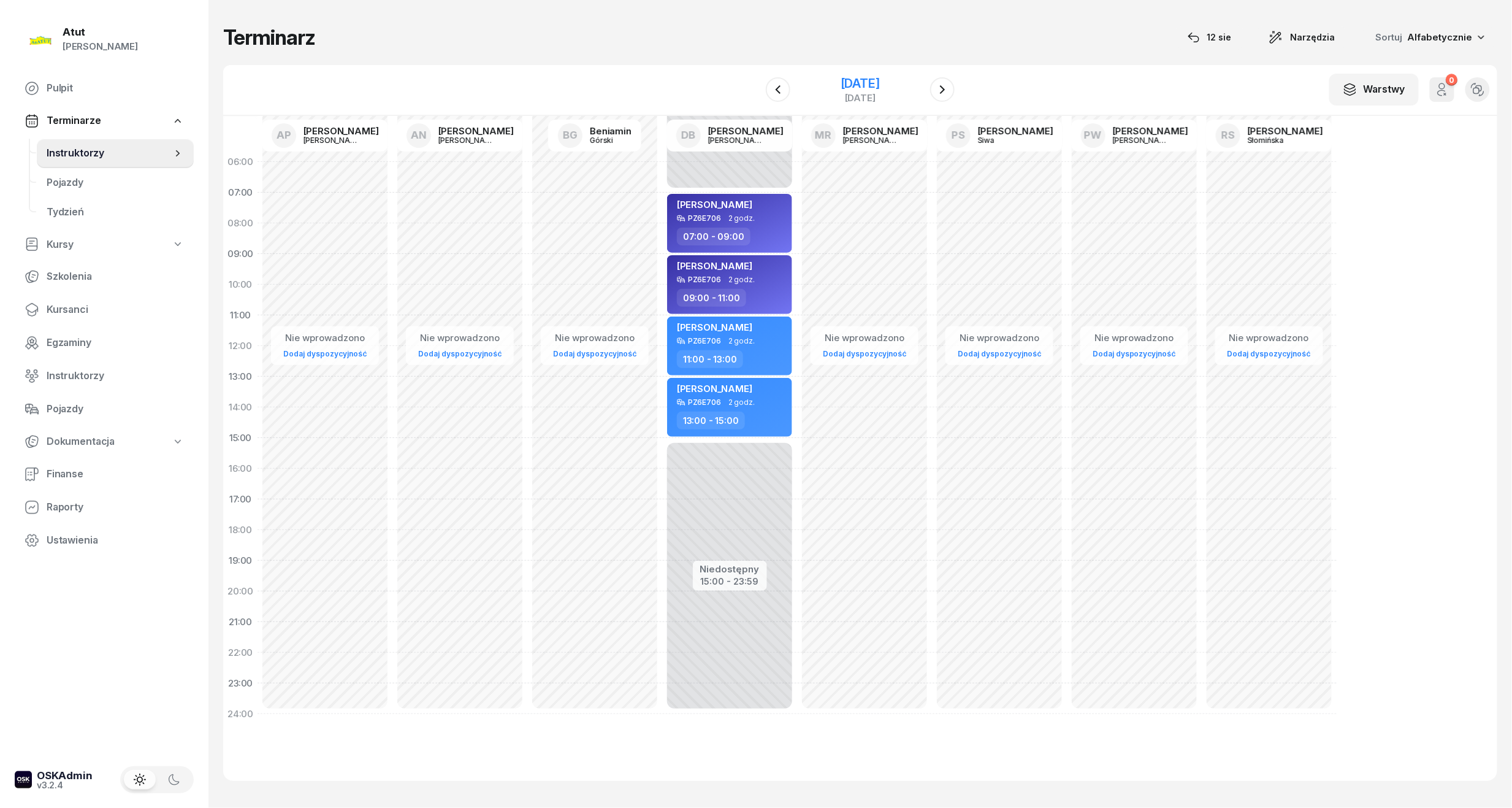
click at [880, 85] on div "14 września 2025" at bounding box center [860, 83] width 40 height 12
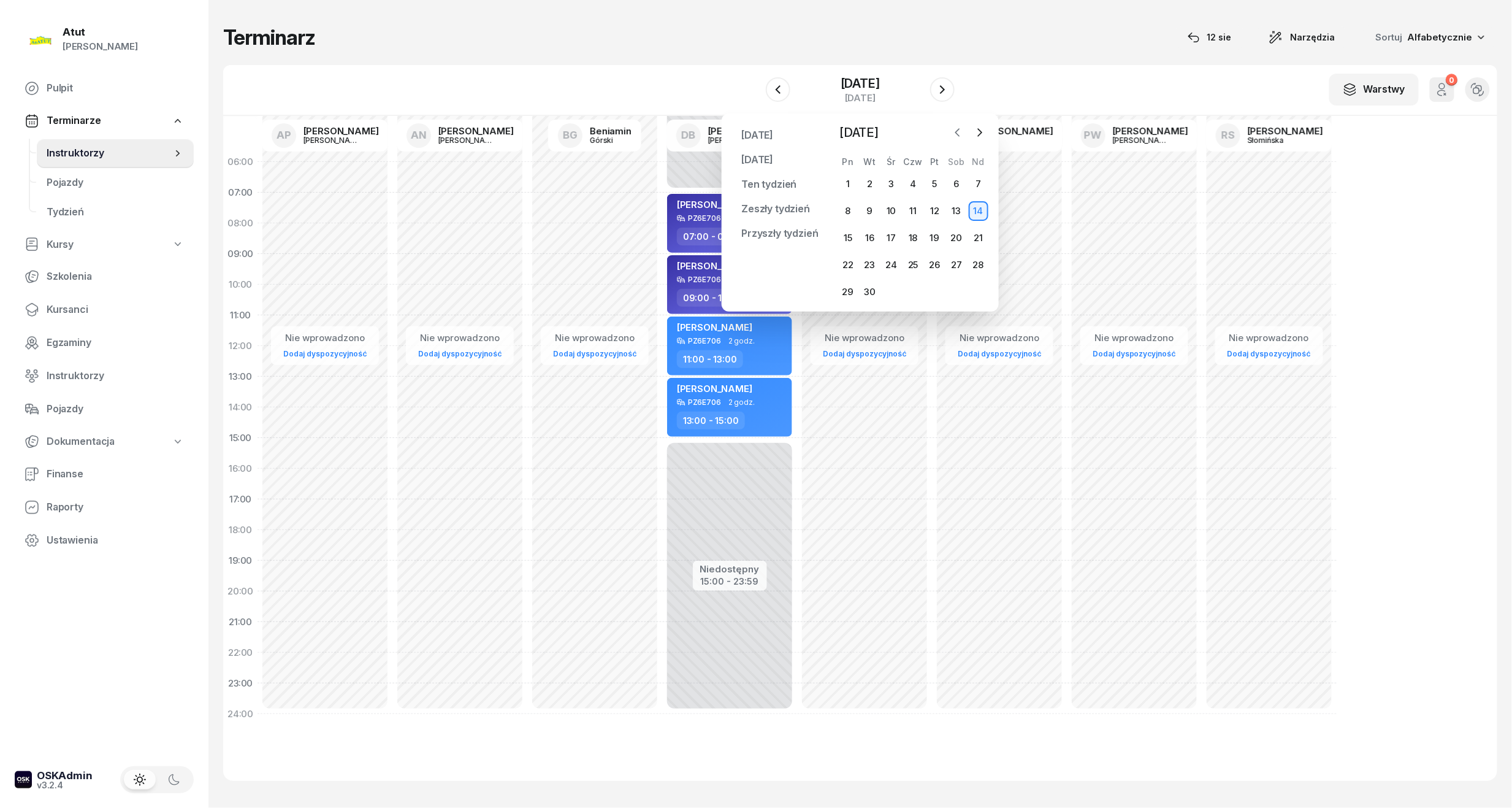
click at [957, 130] on icon "button" at bounding box center [958, 133] width 12 height 12
click at [974, 130] on icon "button" at bounding box center [980, 133] width 12 height 12
click at [866, 262] on div "19" at bounding box center [869, 265] width 20 height 20
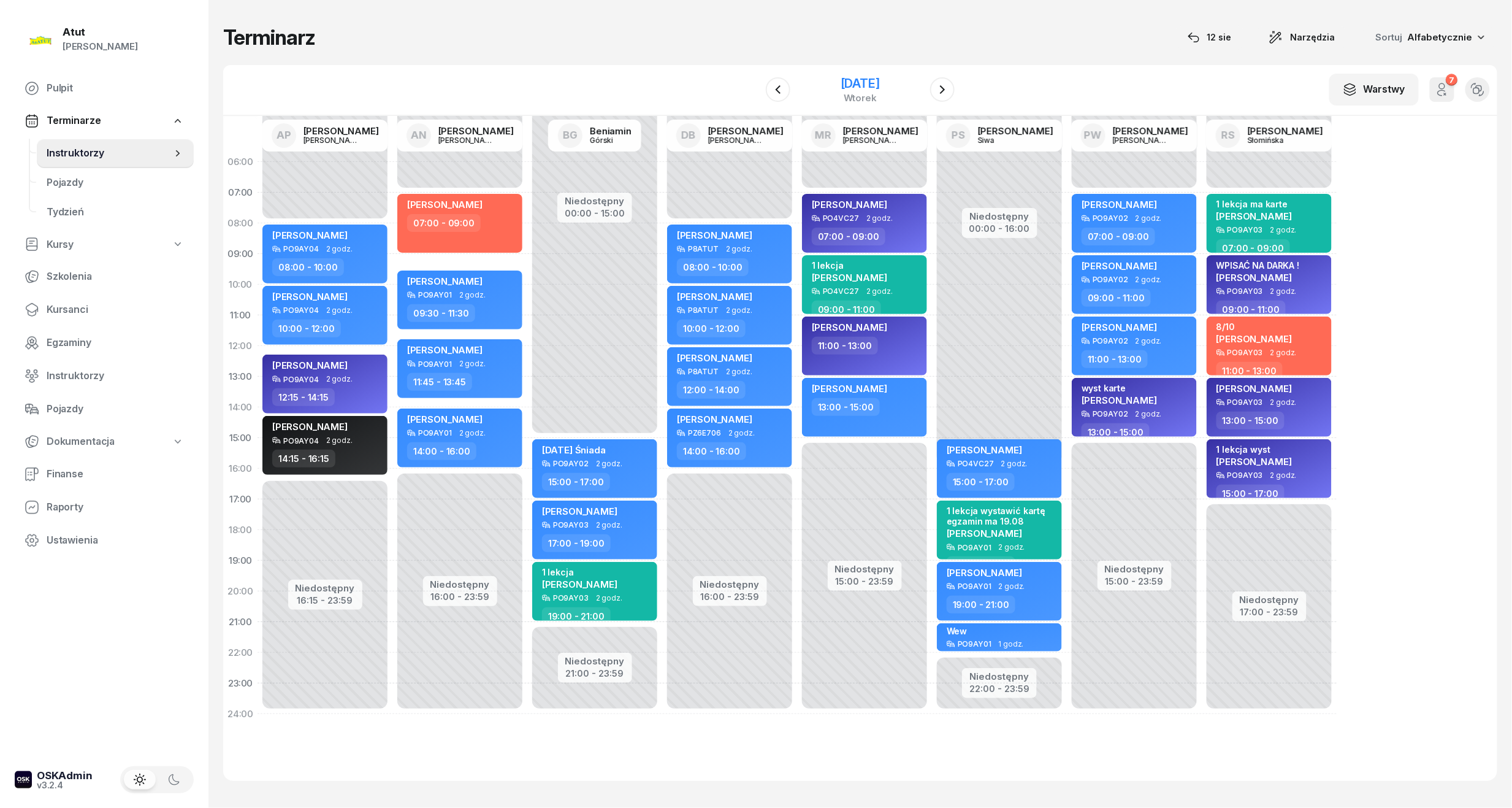
click at [880, 87] on div "19 sierpnia 2025" at bounding box center [860, 83] width 40 height 12
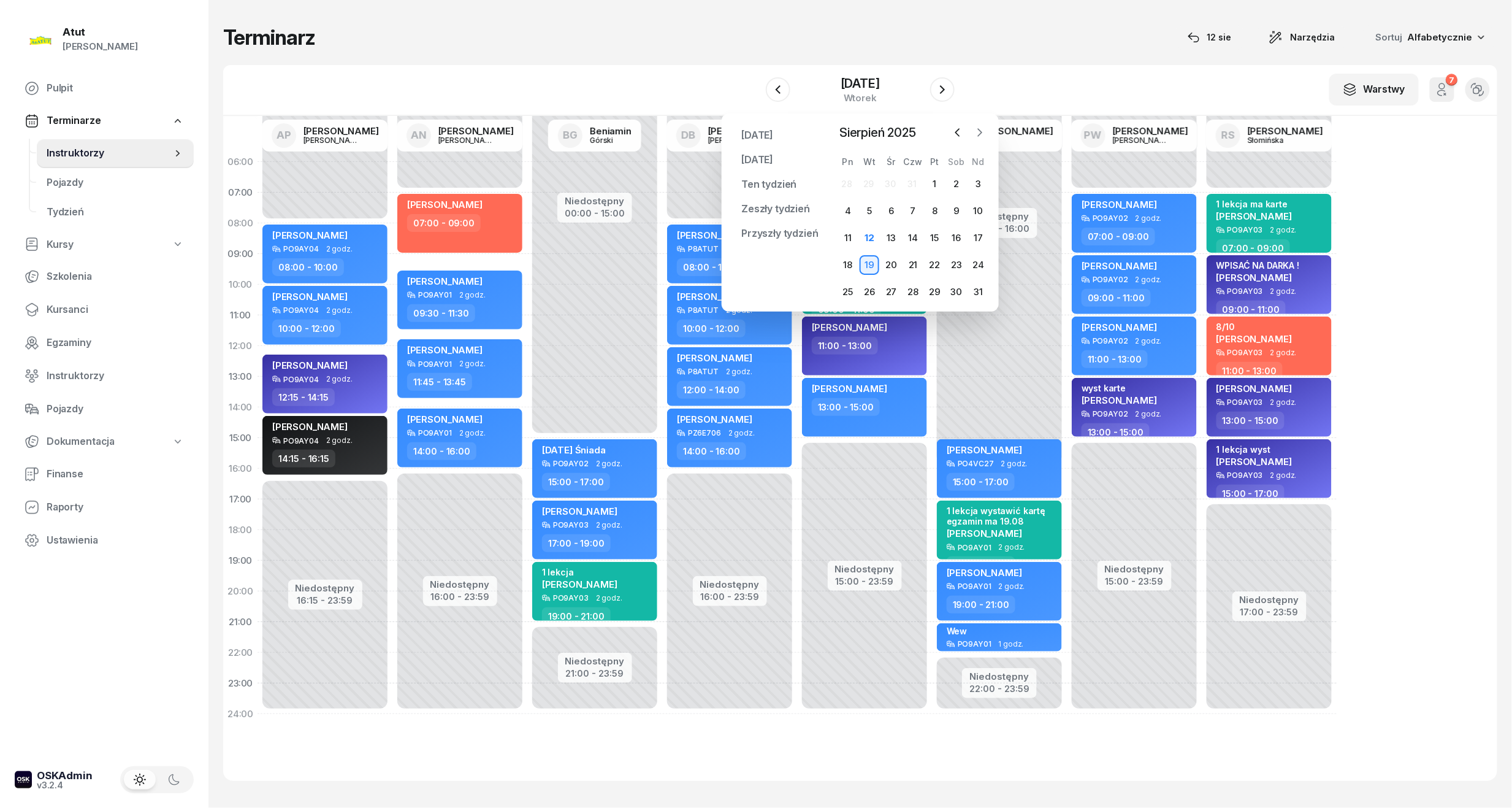
click at [981, 132] on icon "button" at bounding box center [981, 132] width 4 height 7
click at [953, 211] on div "13" at bounding box center [957, 211] width 20 height 20
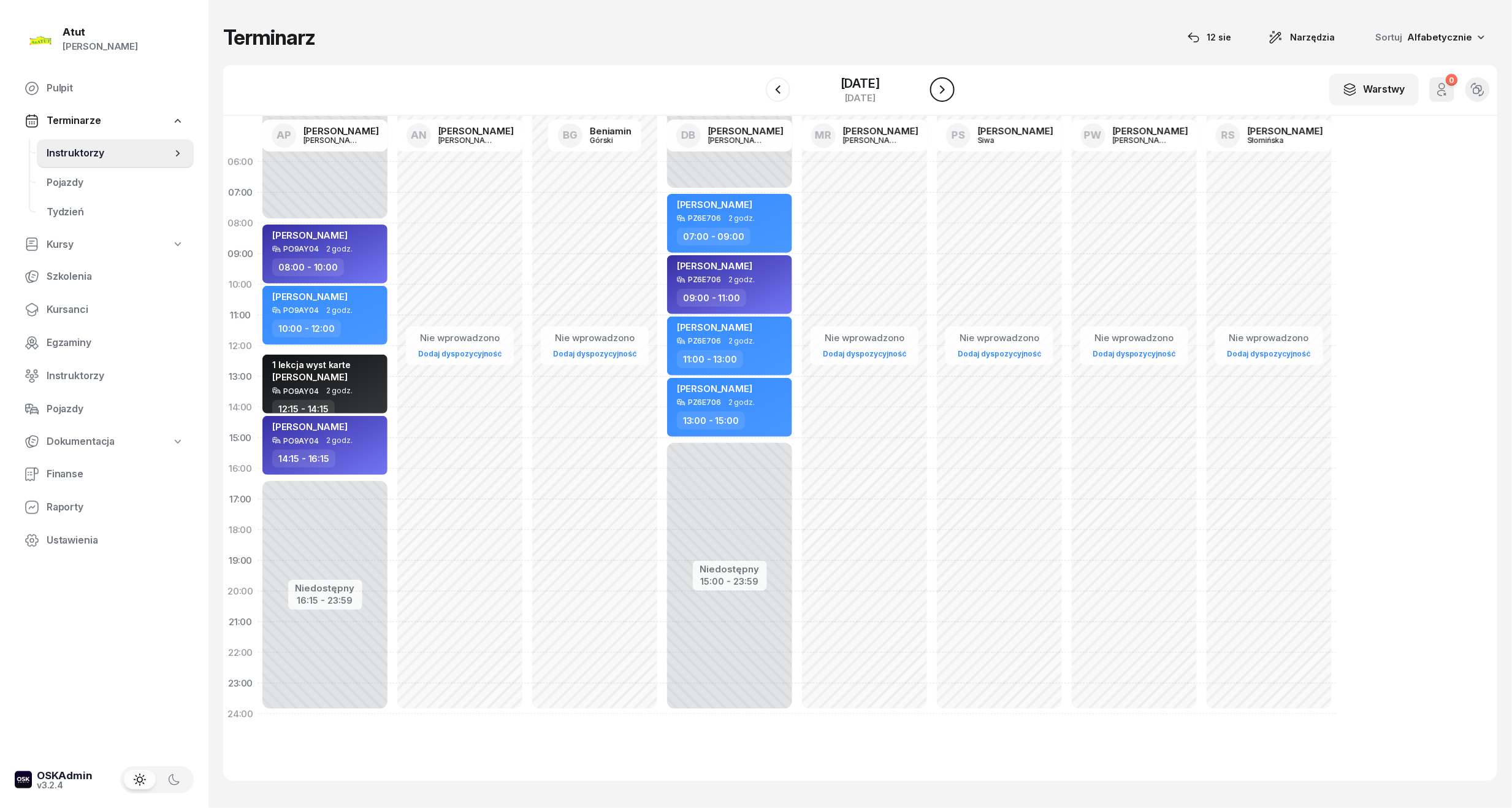
click at [943, 99] on button "button" at bounding box center [942, 89] width 25 height 25
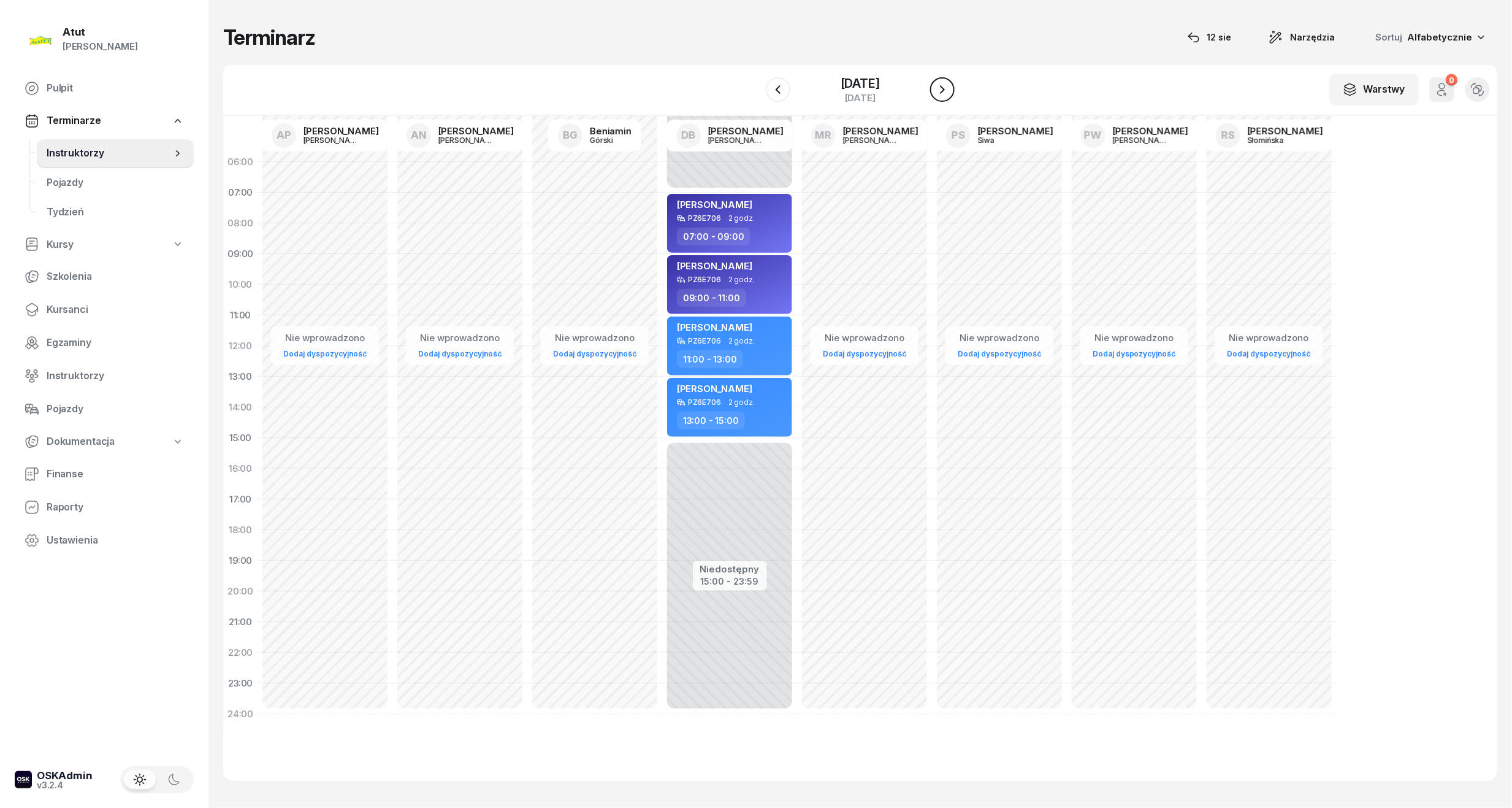
click at [943, 99] on button "button" at bounding box center [942, 89] width 25 height 25
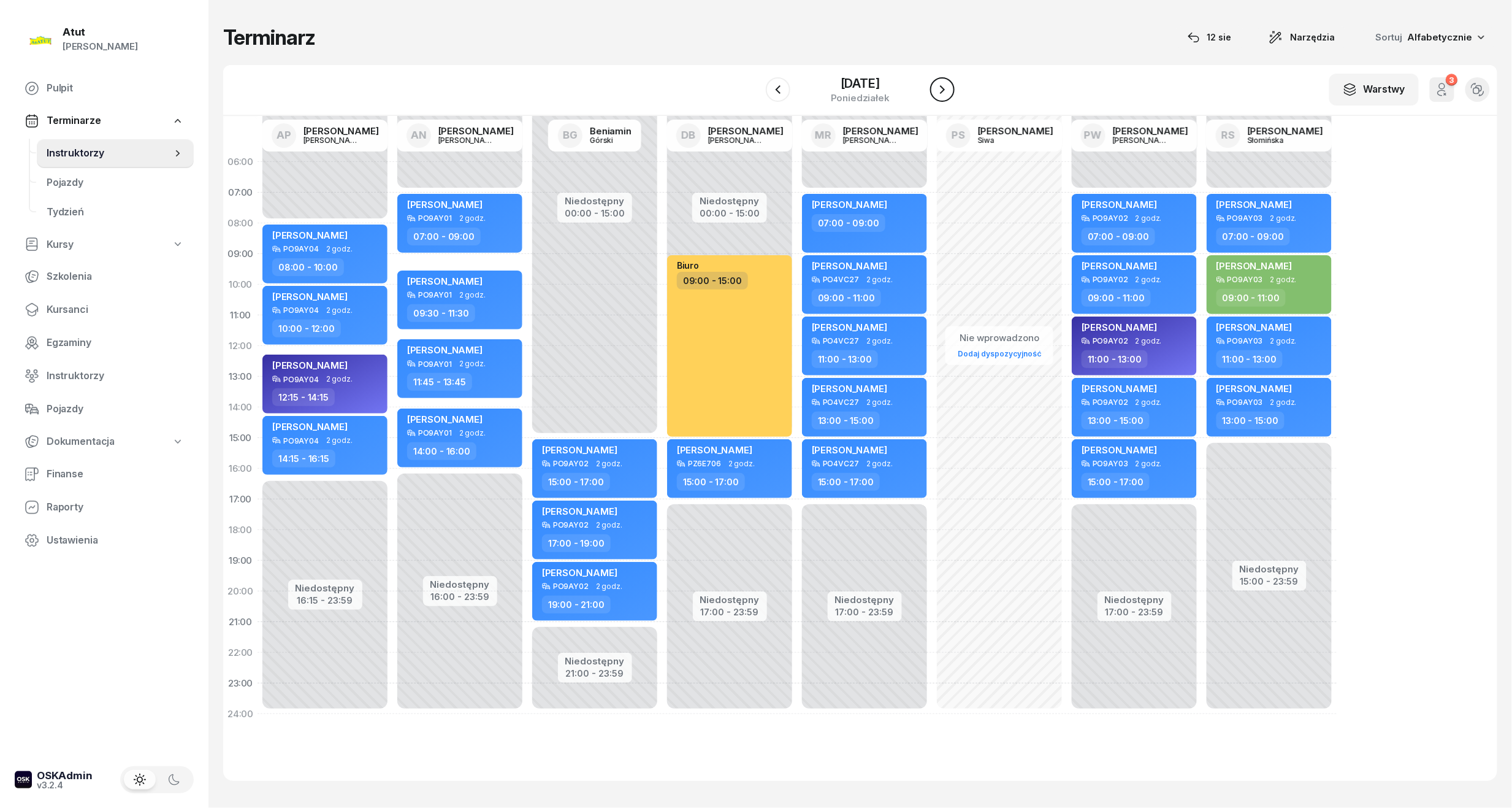
click at [942, 87] on icon "button" at bounding box center [942, 89] width 15 height 15
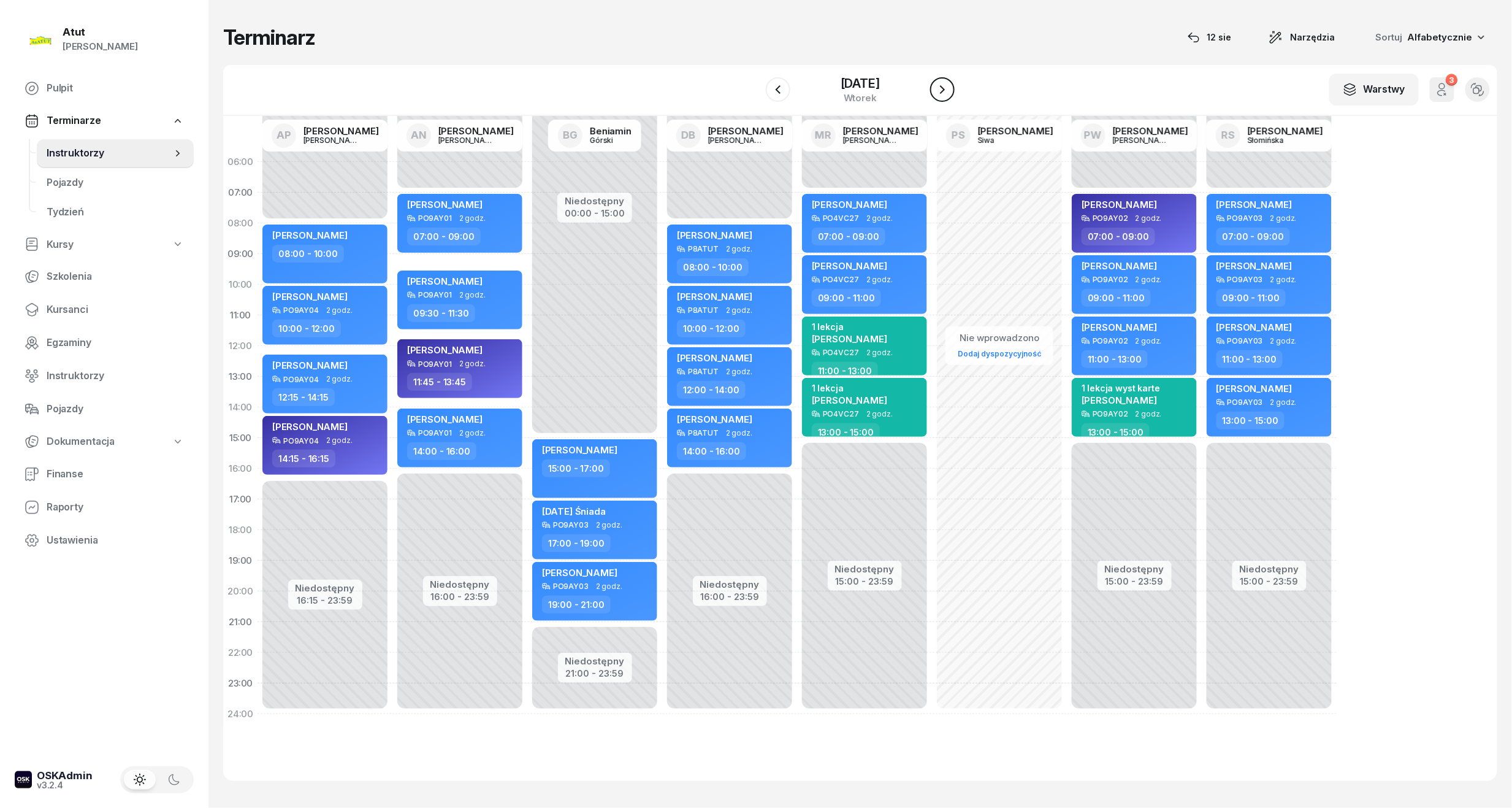
click at [942, 86] on icon "button" at bounding box center [942, 89] width 5 height 9
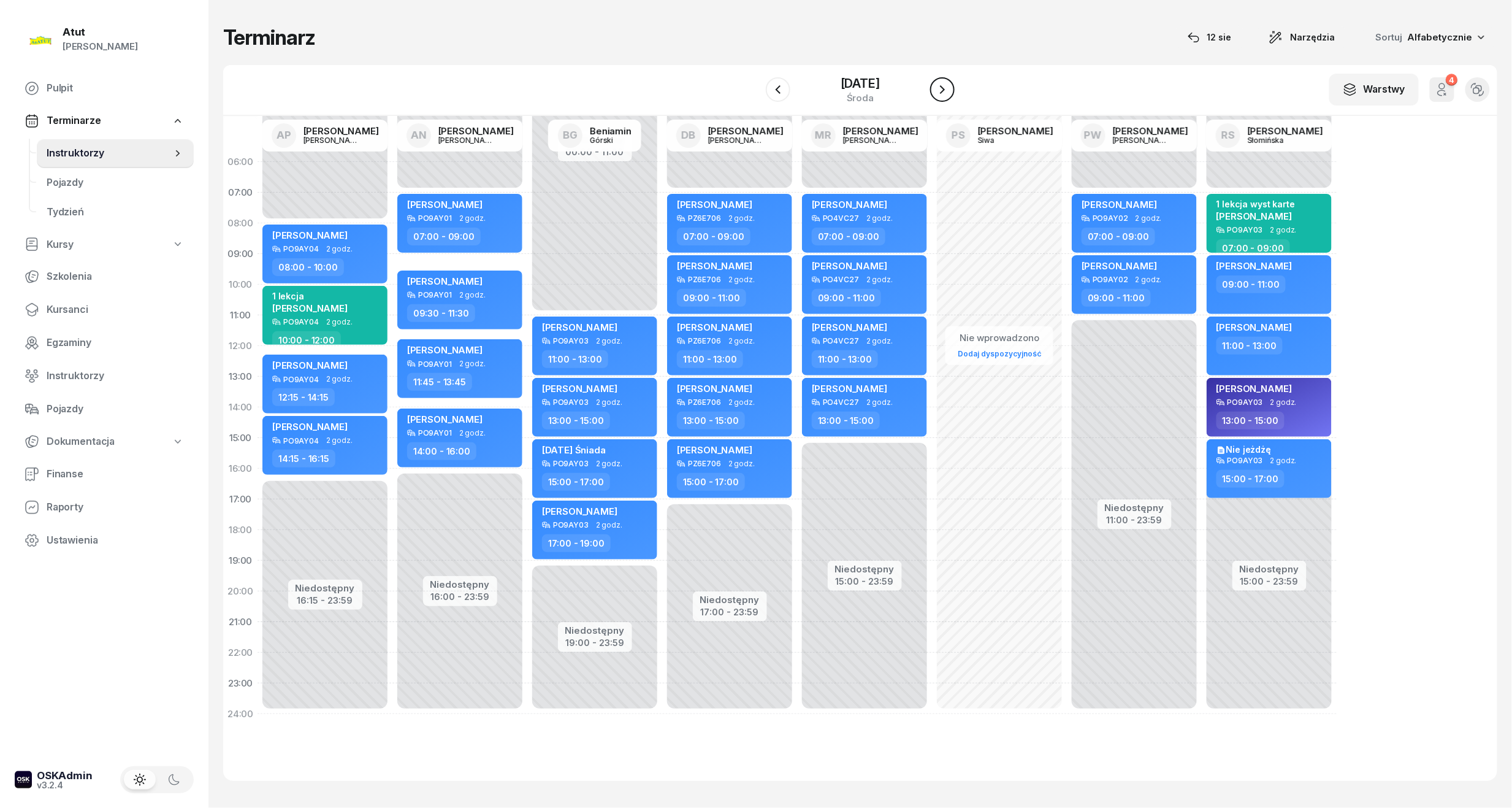
click at [947, 96] on icon "button" at bounding box center [942, 89] width 15 height 15
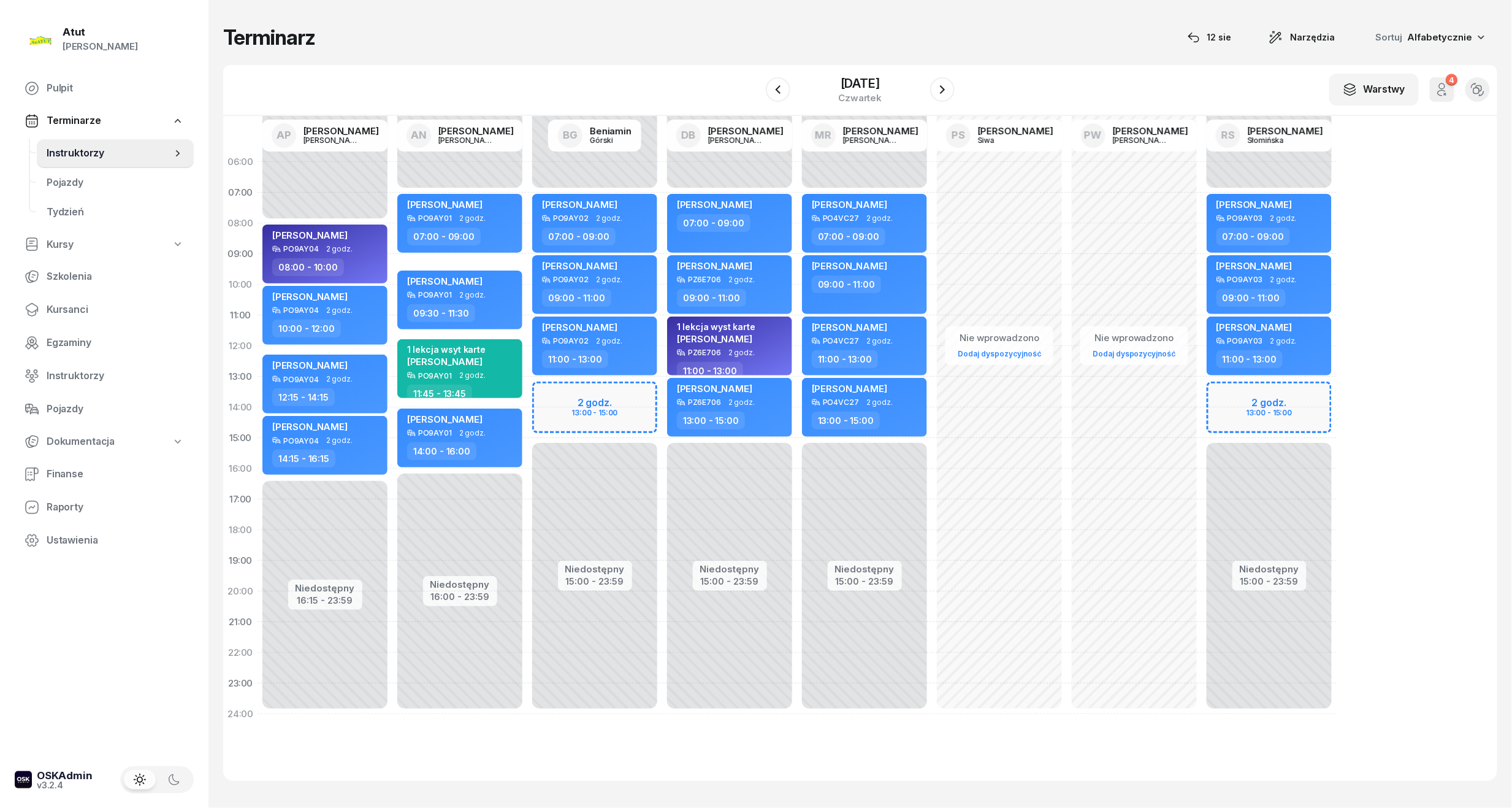
click at [663, 396] on div "Niedostępny 00:00 - 07:00 Niedostępny 15:00 - 23:59 2 godz. 13:00 - 15:00 Maria…" at bounding box center [730, 437] width 134 height 583
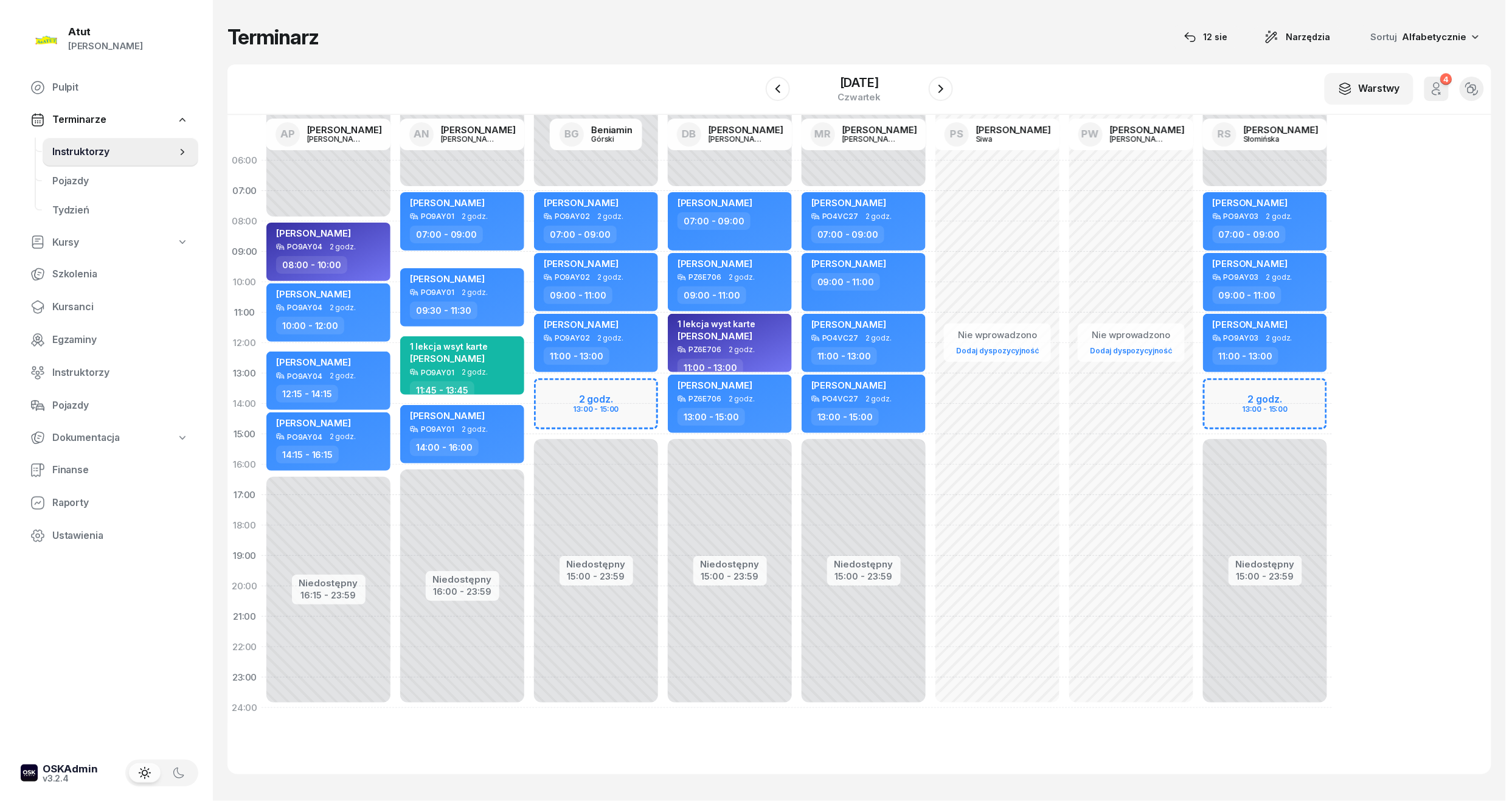
select select "13"
select select "15"
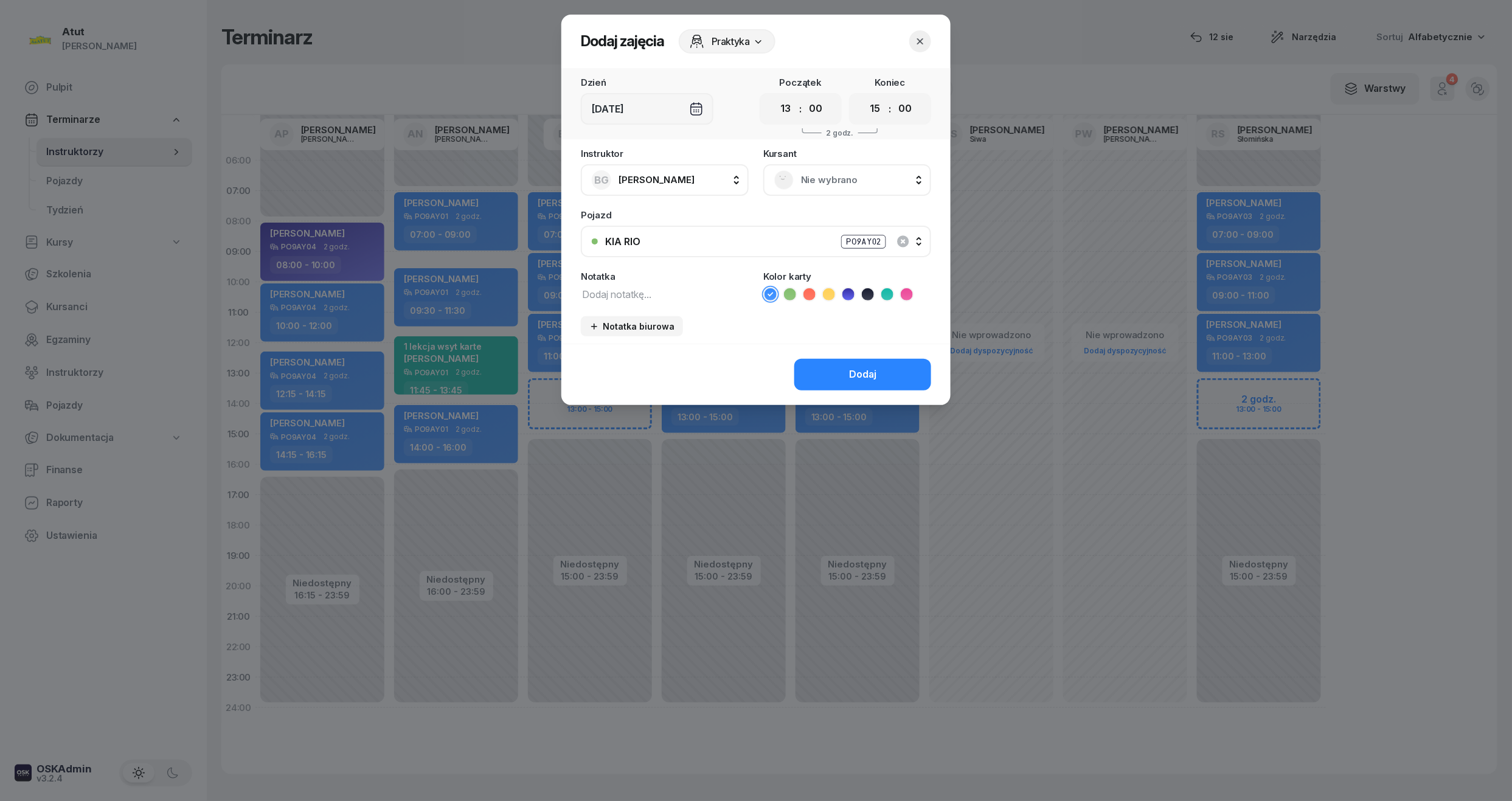
click at [865, 176] on span "Nie wybrano" at bounding box center [861, 180] width 120 height 16
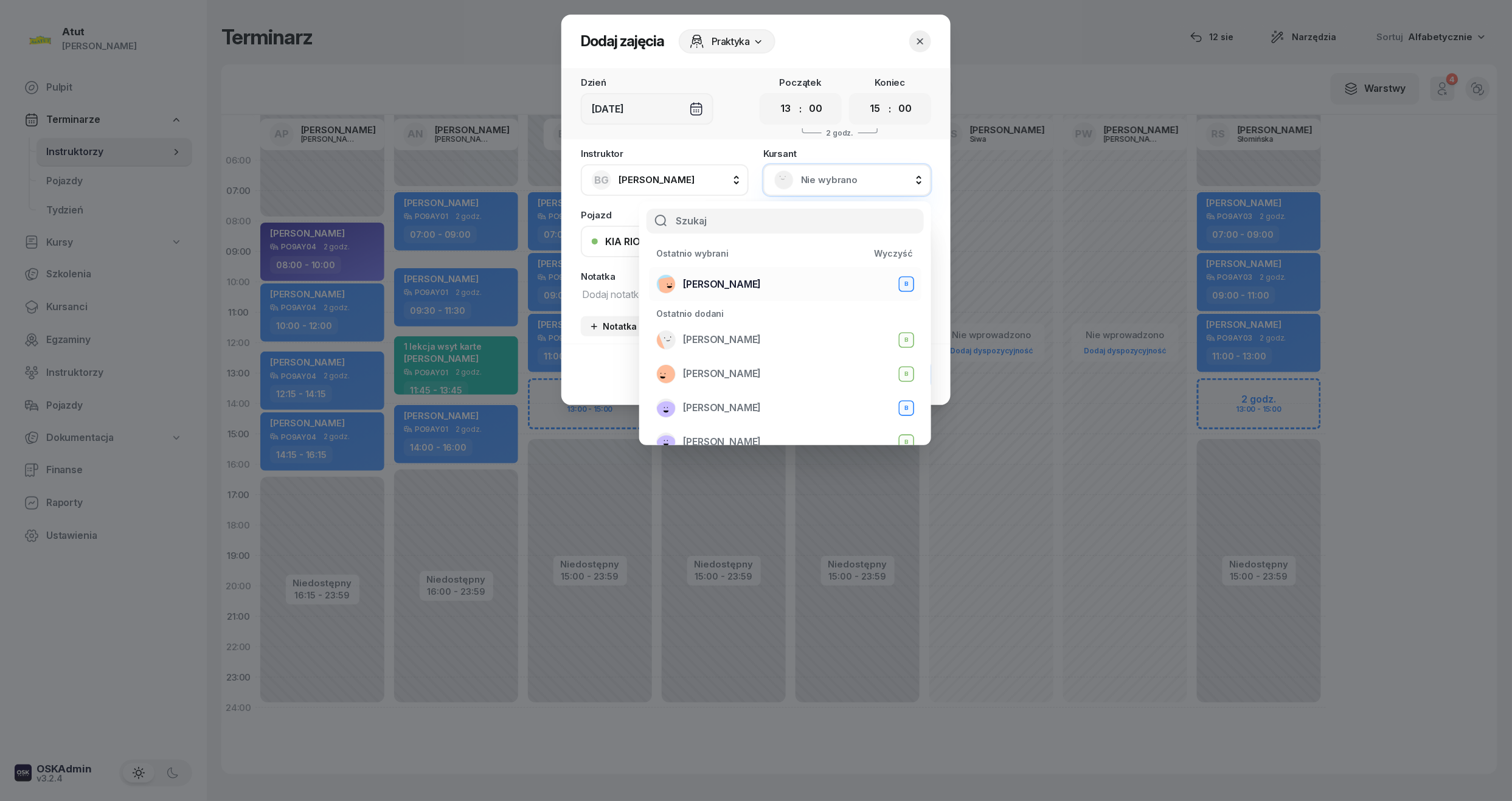
click at [782, 288] on div "Klaudiusz Jarecki B" at bounding box center [784, 284] width 258 height 20
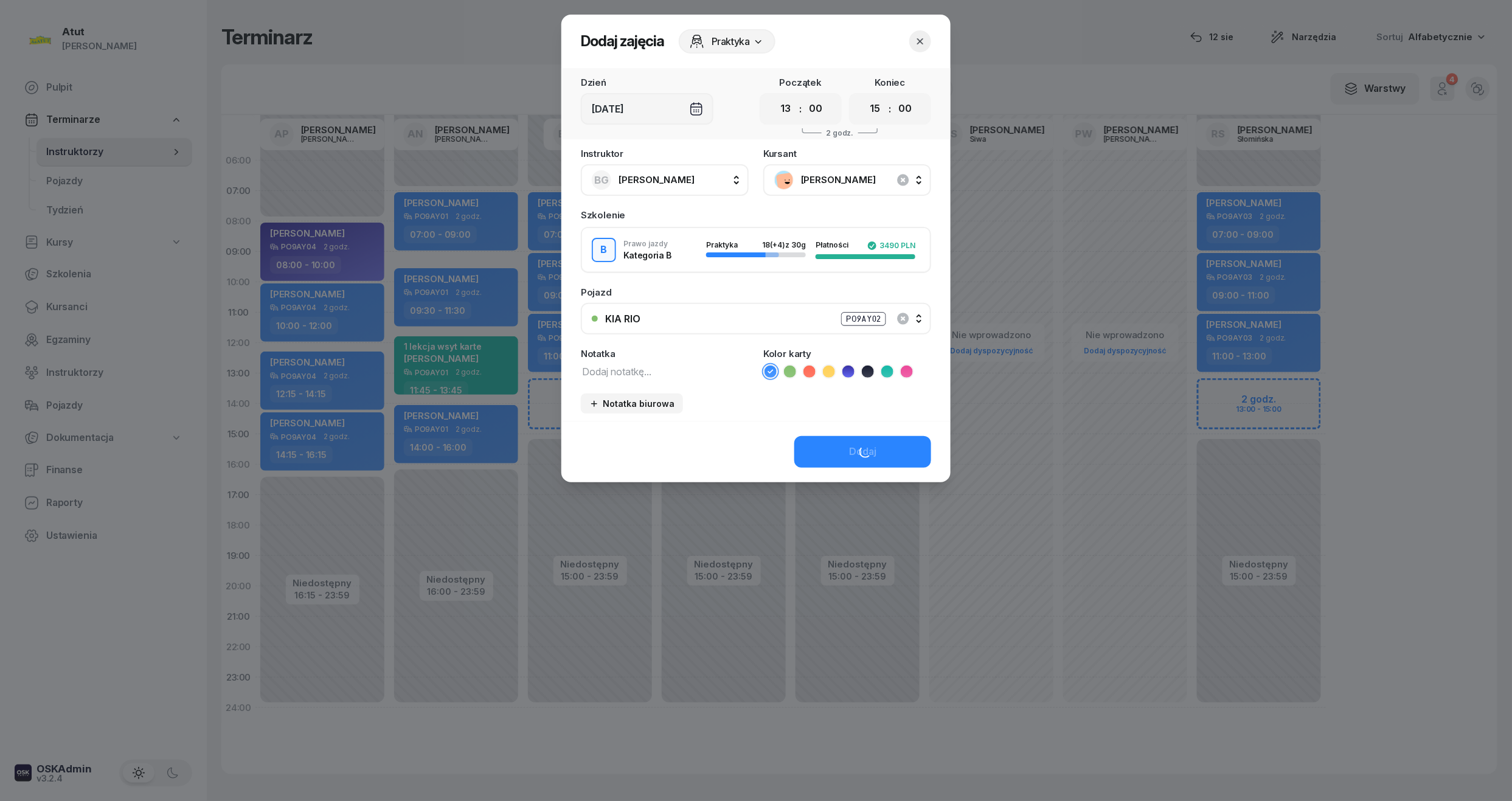
click at [891, 453] on div "Dodaj" at bounding box center [755, 451] width 389 height 62
click at [897, 453] on button "Dodaj" at bounding box center [863, 452] width 137 height 31
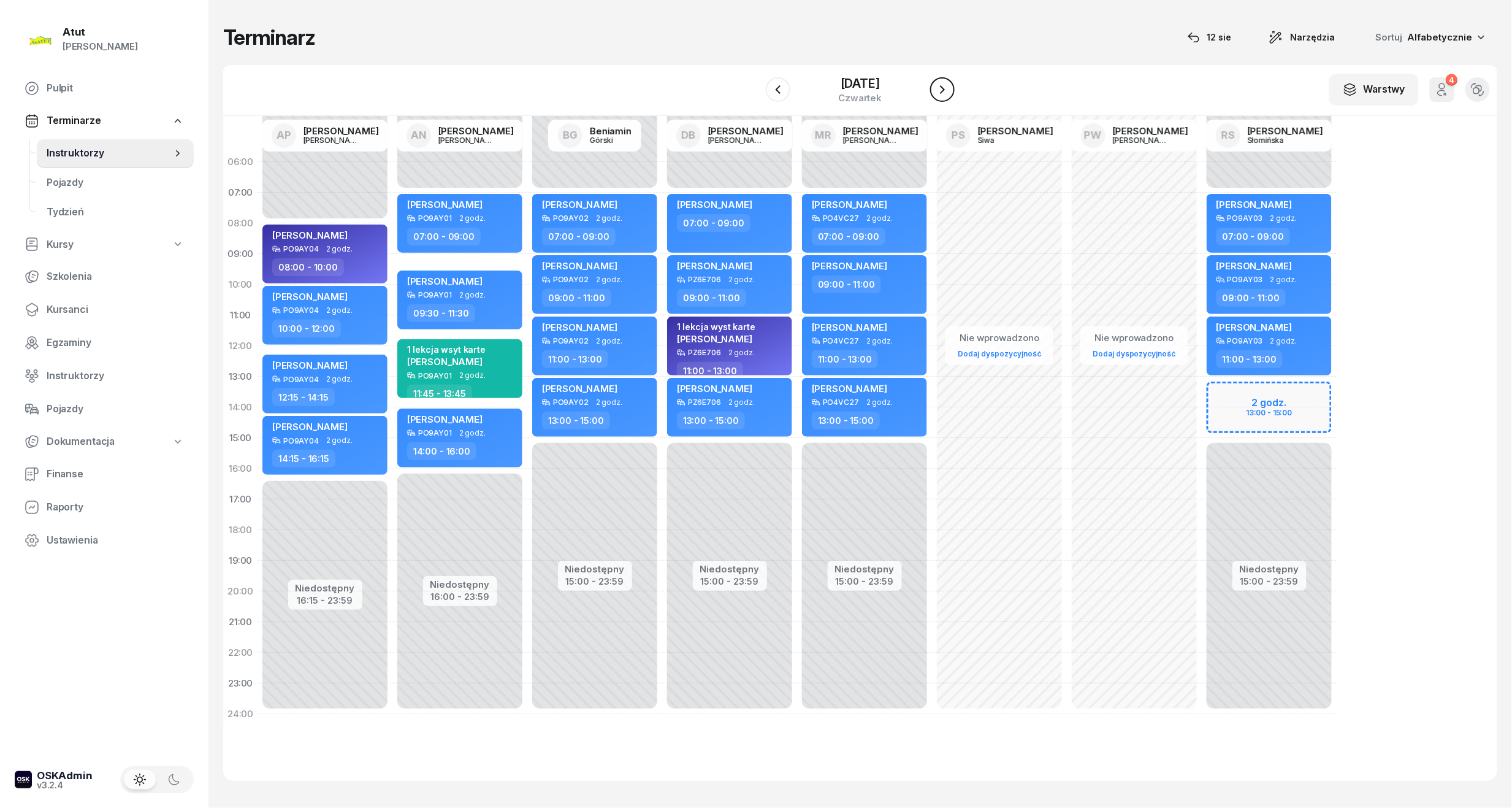
click at [954, 92] on button "button" at bounding box center [942, 89] width 25 height 25
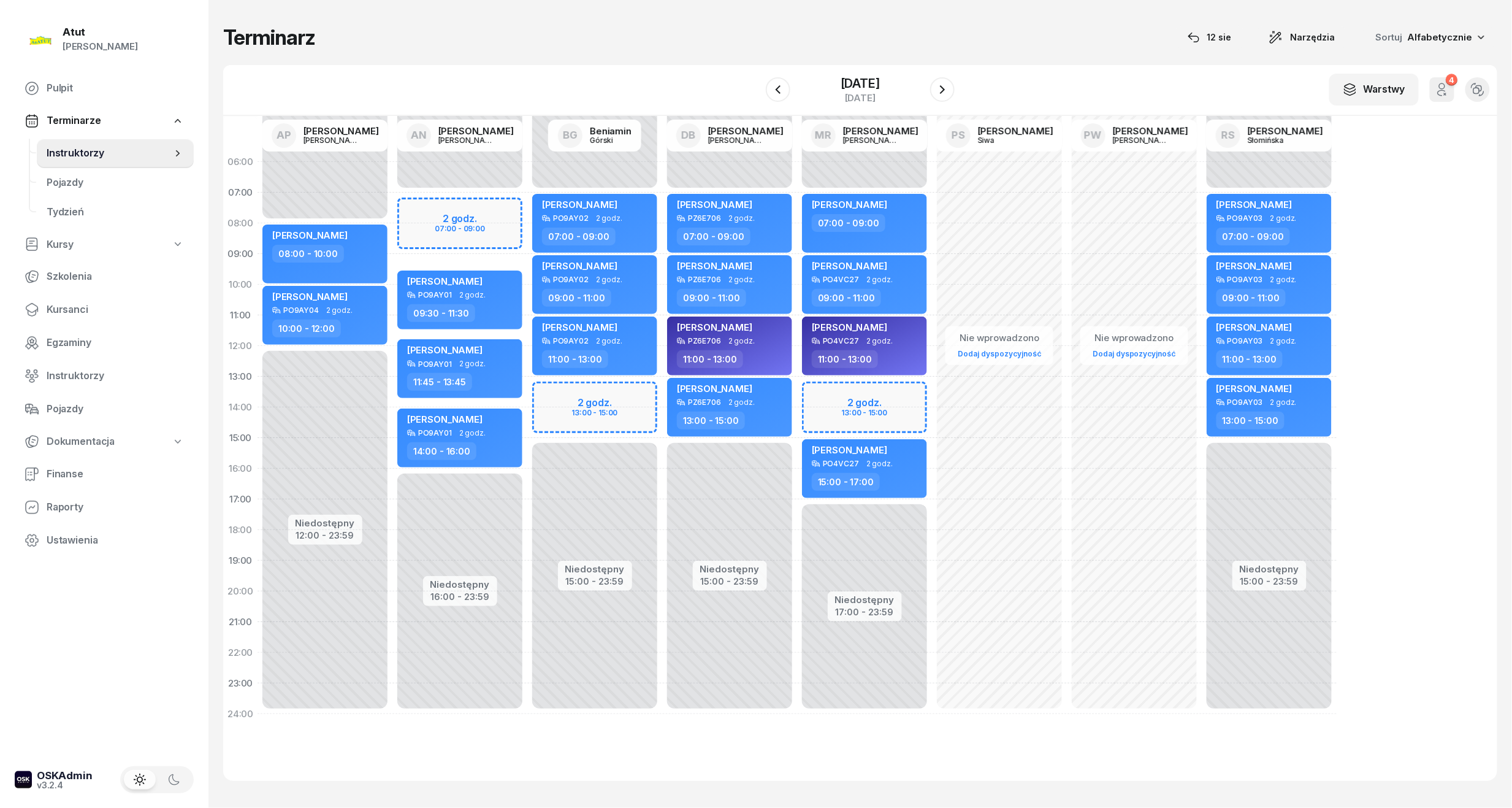
click at [527, 209] on div "Niedostępny 00:00 - 07:00 Niedostępny 16:00 - 23:59 2 godz. 07:00 - 09:00 kursa…" at bounding box center [594, 437] width 134 height 583
select select "07"
select select "09"
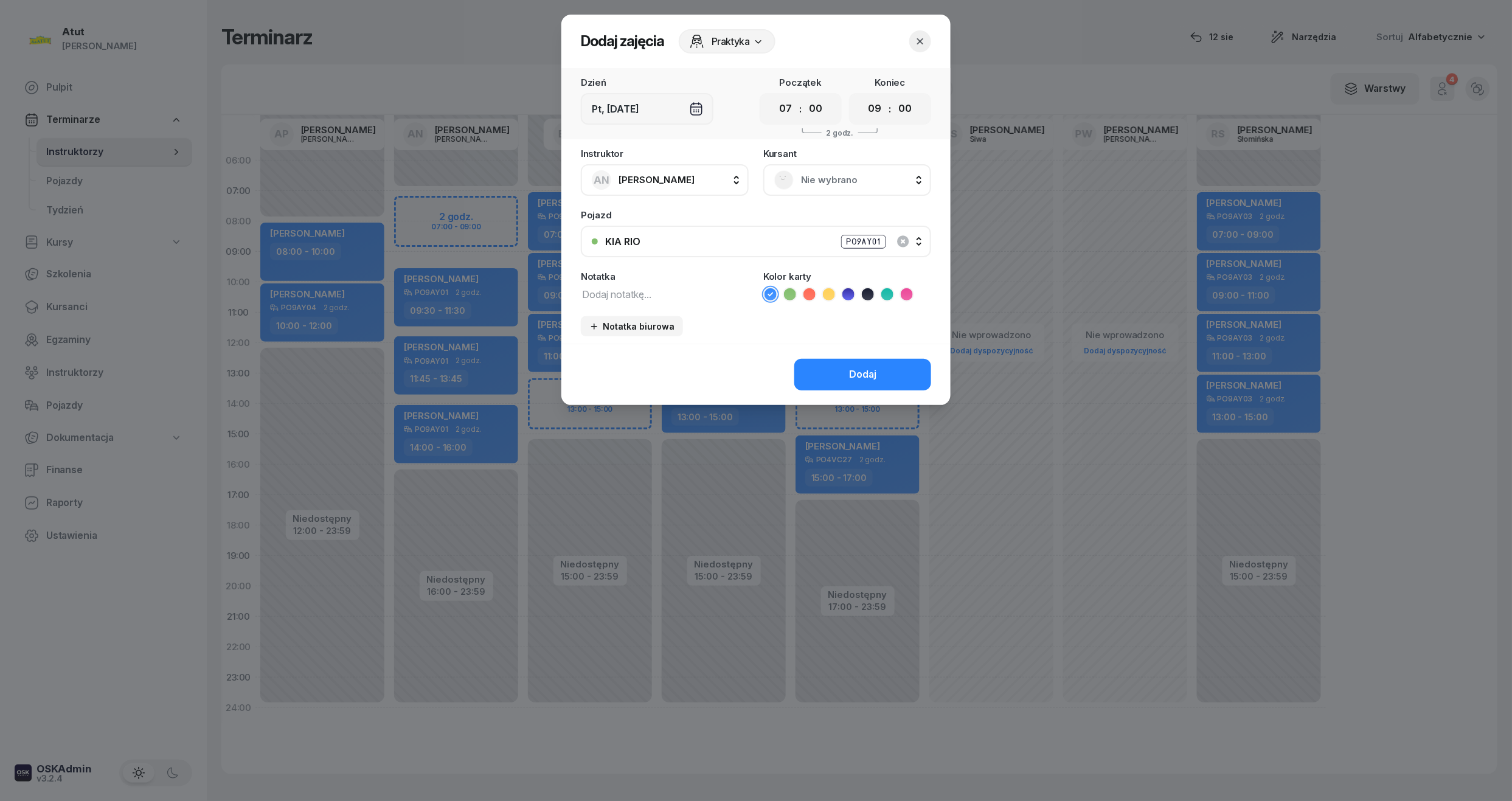
click at [852, 173] on span "Nie wybrano" at bounding box center [861, 180] width 120 height 16
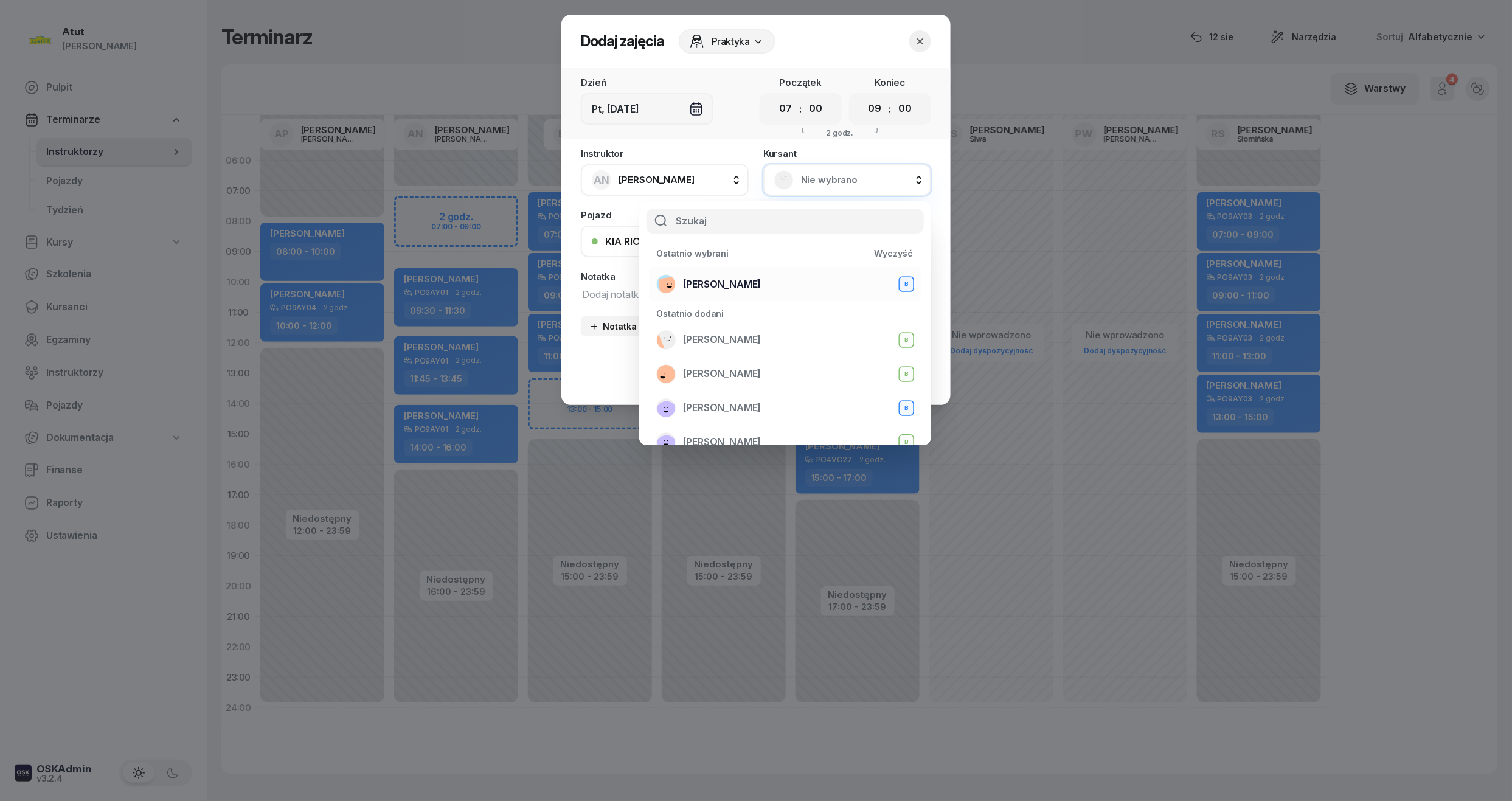
click at [747, 277] on span "Klaudiusz Jarecki" at bounding box center [721, 284] width 77 height 16
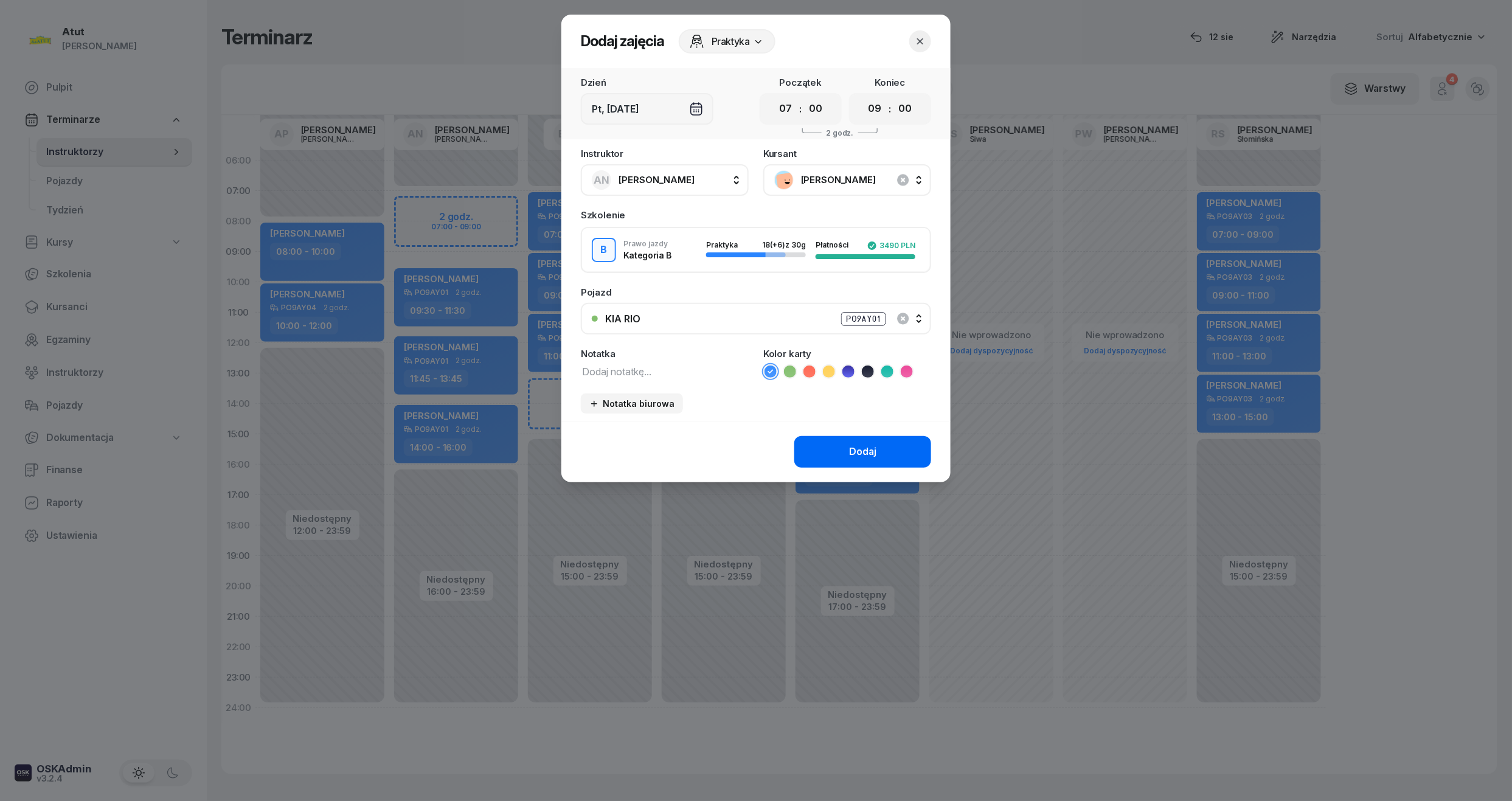
click at [877, 442] on button "Dodaj" at bounding box center [863, 452] width 137 height 31
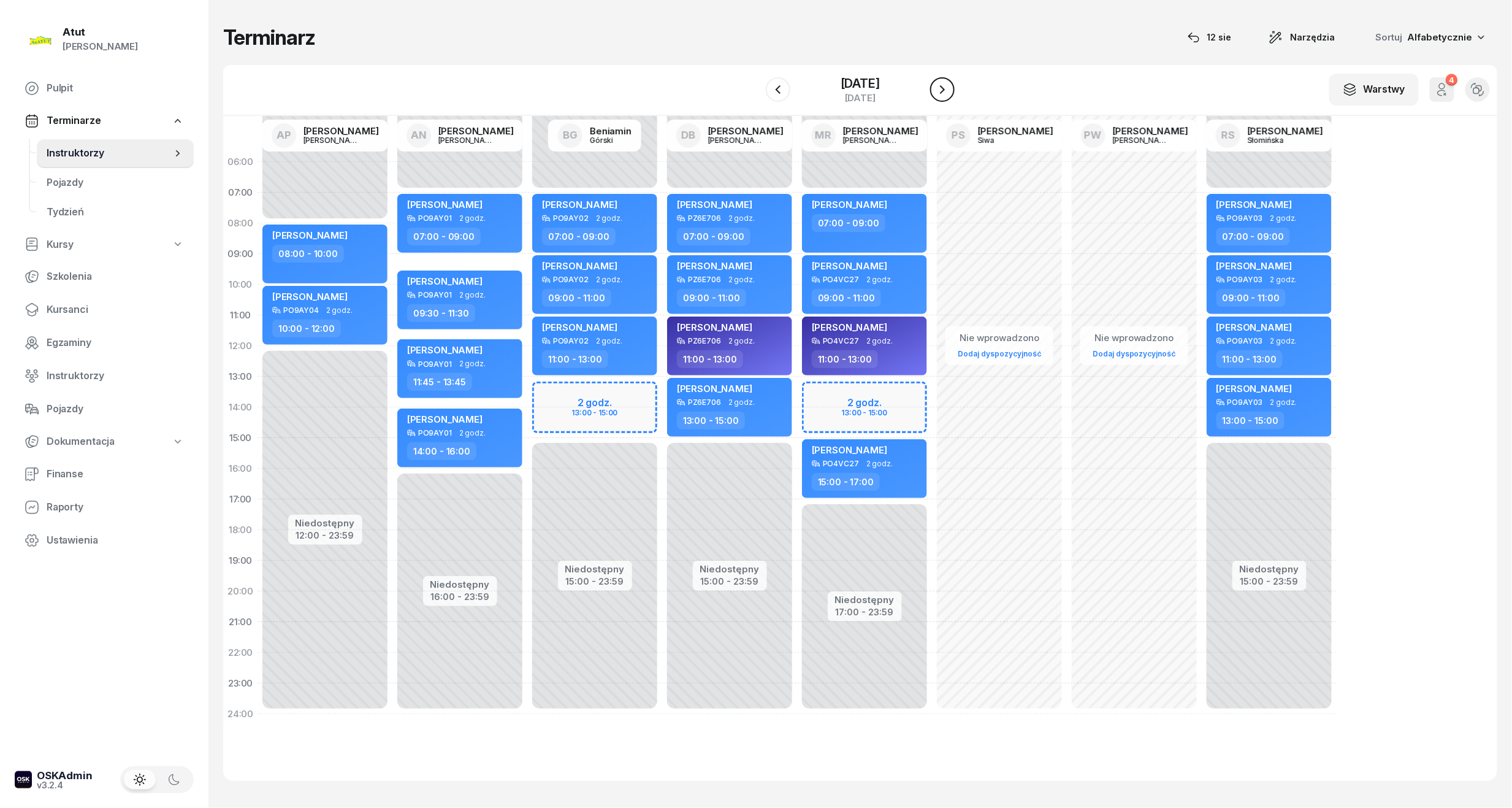
click at [939, 89] on icon "button" at bounding box center [942, 89] width 15 height 15
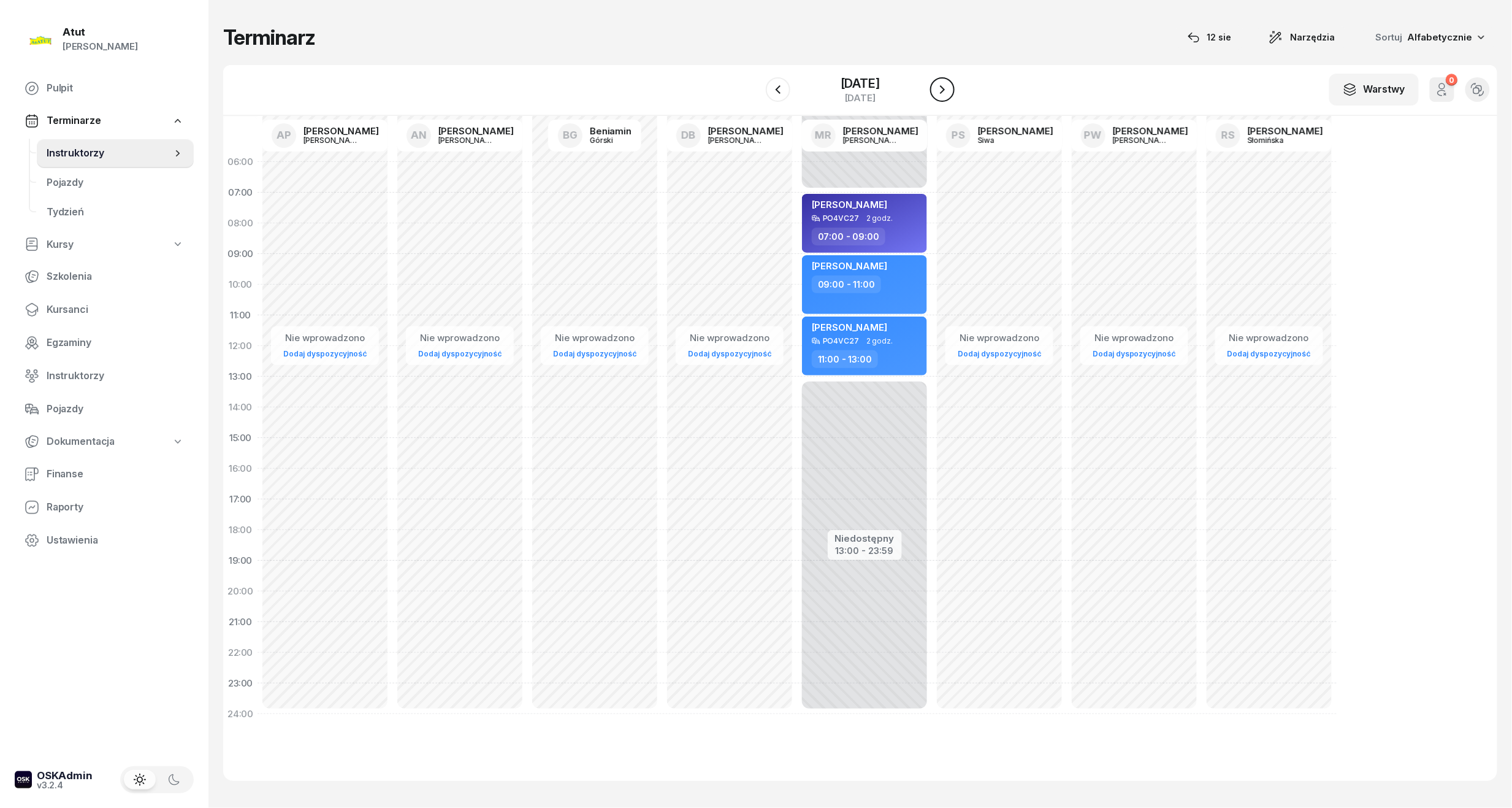
click at [939, 89] on icon "button" at bounding box center [942, 89] width 15 height 15
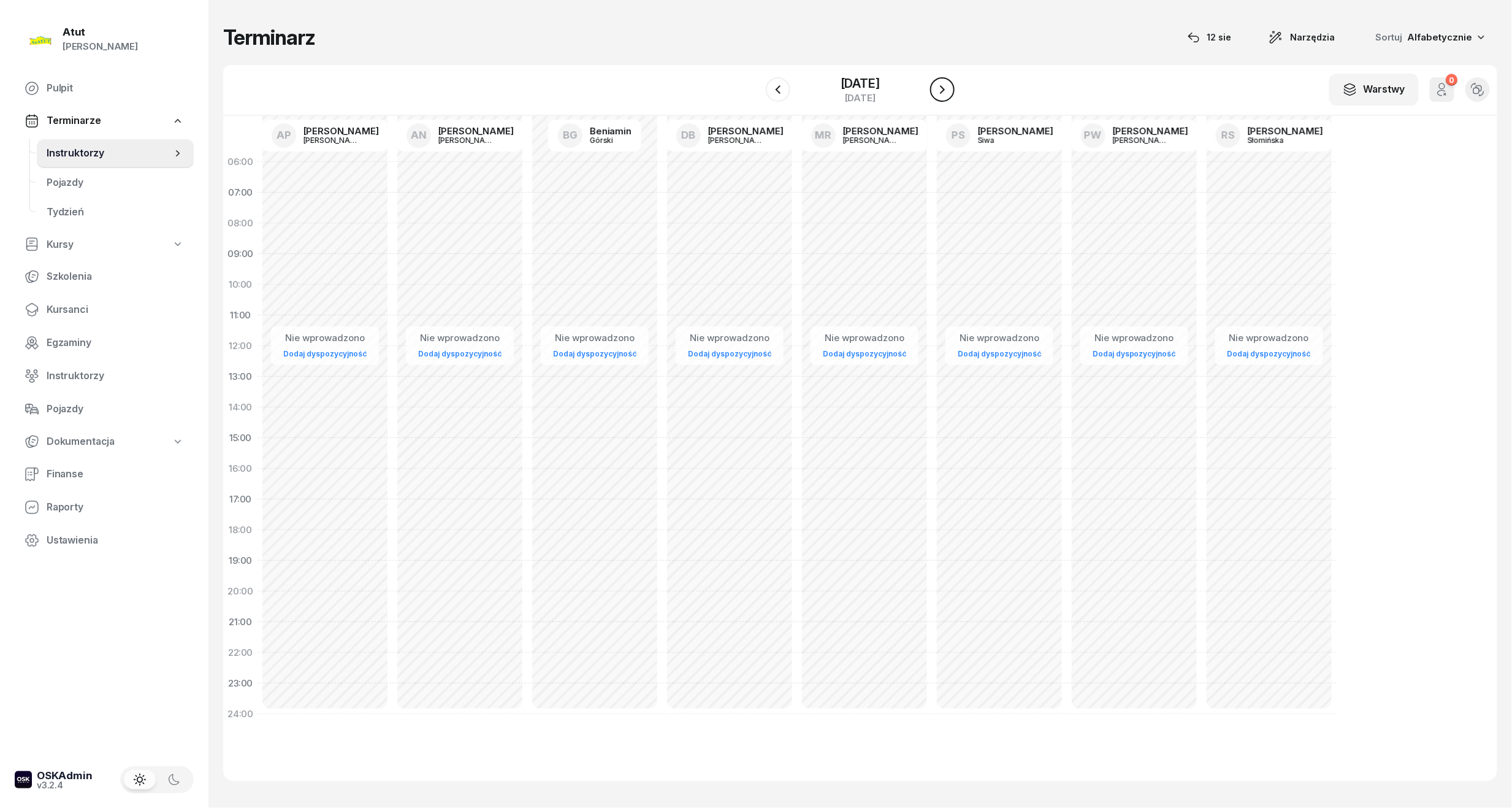
click at [939, 89] on icon "button" at bounding box center [942, 89] width 15 height 15
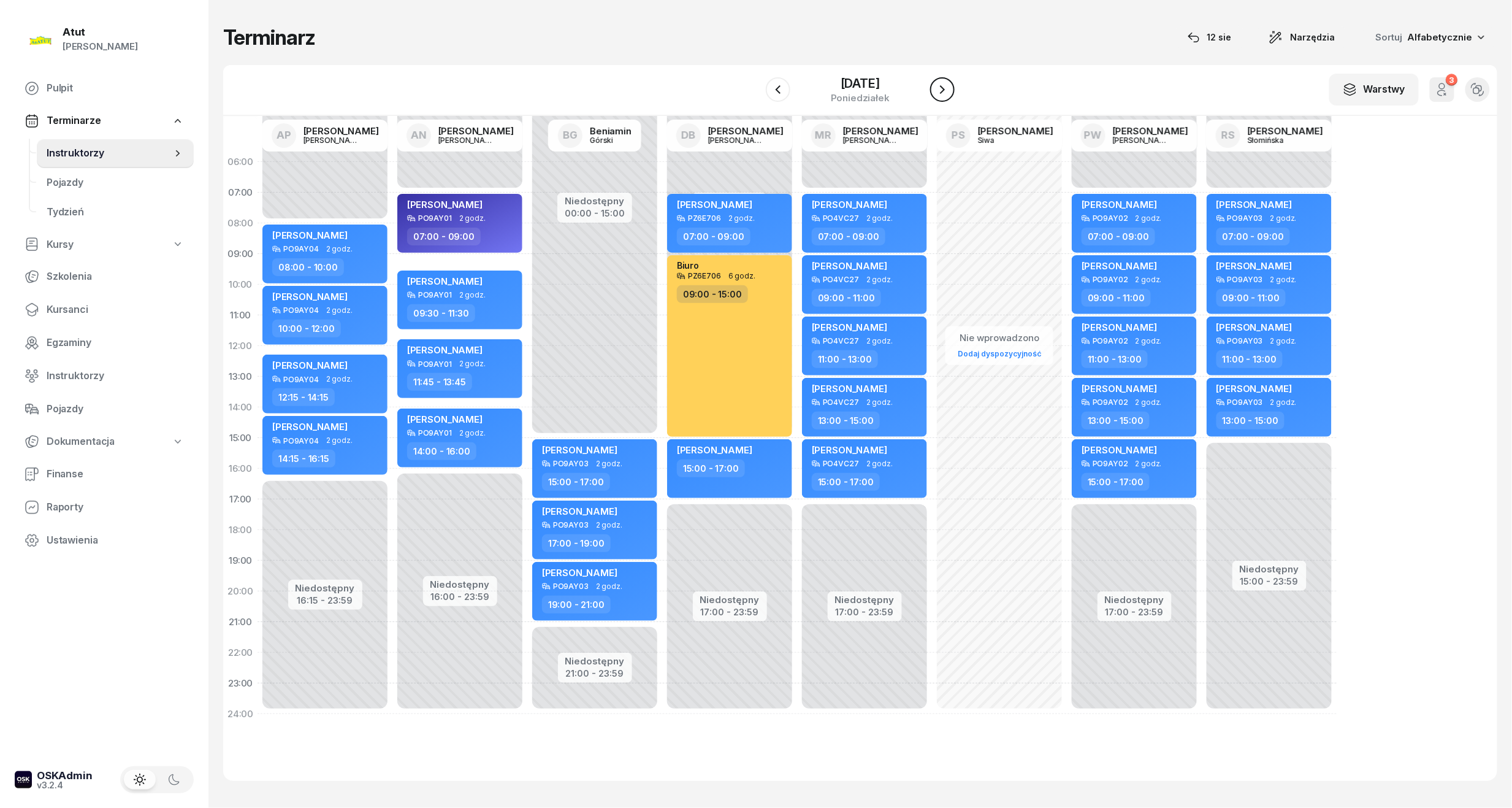
click at [939, 89] on icon "button" at bounding box center [942, 89] width 15 height 15
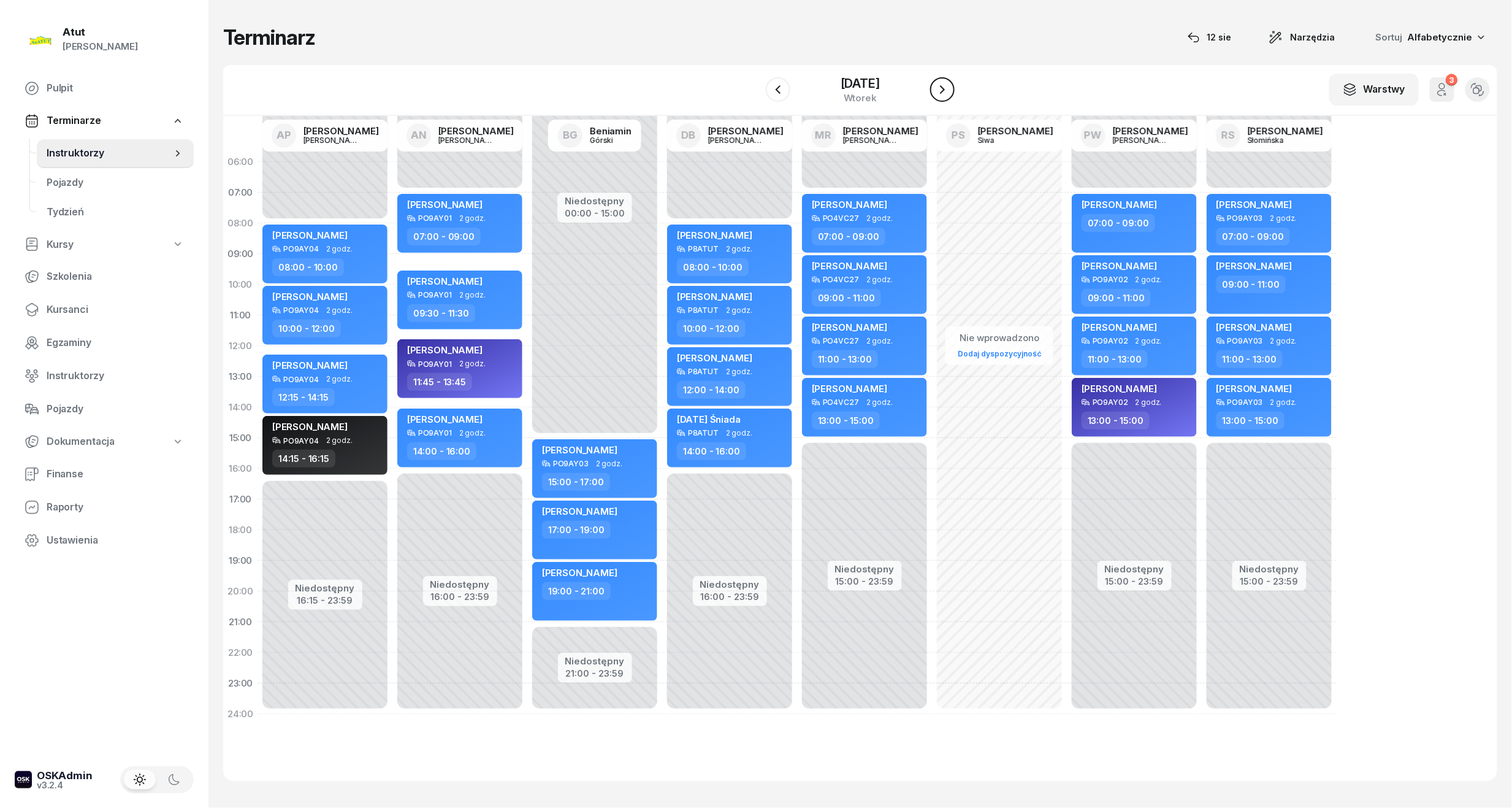
click at [939, 89] on icon "button" at bounding box center [942, 89] width 15 height 15
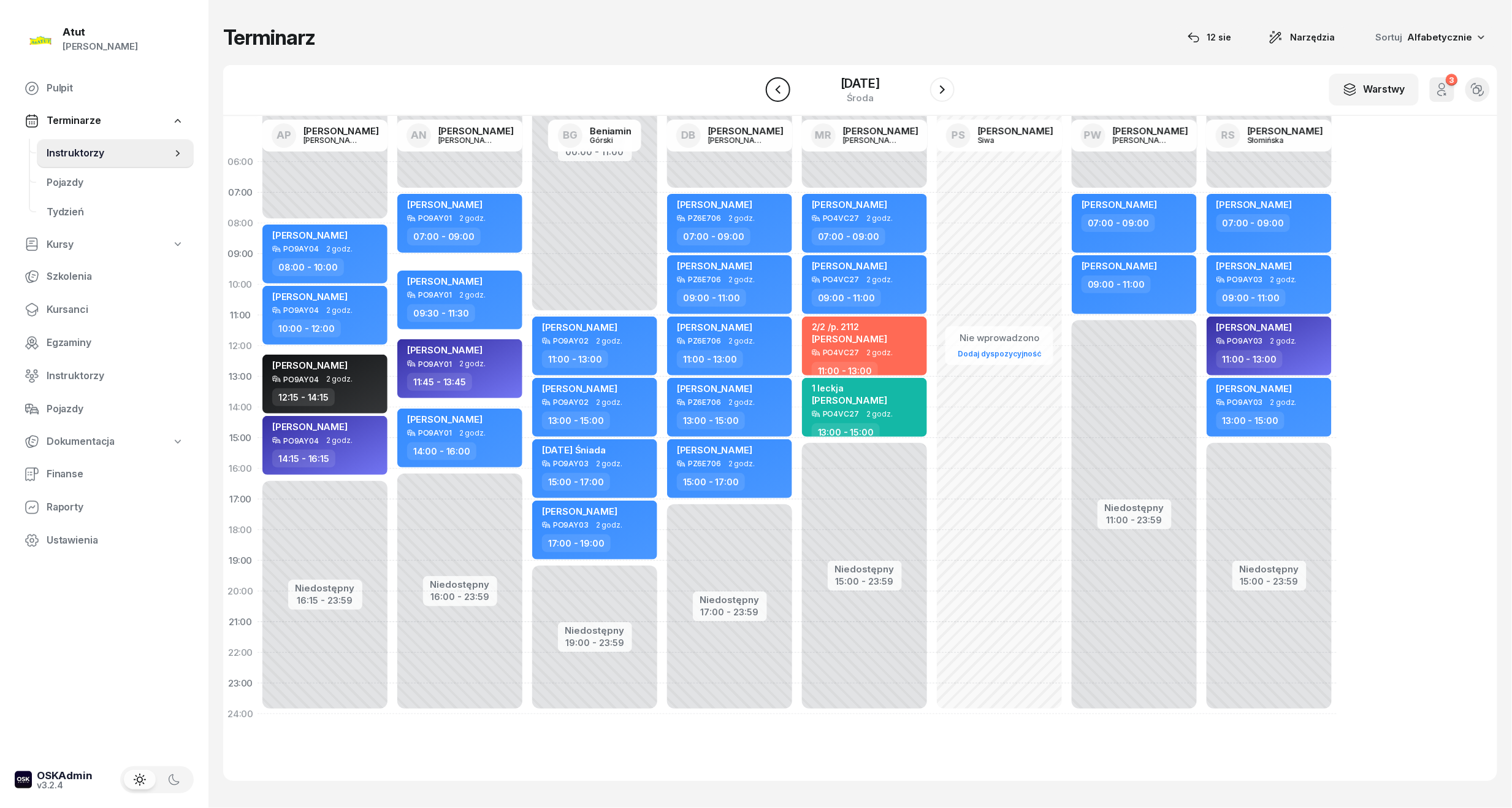
click at [776, 90] on icon "button" at bounding box center [778, 89] width 15 height 15
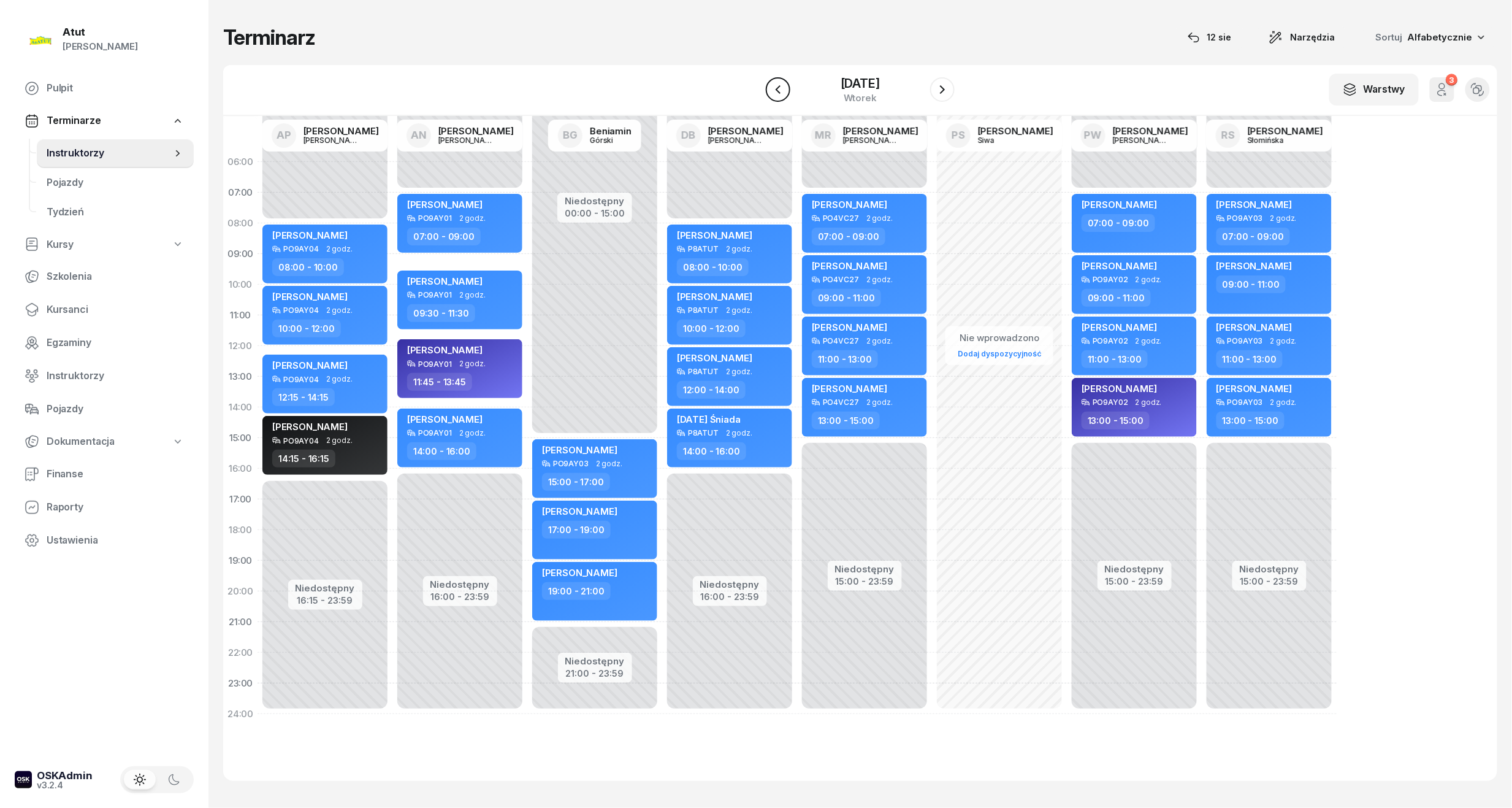
click at [776, 90] on icon "button" at bounding box center [778, 89] width 15 height 15
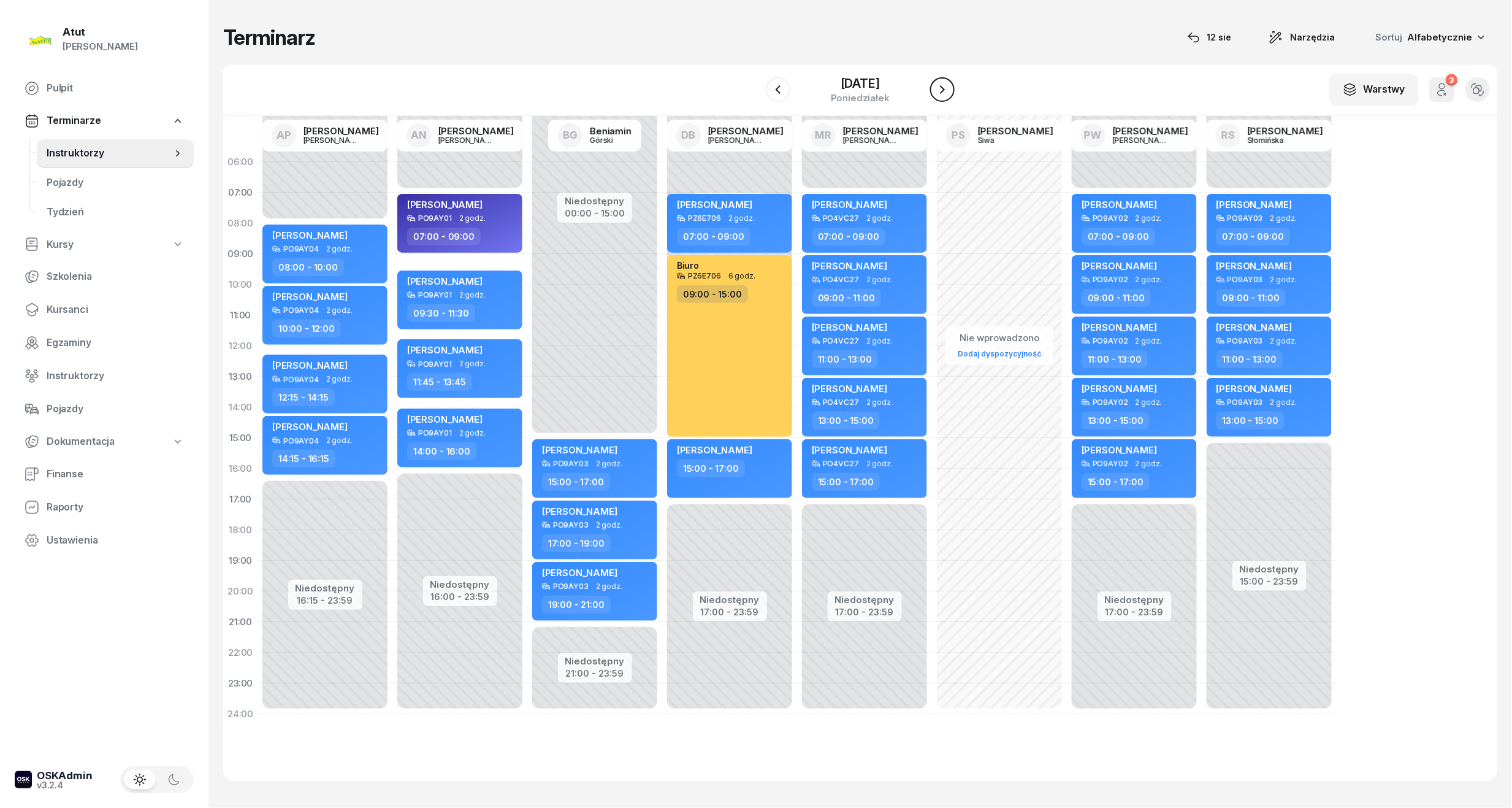
click at [947, 92] on icon "button" at bounding box center [942, 89] width 15 height 15
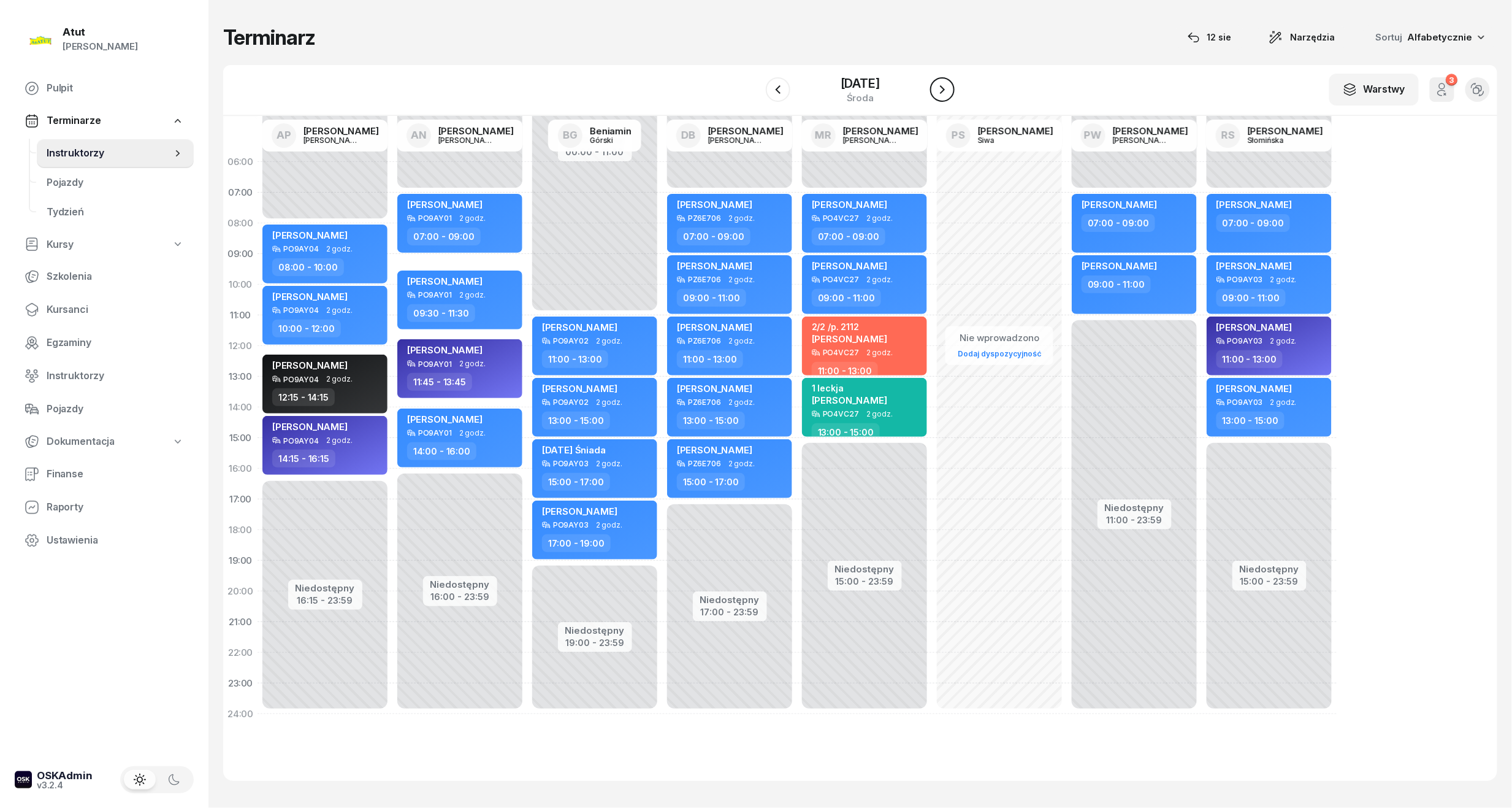
click at [947, 92] on icon "button" at bounding box center [942, 89] width 15 height 15
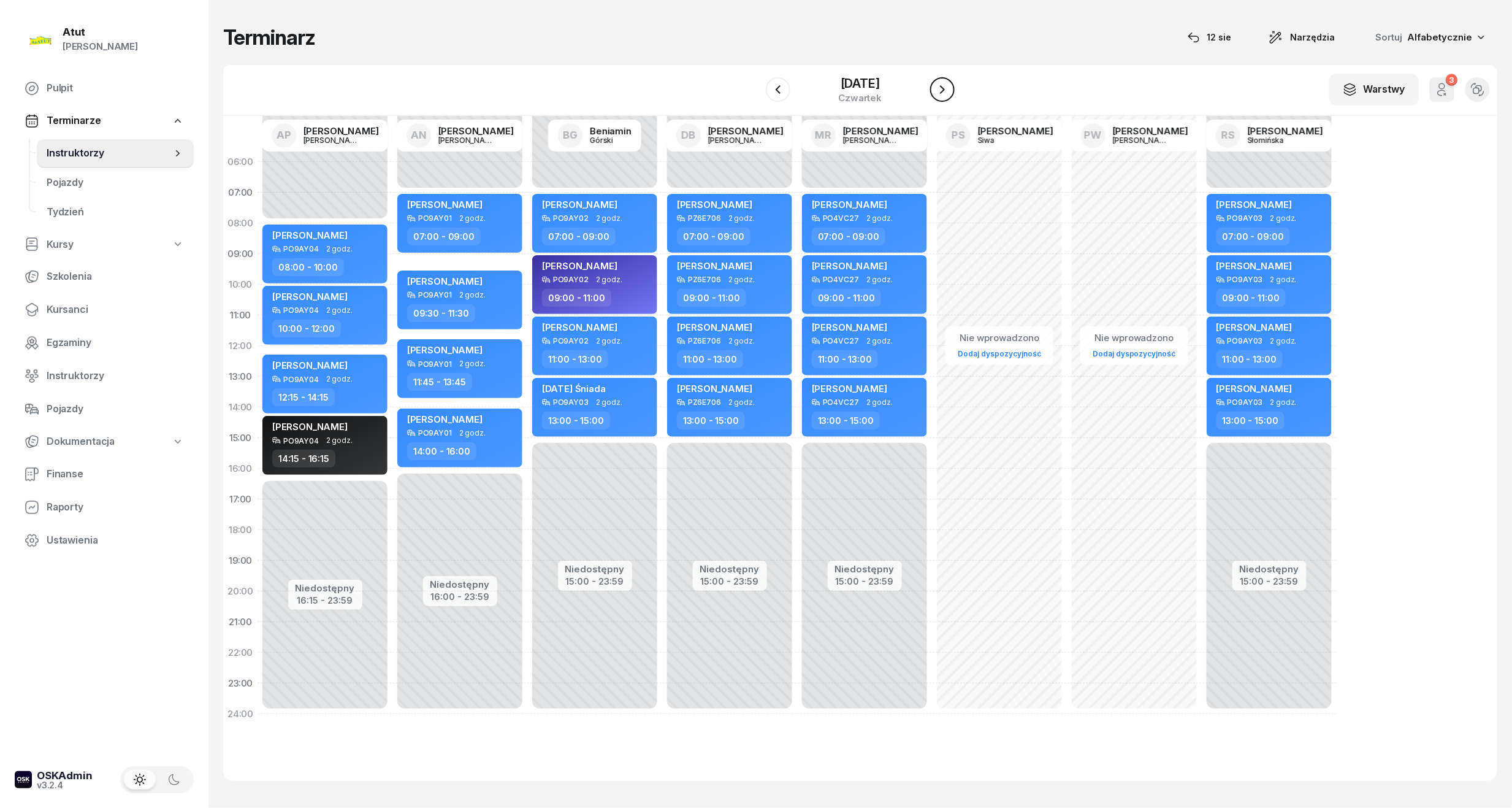
click at [947, 92] on icon "button" at bounding box center [942, 89] width 15 height 15
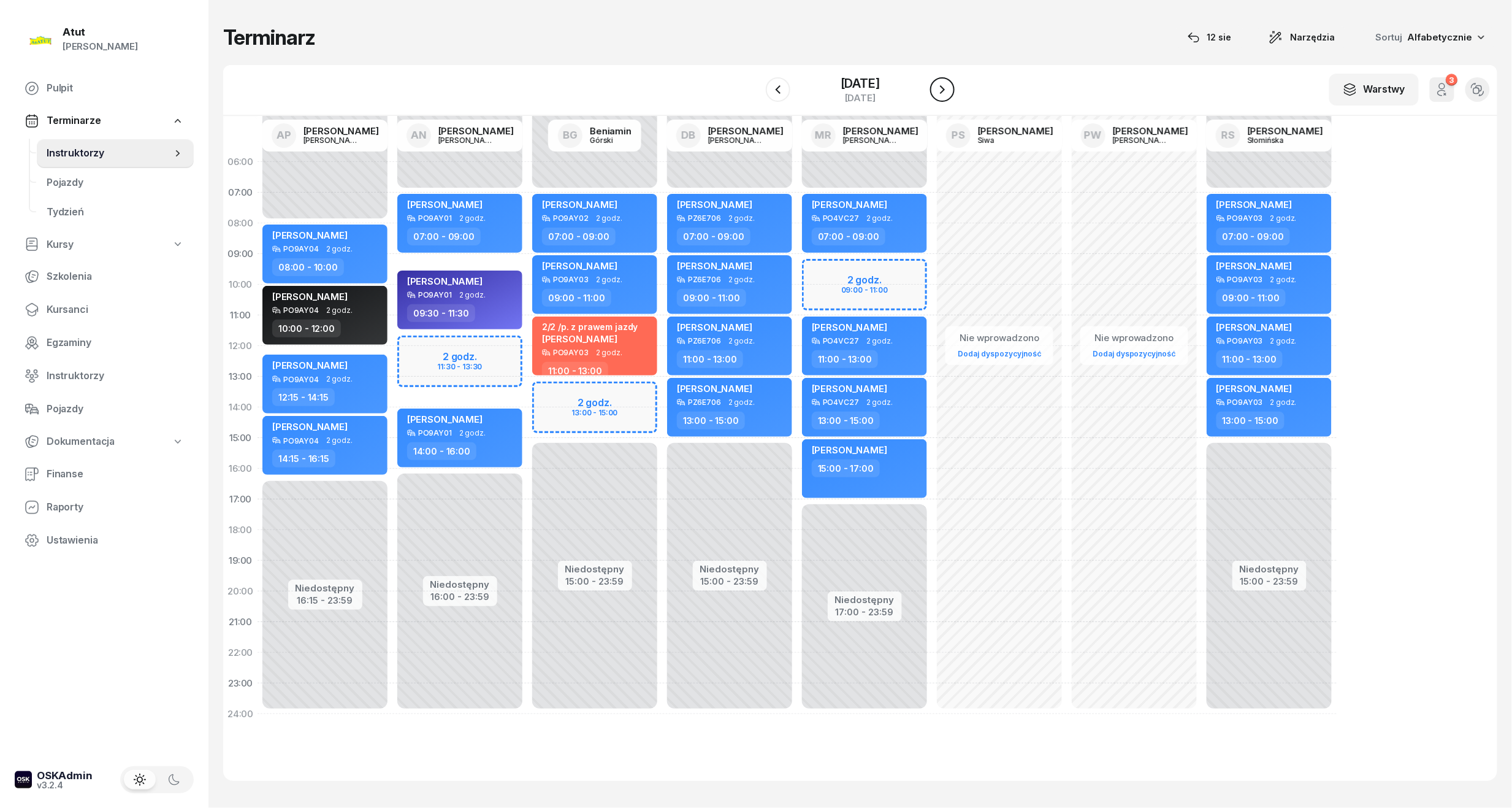
click at [947, 92] on icon "button" at bounding box center [942, 89] width 15 height 15
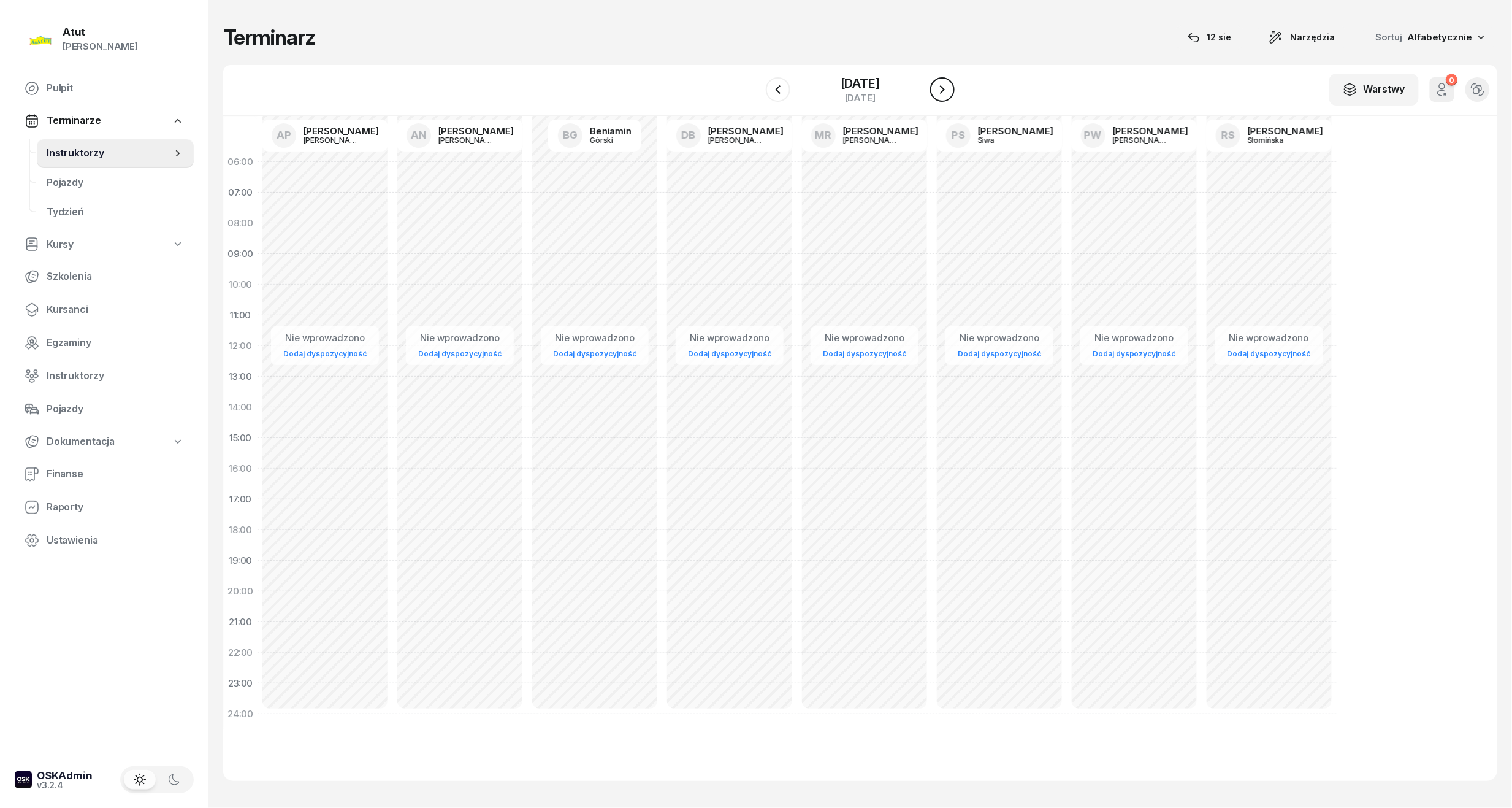
click at [943, 93] on icon "button" at bounding box center [942, 89] width 5 height 9
click at [782, 90] on button "button" at bounding box center [778, 89] width 25 height 25
click at [782, 90] on icon "button" at bounding box center [778, 89] width 15 height 15
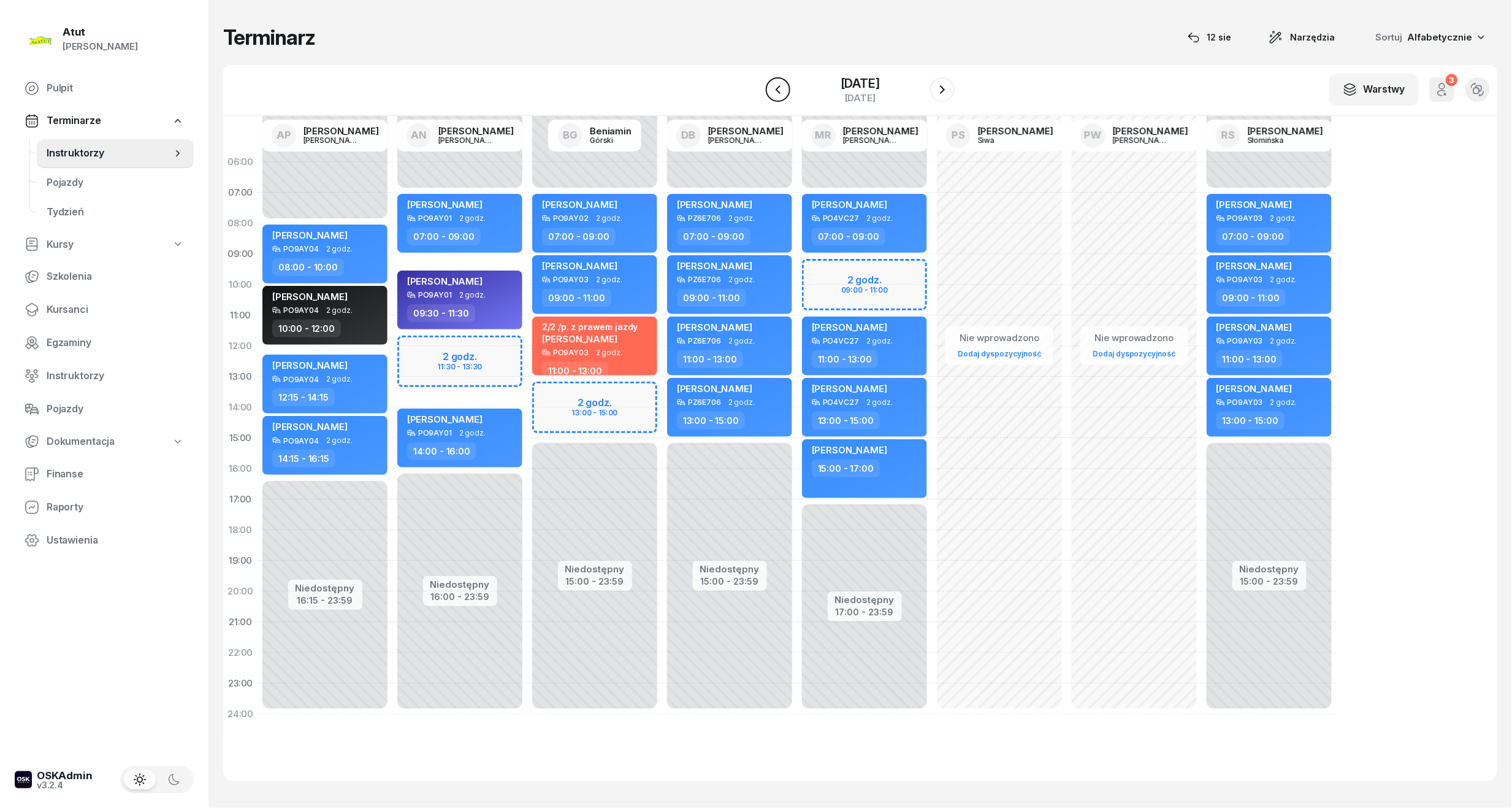
click at [782, 90] on button "button" at bounding box center [778, 89] width 25 height 25
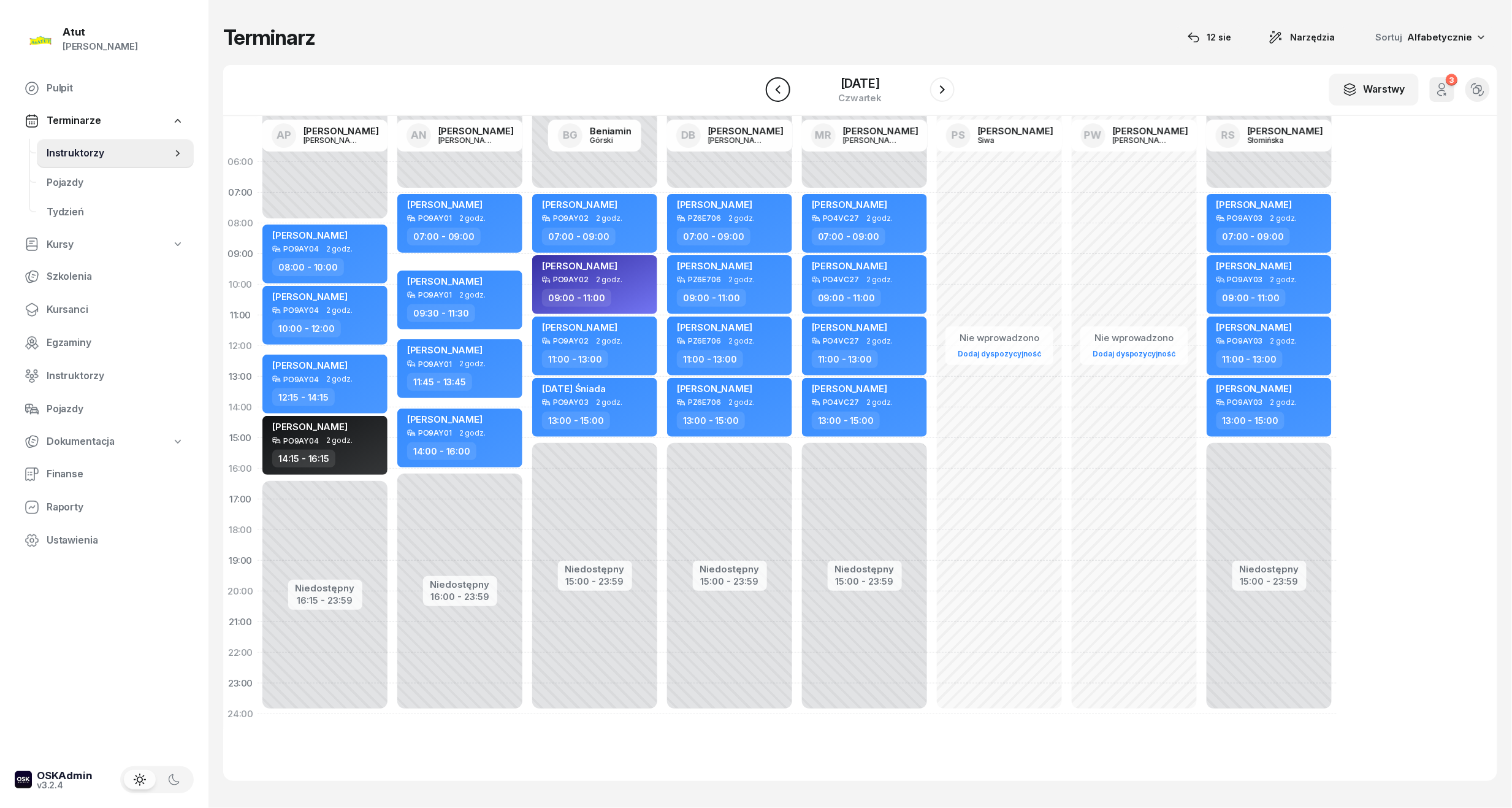
click at [782, 90] on icon "button" at bounding box center [778, 89] width 15 height 15
click at [782, 90] on button "button" at bounding box center [778, 89] width 25 height 25
click at [782, 90] on icon "button" at bounding box center [778, 89] width 15 height 15
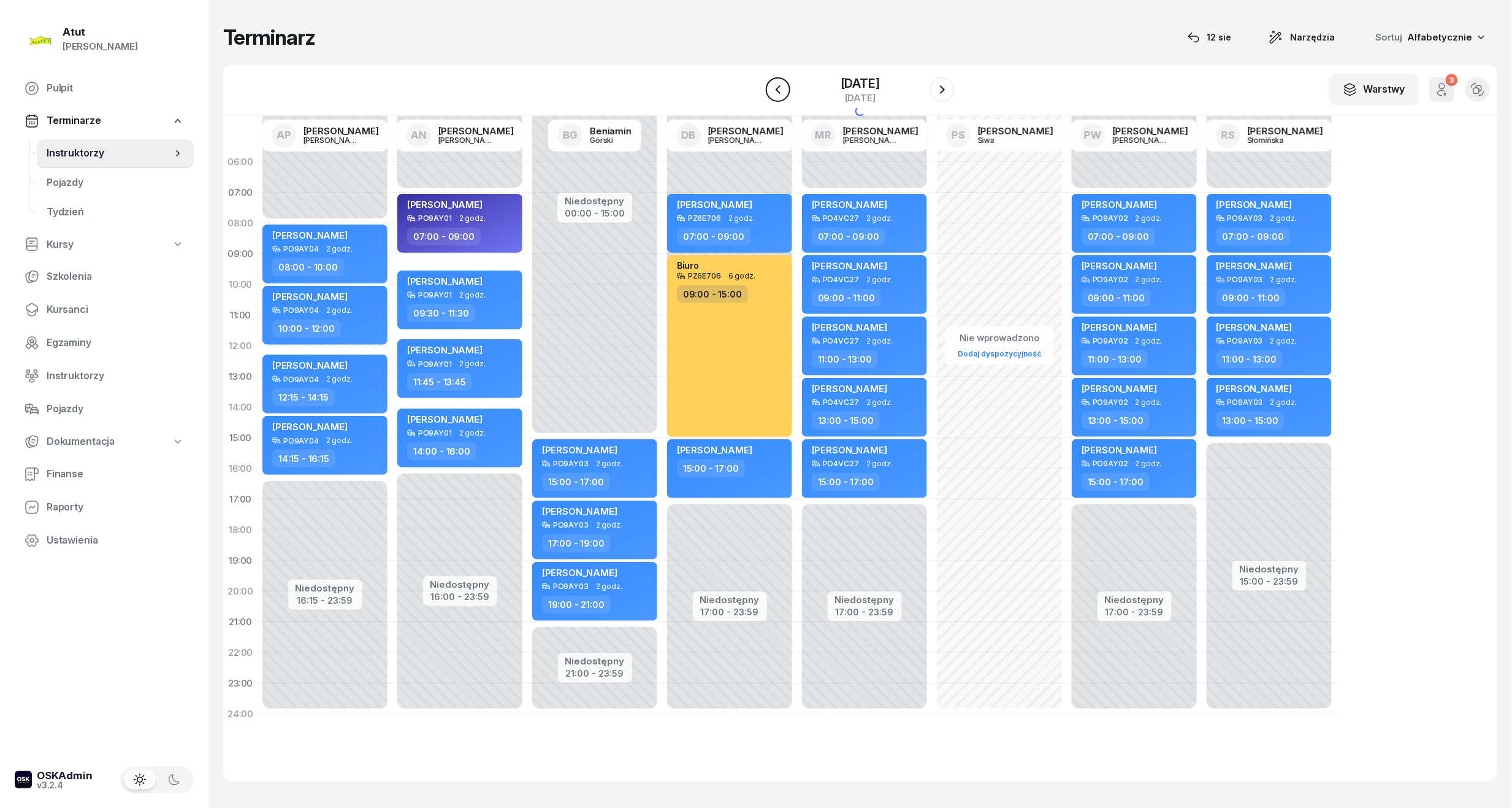
click at [782, 90] on icon "button" at bounding box center [778, 89] width 15 height 15
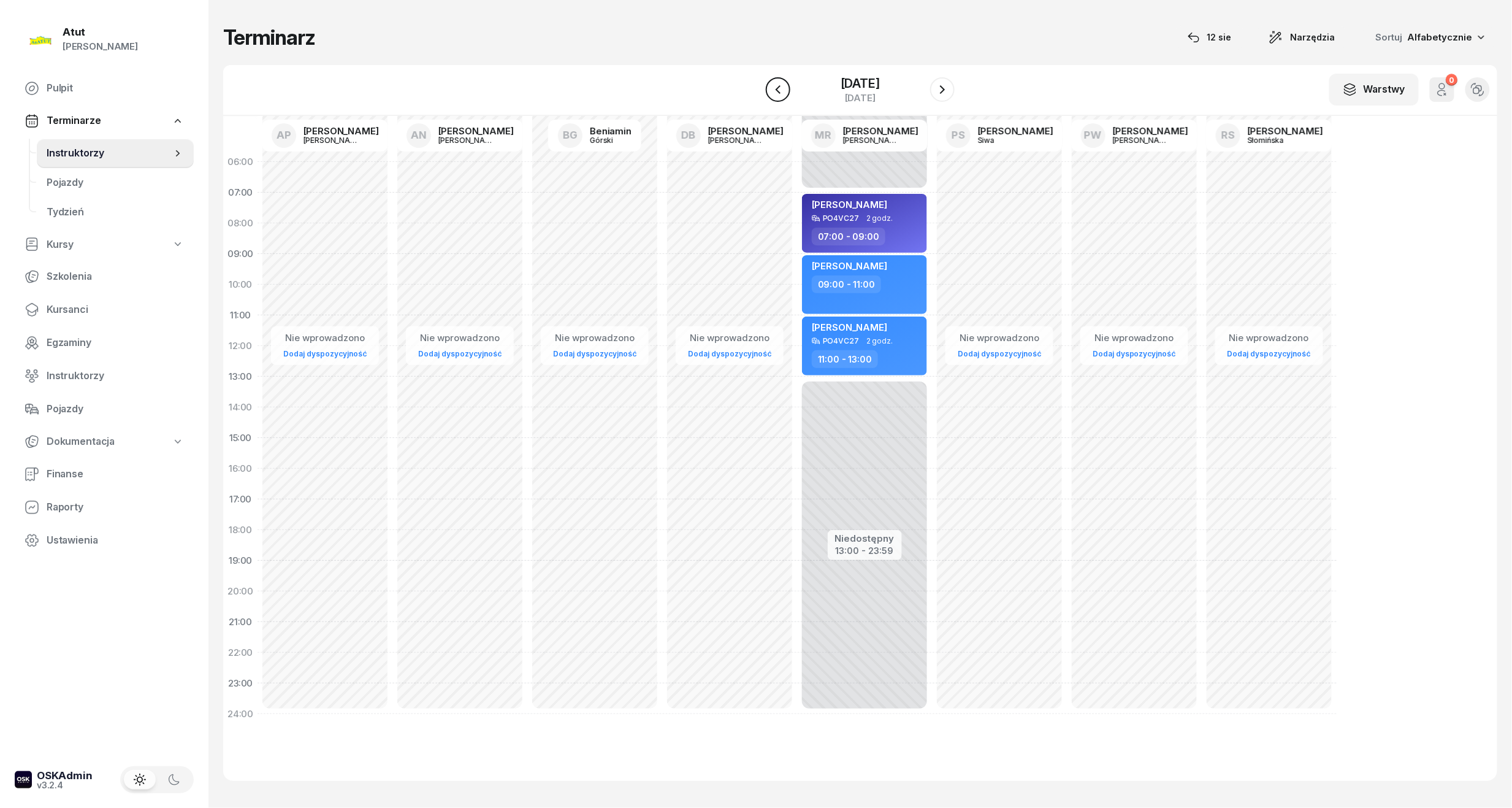
click at [782, 90] on button "button" at bounding box center [778, 89] width 25 height 25
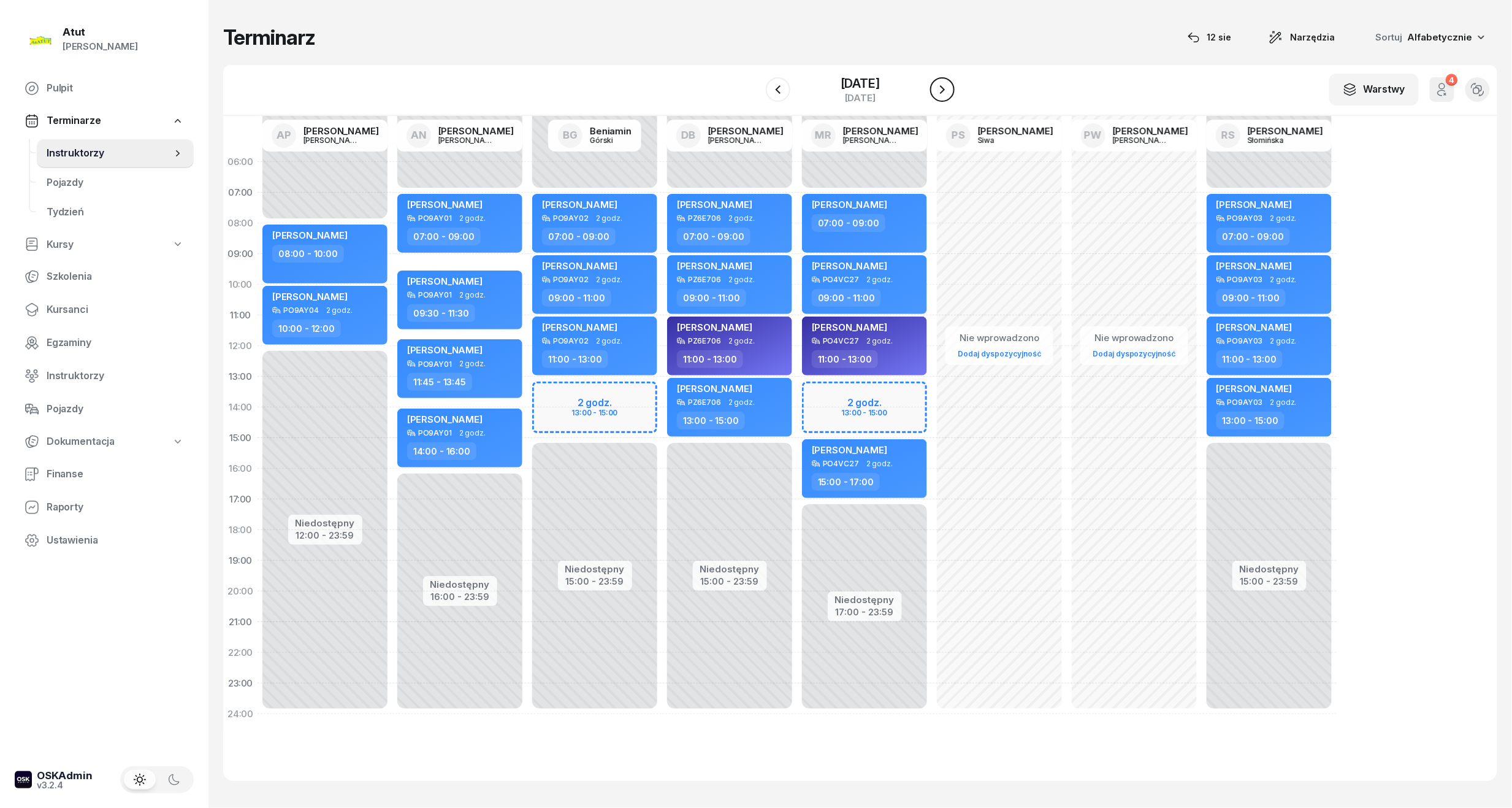
click at [935, 86] on button "button" at bounding box center [942, 89] width 25 height 25
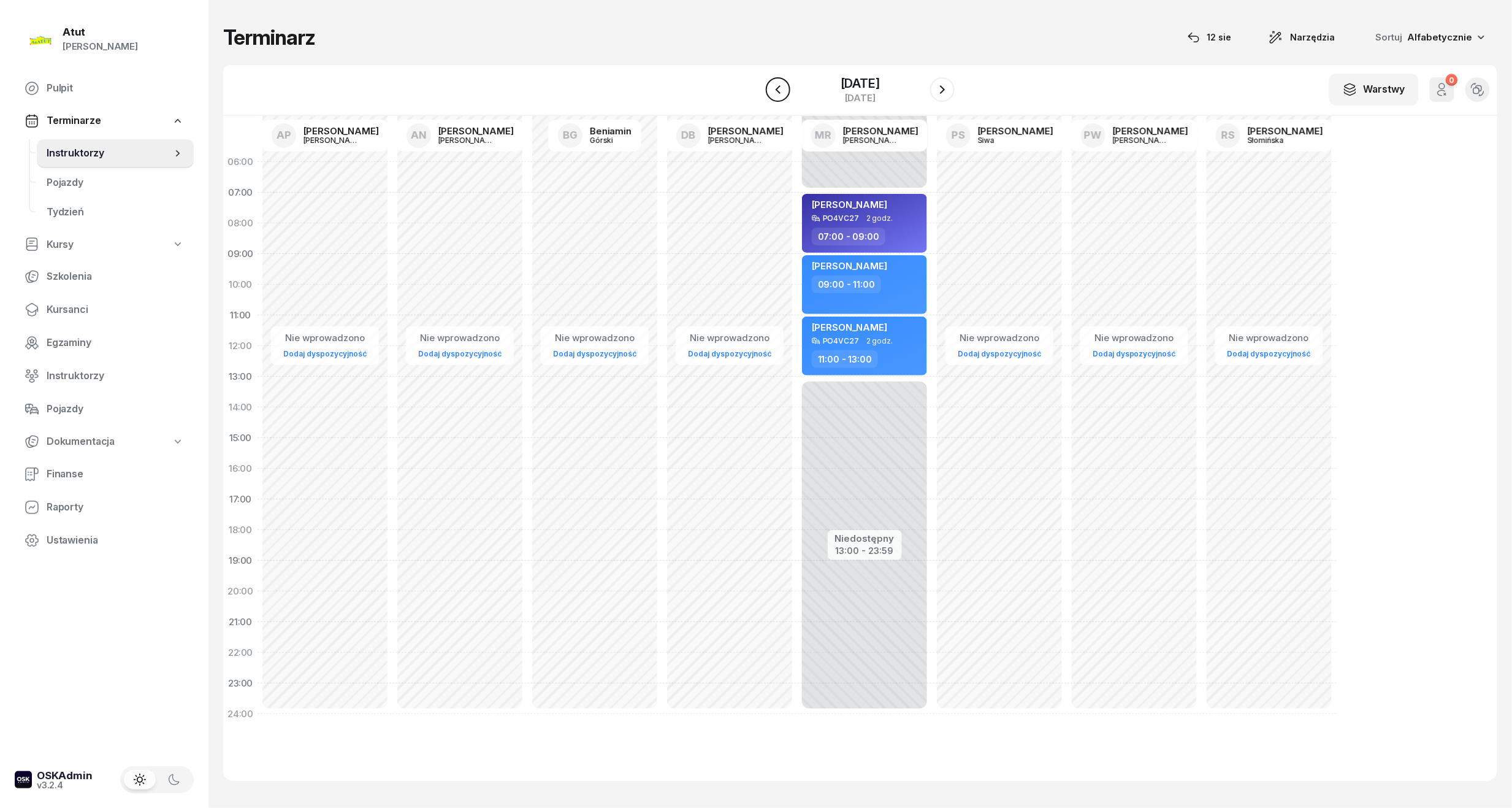
click at [785, 92] on button "button" at bounding box center [778, 89] width 25 height 25
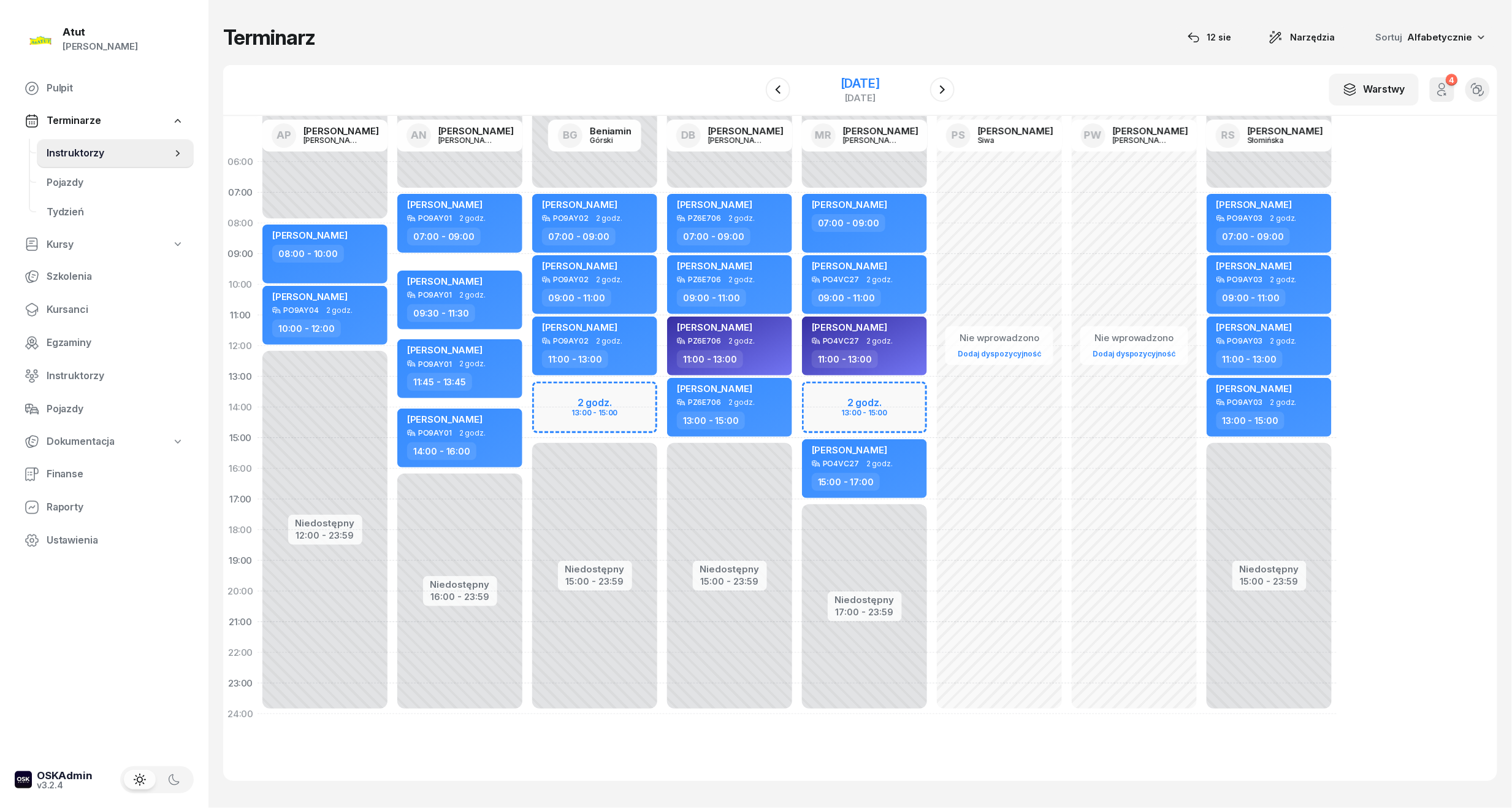
click at [869, 87] on div "19 września 2025" at bounding box center [860, 83] width 40 height 12
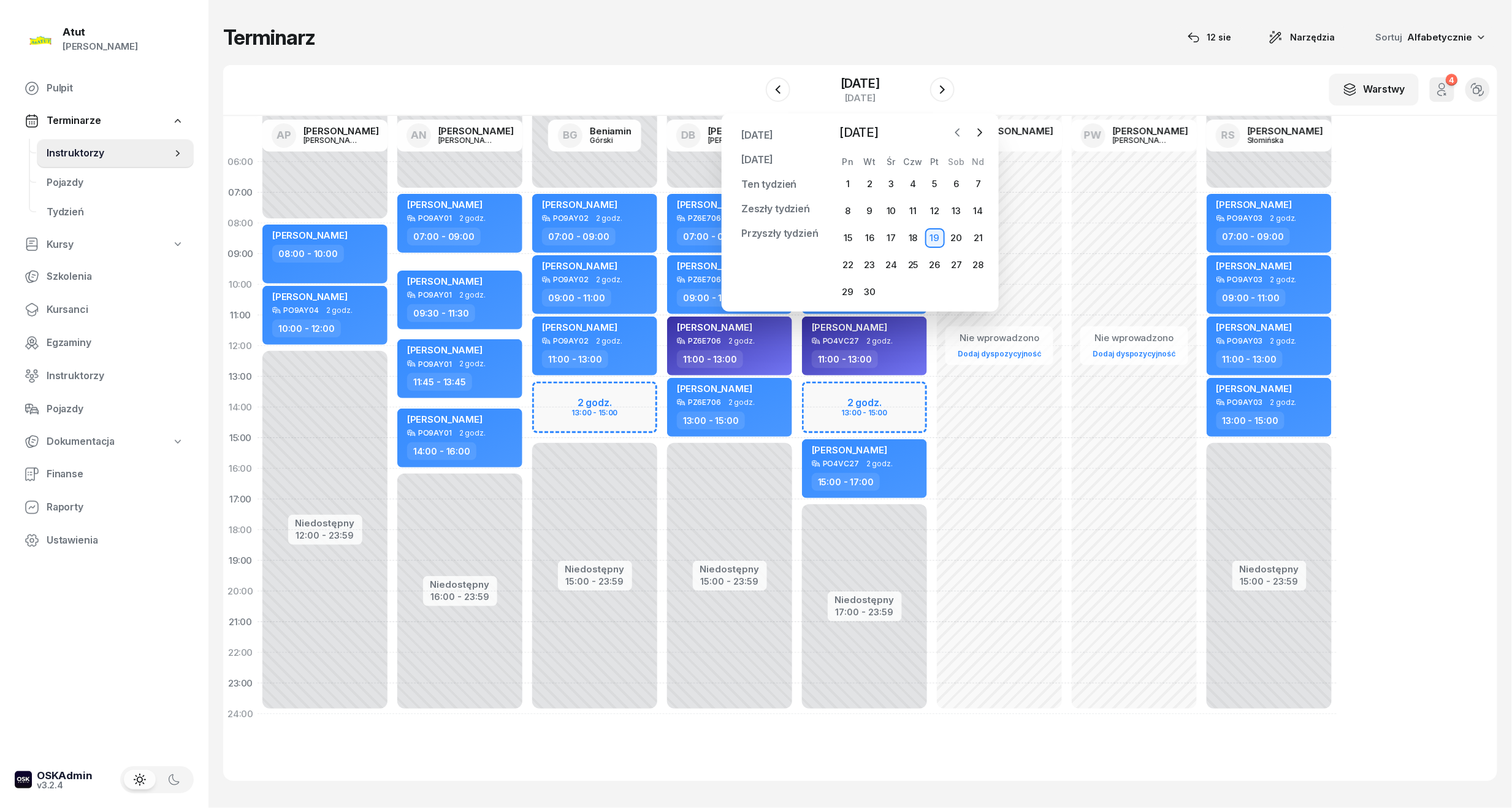
click at [960, 129] on icon "button" at bounding box center [958, 133] width 12 height 12
click at [869, 231] on div "12" at bounding box center [869, 238] width 20 height 20
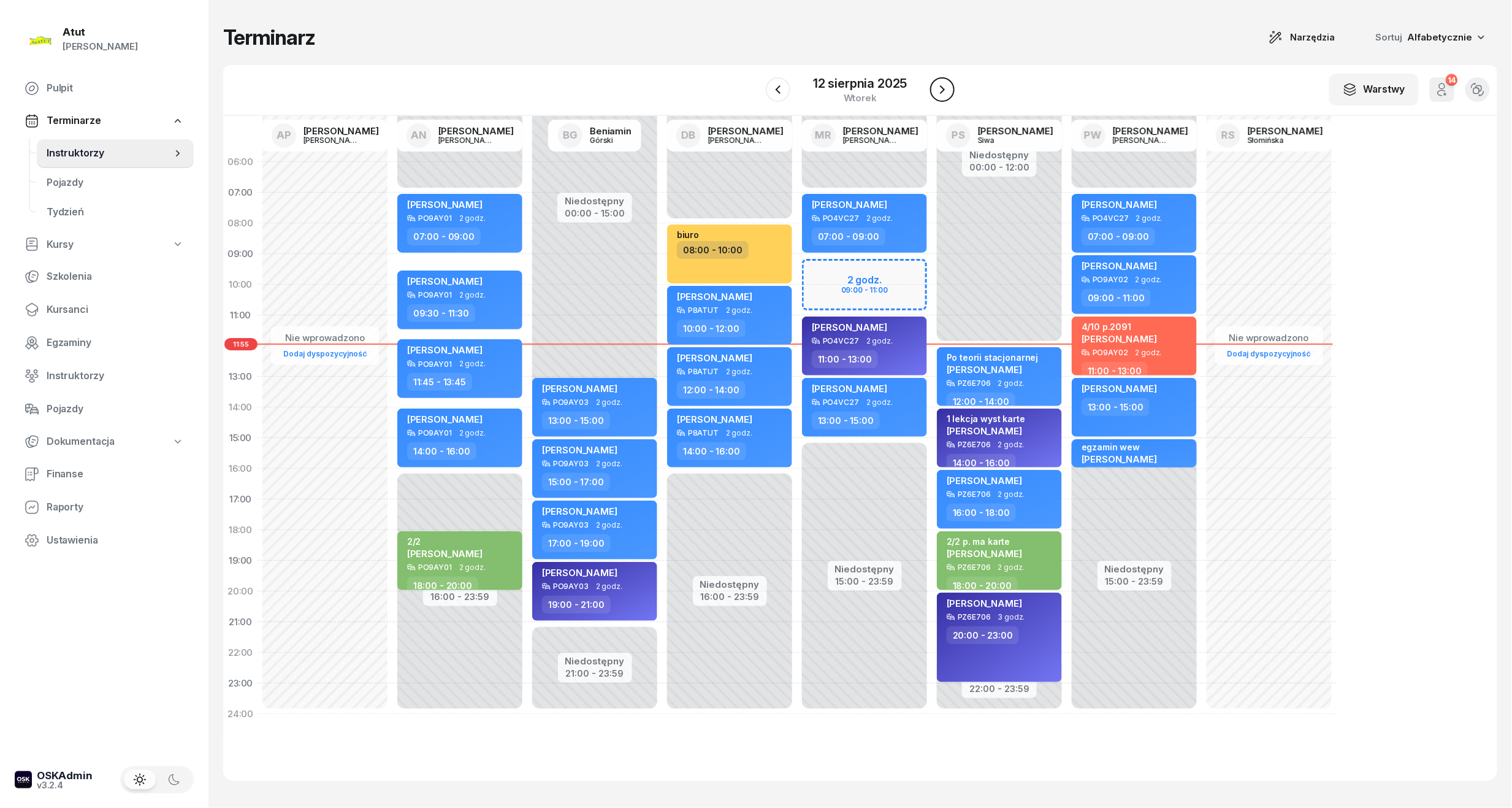
click at [937, 94] on icon "button" at bounding box center [942, 89] width 15 height 15
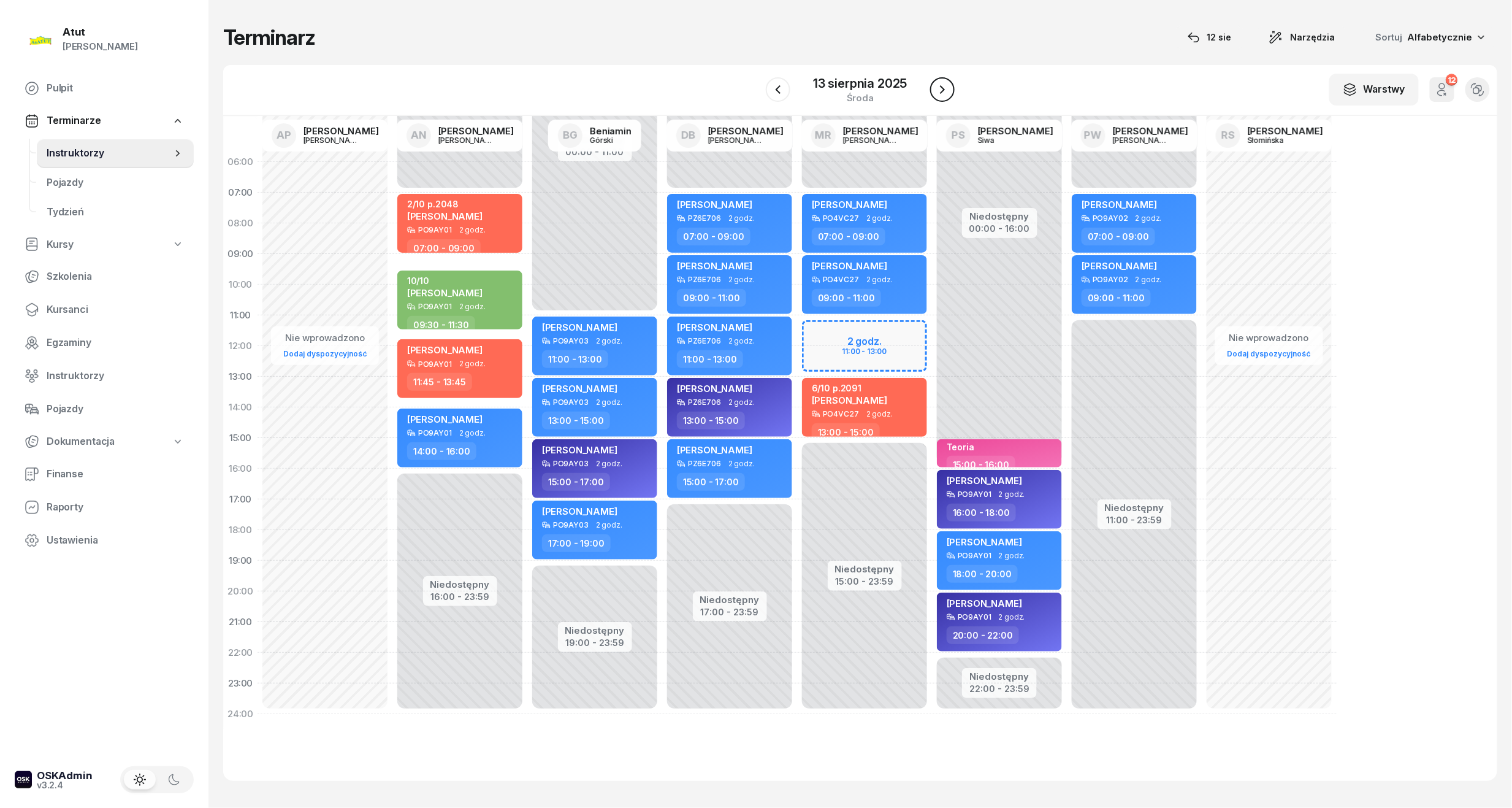
click at [937, 94] on icon "button" at bounding box center [942, 89] width 15 height 15
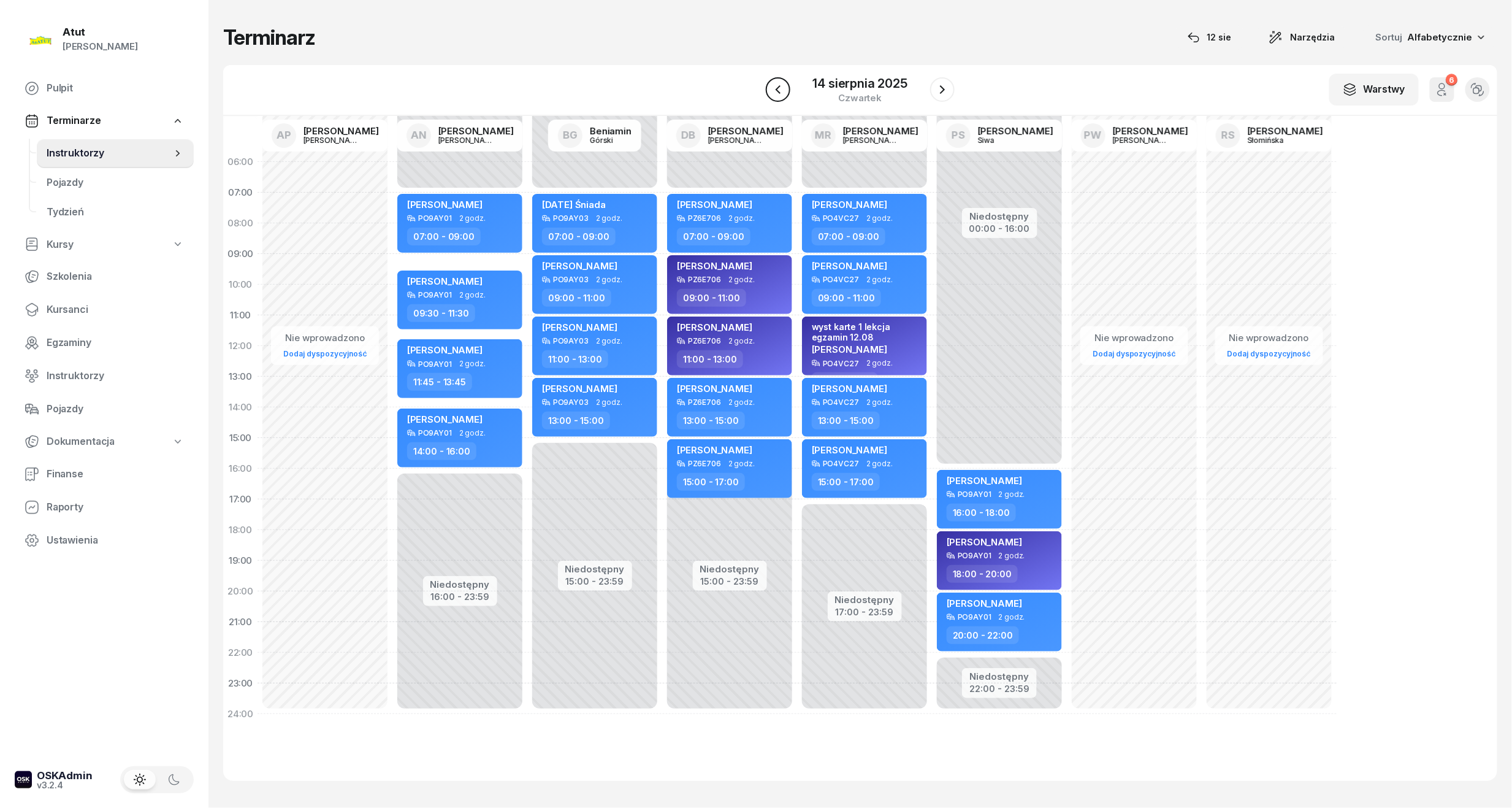
click at [776, 86] on icon "button" at bounding box center [778, 89] width 15 height 15
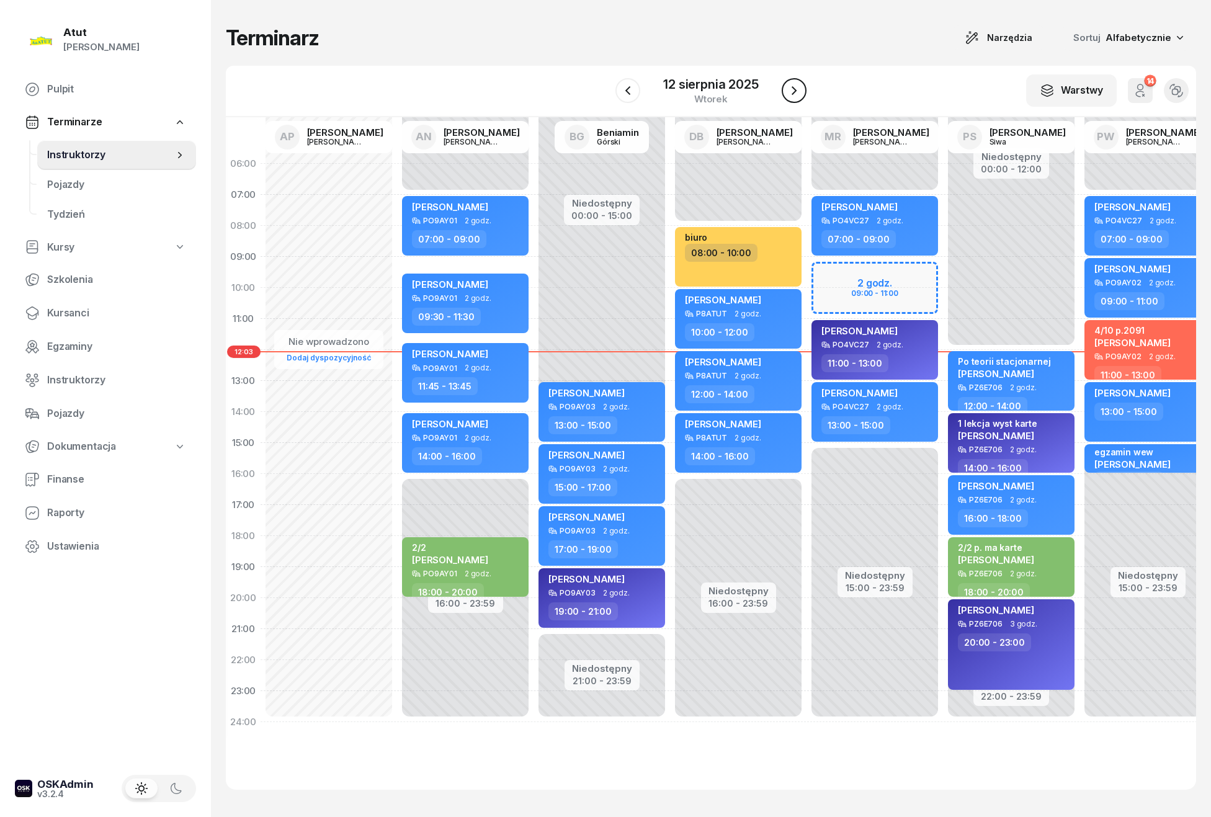
click at [781, 87] on button "button" at bounding box center [793, 90] width 25 height 25
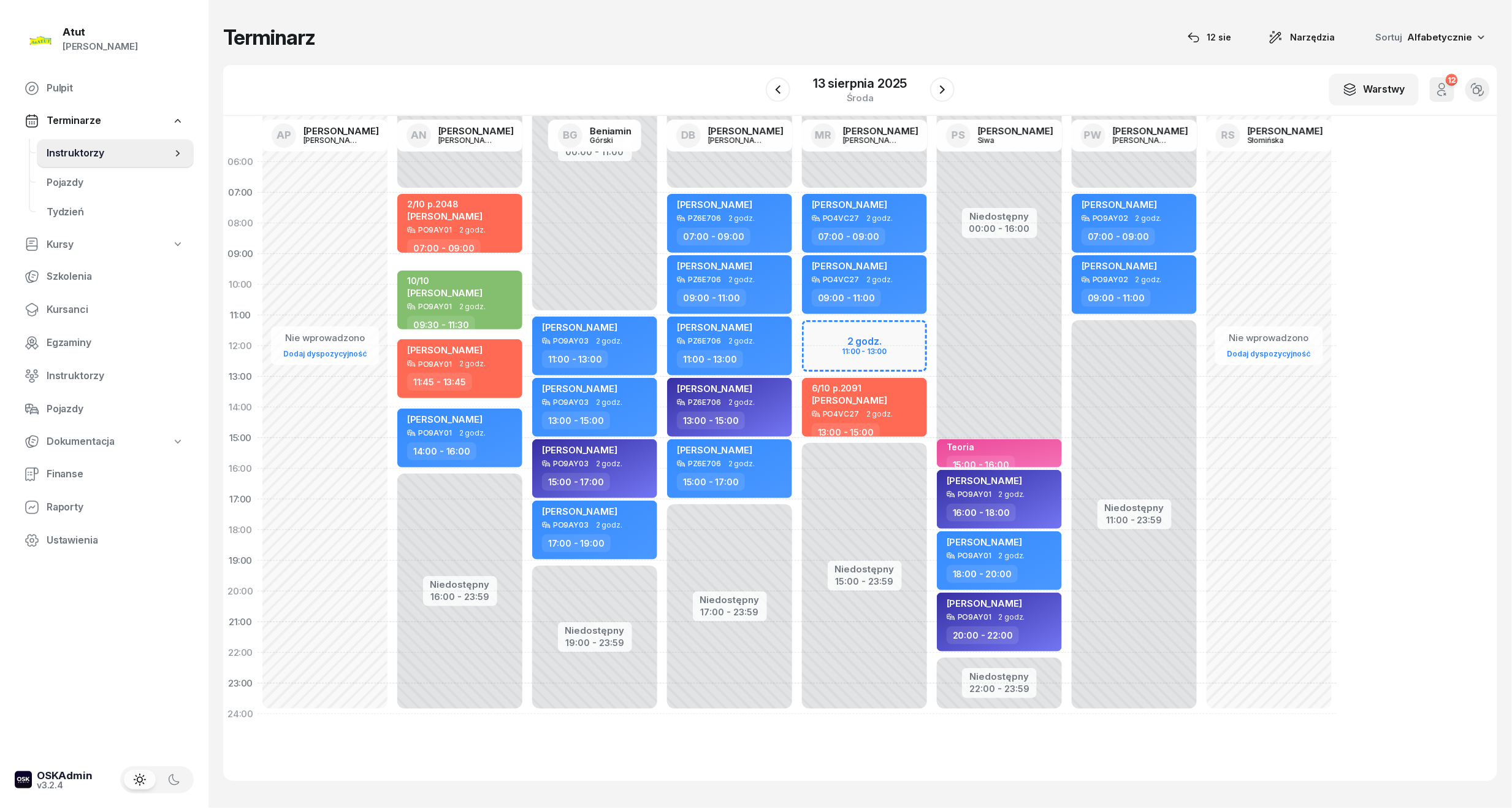
click at [933, 336] on div "Niedostępny 00:00 - 07:00 Niedostępny 15:00 - 23:59 2 godz. 11:00 - 13:00 Natal…" at bounding box center [1000, 437] width 134 height 583
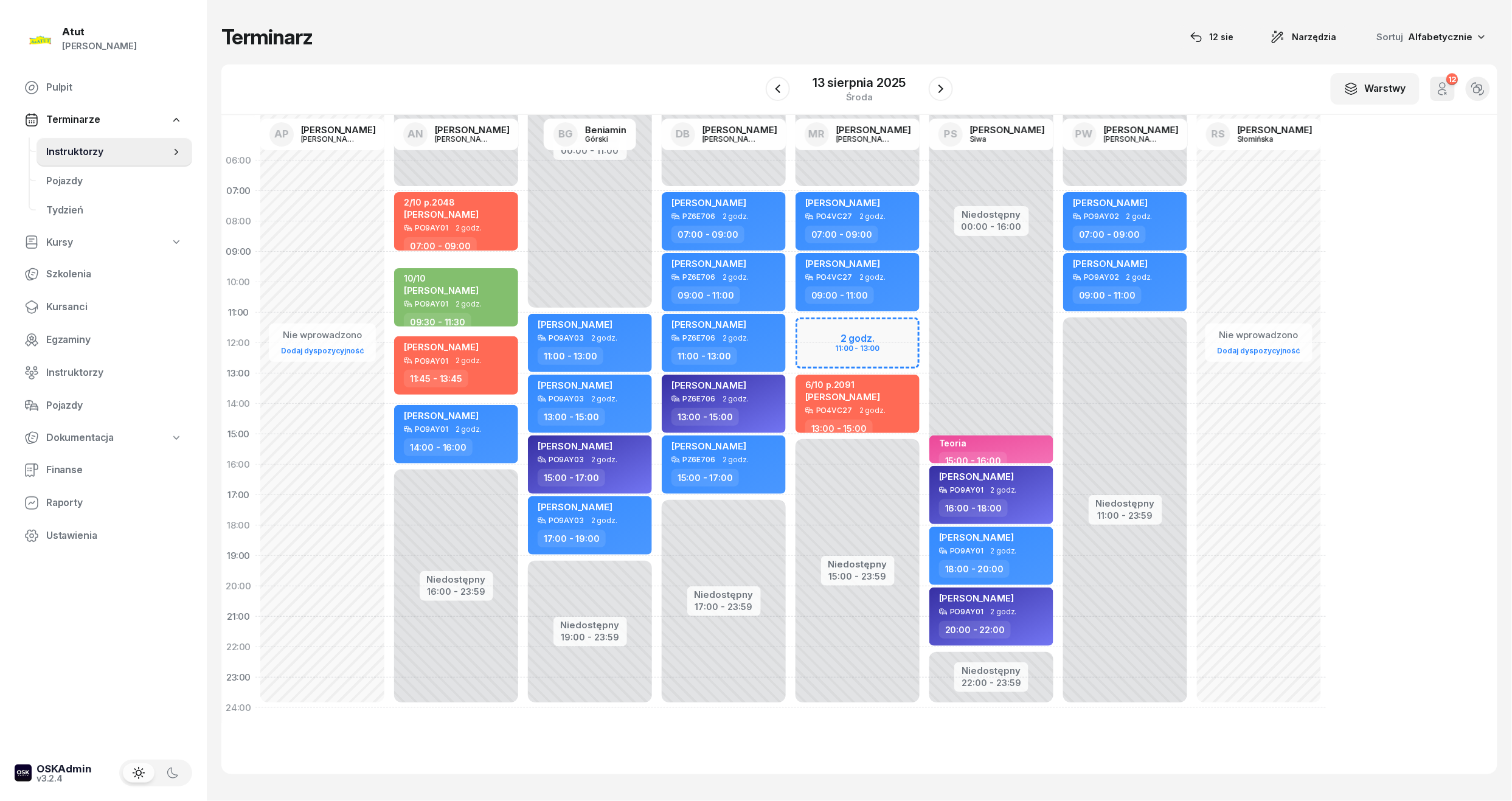
select select "11"
select select "13"
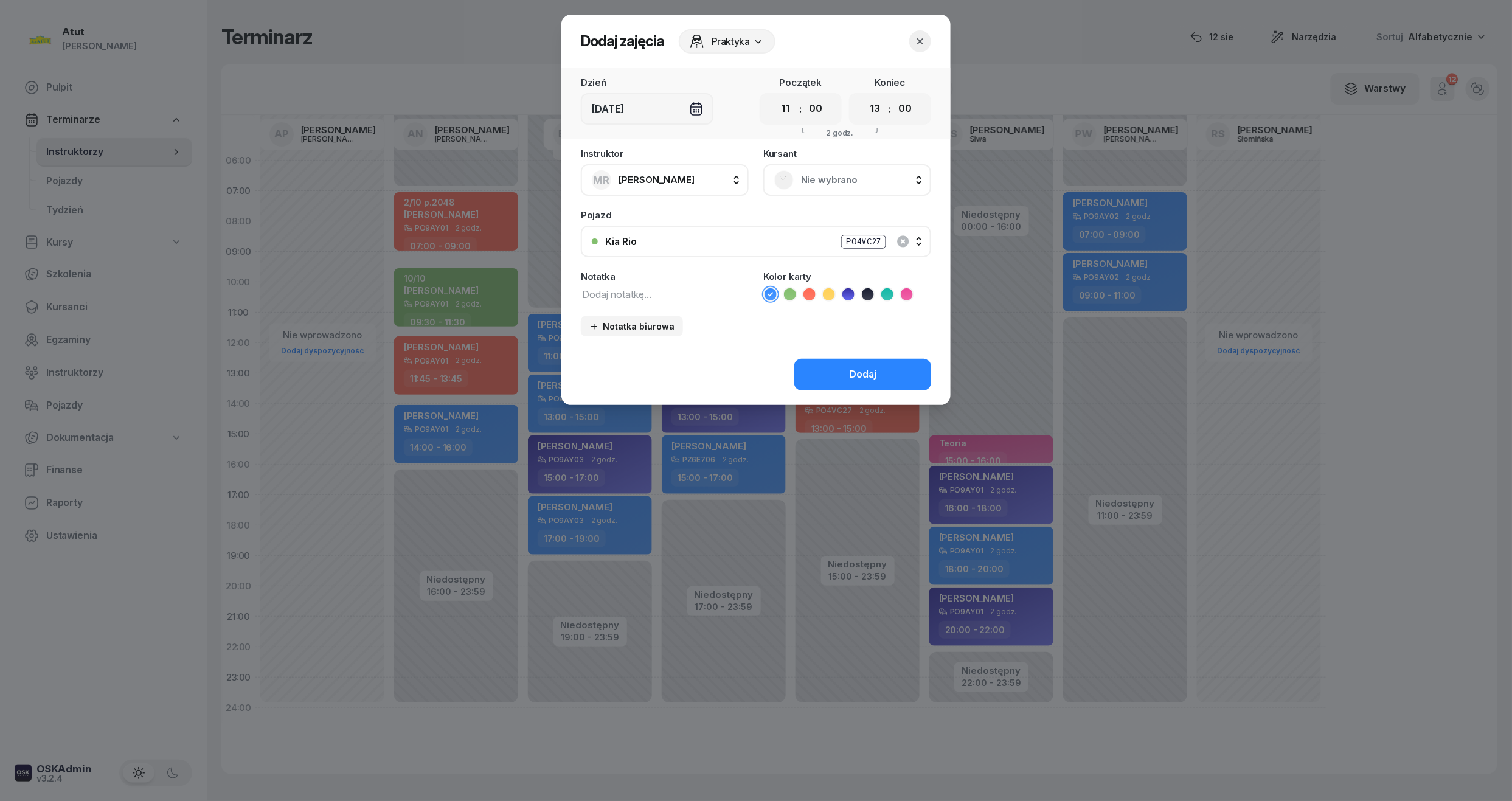
click at [918, 46] on icon "button" at bounding box center [920, 41] width 12 height 12
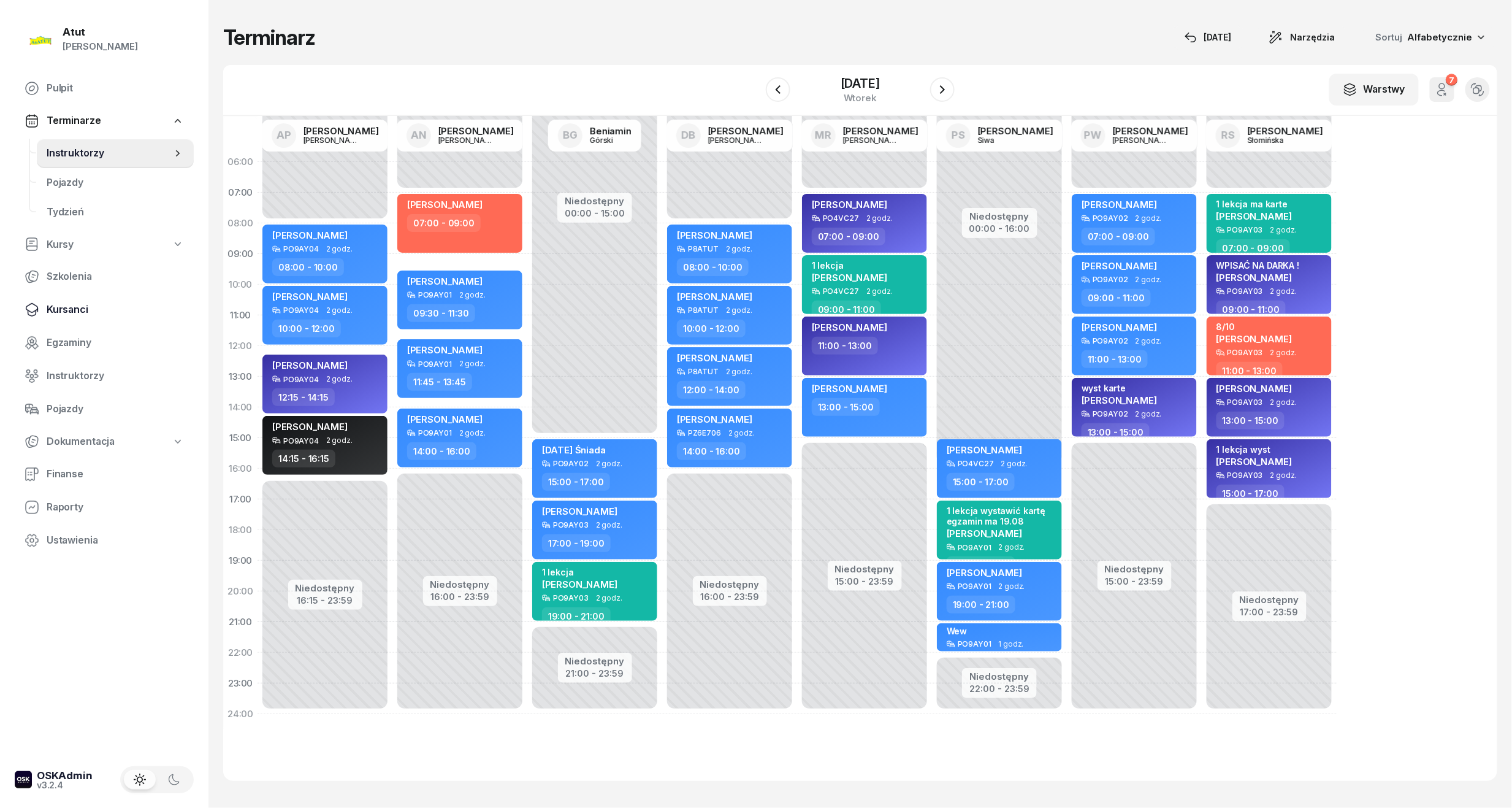
click at [76, 307] on span "Kursanci" at bounding box center [115, 310] width 137 height 16
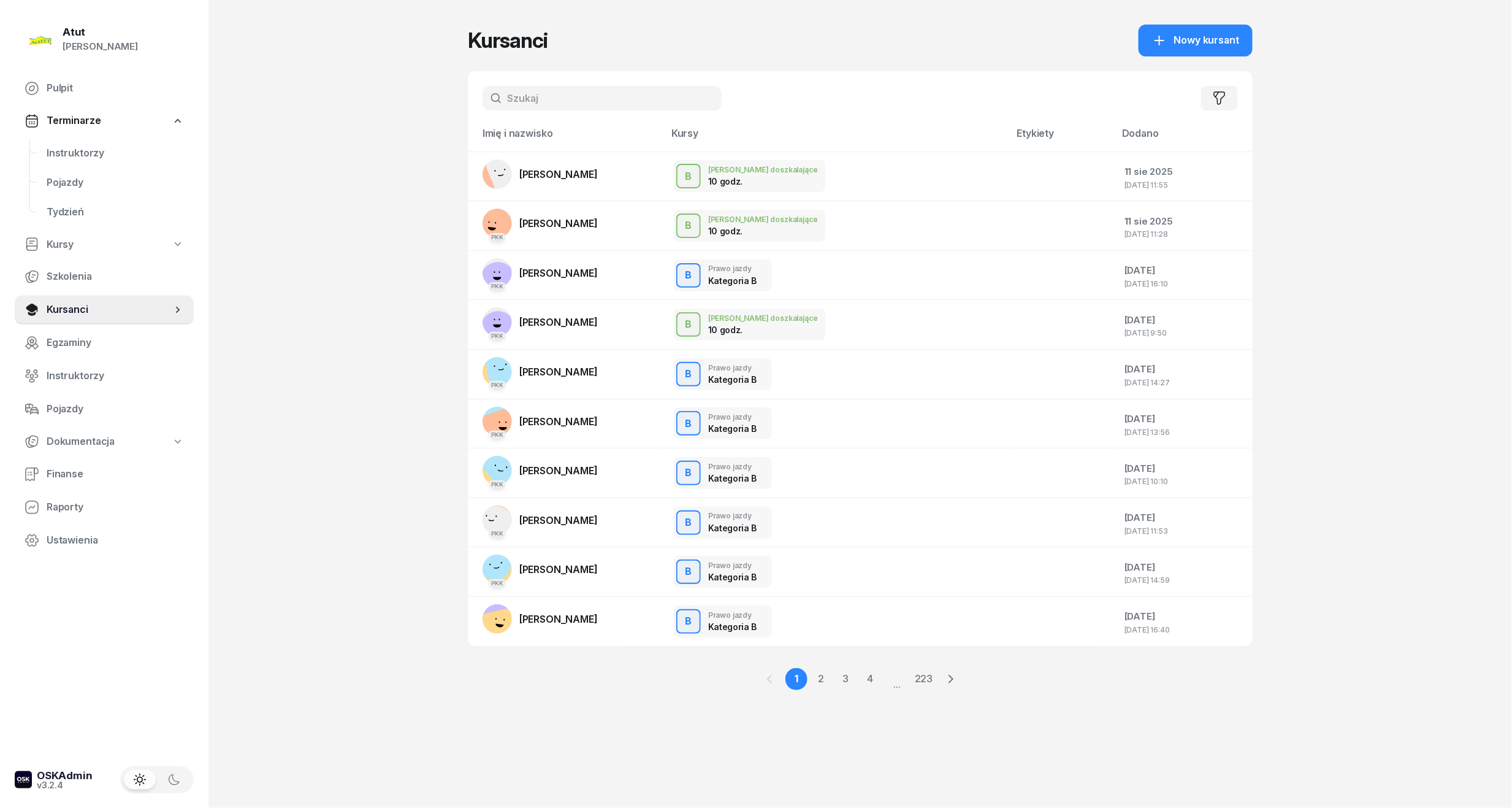
click at [631, 102] on input "text" at bounding box center [602, 98] width 239 height 25
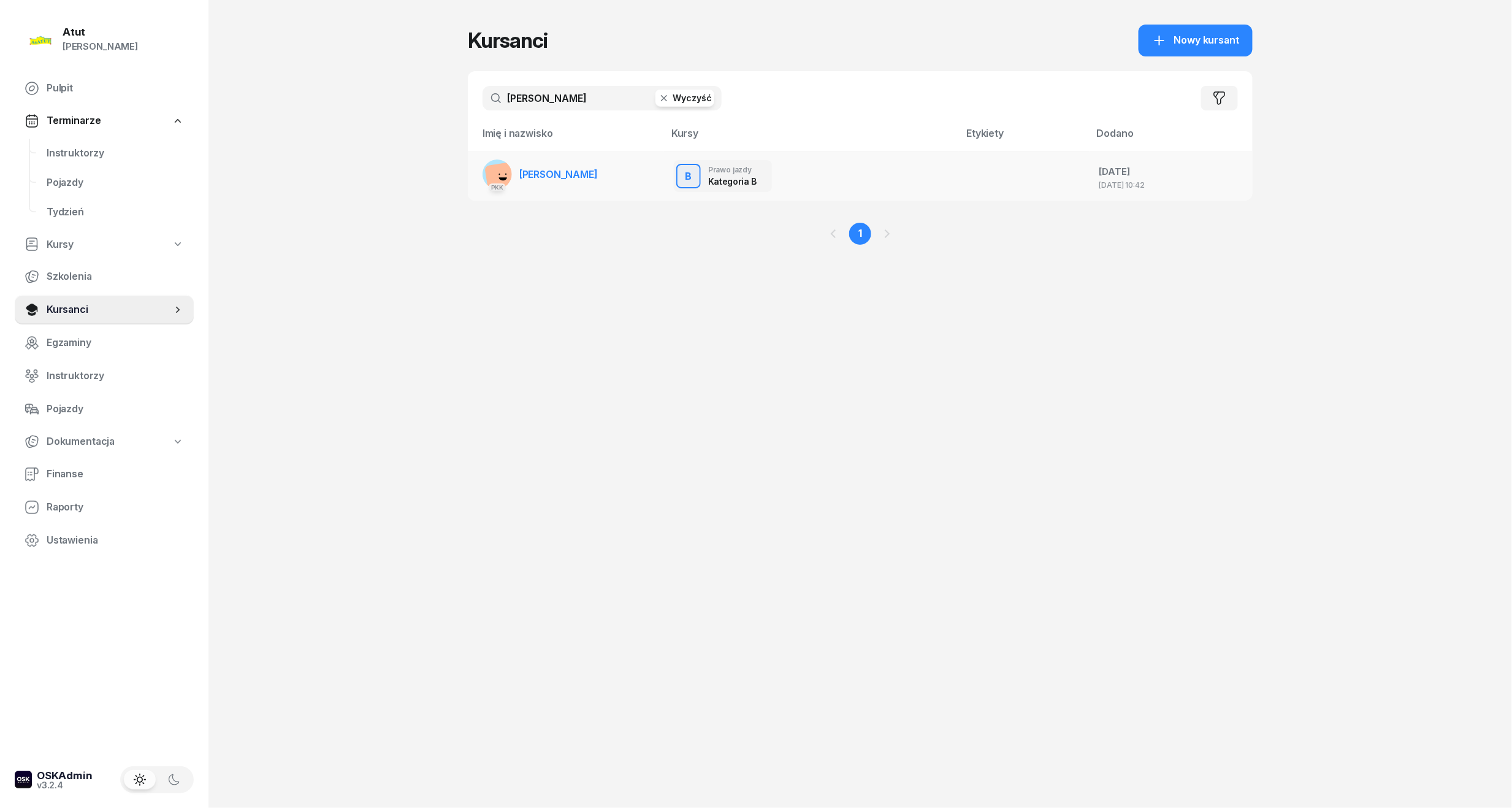
type input "Jarecki"
click at [571, 183] on link "PKK Klaudiusz Jarecki" at bounding box center [540, 174] width 116 height 30
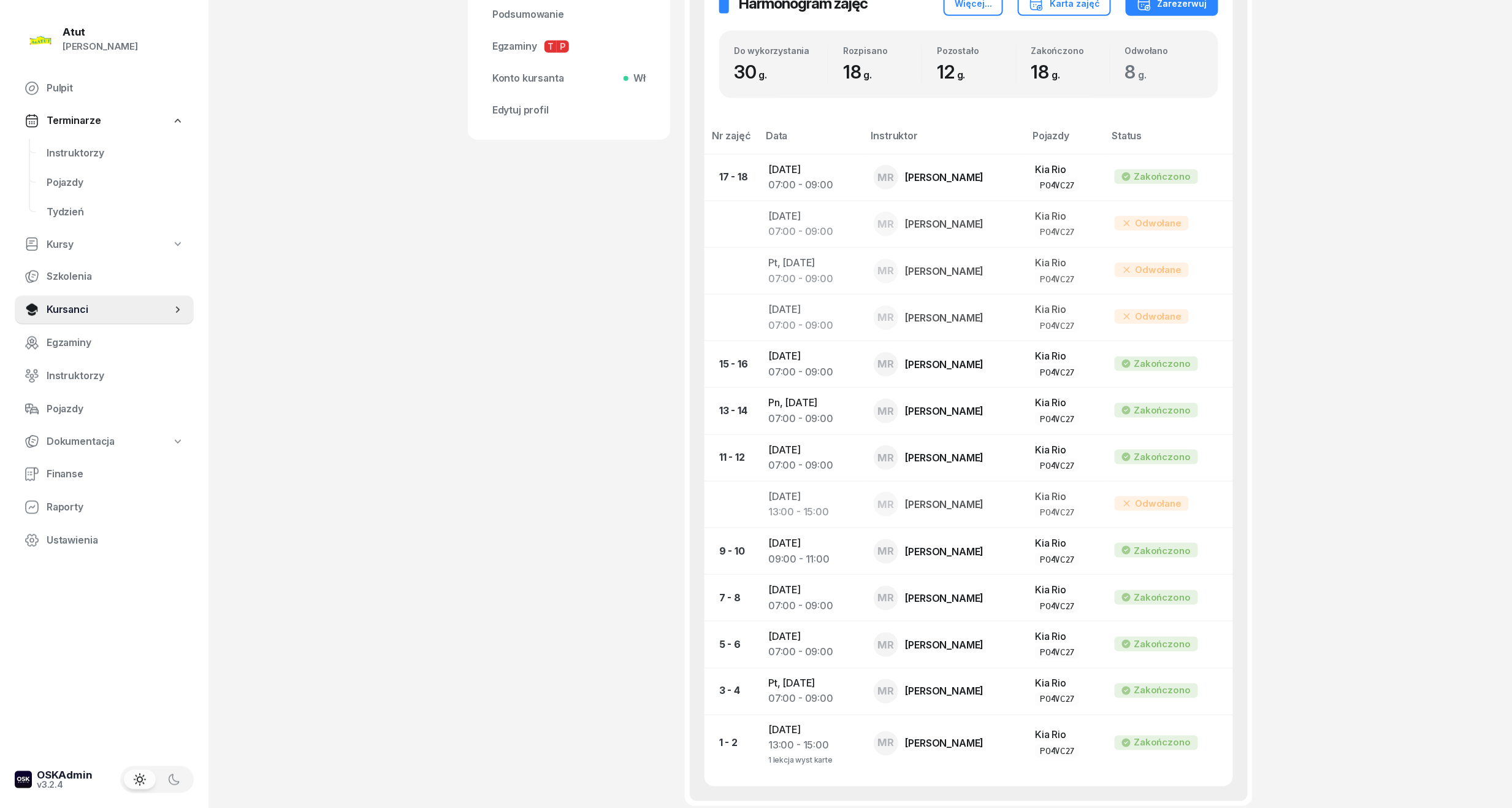
scroll to position [327, 0]
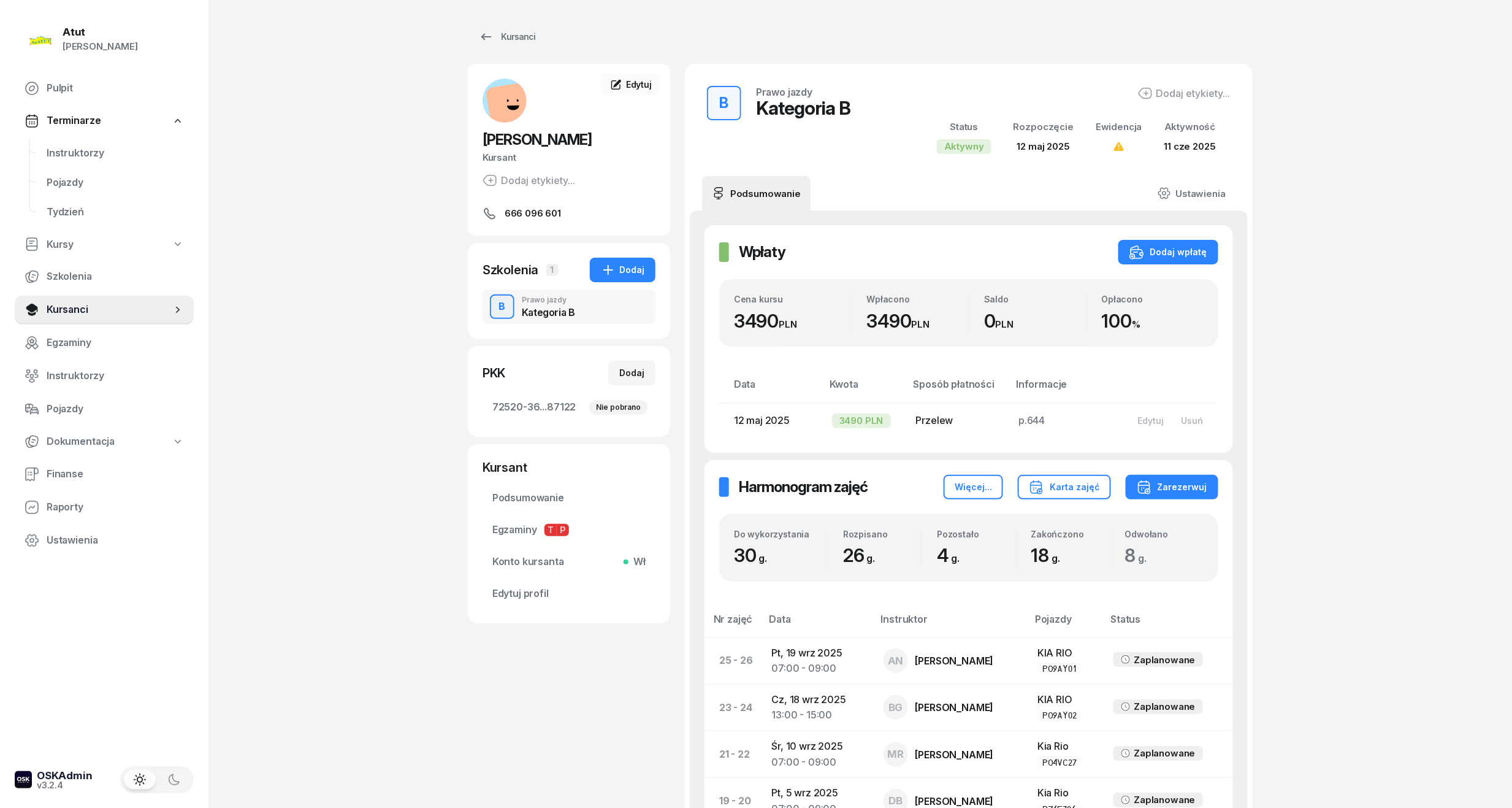
scroll to position [408, 0]
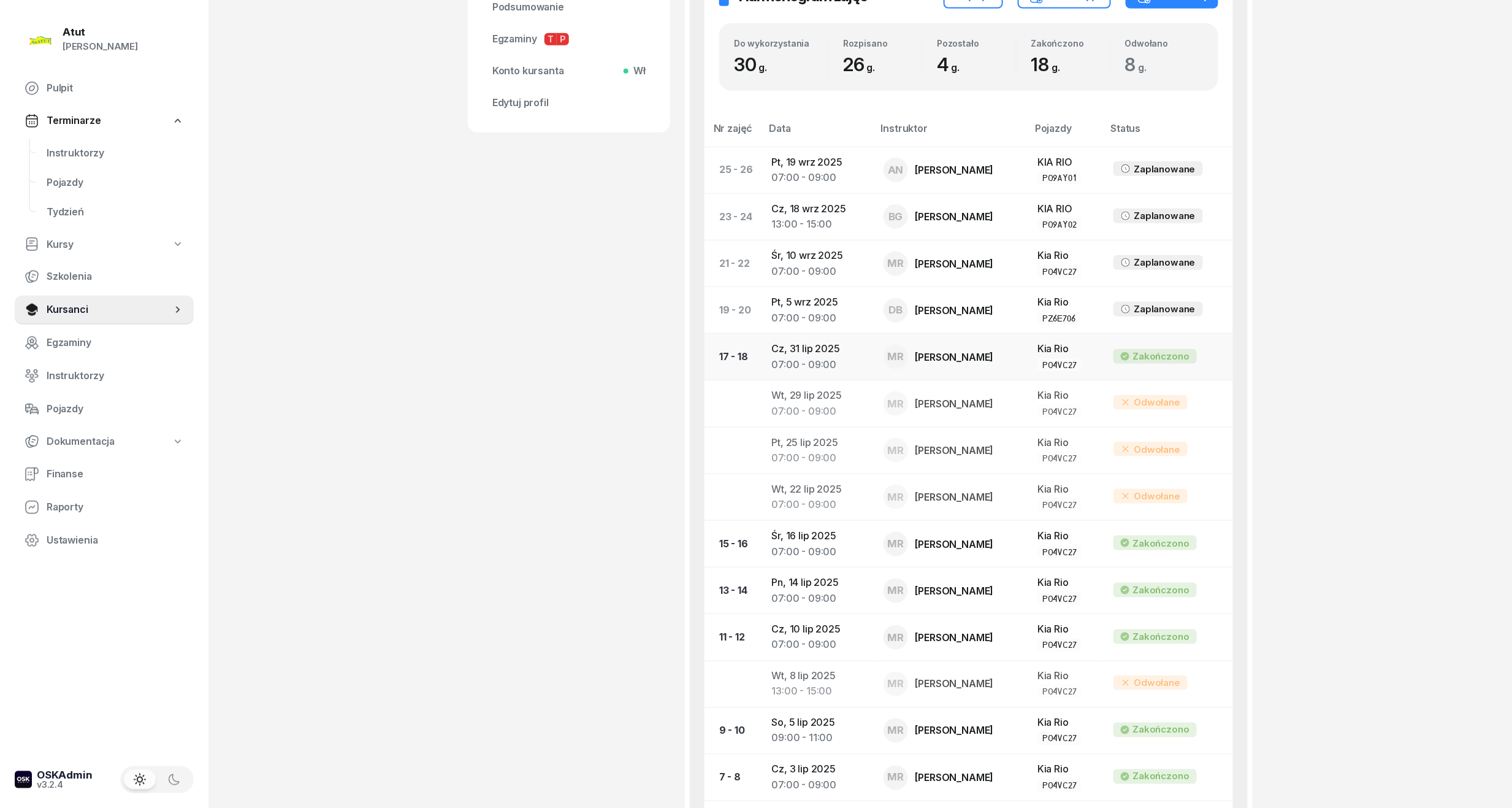
scroll to position [408, 0]
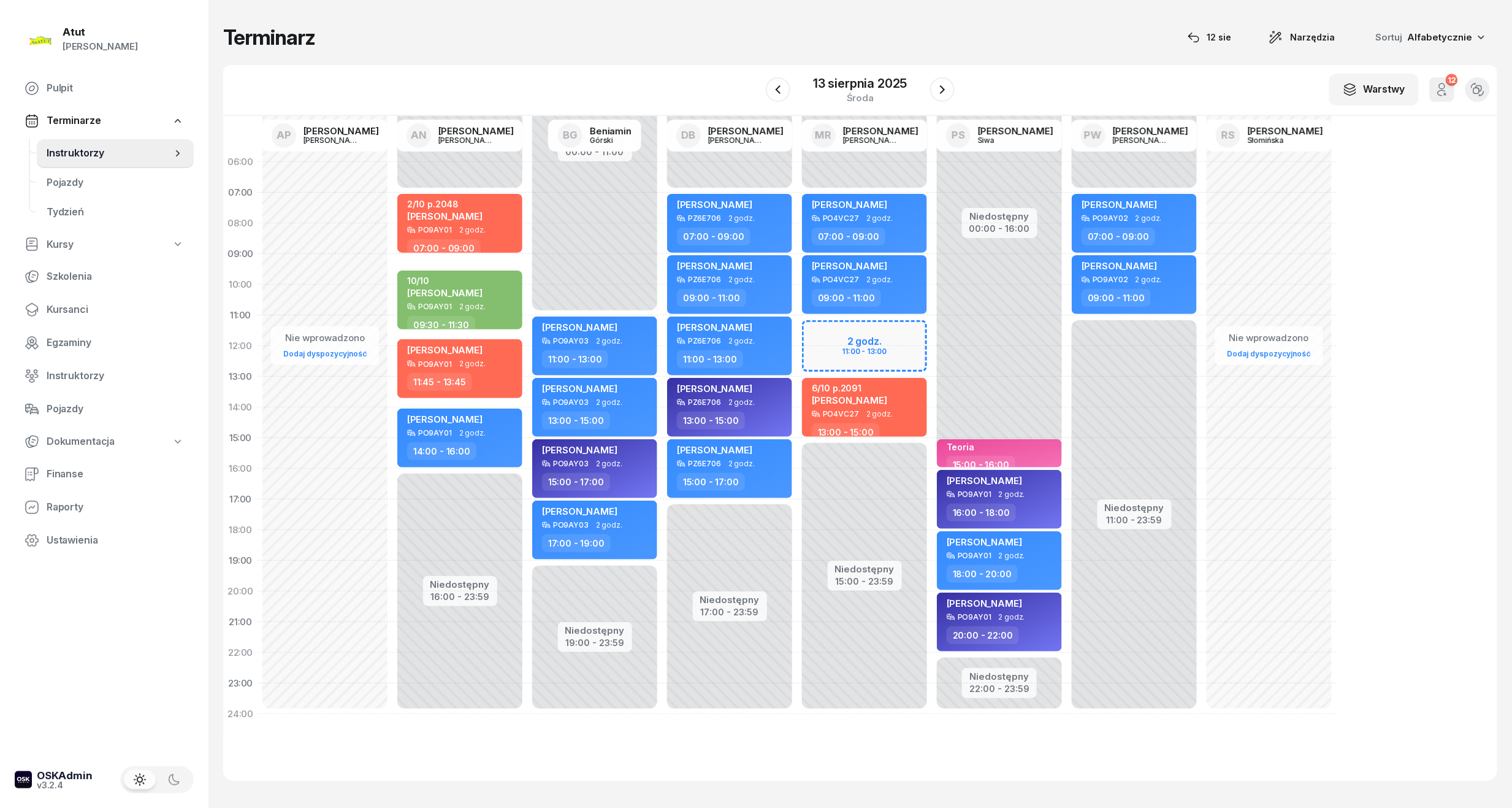
click at [1443, 86] on icon "button" at bounding box center [1442, 89] width 15 height 15
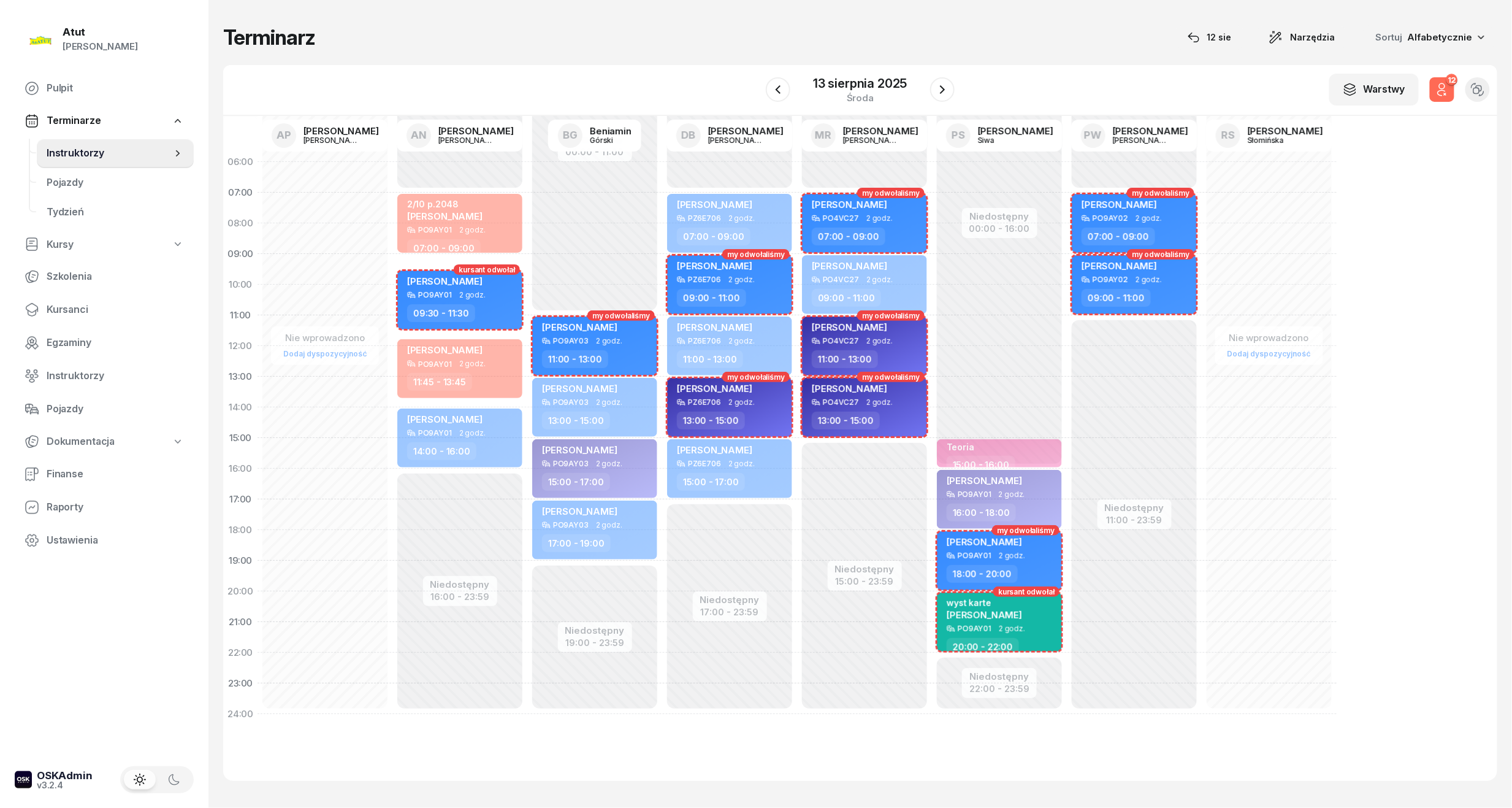
click at [1443, 86] on icon "button" at bounding box center [1442, 89] width 15 height 15
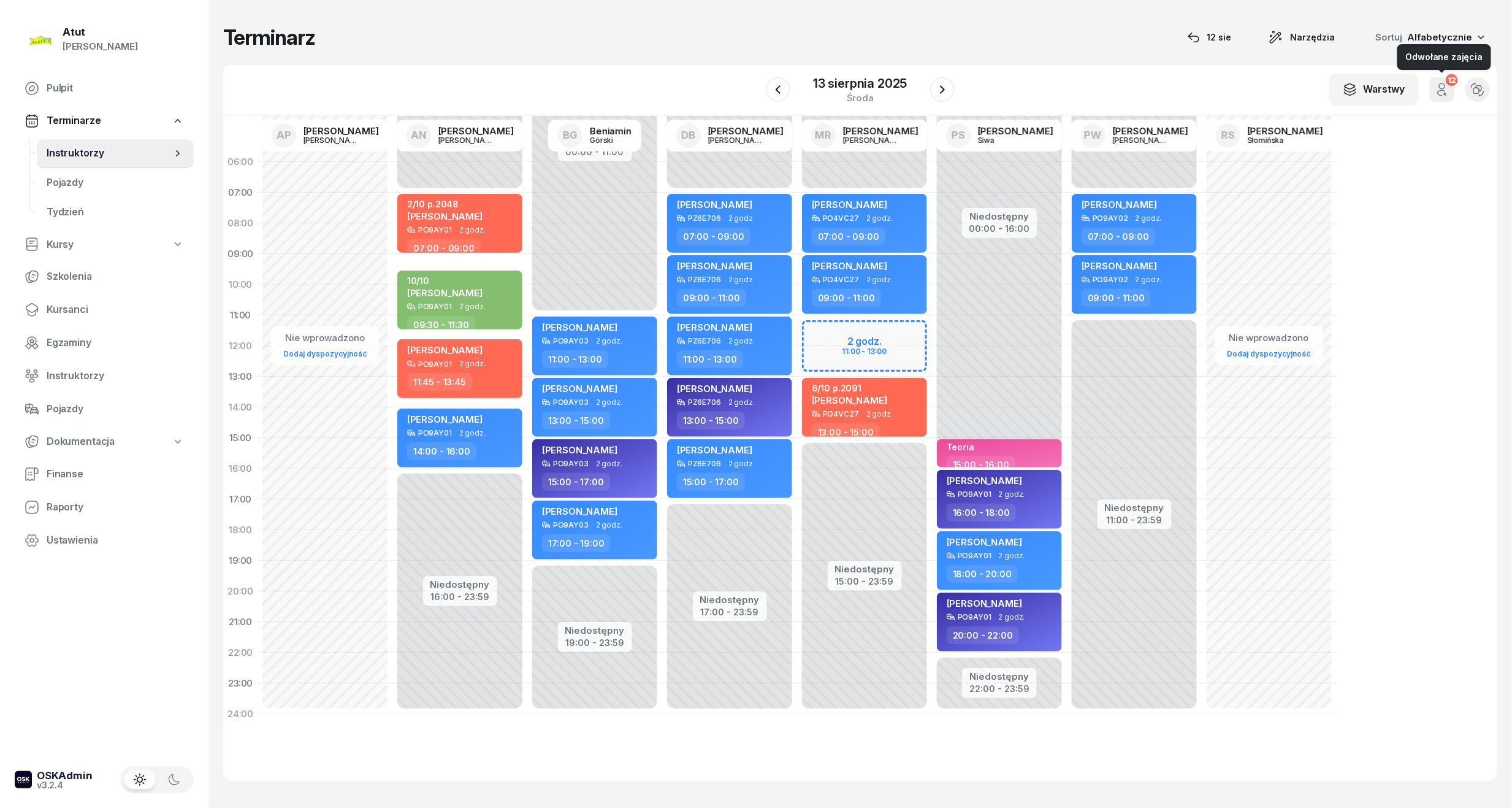
click at [1438, 87] on icon "button" at bounding box center [1442, 89] width 15 height 15
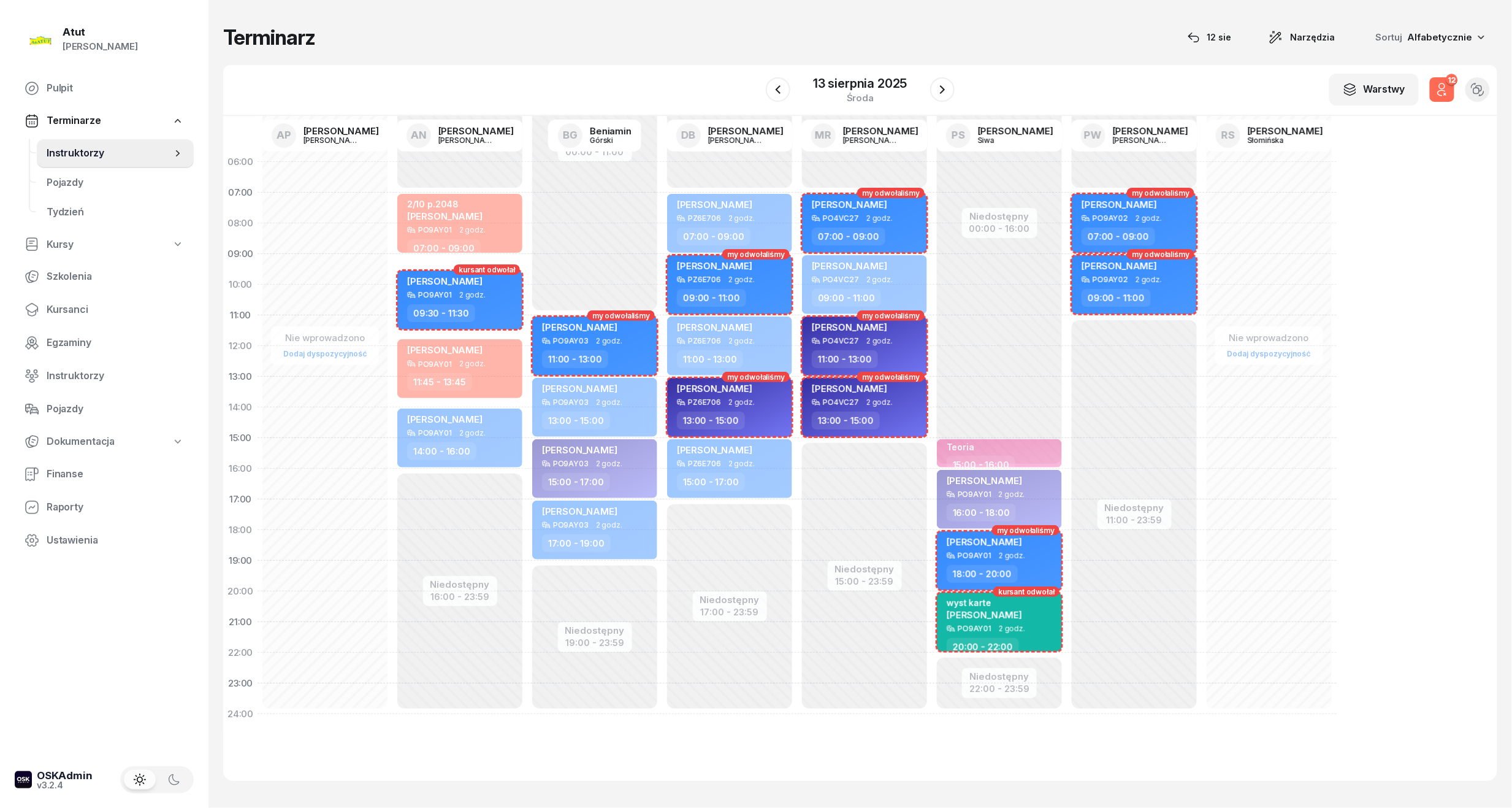
click at [1438, 87] on icon "button" at bounding box center [1442, 89] width 15 height 15
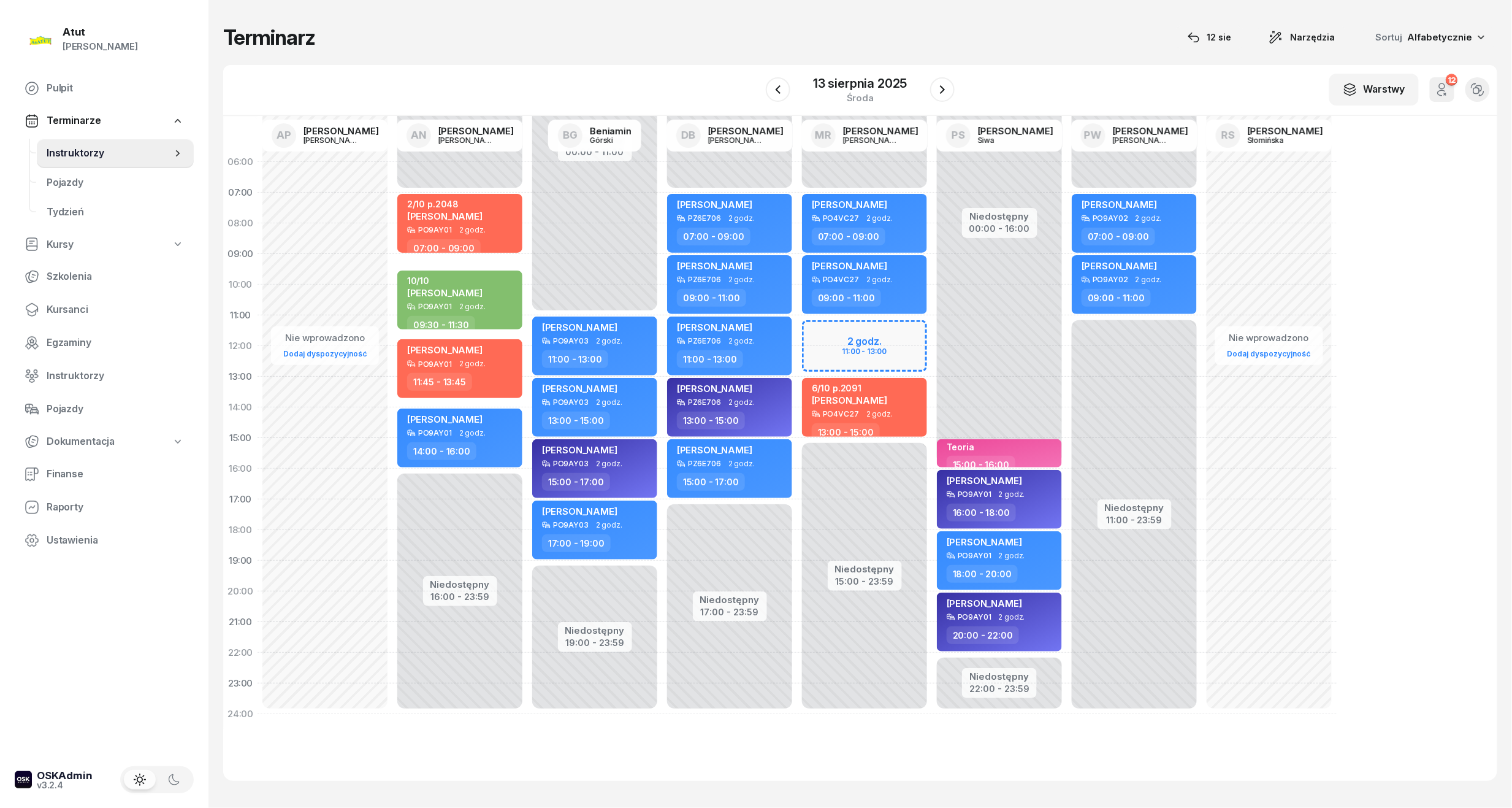
click at [1438, 91] on icon "button" at bounding box center [1442, 89] width 15 height 15
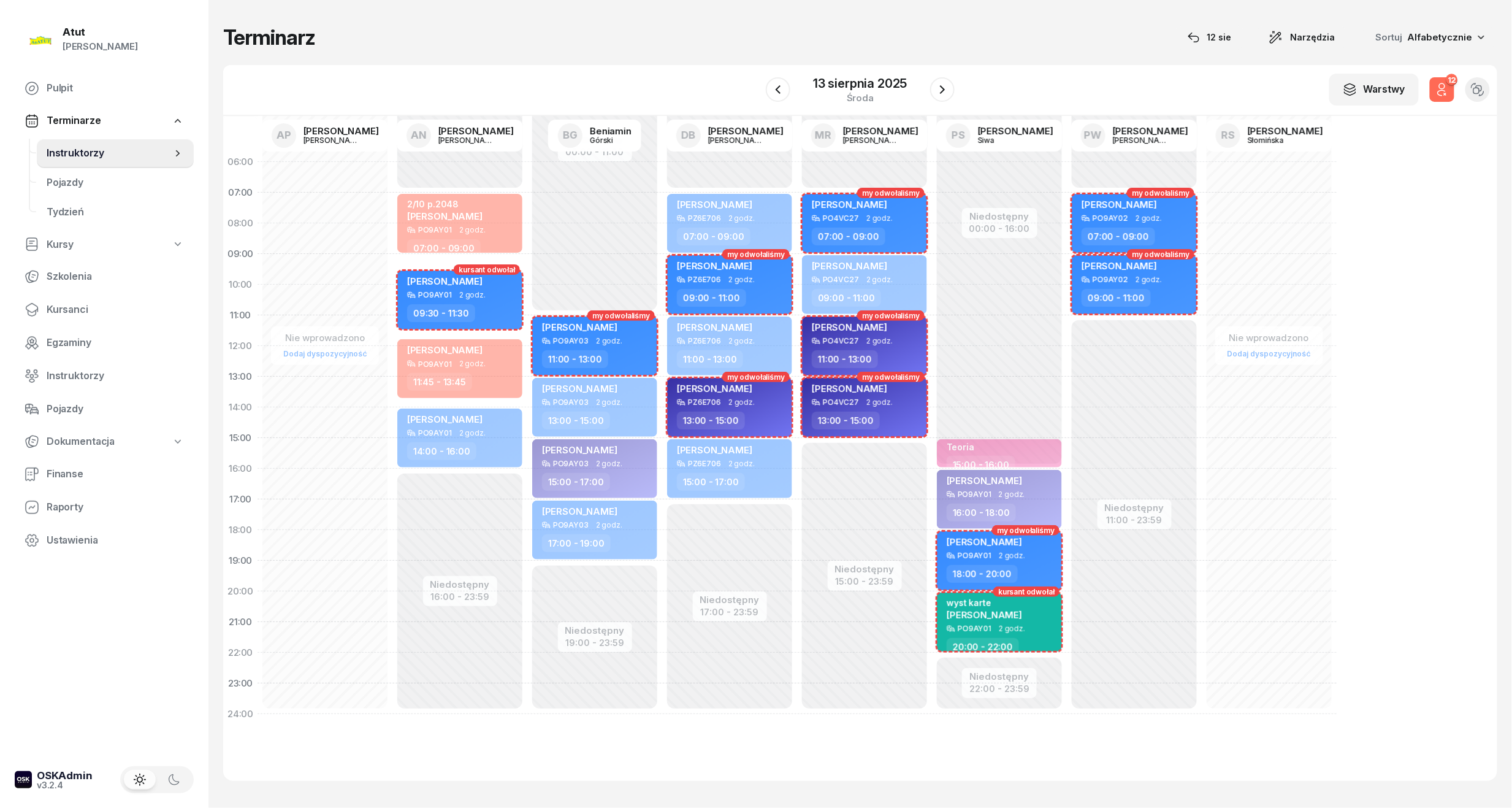
click at [1438, 91] on icon "button" at bounding box center [1442, 89] width 15 height 15
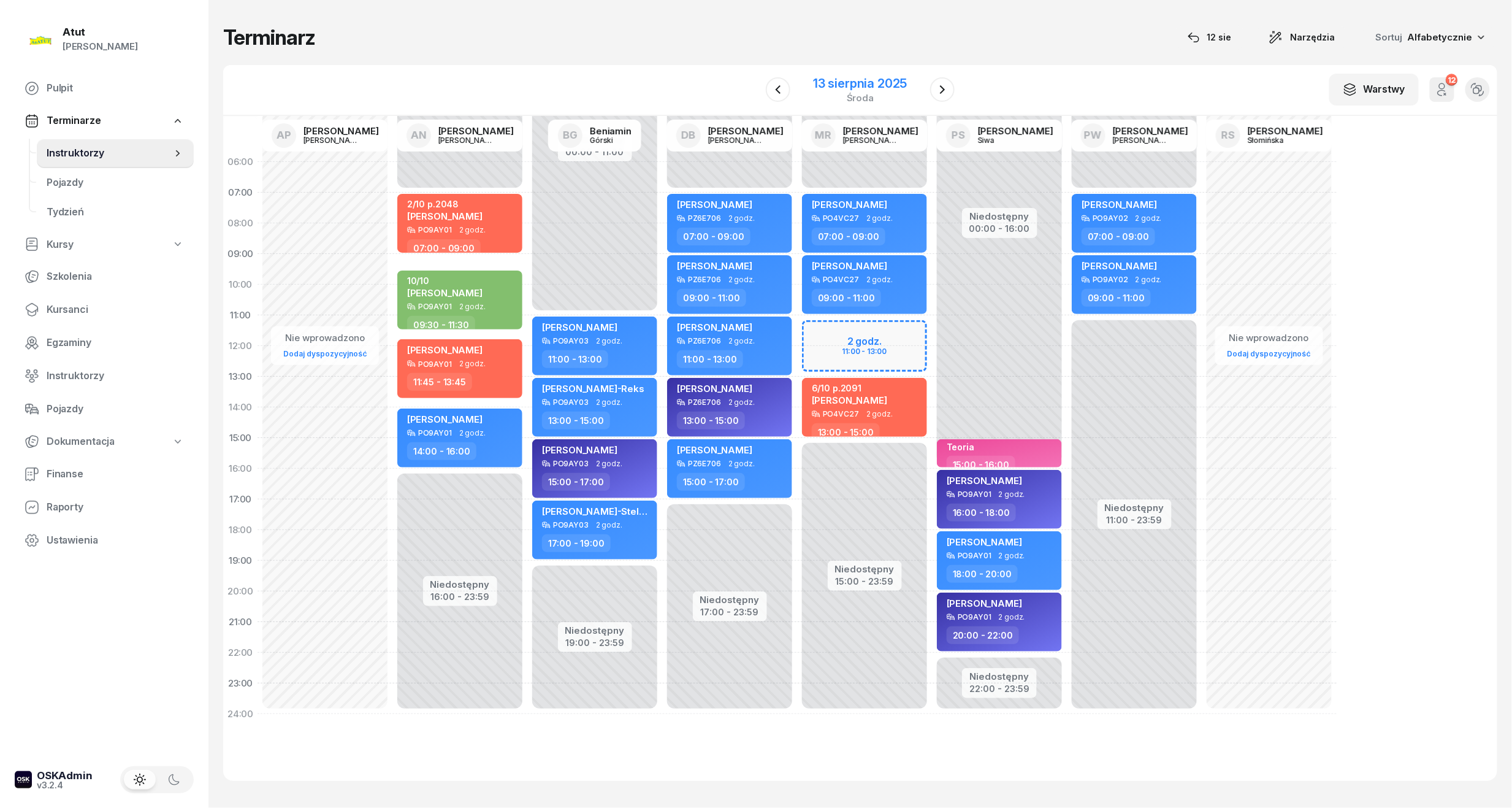
click at [877, 81] on div "13 sierpnia 2025" at bounding box center [859, 83] width 94 height 12
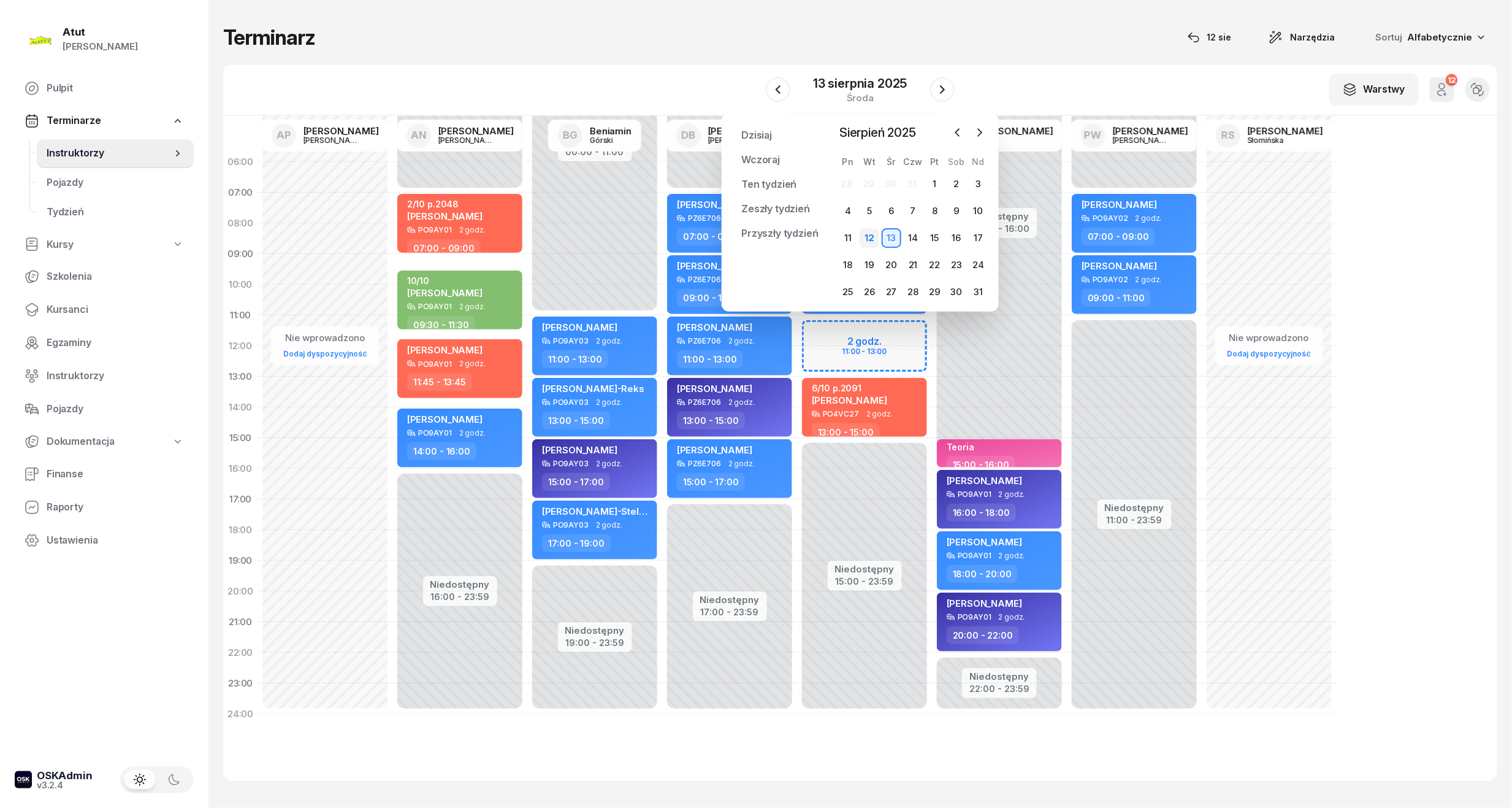
click at [879, 236] on div "12" at bounding box center [869, 238] width 20 height 20
